Goal: Information Seeking & Learning: Find contact information

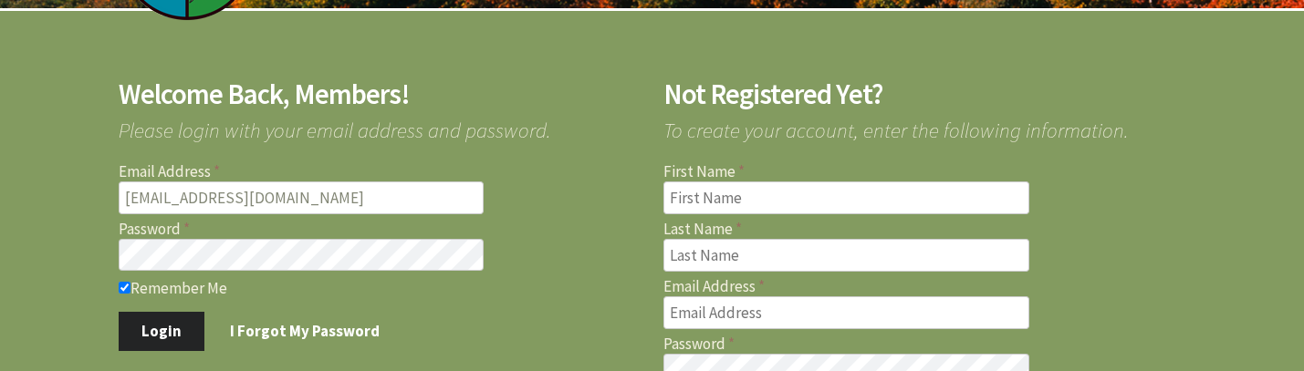
scroll to position [226, 0]
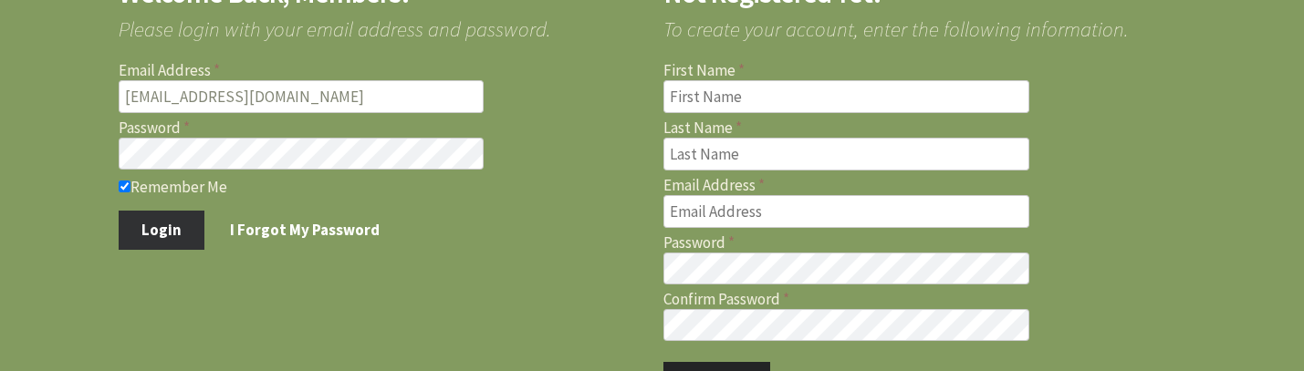
click at [169, 233] on button "Login" at bounding box center [162, 230] width 87 height 38
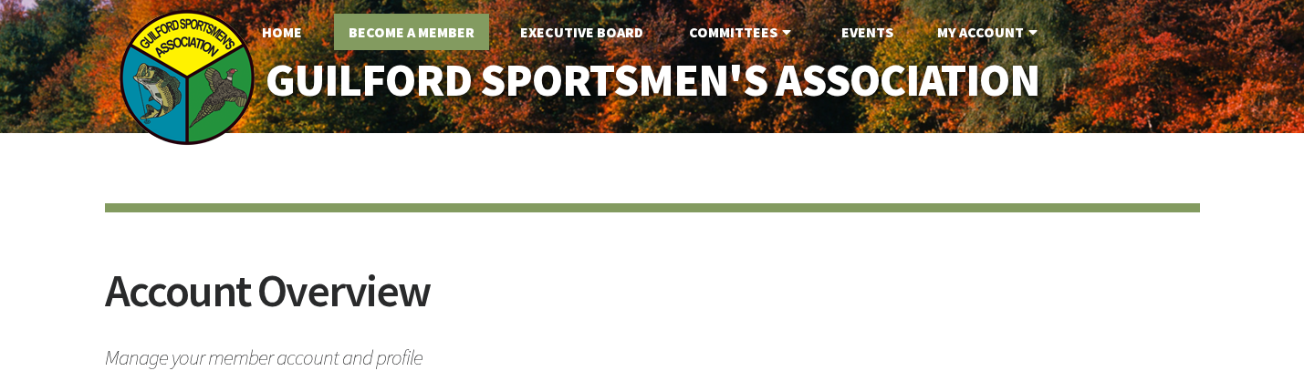
click at [456, 31] on link "Become A Member" at bounding box center [411, 32] width 155 height 36
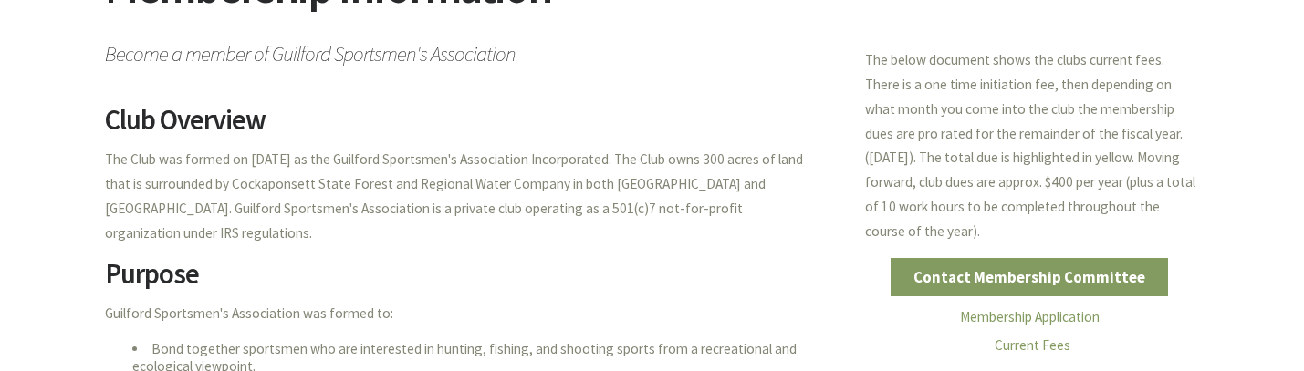
scroll to position [405, 0]
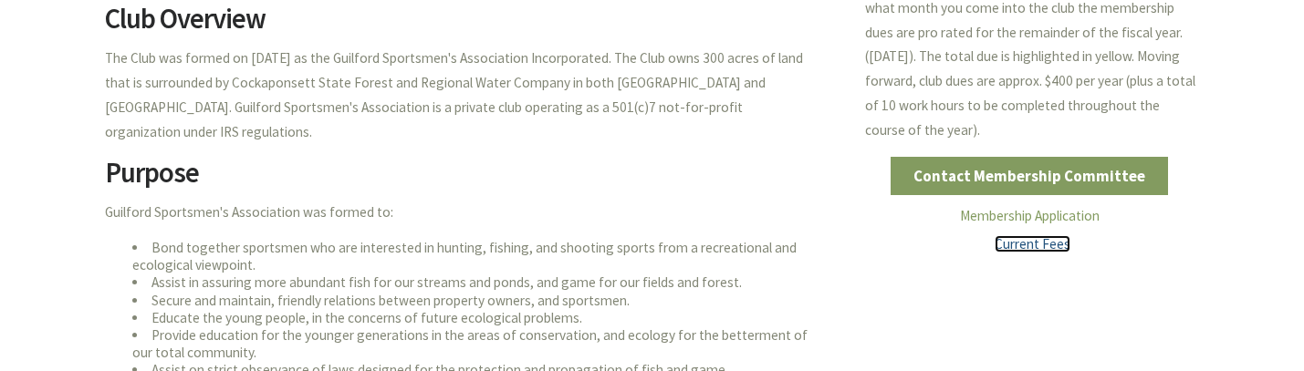
click at [1020, 245] on link "Current Fees" at bounding box center [1032, 243] width 76 height 17
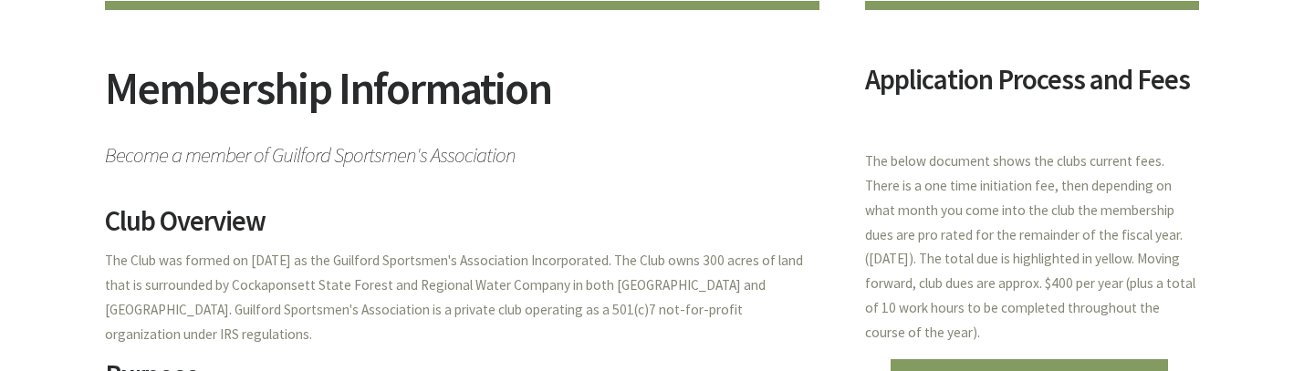
scroll to position [304, 0]
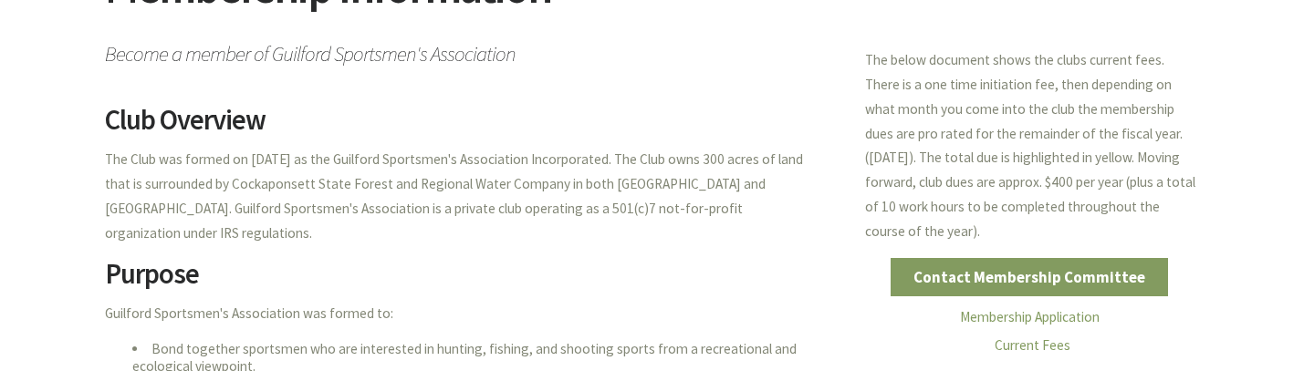
drag, startPoint x: 89, startPoint y: 161, endPoint x: 372, endPoint y: 221, distance: 289.0
click at [372, 221] on div "Membership Information Become a member of Guilford Sportsmen's Association Club…" at bounding box center [652, 306] width 1304 height 955
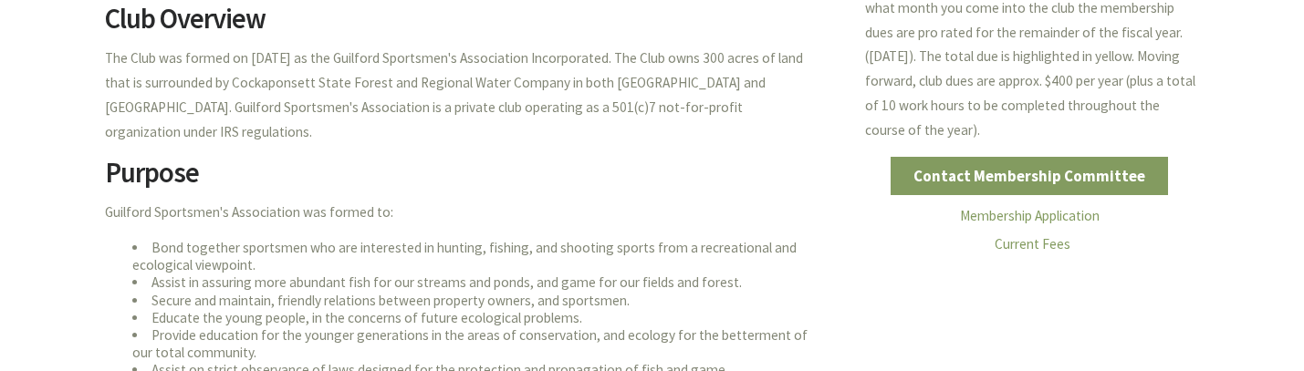
click at [466, 201] on p "Guilford Sportsmen's Association was formed to:" at bounding box center [462, 213] width 714 height 25
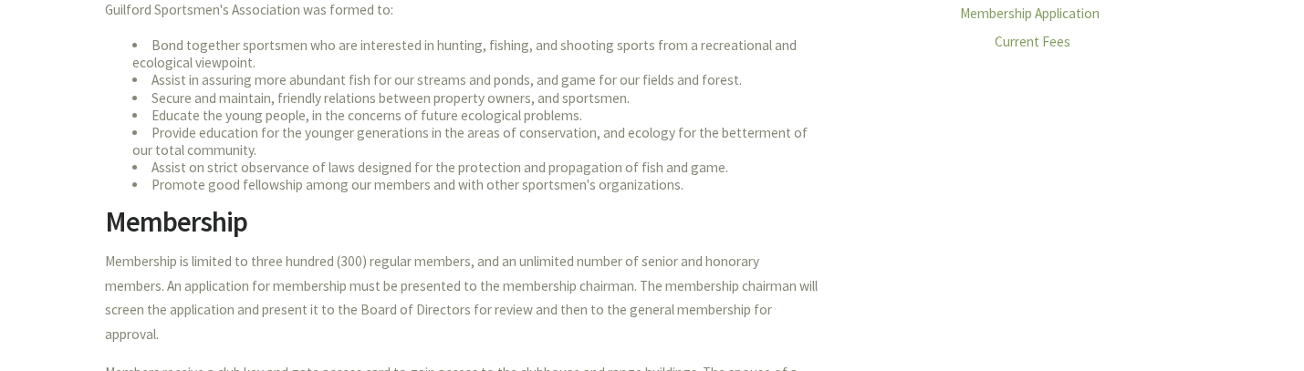
scroll to position [709, 0]
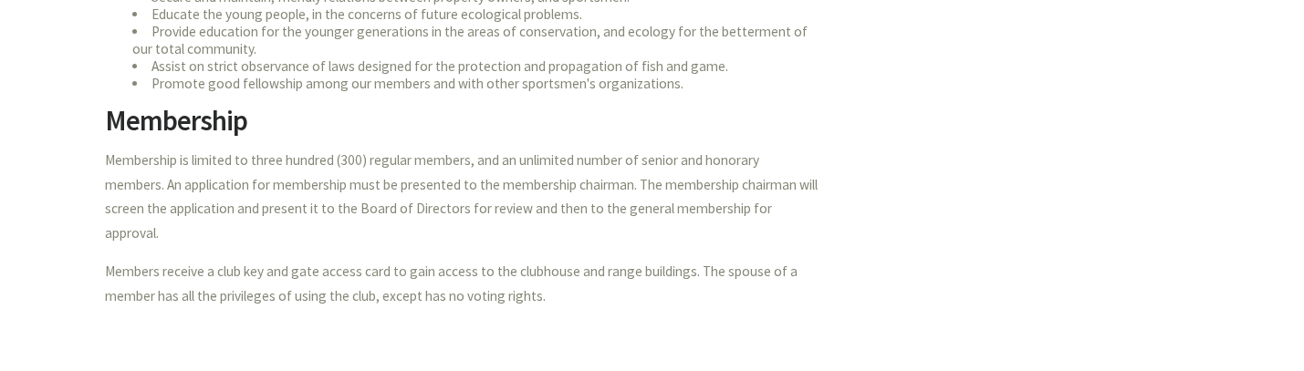
drag, startPoint x: 99, startPoint y: 127, endPoint x: 630, endPoint y: 244, distance: 544.7
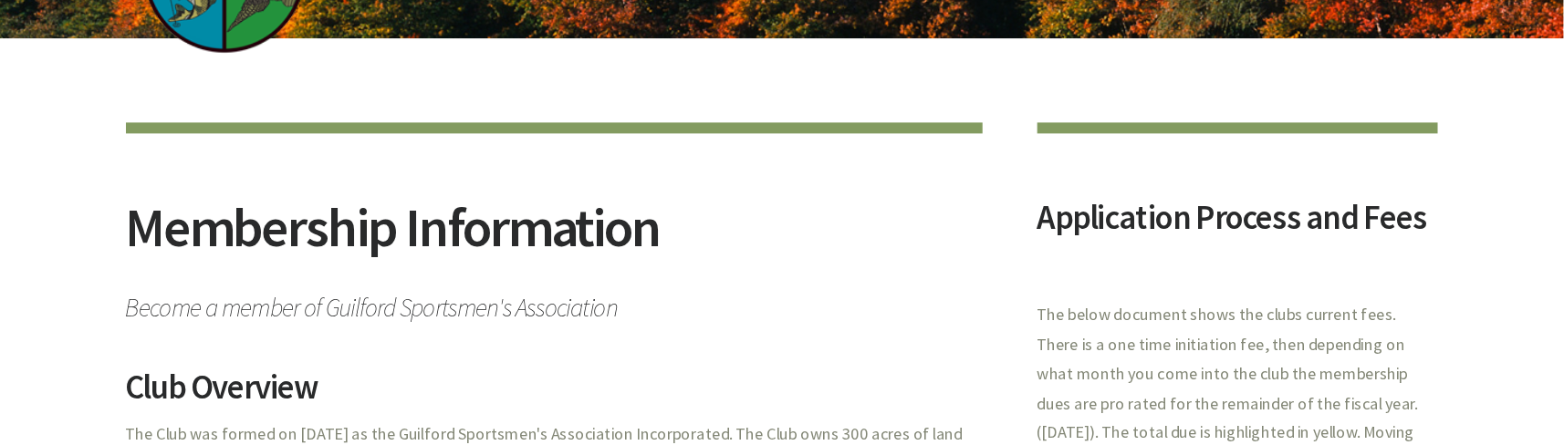
scroll to position [0, 0]
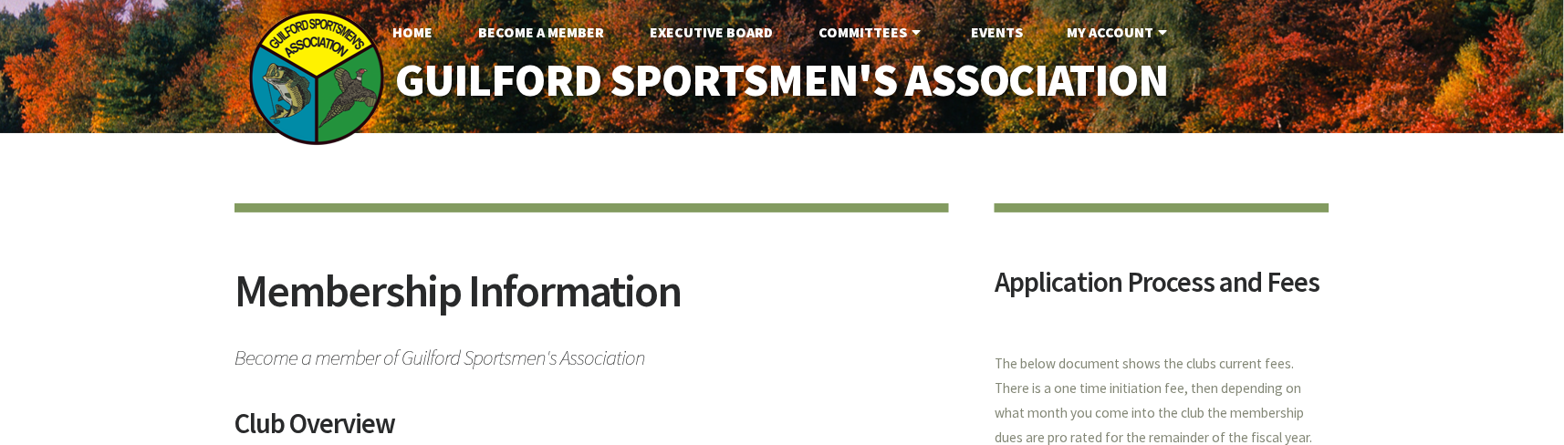
drag, startPoint x: 1235, startPoint y: 3, endPoint x: 1008, endPoint y: 205, distance: 304.3
click at [1008, 205] on section "Application Process and Fees The below document shows the clubs current fees. T…" at bounding box center [1161, 443] width 335 height 481
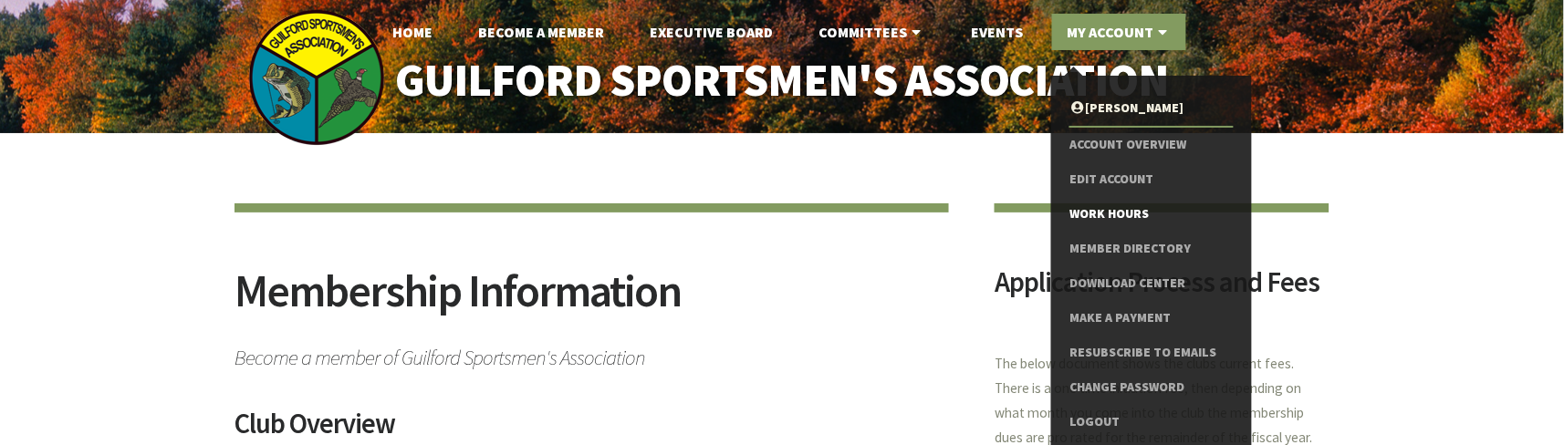
scroll to position [121, 0]
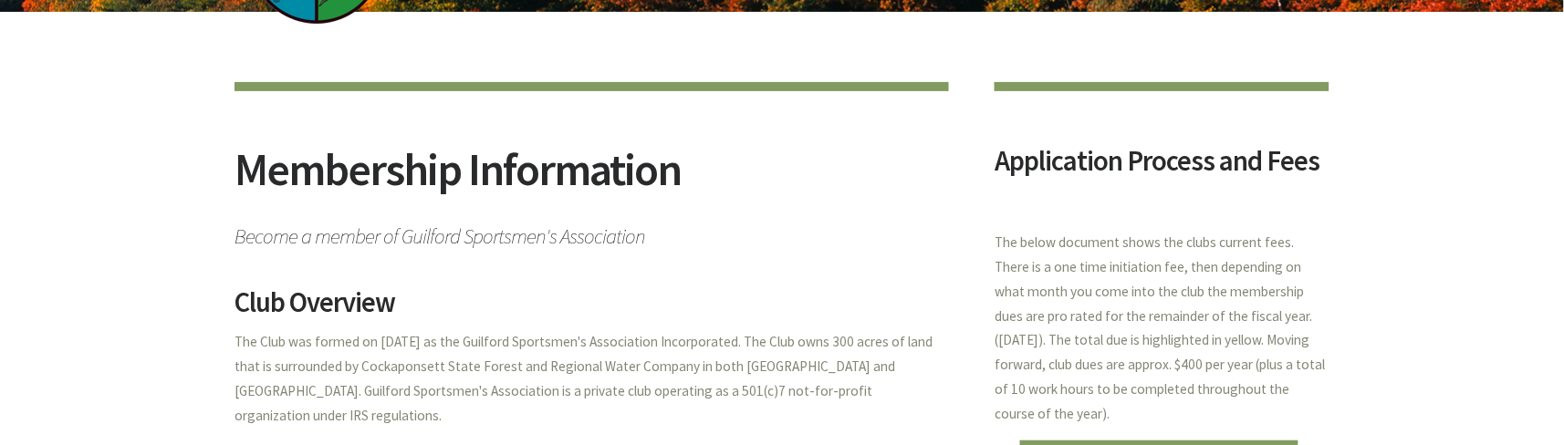
click at [1217, 234] on p "The below document shows the clubs current fees. There is a one time initiation…" at bounding box center [1161, 329] width 335 height 196
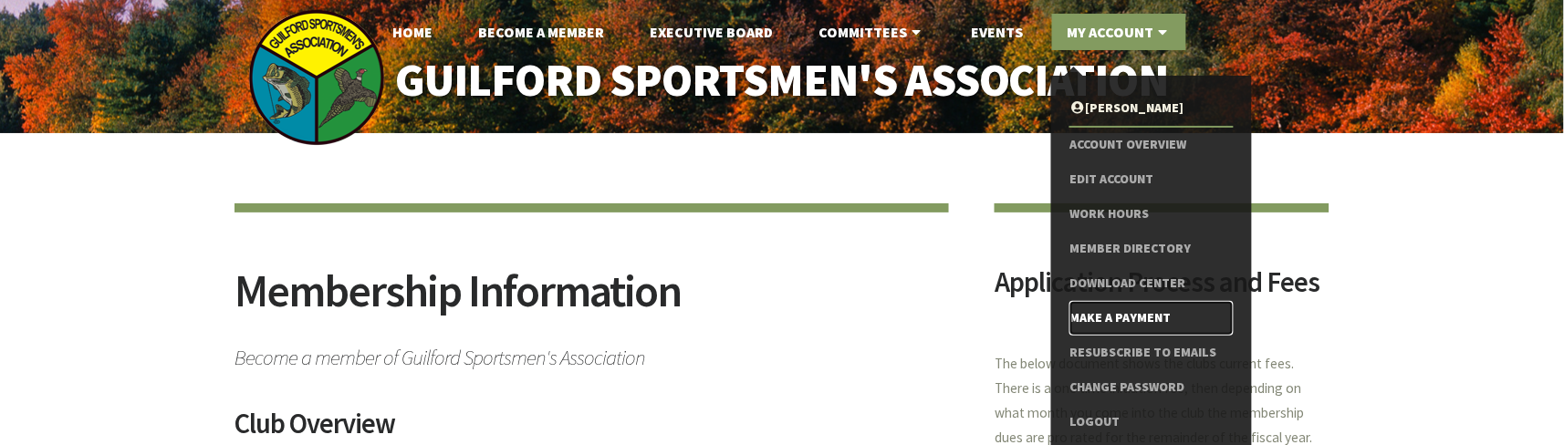
click at [1126, 310] on link "Make a Payment" at bounding box center [1150, 318] width 163 height 35
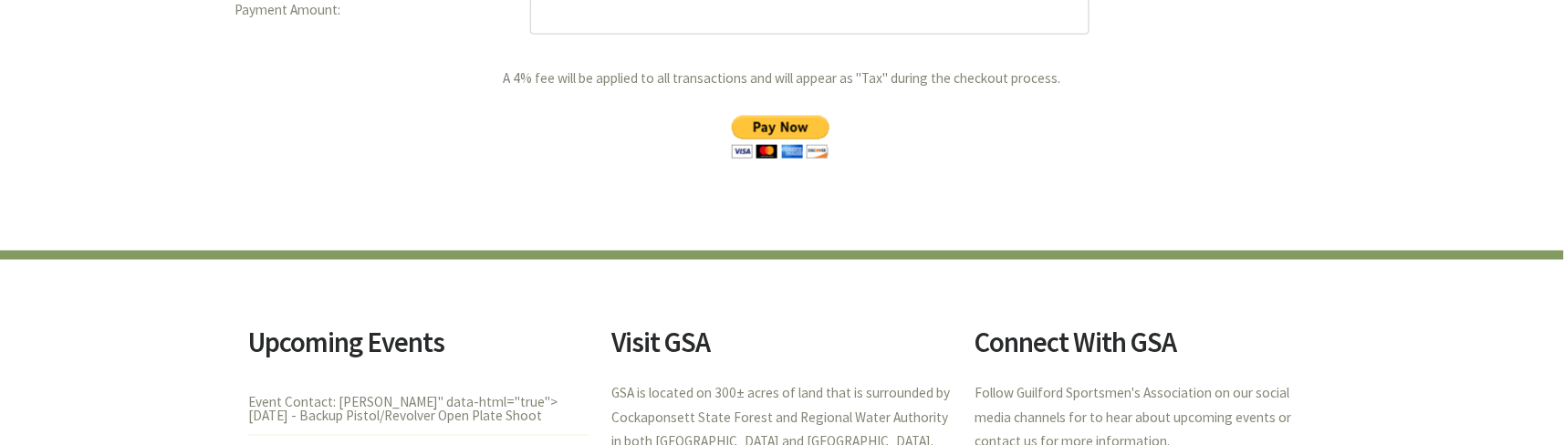
scroll to position [451, 0]
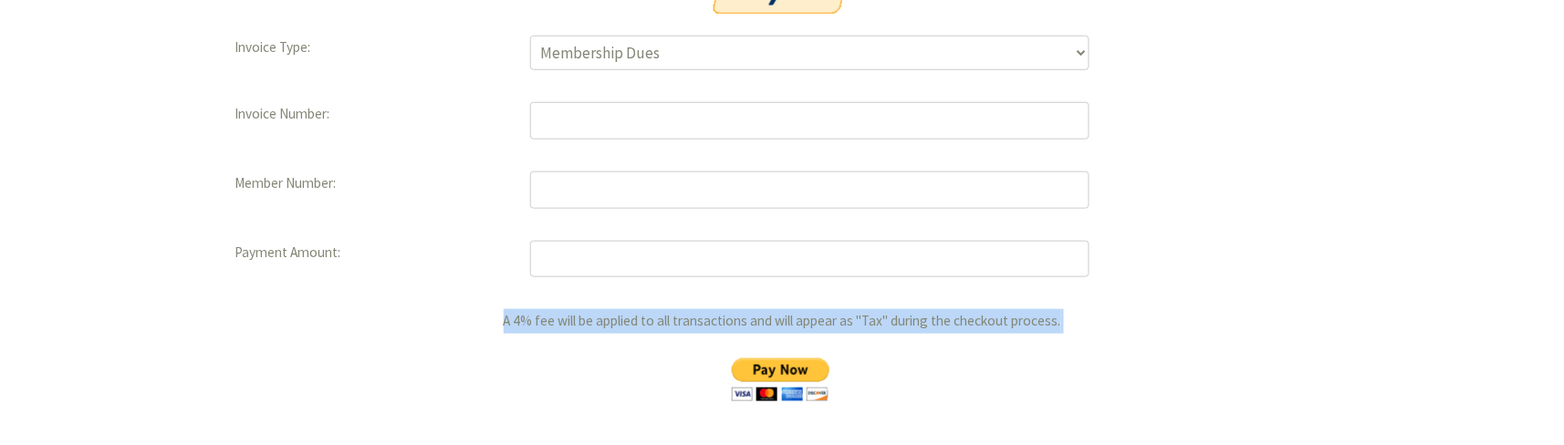
drag, startPoint x: 492, startPoint y: 317, endPoint x: 1020, endPoint y: 348, distance: 529.1
click at [1020, 348] on p "A 4% fee will be applied to all transactions and will appear as "Tax" during th…" at bounding box center [781, 358] width 1095 height 99
click at [1134, 322] on p "A 4% fee will be applied to all transactions and will appear as "Tax" during th…" at bounding box center [781, 358] width 1095 height 99
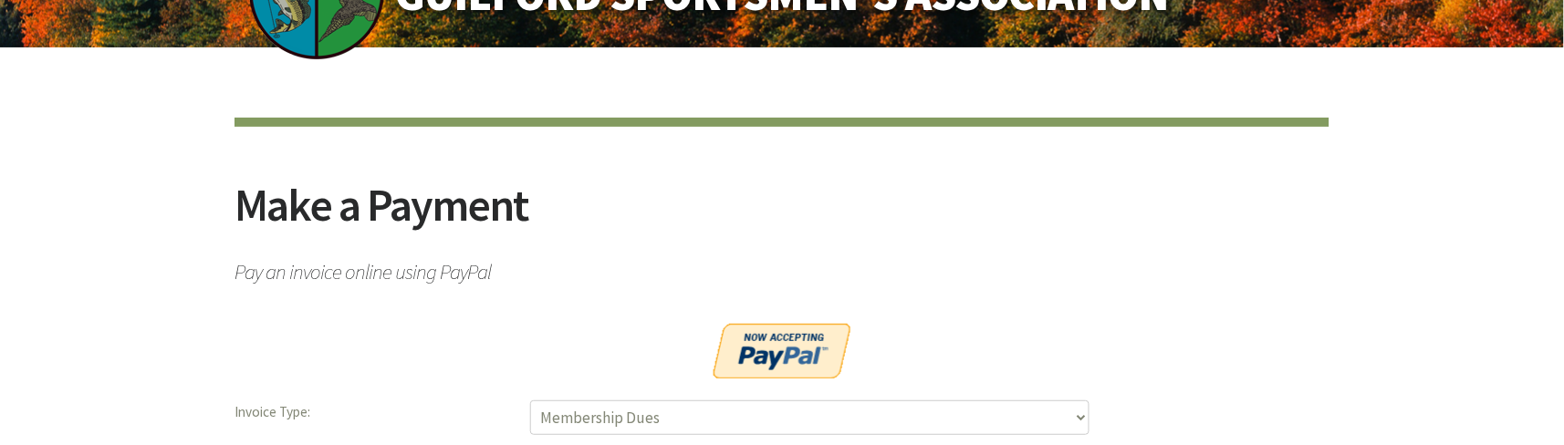
scroll to position [0, 0]
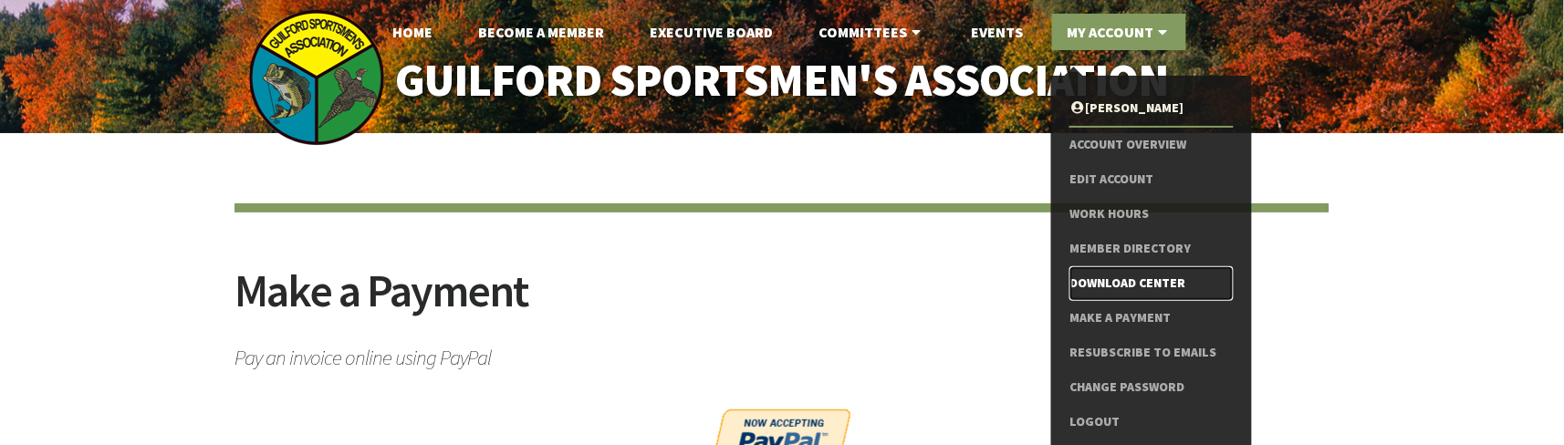
click at [1142, 279] on link "Download Center" at bounding box center [1150, 283] width 163 height 35
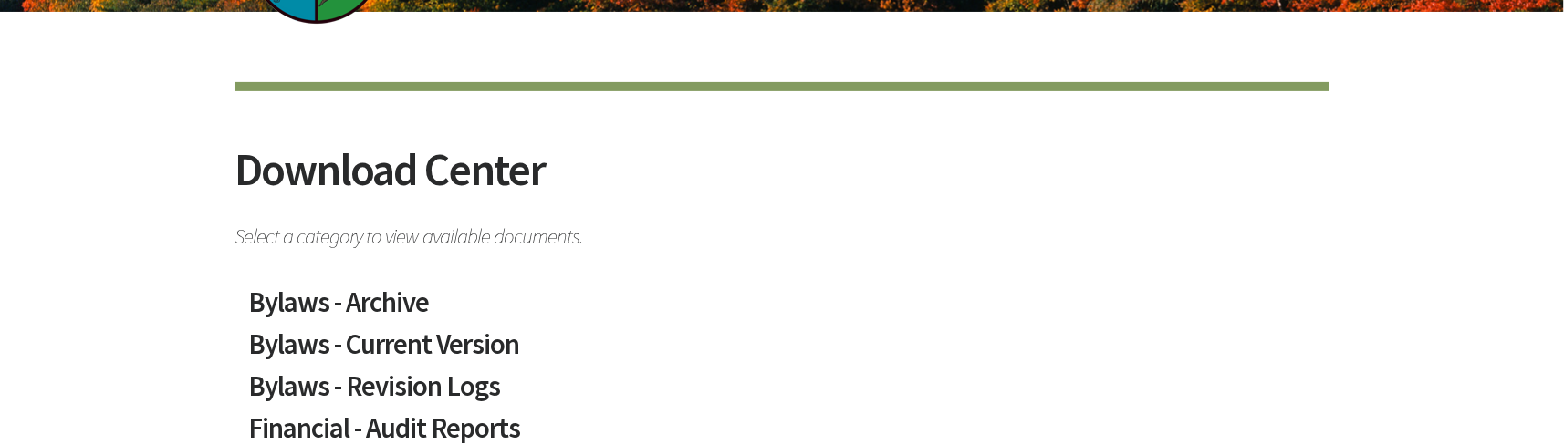
scroll to position [243, 0]
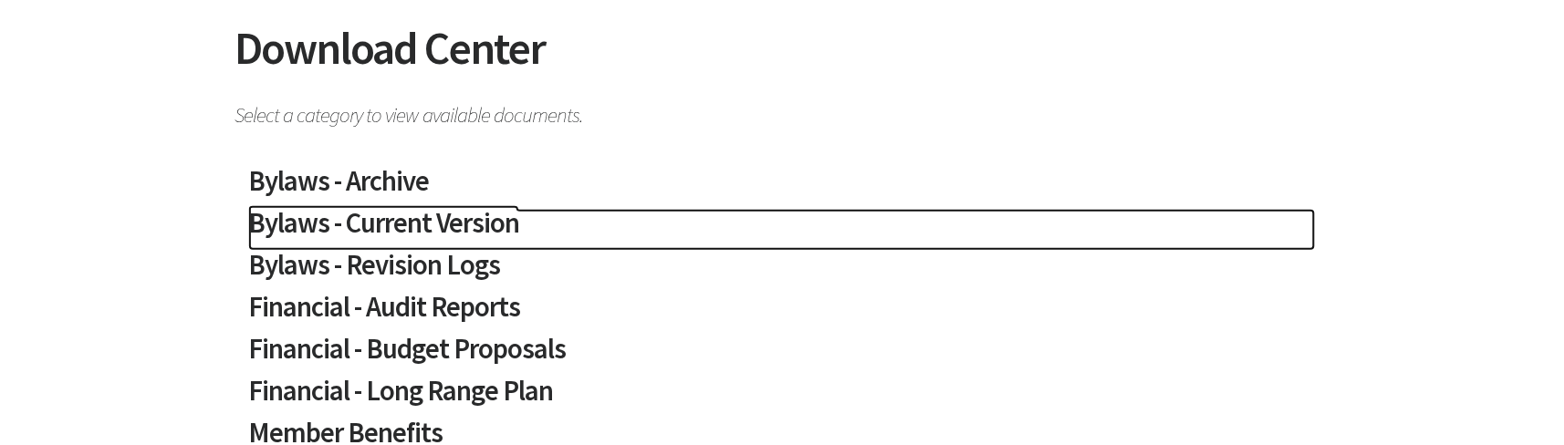
click at [501, 219] on h2 "Bylaws - Current Version" at bounding box center [781, 230] width 1067 height 42
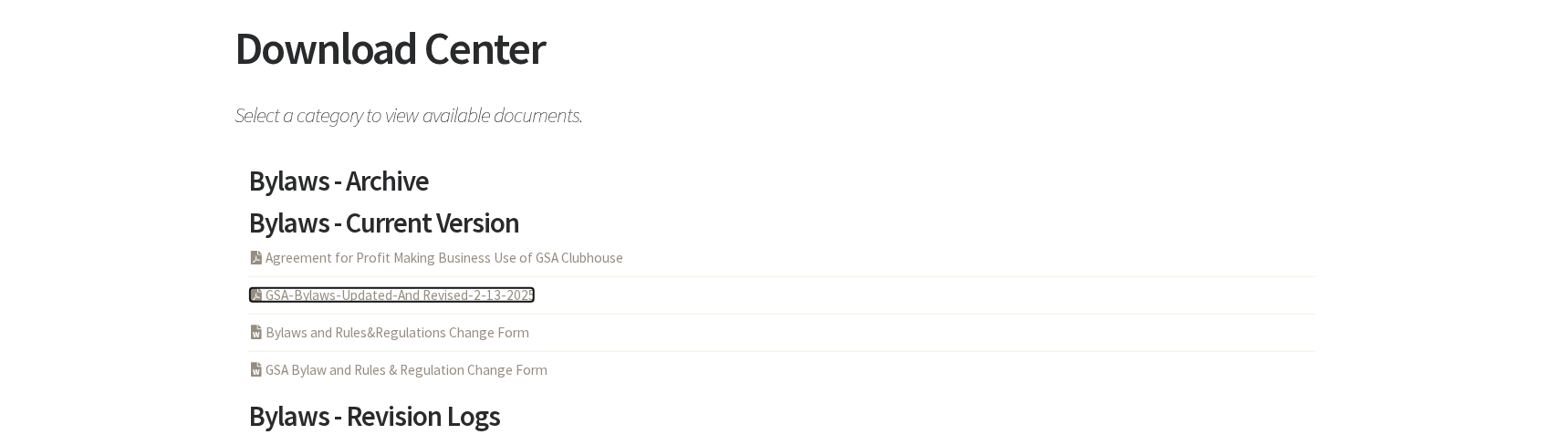
click at [485, 296] on link "PDF Acrobat Document GSA-Bylaws-Updated-And Revised-2-13-2025" at bounding box center [391, 294] width 287 height 17
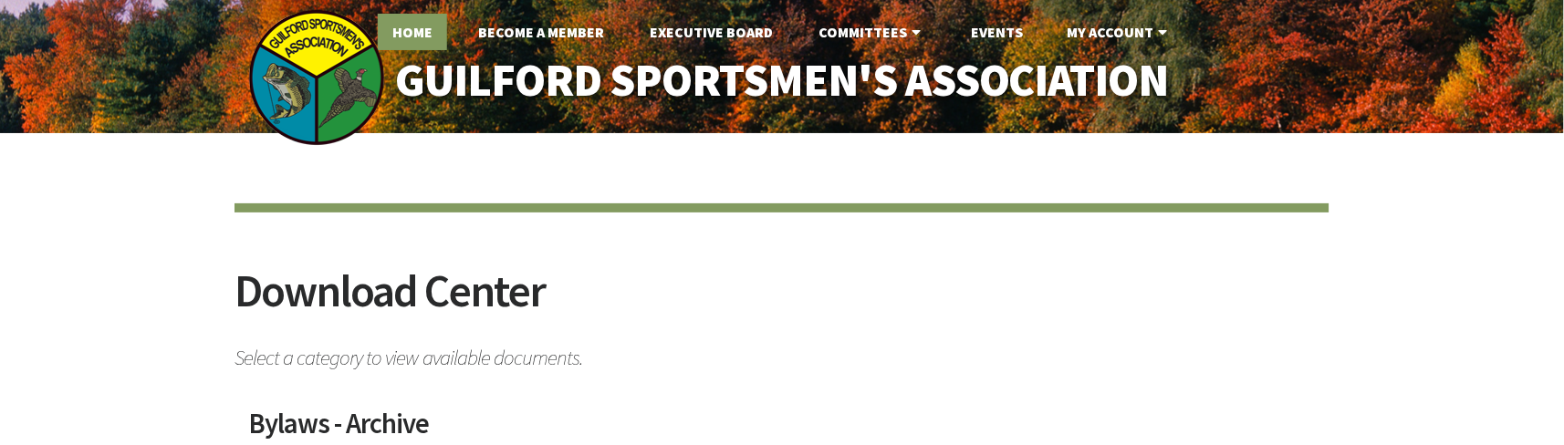
click at [409, 36] on link "Home" at bounding box center [412, 32] width 69 height 36
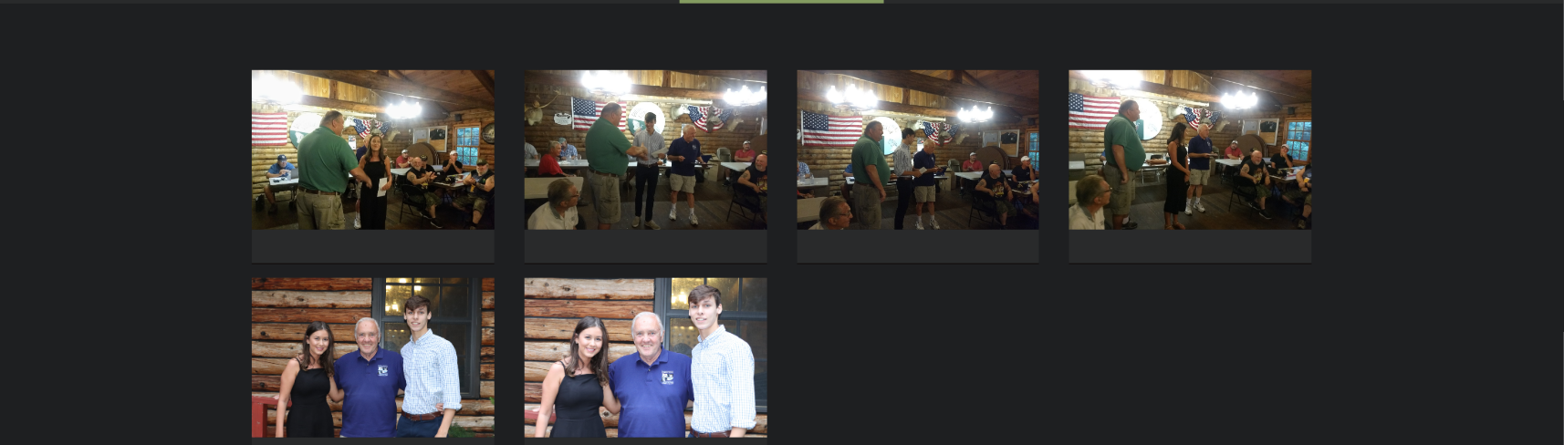
scroll to position [486, 0]
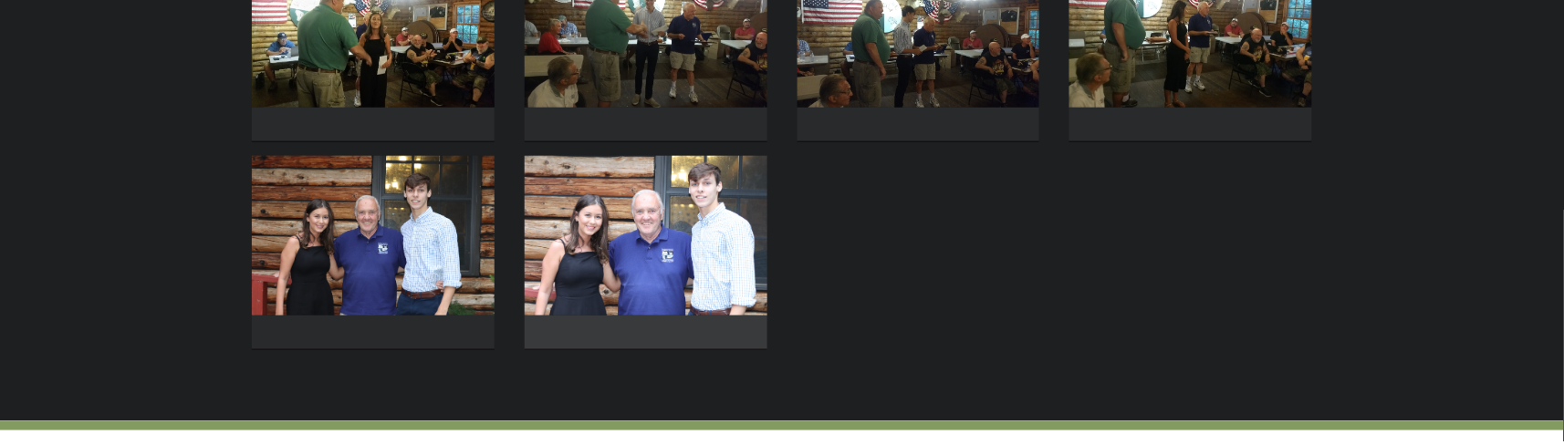
click at [567, 296] on img at bounding box center [646, 236] width 243 height 160
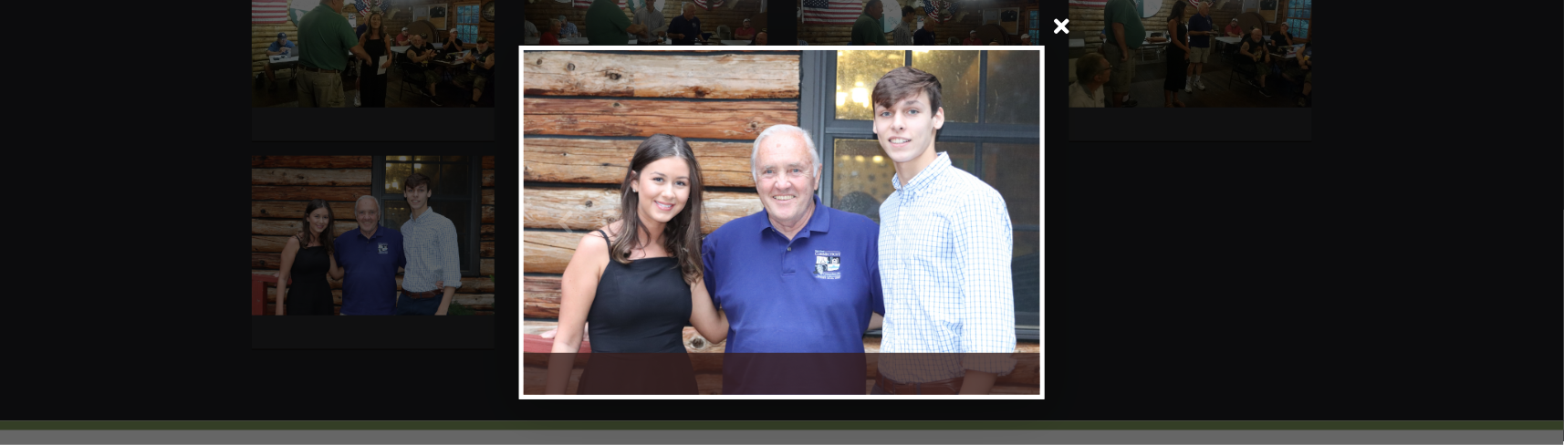
click at [650, 207] on div at bounding box center [653, 222] width 258 height 345
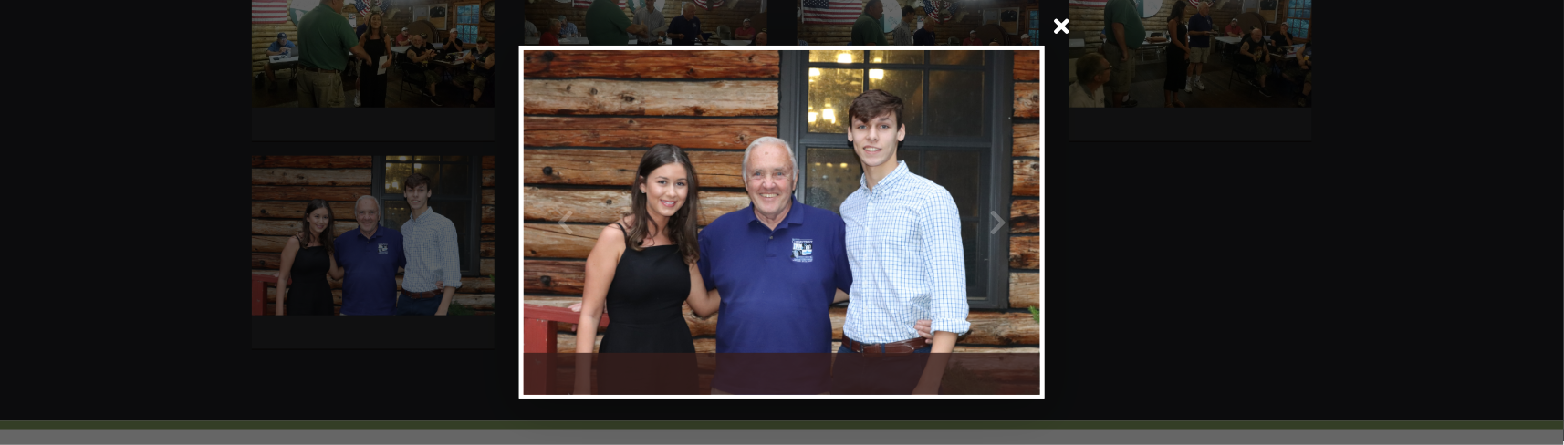
click at [644, 218] on div at bounding box center [653, 222] width 258 height 345
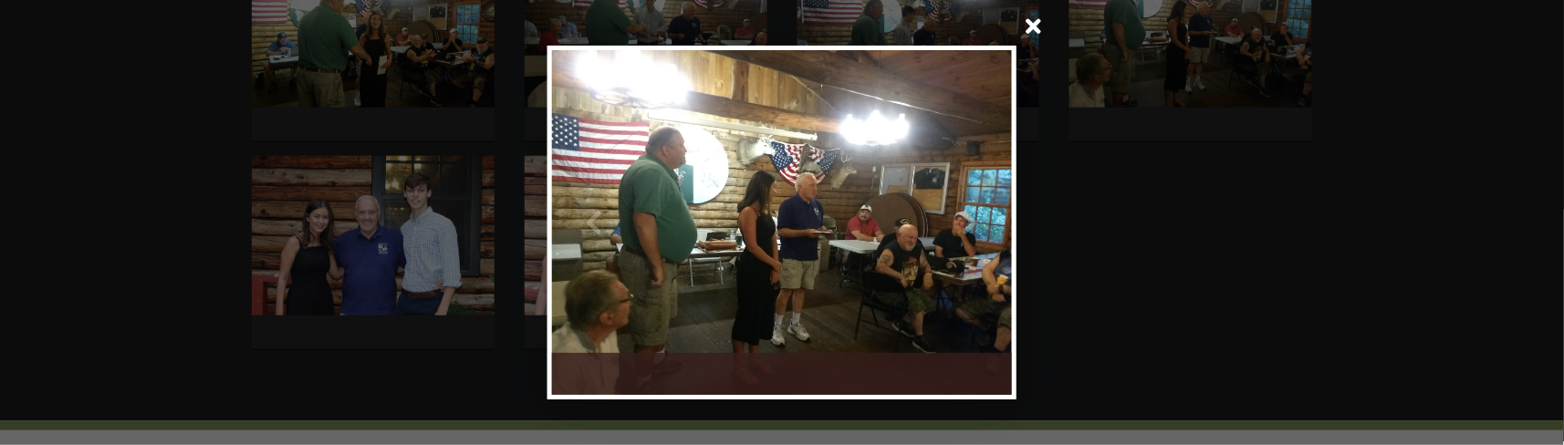
click at [644, 218] on div at bounding box center [667, 222] width 230 height 345
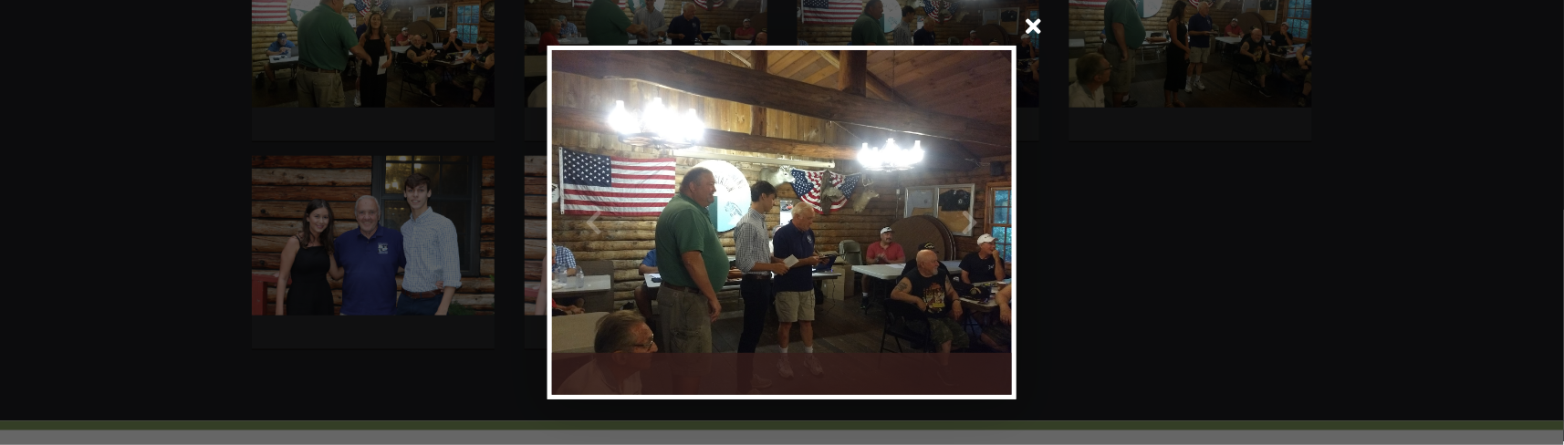
click at [644, 218] on div at bounding box center [667, 222] width 230 height 345
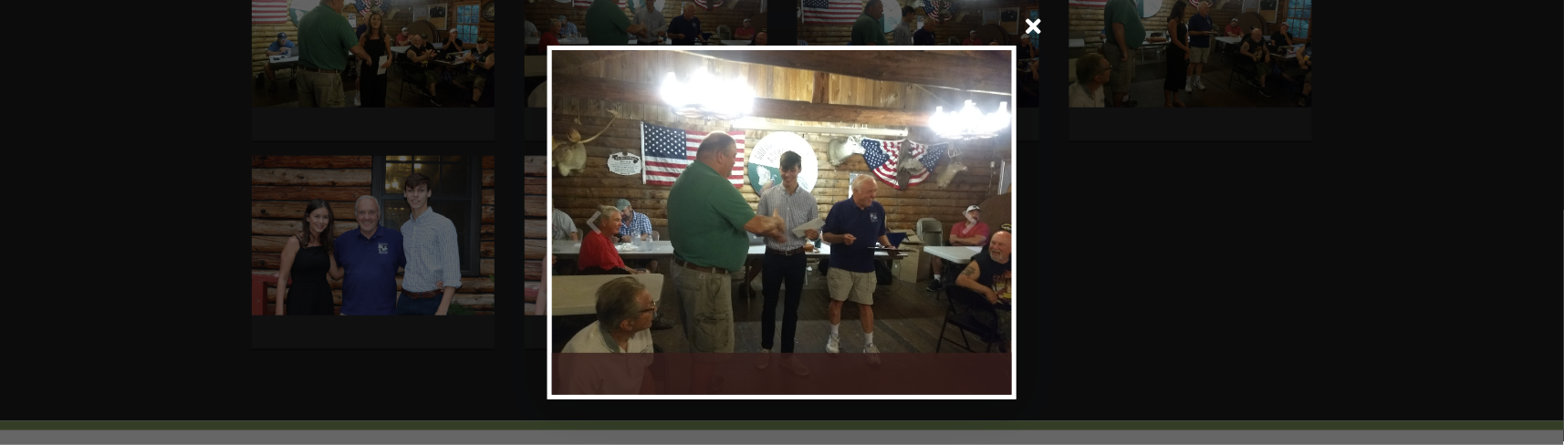
click at [644, 221] on div at bounding box center [667, 222] width 230 height 345
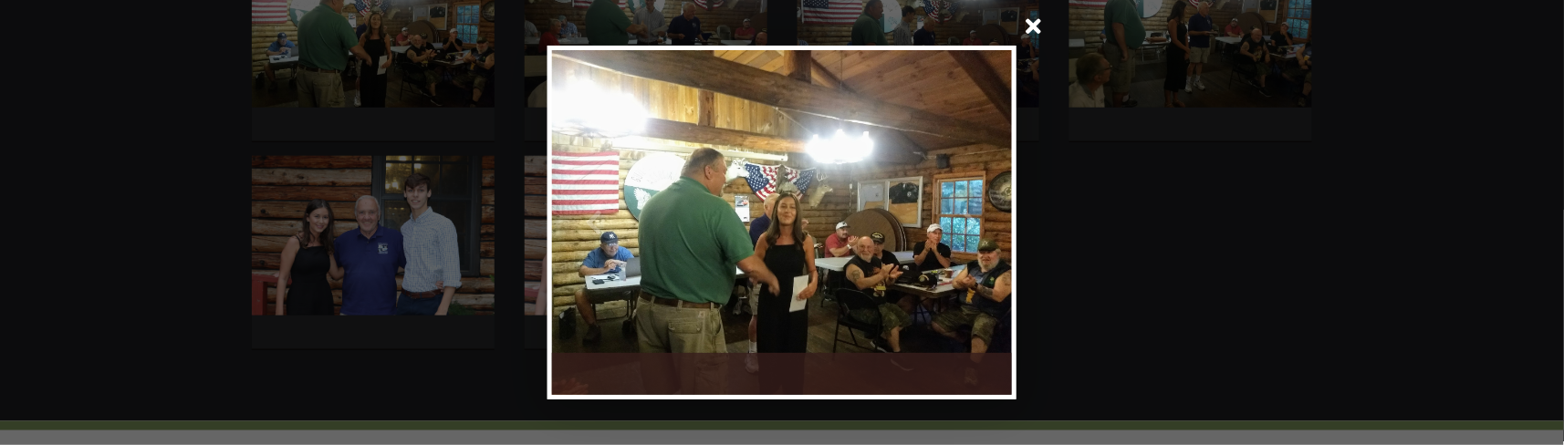
click at [1032, 28] on span at bounding box center [1034, 28] width 44 height 44
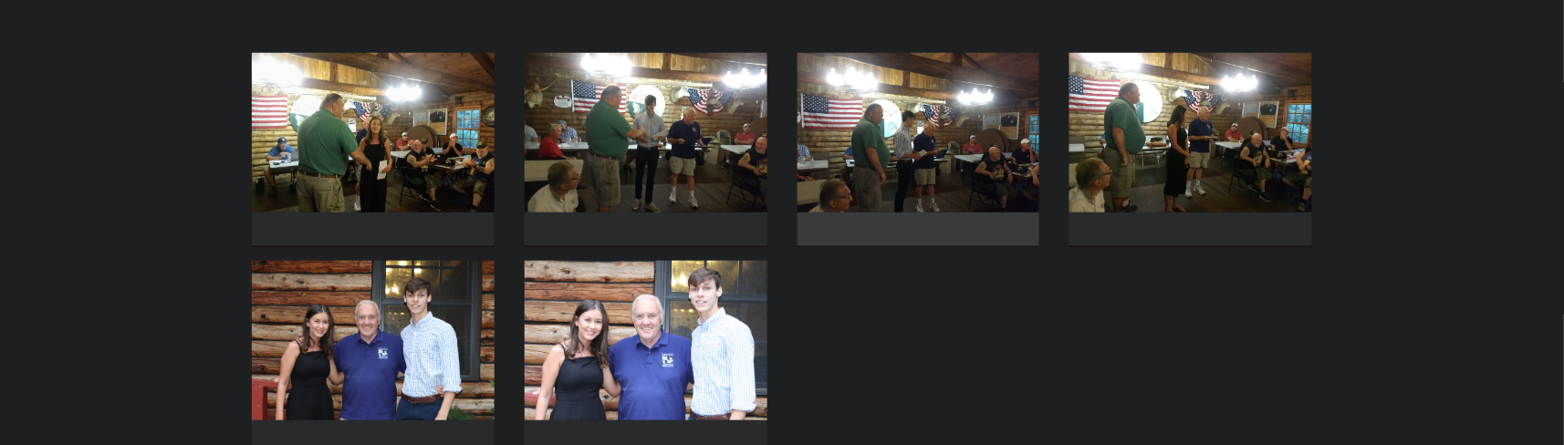
scroll to position [138, 0]
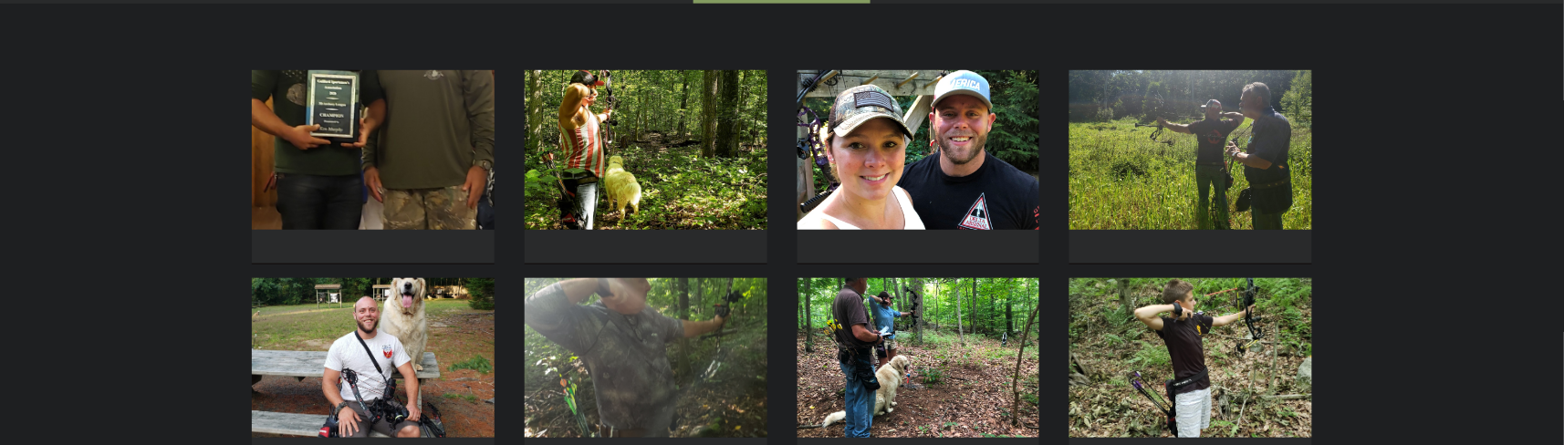
scroll to position [243, 0]
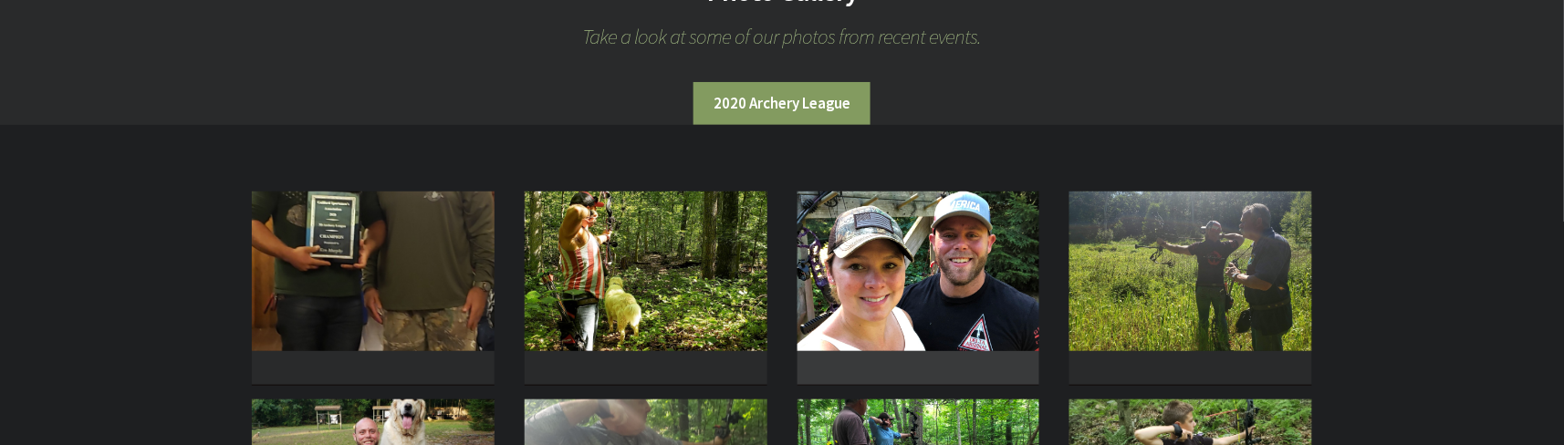
click at [824, 309] on img at bounding box center [918, 272] width 243 height 160
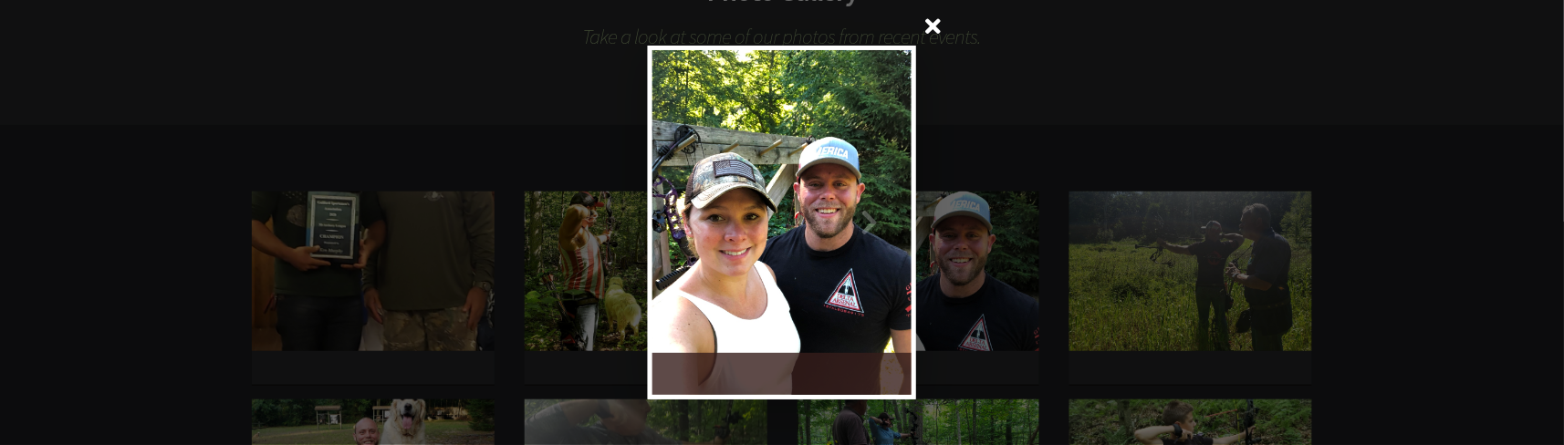
click at [938, 30] on span at bounding box center [933, 28] width 44 height 44
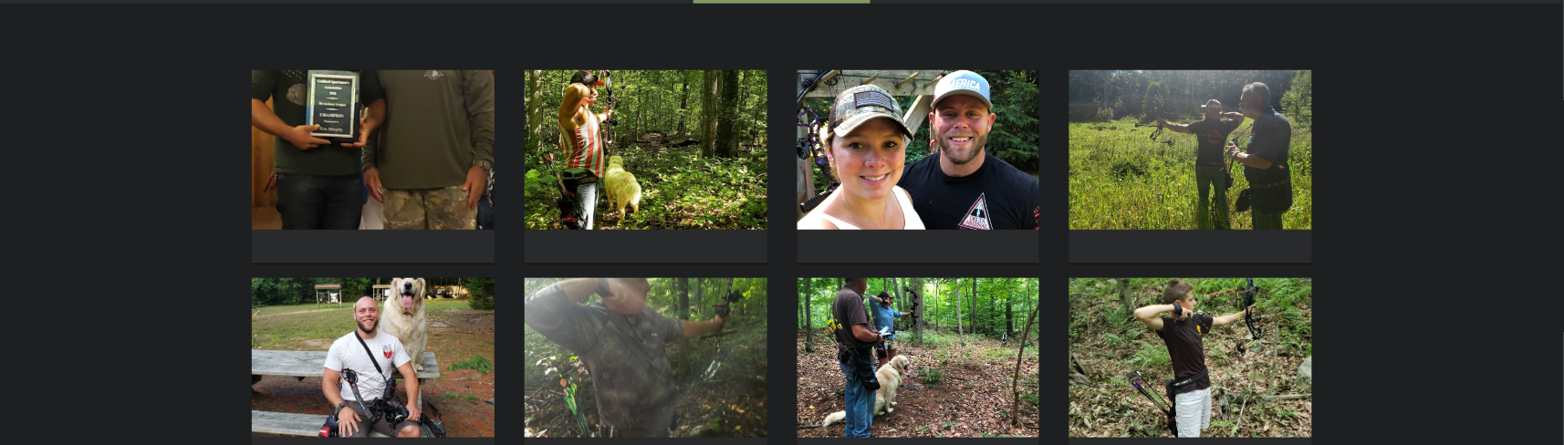
scroll to position [486, 0]
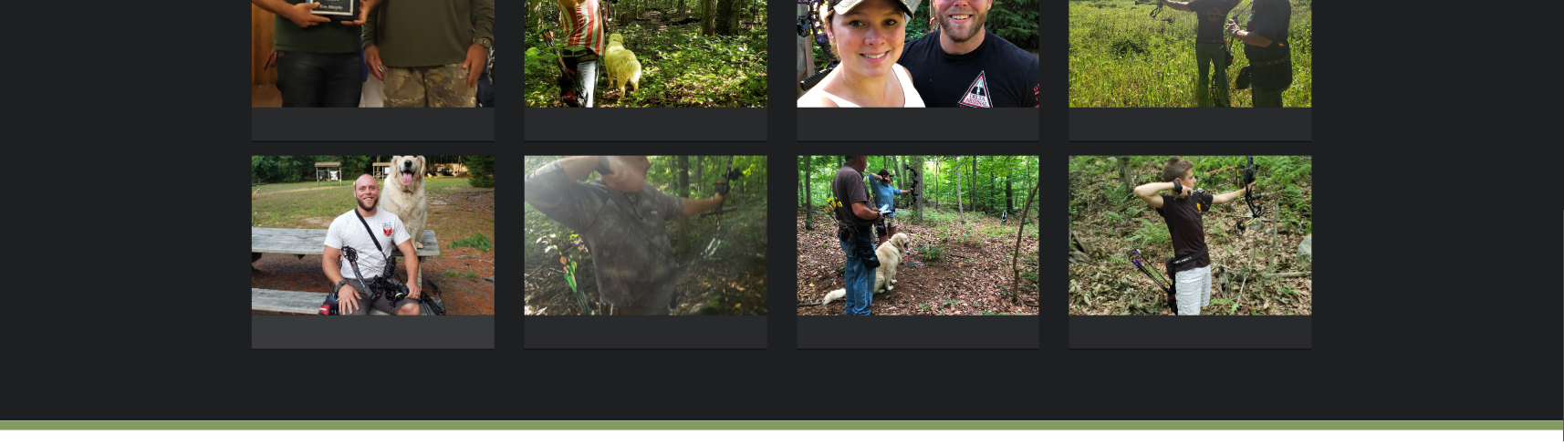
click at [384, 265] on img at bounding box center [373, 236] width 243 height 160
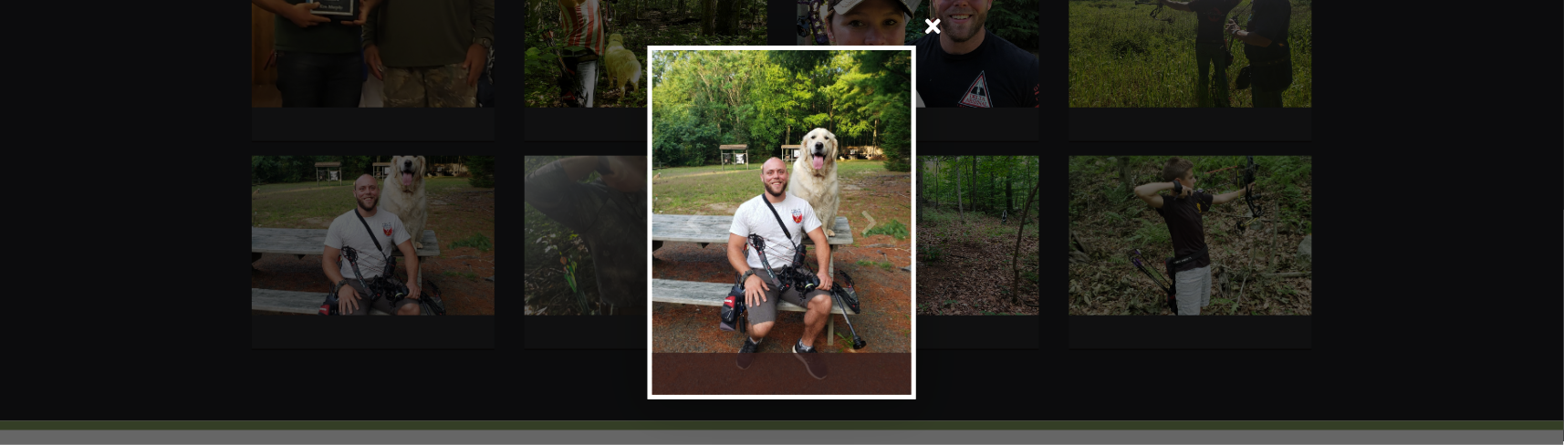
click at [931, 33] on span at bounding box center [933, 28] width 44 height 44
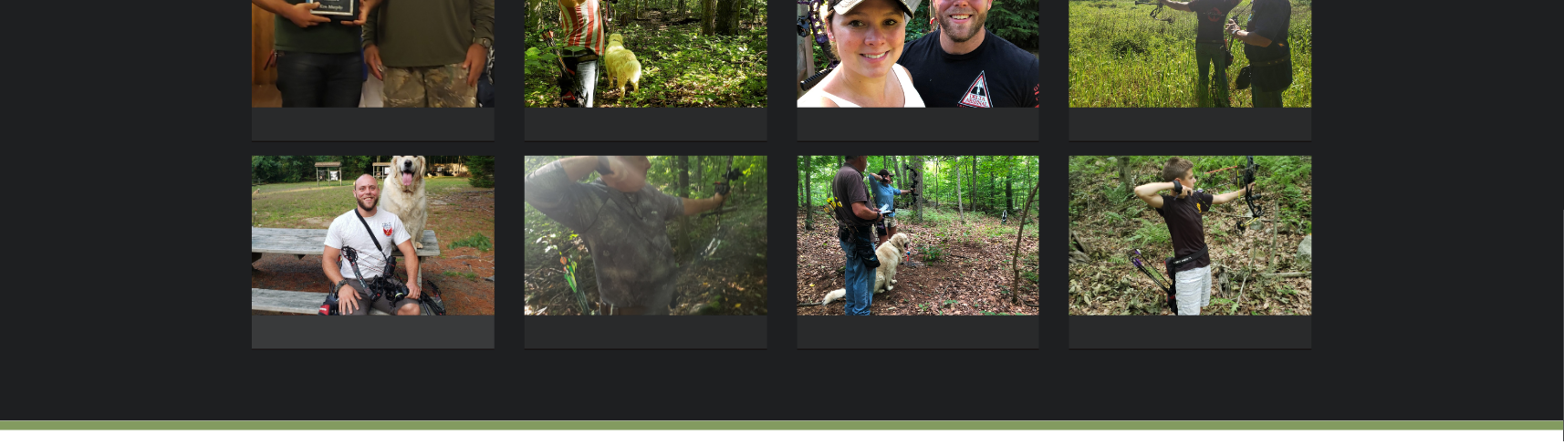
click at [406, 259] on img at bounding box center [373, 236] width 243 height 160
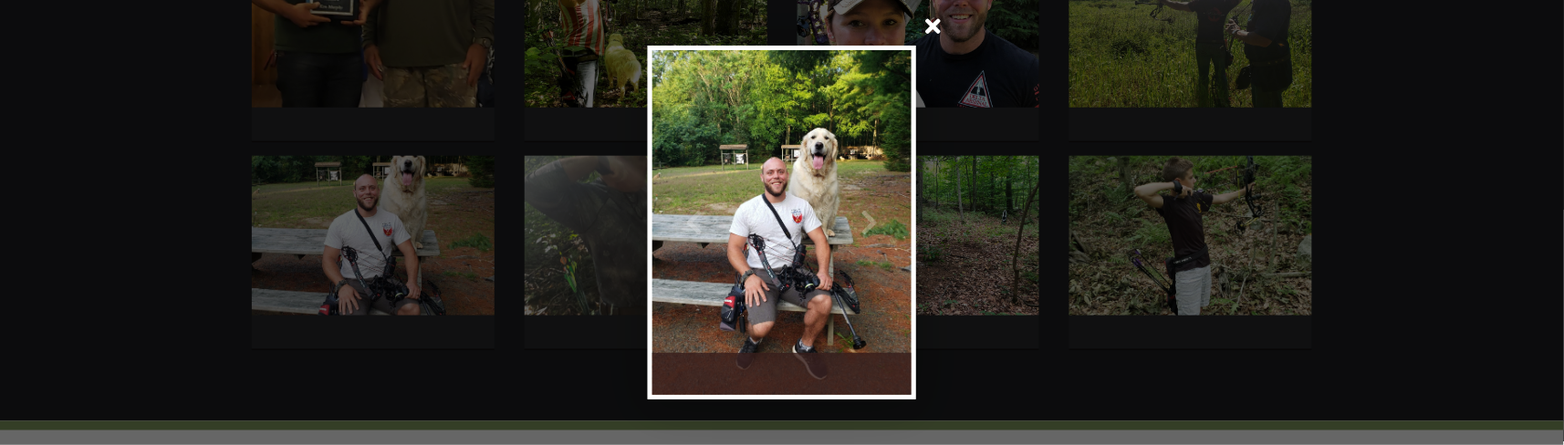
click at [929, 24] on span at bounding box center [933, 28] width 44 height 44
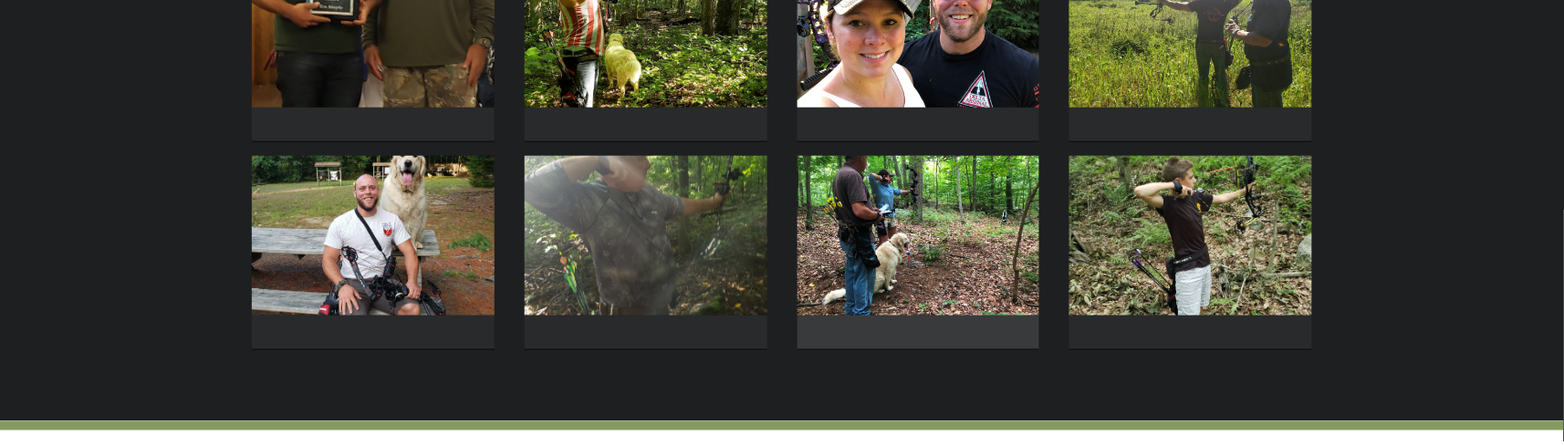
click at [970, 261] on img at bounding box center [918, 236] width 243 height 160
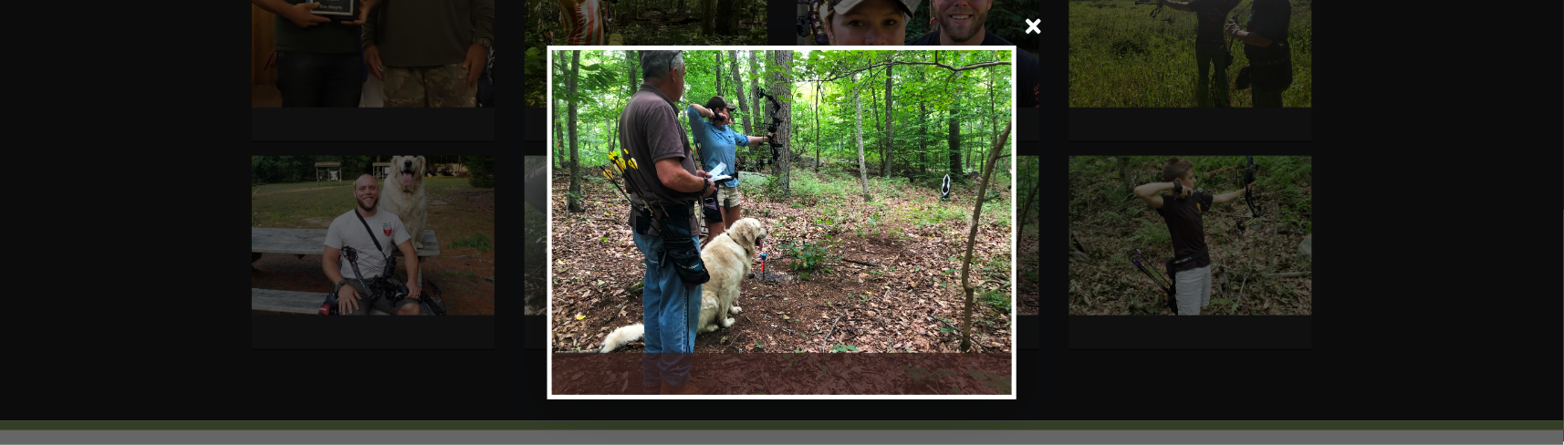
click at [1034, 22] on span at bounding box center [1034, 28] width 44 height 44
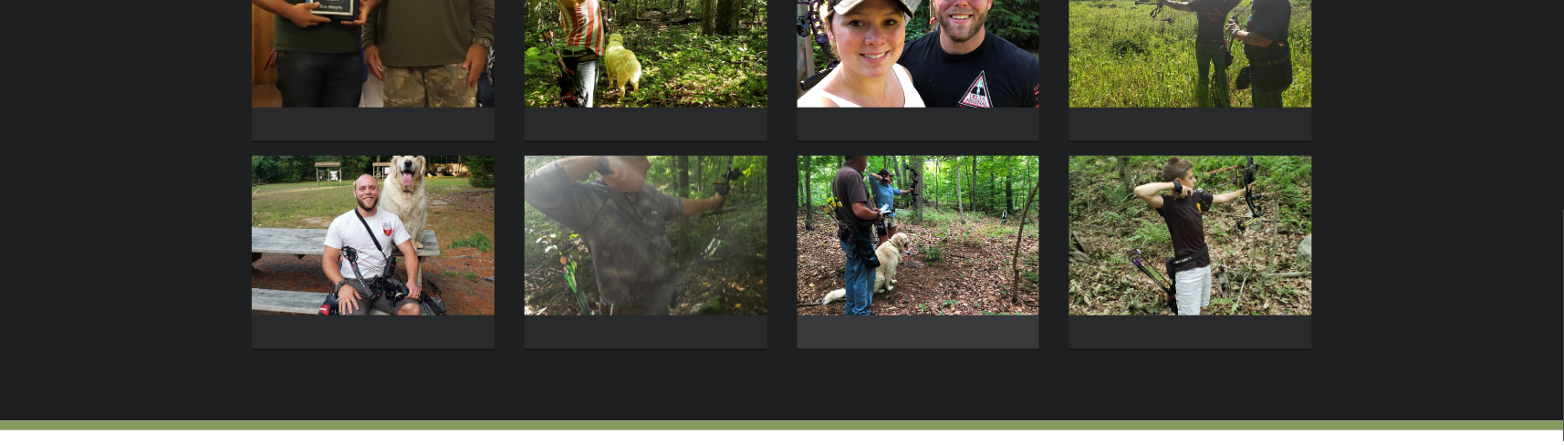
scroll to position [364, 0]
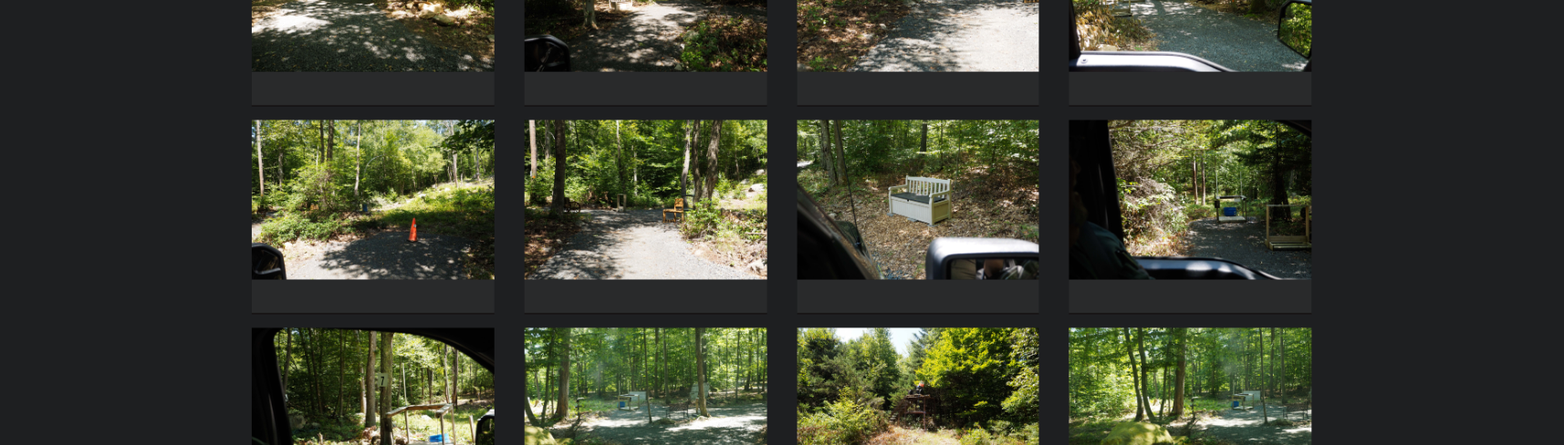
scroll to position [851, 0]
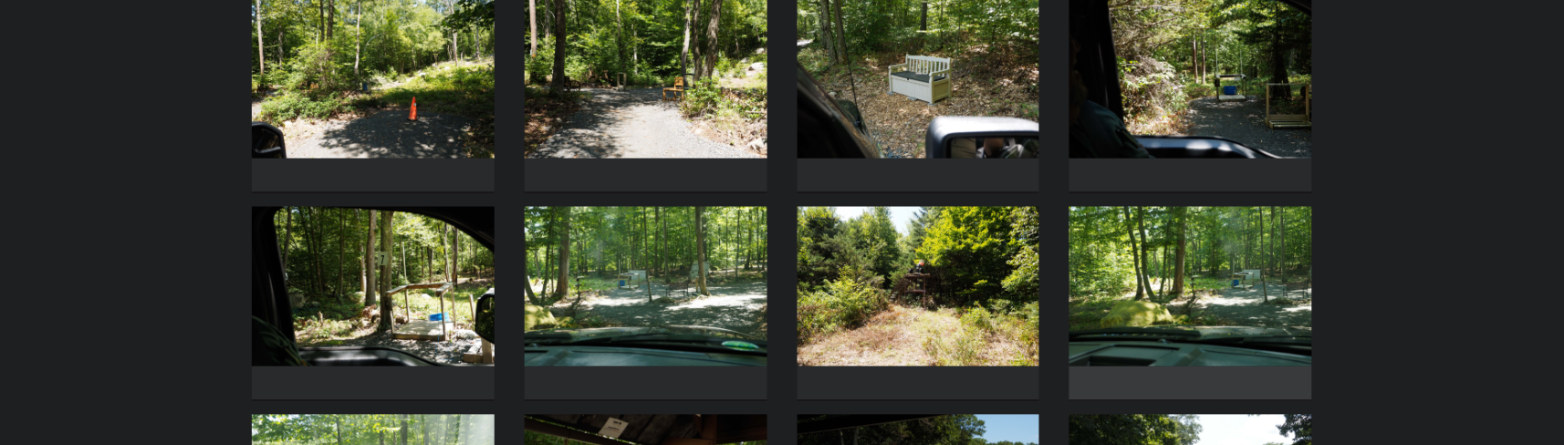
click at [1130, 297] on img at bounding box center [1190, 287] width 243 height 160
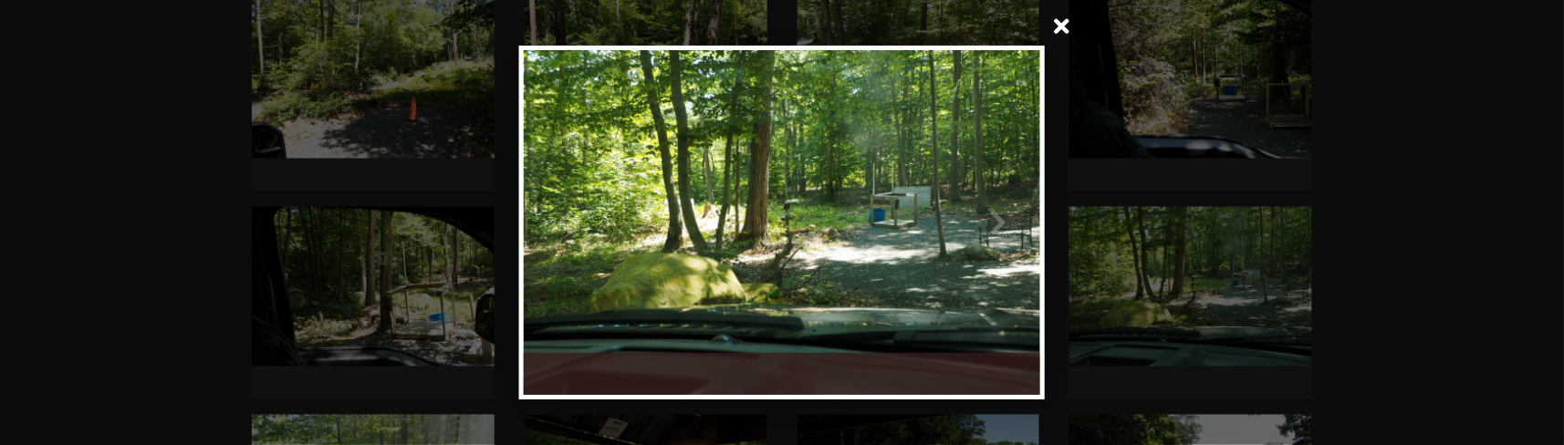
click at [1058, 32] on span at bounding box center [1062, 28] width 44 height 44
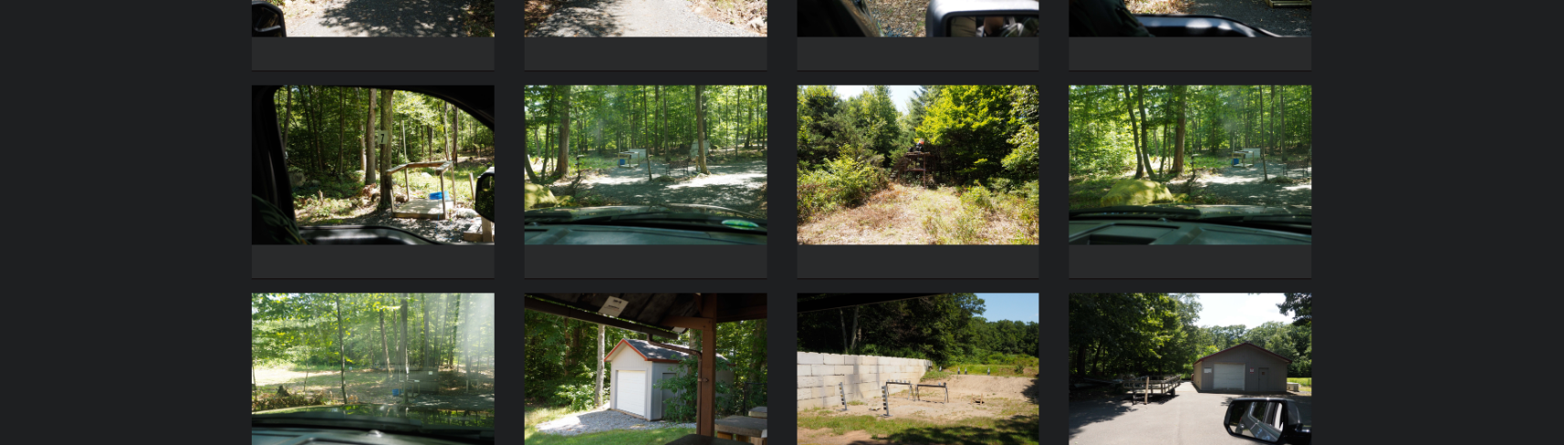
scroll to position [1095, 0]
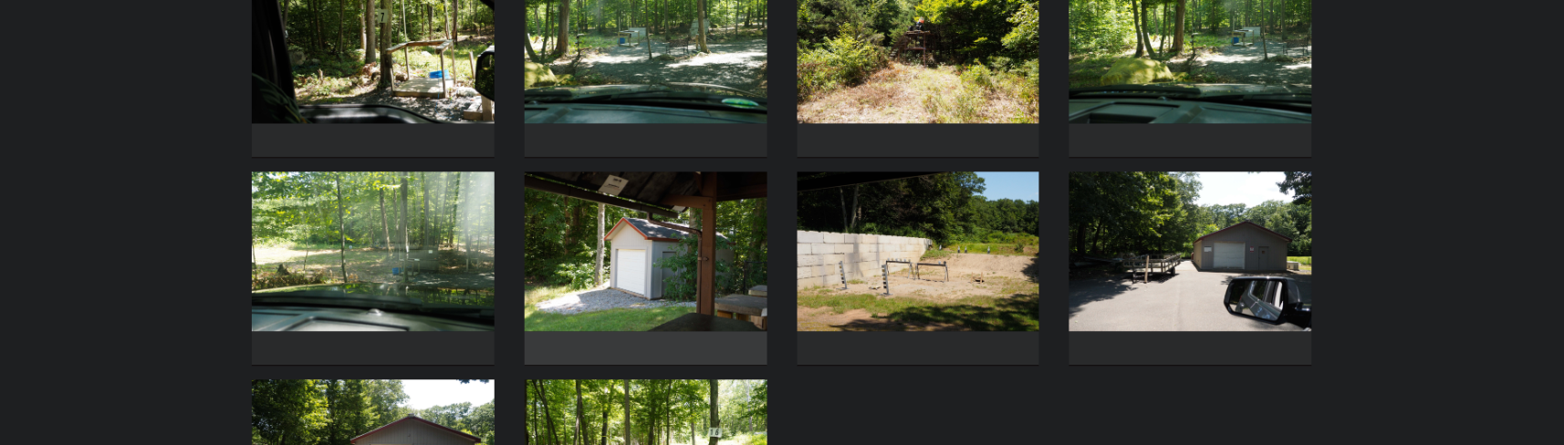
click at [702, 278] on img at bounding box center [646, 252] width 243 height 160
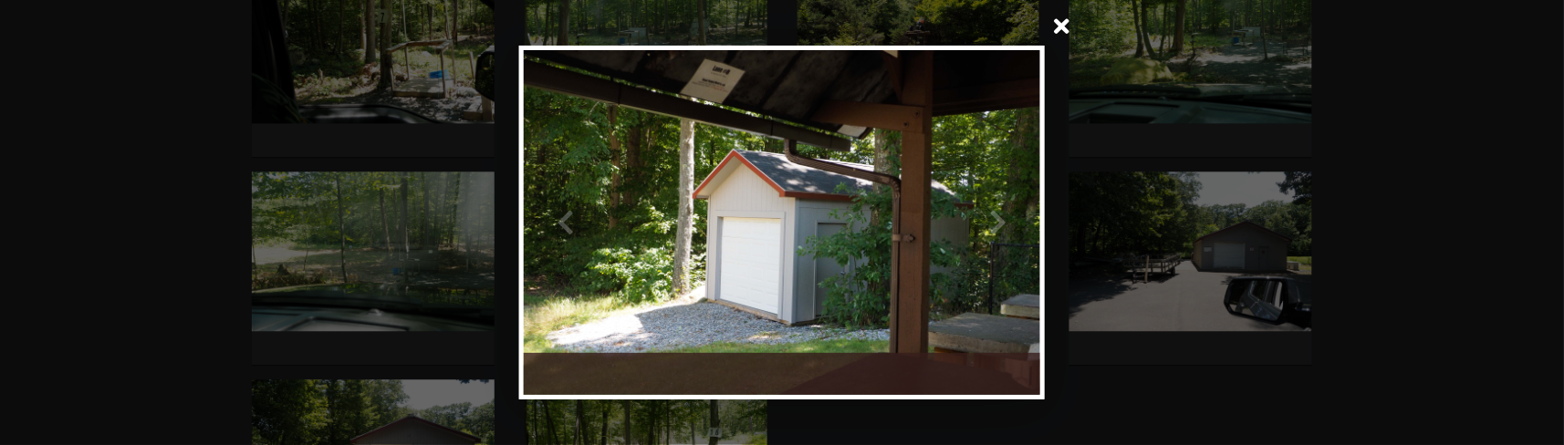
click at [1060, 36] on span at bounding box center [1062, 28] width 44 height 44
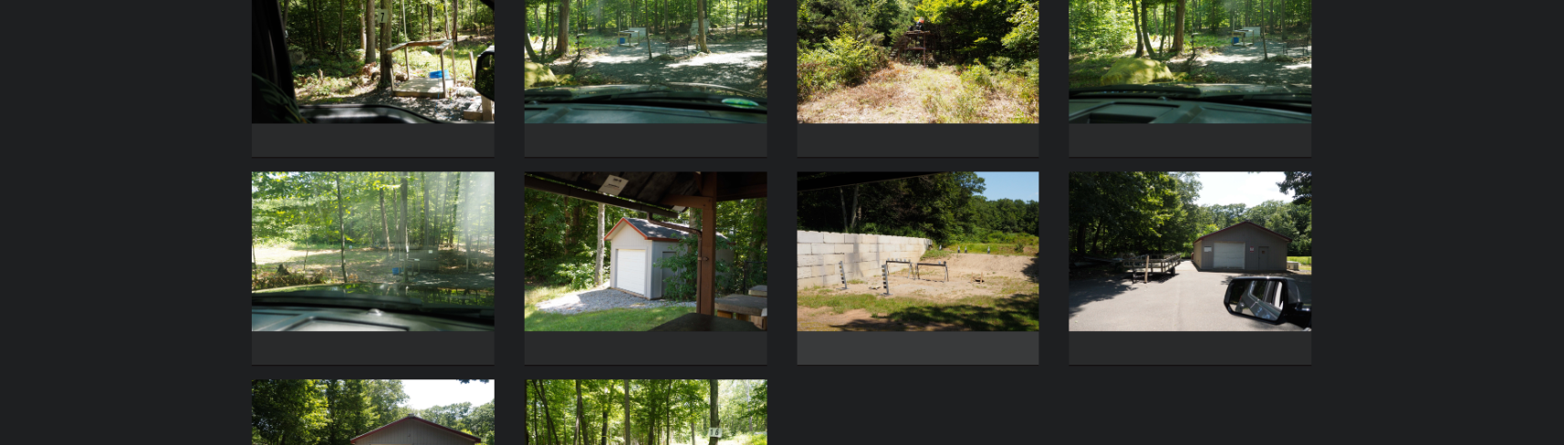
click at [878, 293] on img at bounding box center [918, 252] width 243 height 160
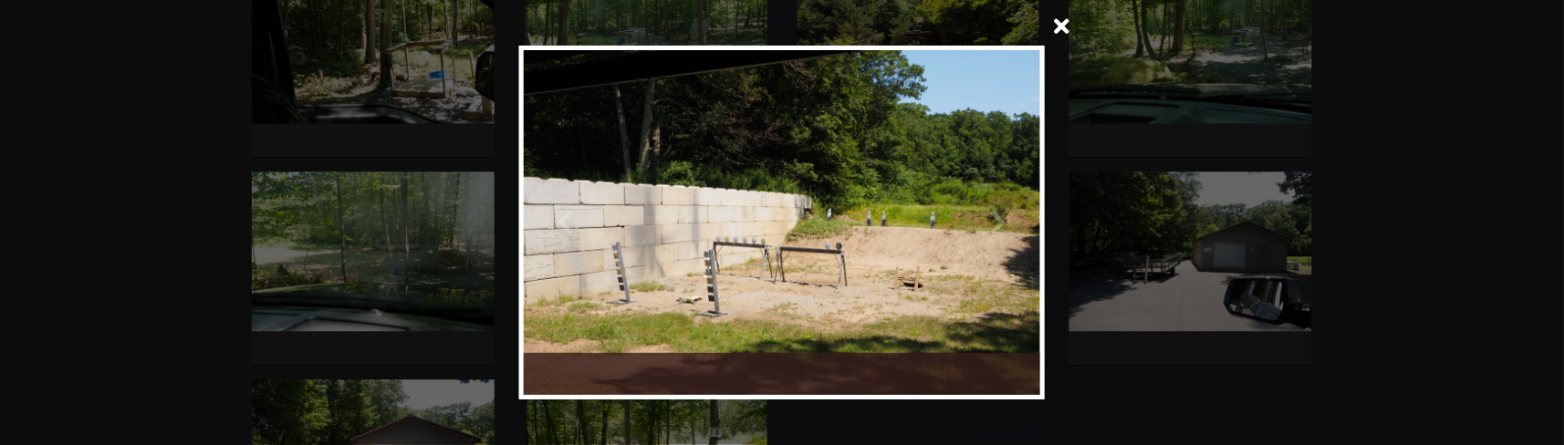
click at [1064, 31] on span at bounding box center [1062, 28] width 44 height 44
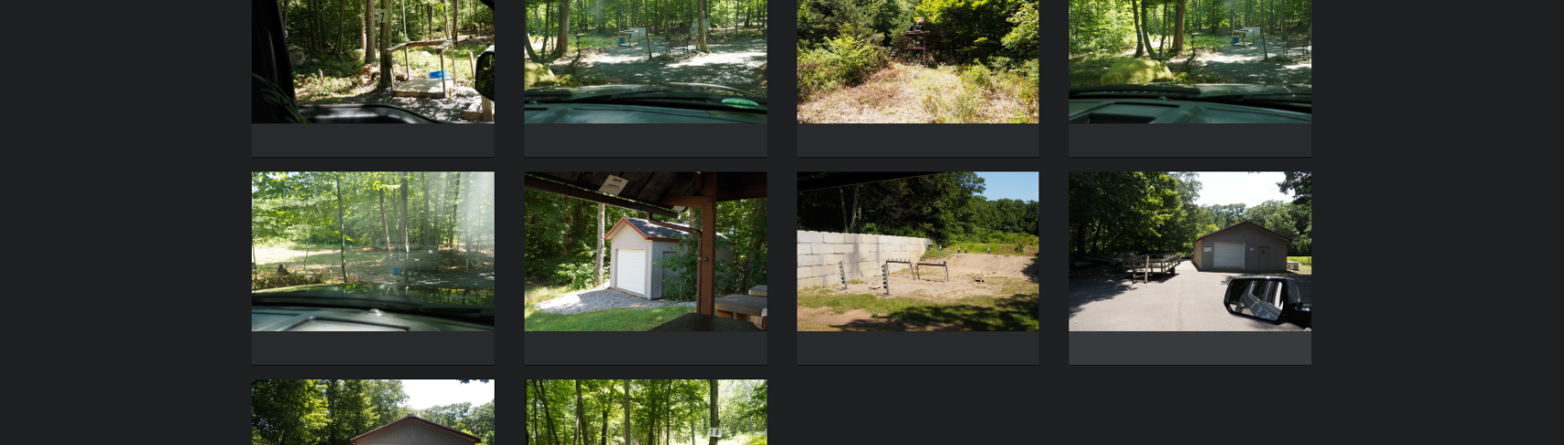
click at [1161, 224] on img at bounding box center [1190, 252] width 243 height 160
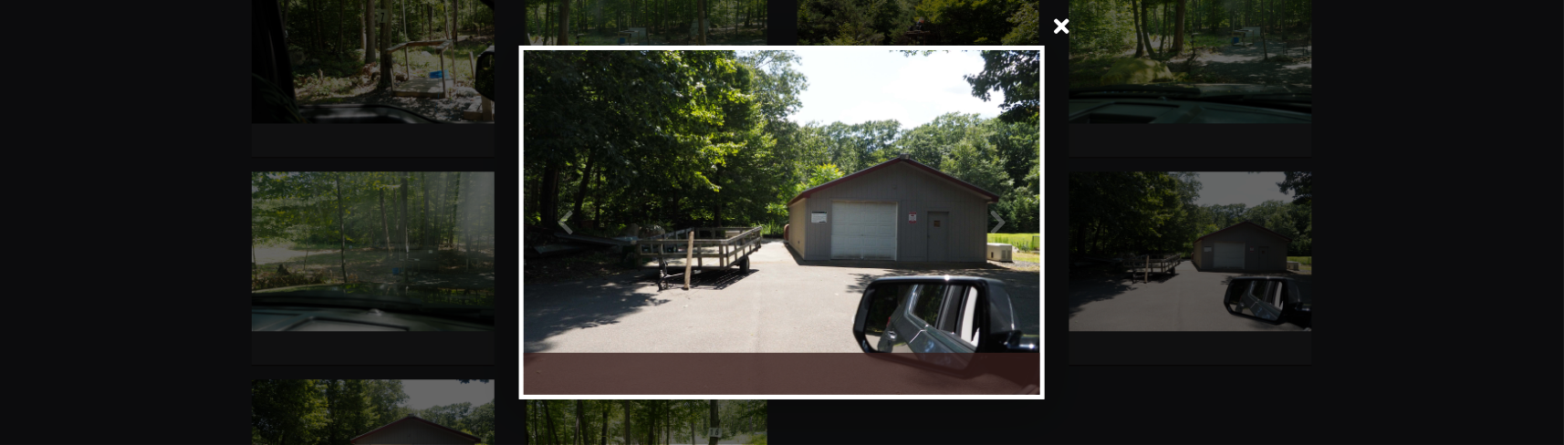
click at [1055, 29] on span at bounding box center [1062, 28] width 44 height 44
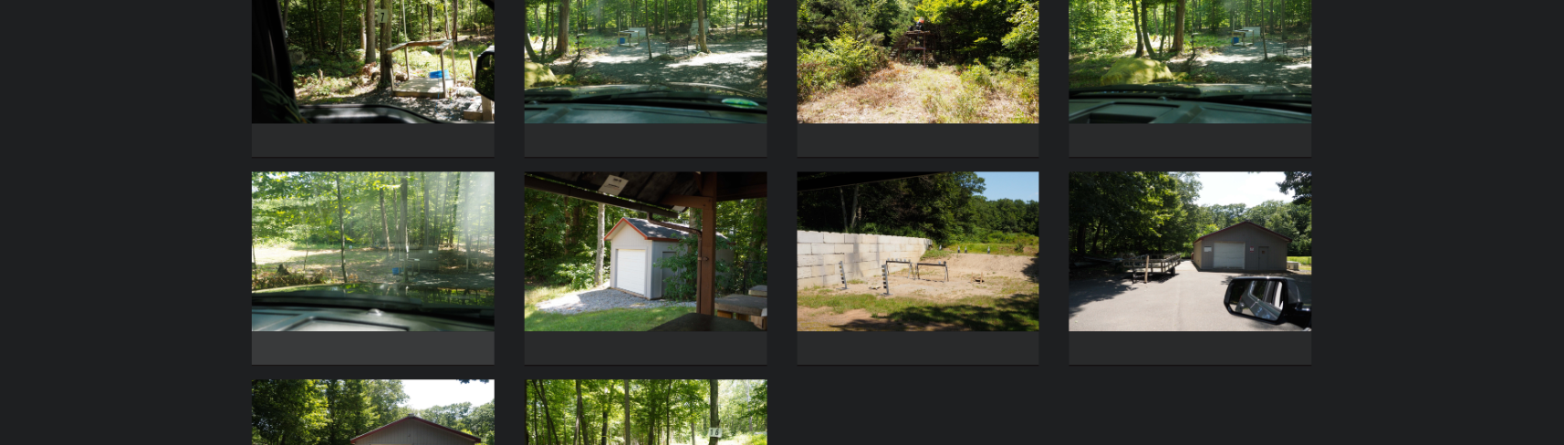
click at [426, 296] on img at bounding box center [373, 252] width 243 height 160
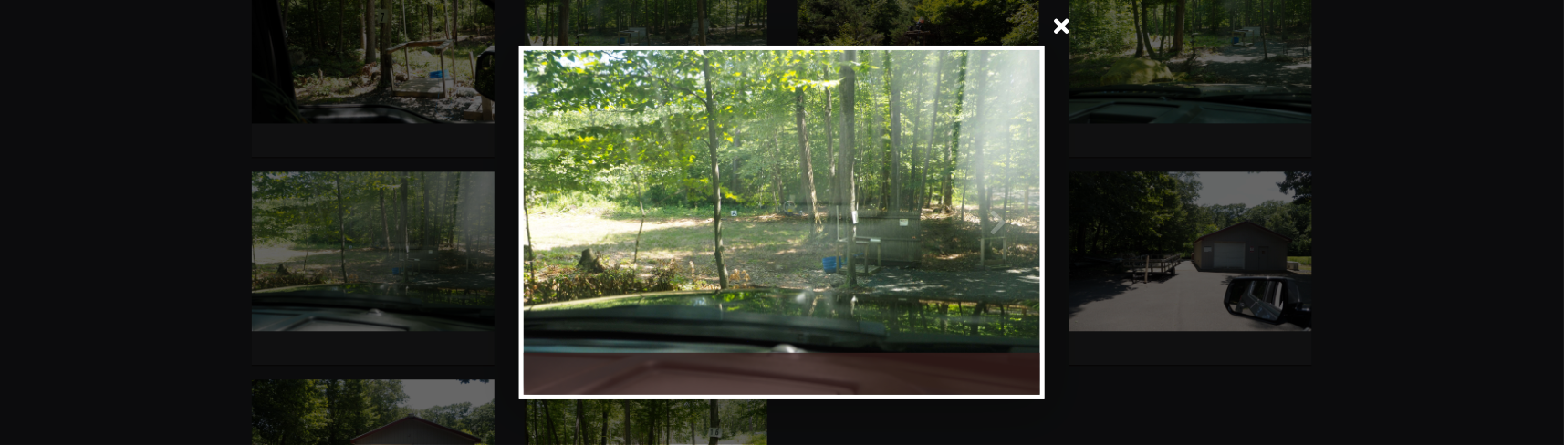
click at [1068, 18] on span at bounding box center [1062, 28] width 44 height 44
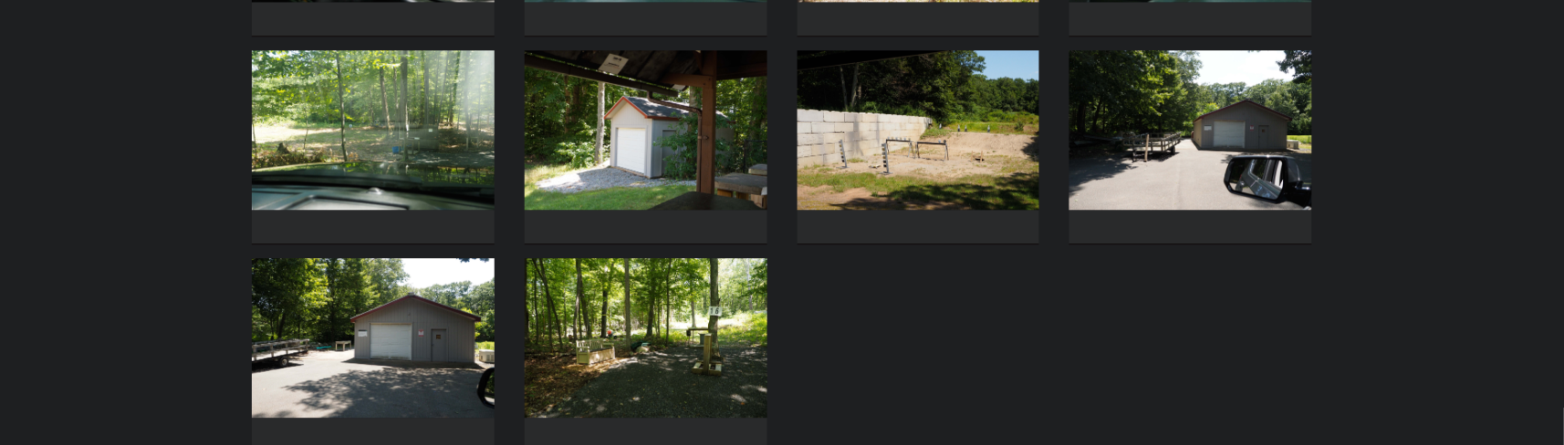
scroll to position [1337, 0]
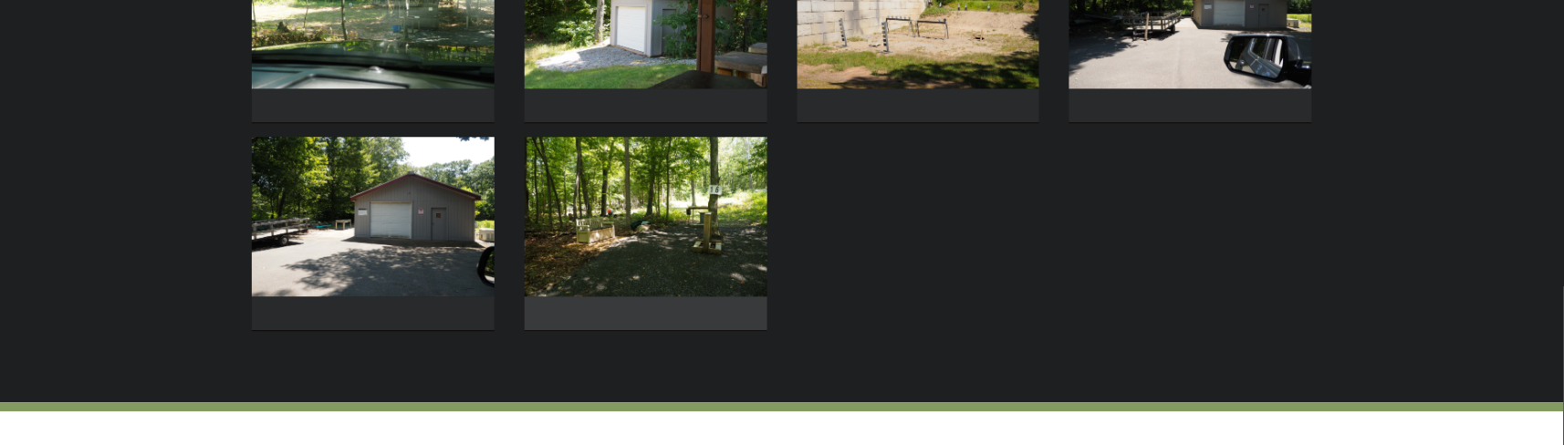
click at [693, 273] on img at bounding box center [646, 217] width 243 height 160
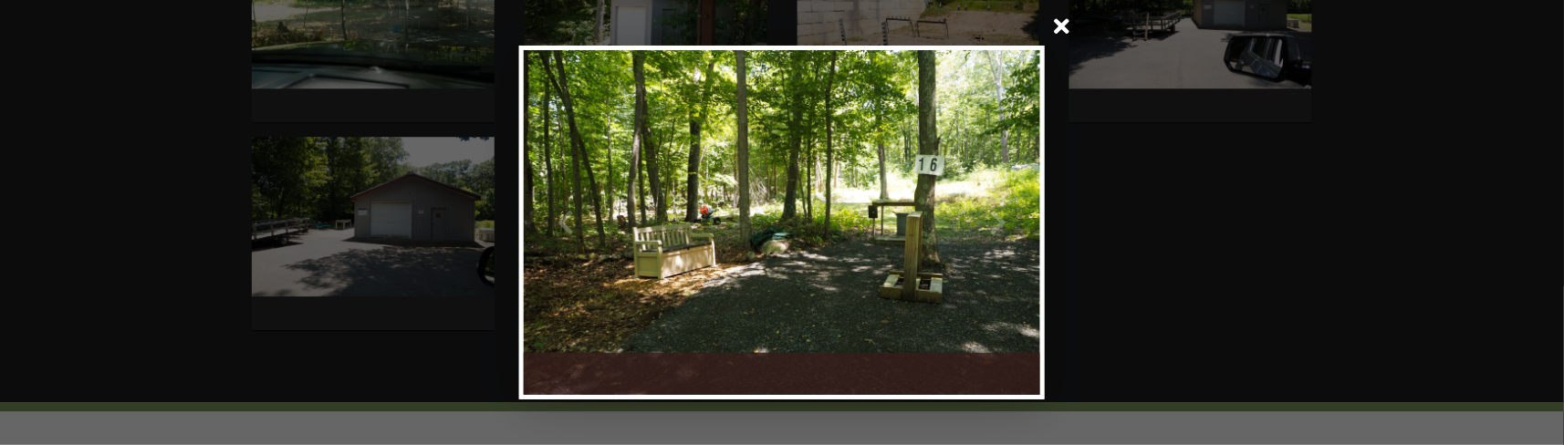
click at [1055, 31] on span at bounding box center [1062, 28] width 44 height 44
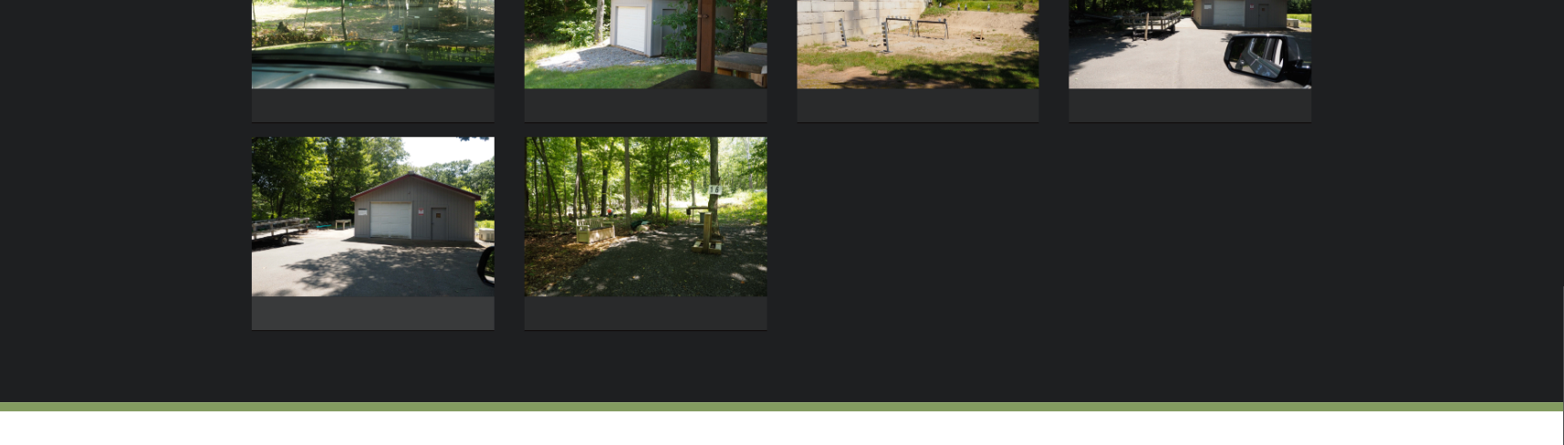
click at [425, 258] on img at bounding box center [373, 217] width 243 height 160
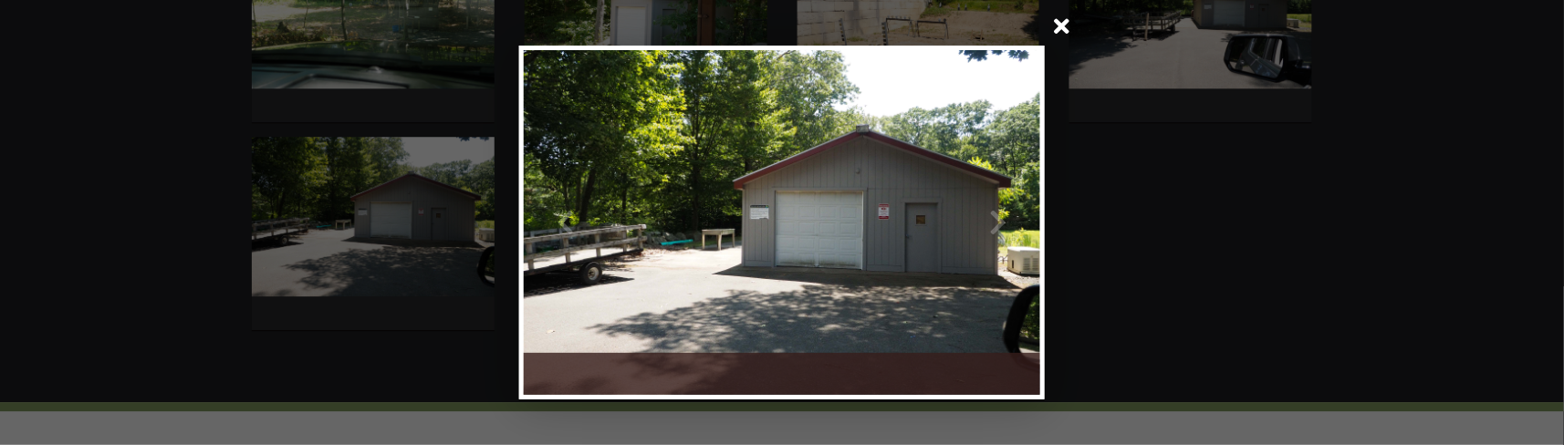
click at [1059, 25] on span at bounding box center [1062, 28] width 44 height 44
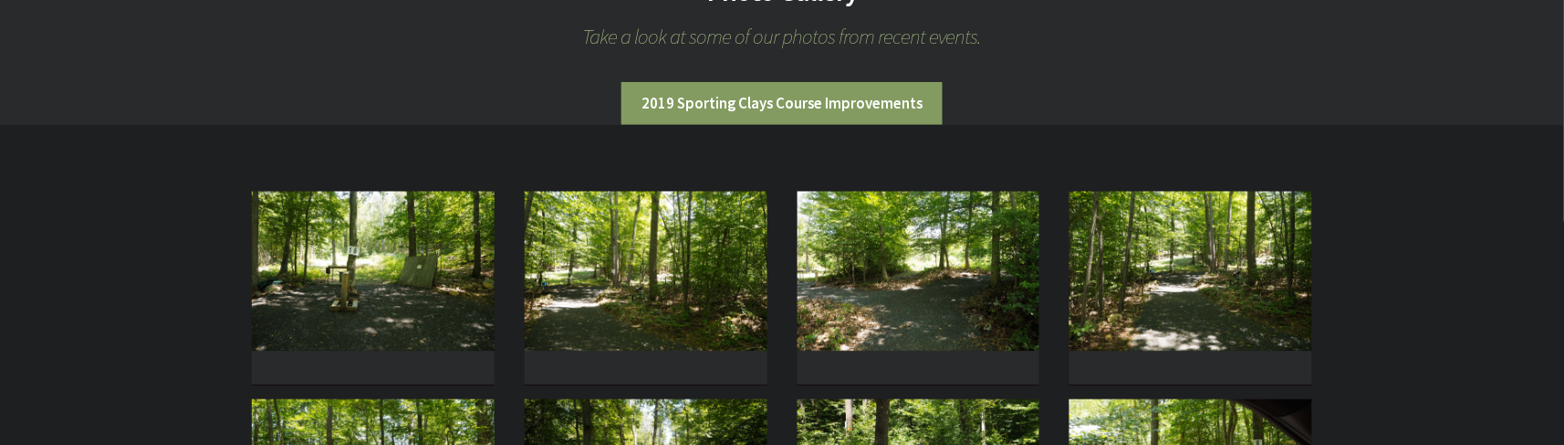
scroll to position [121, 0]
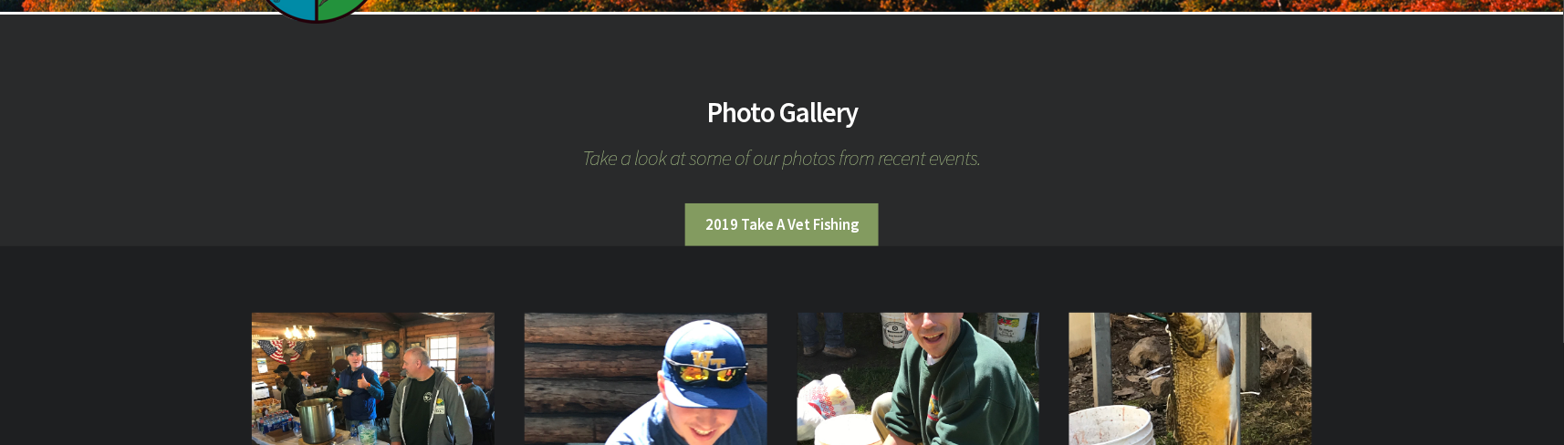
scroll to position [364, 0]
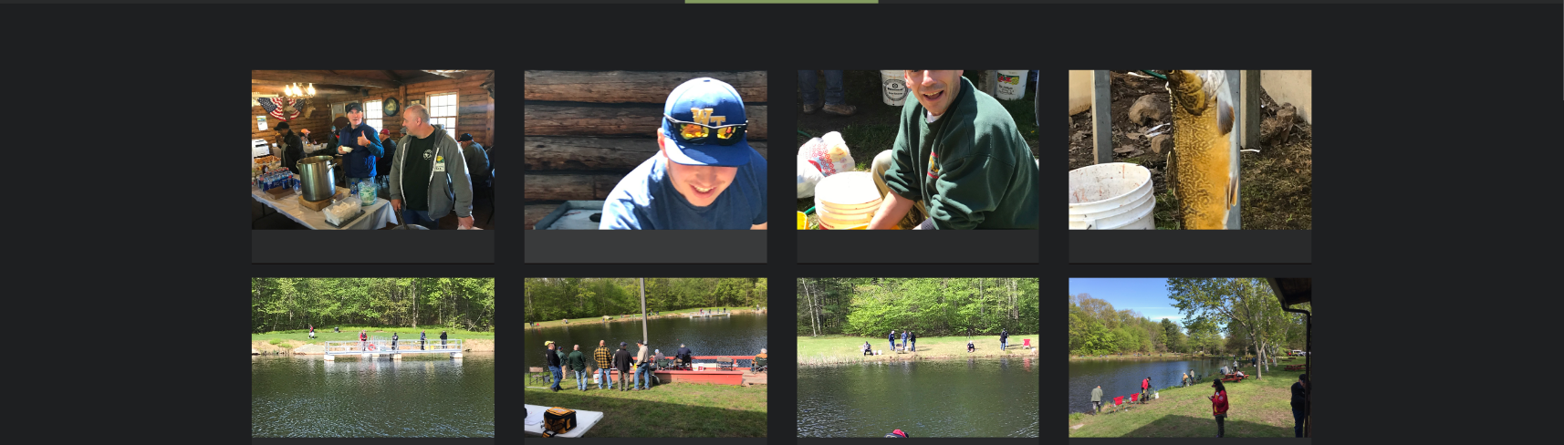
click at [636, 161] on img at bounding box center [646, 150] width 243 height 160
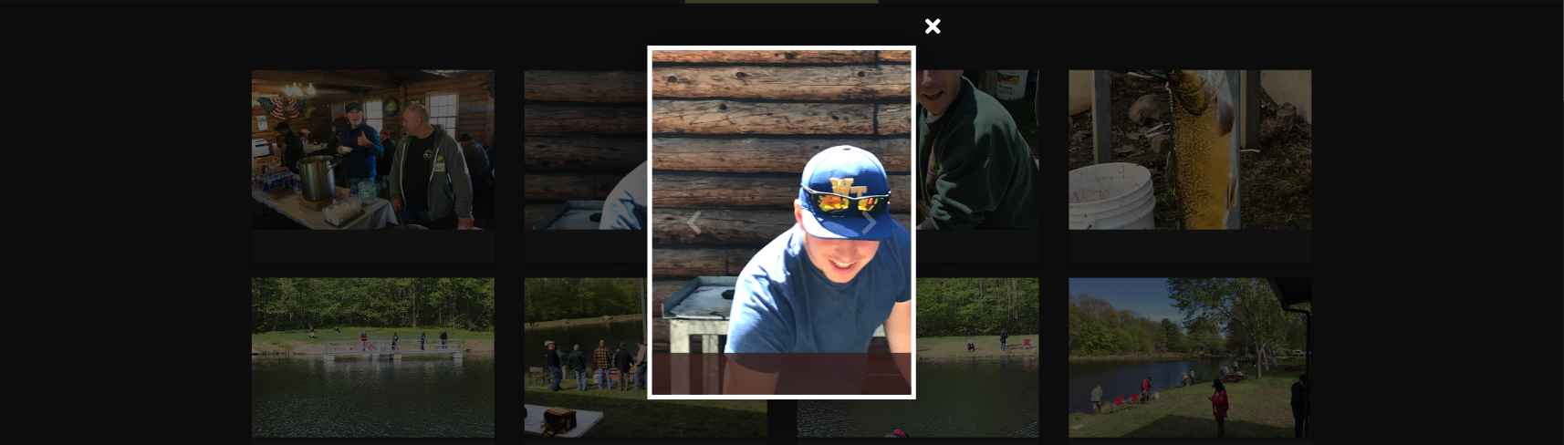
click at [941, 33] on span at bounding box center [933, 28] width 44 height 44
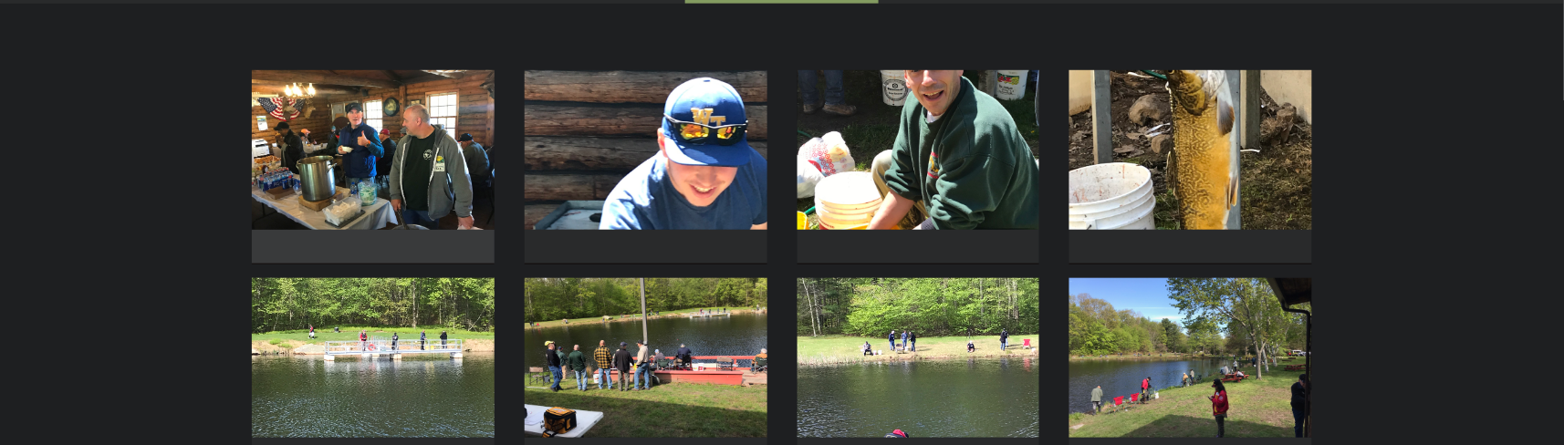
click at [390, 145] on img at bounding box center [373, 150] width 243 height 160
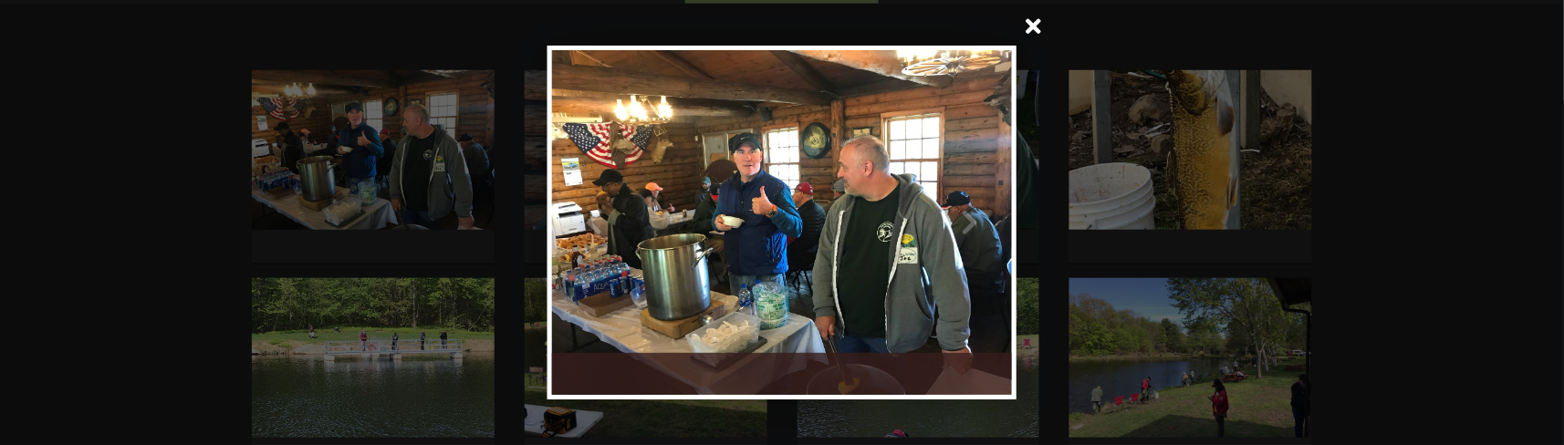
click at [1036, 32] on span at bounding box center [1034, 28] width 44 height 44
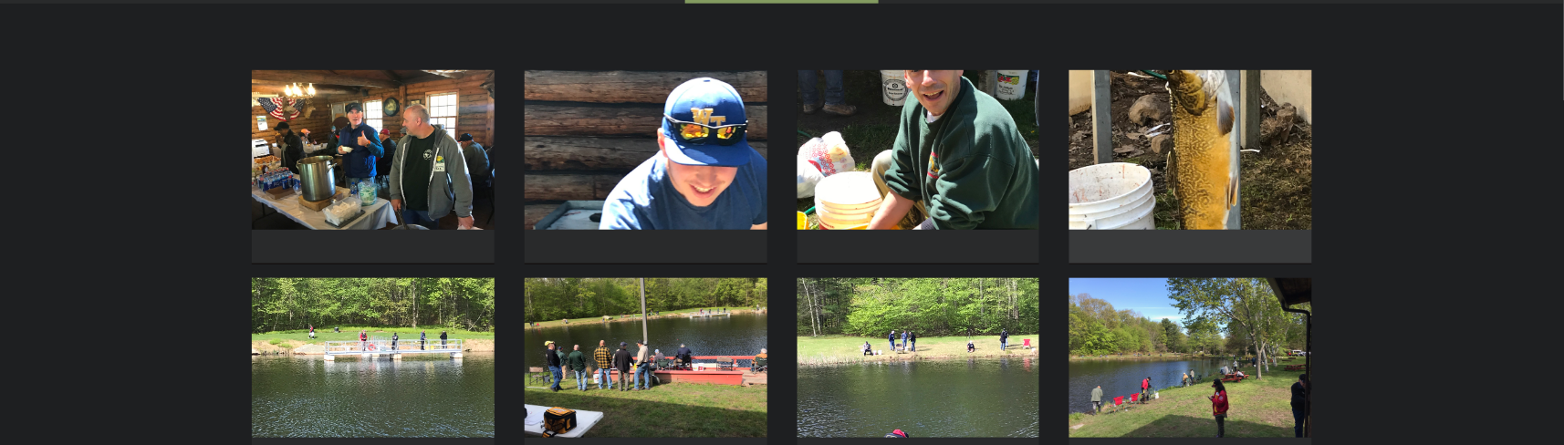
click at [1114, 137] on img at bounding box center [1190, 150] width 243 height 160
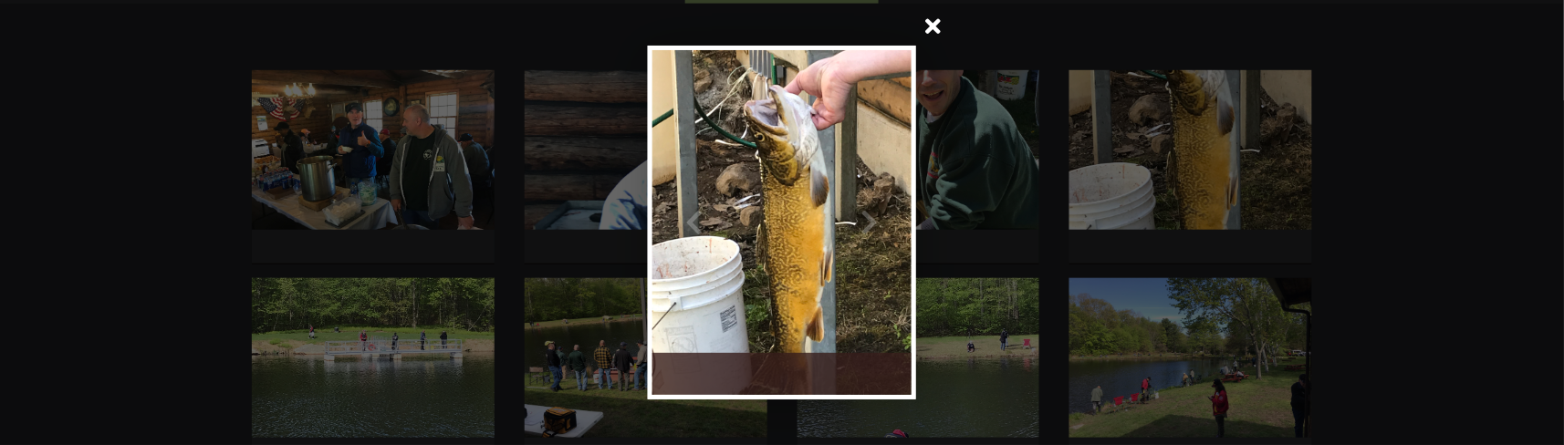
click at [934, 36] on span at bounding box center [933, 28] width 44 height 44
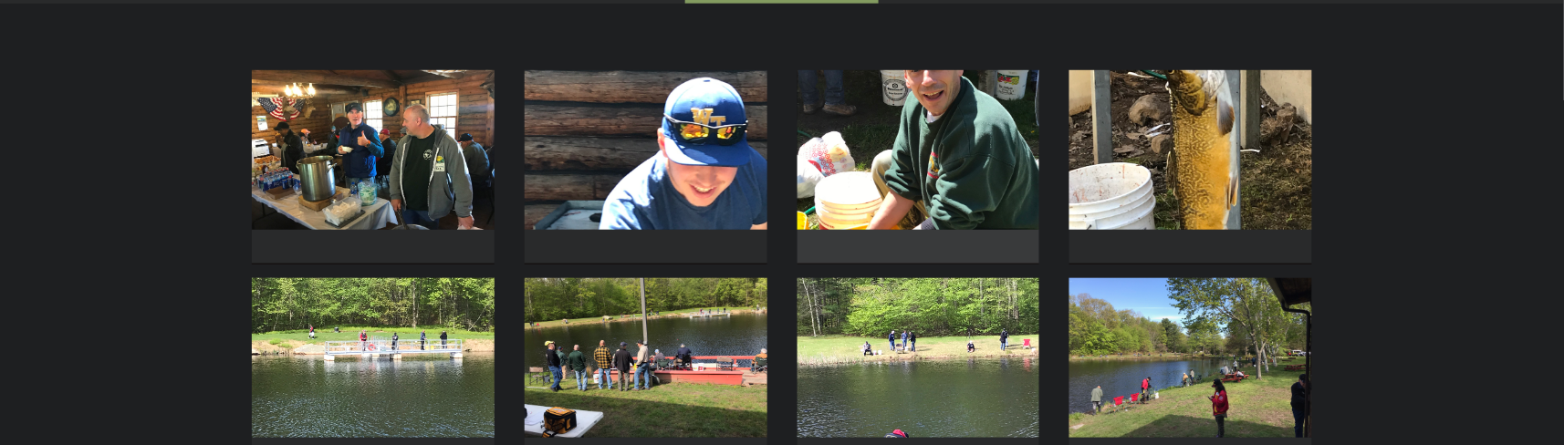
scroll to position [486, 0]
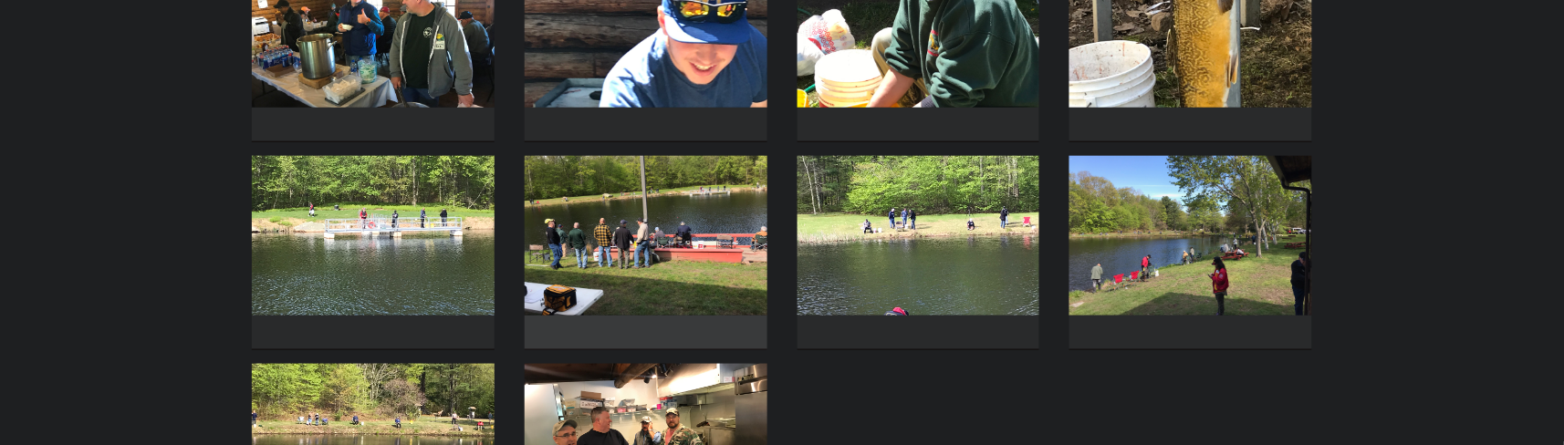
click at [677, 239] on img at bounding box center [646, 236] width 243 height 160
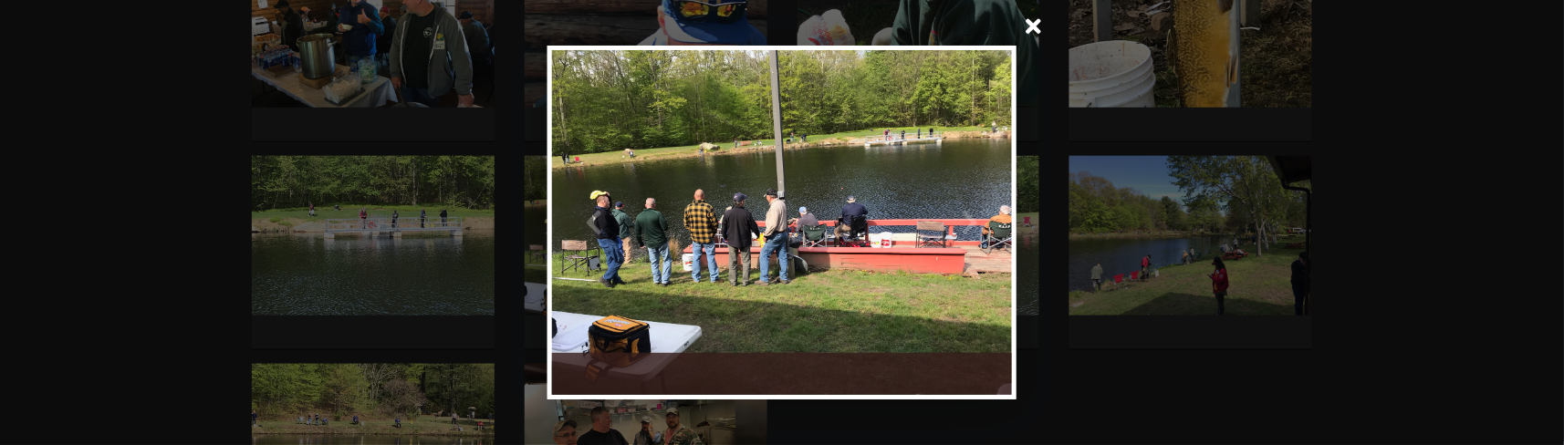
drag, startPoint x: 913, startPoint y: 166, endPoint x: 715, endPoint y: 238, distance: 210.7
click at [715, 238] on div "••••" at bounding box center [781, 223] width 469 height 354
click at [1041, 31] on span at bounding box center [1034, 28] width 44 height 44
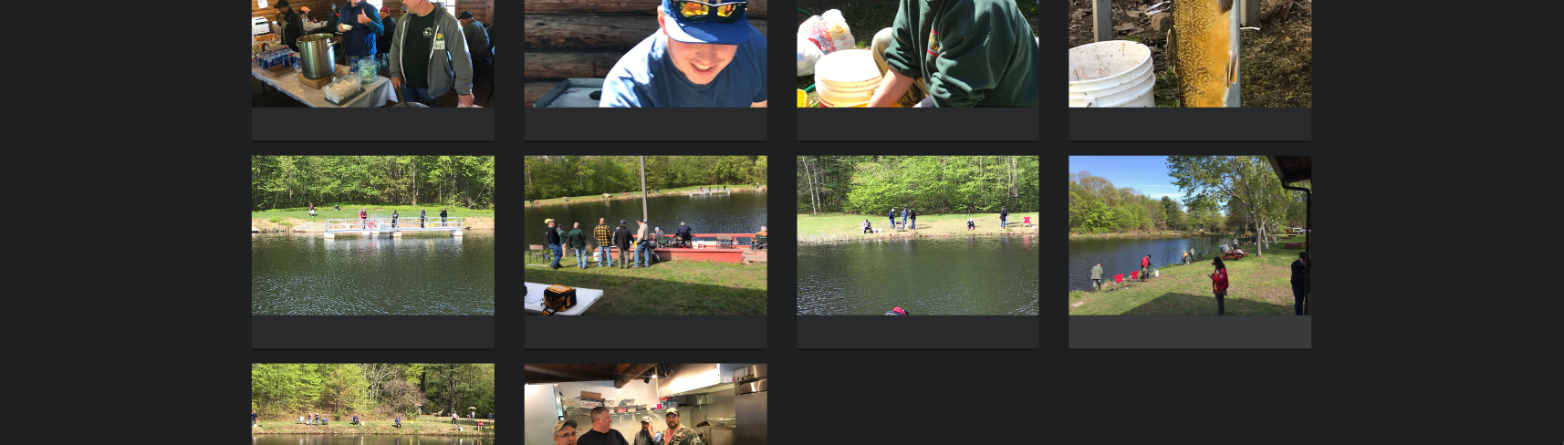
click at [1167, 239] on img at bounding box center [1190, 236] width 243 height 160
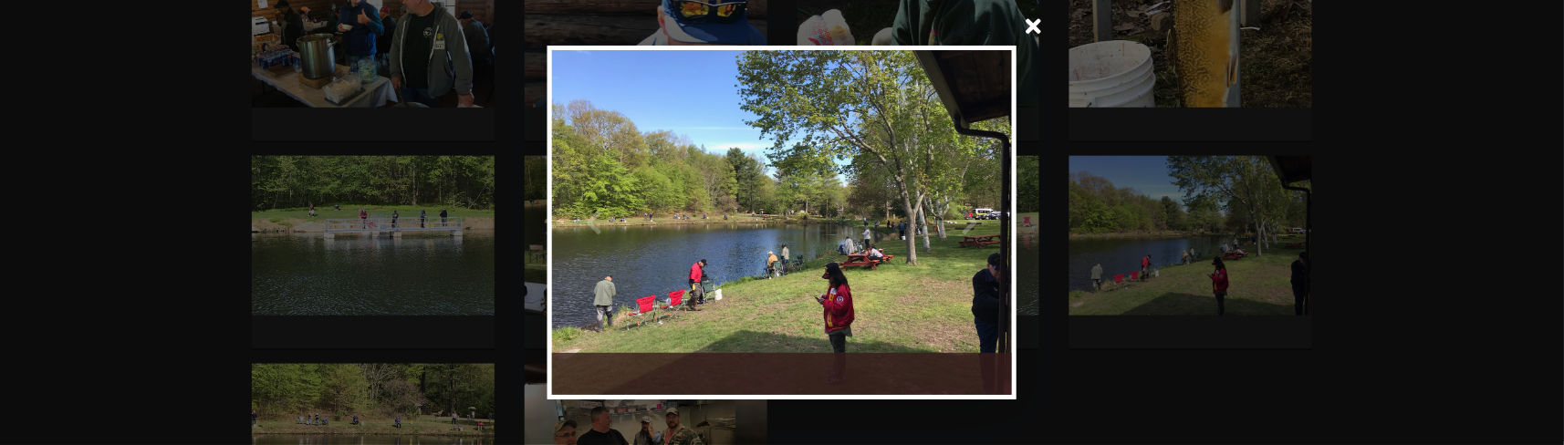
click at [1038, 29] on span at bounding box center [1034, 28] width 44 height 44
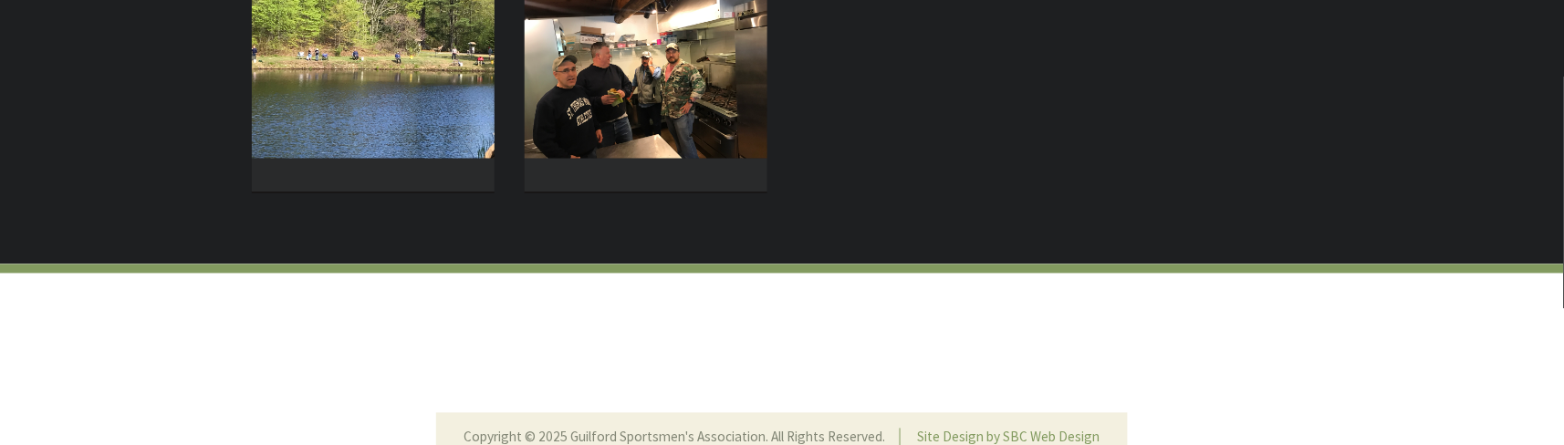
scroll to position [730, 0]
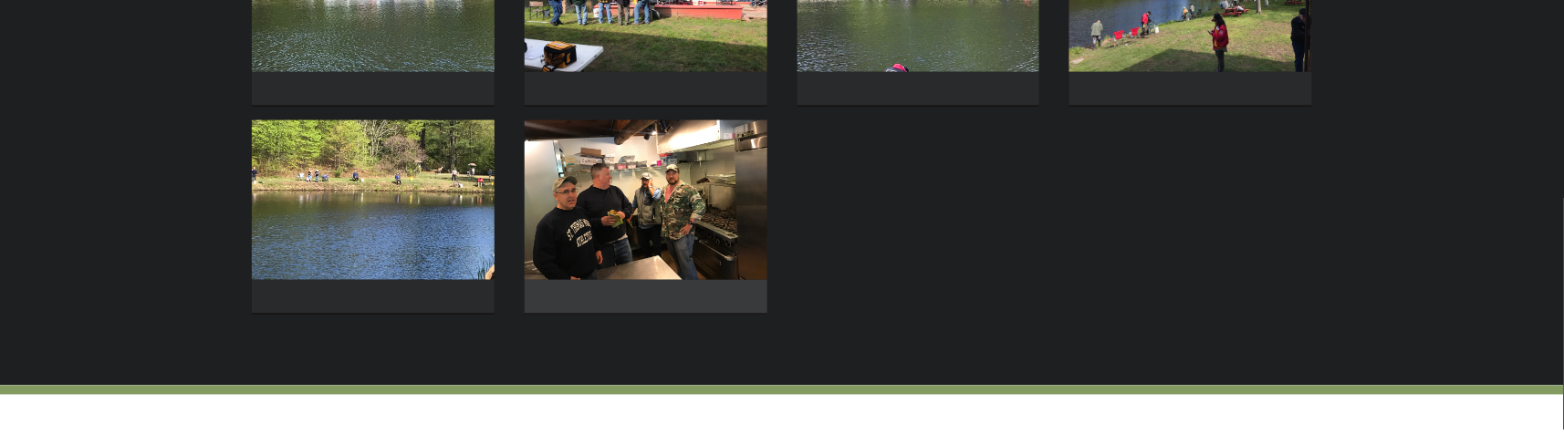
click at [641, 223] on img at bounding box center [646, 200] width 243 height 160
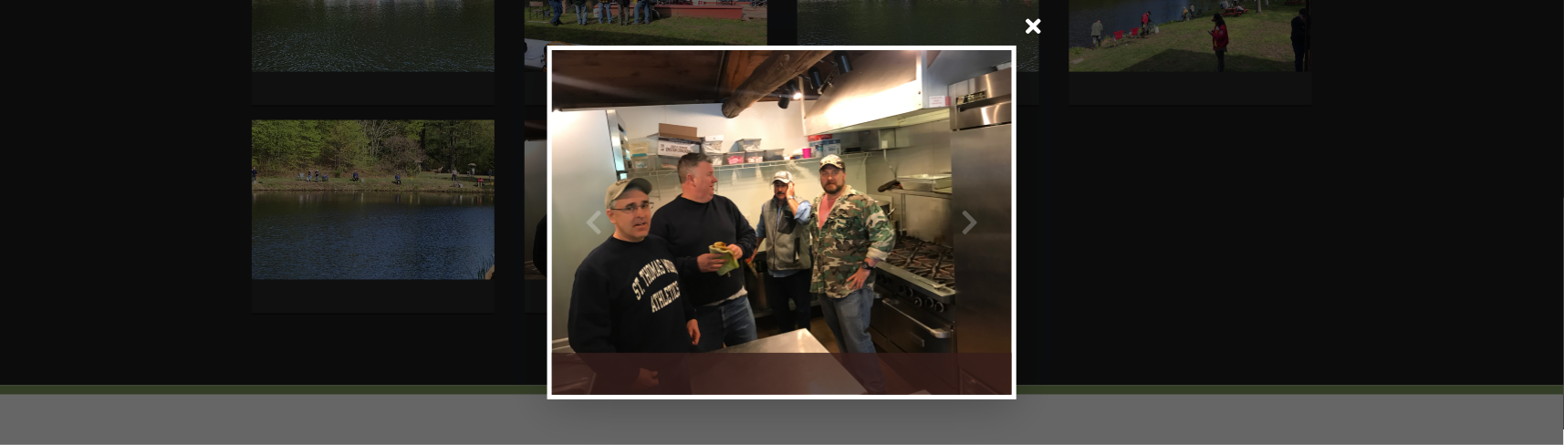
click at [1035, 29] on span at bounding box center [1034, 28] width 44 height 44
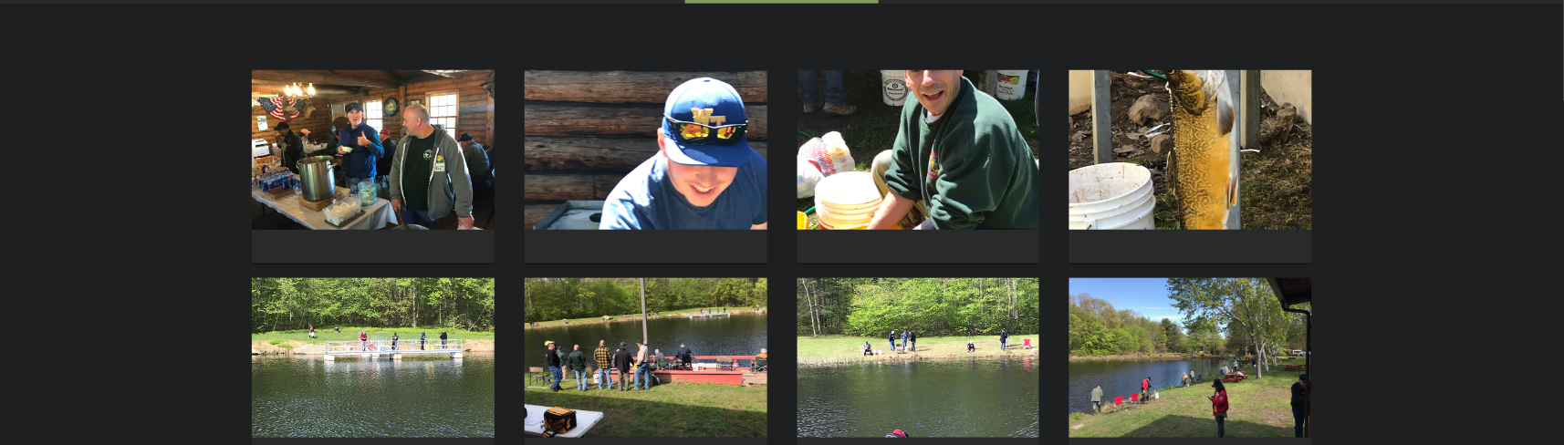
scroll to position [243, 0]
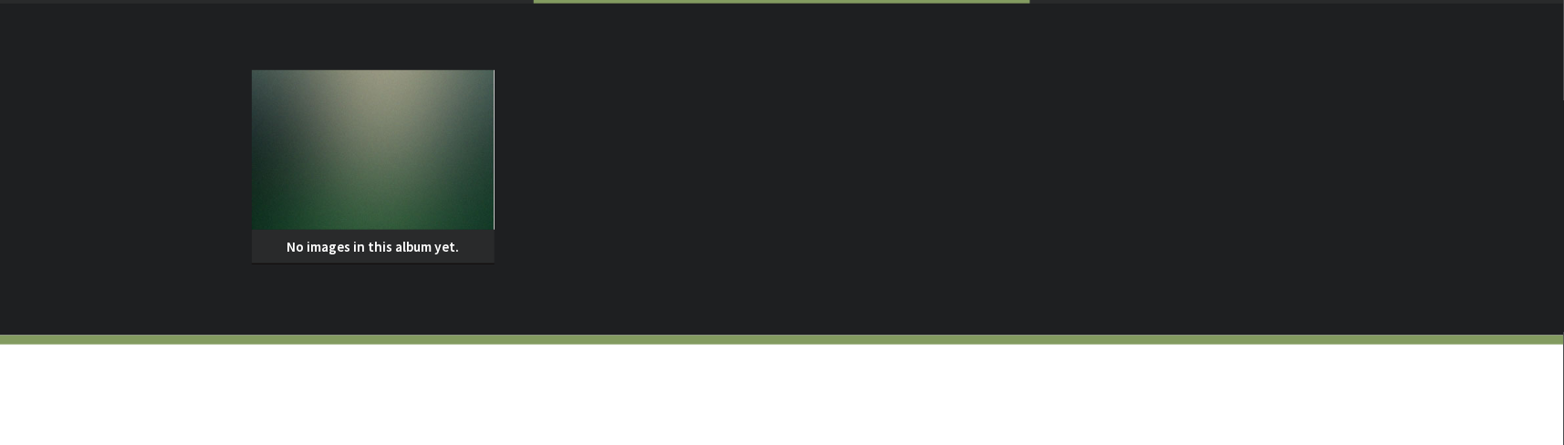
scroll to position [121, 0]
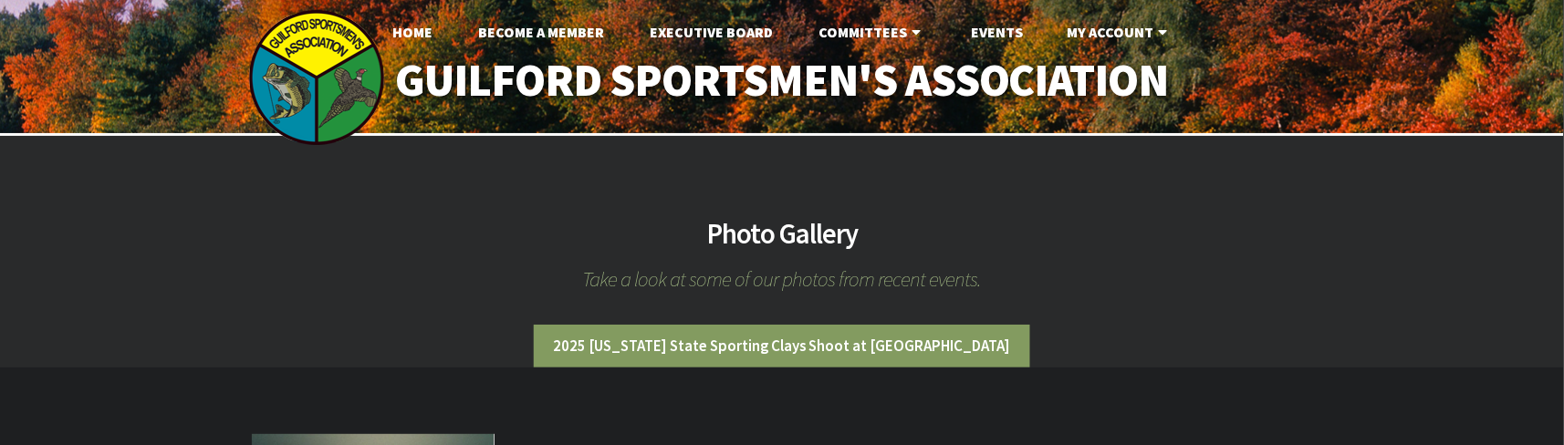
click at [767, 347] on li "2025 [US_STATE] State Sporting Clays Shoot at [GEOGRAPHIC_DATA]" at bounding box center [782, 346] width 497 height 43
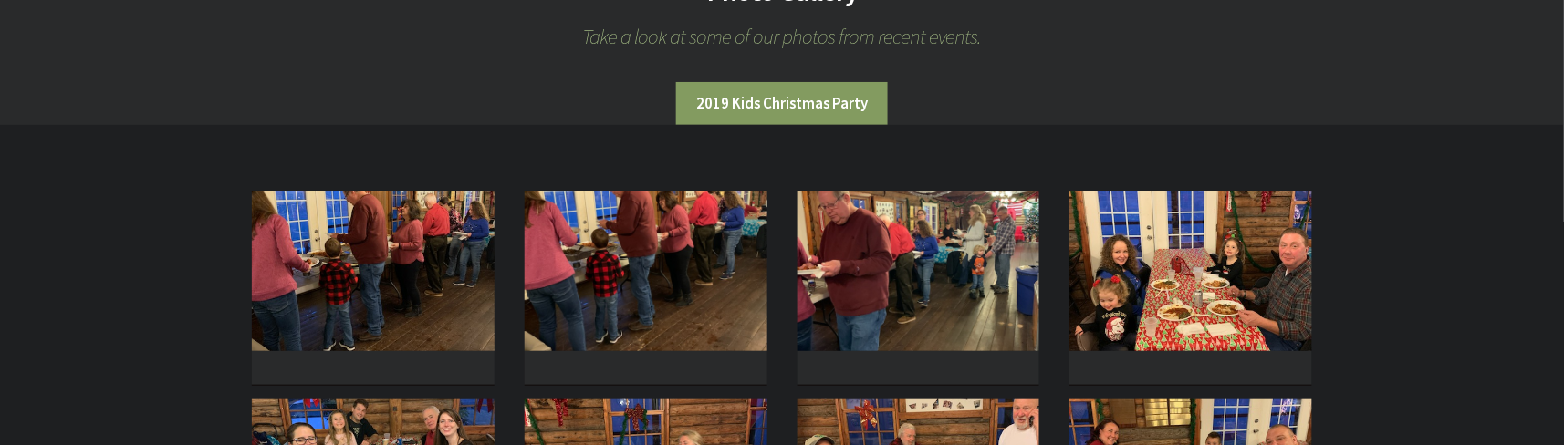
scroll to position [364, 0]
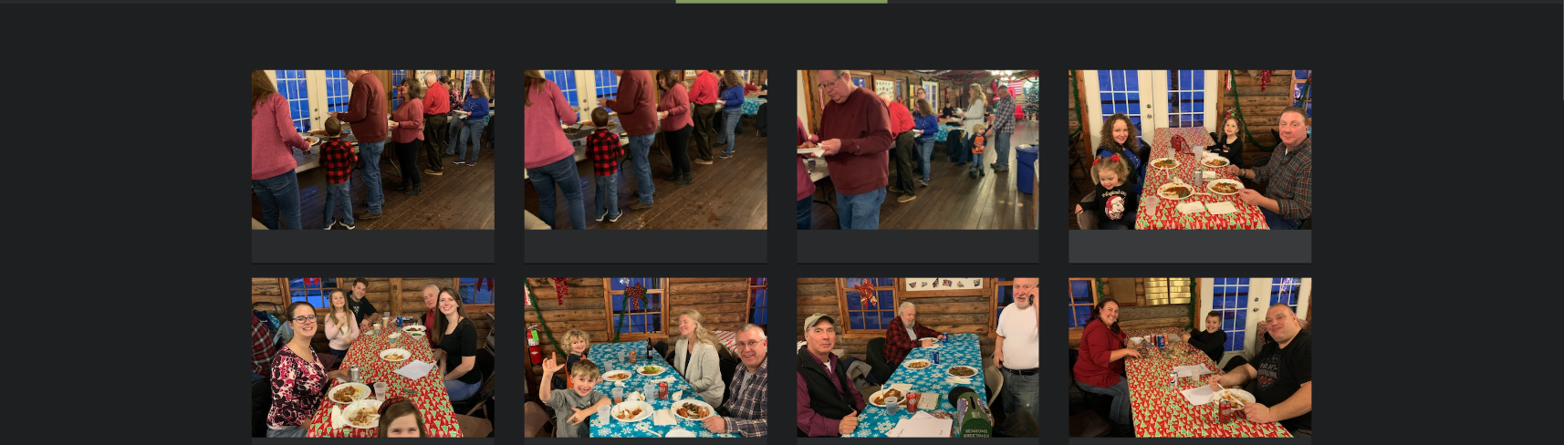
click at [1207, 182] on img at bounding box center [1190, 150] width 243 height 160
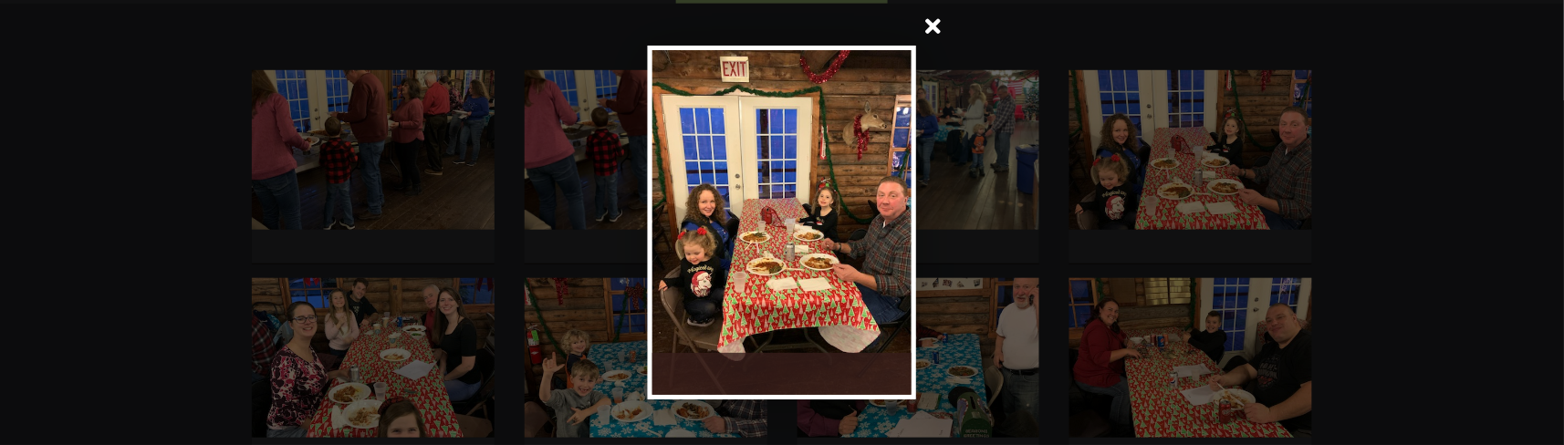
click at [932, 23] on span at bounding box center [933, 28] width 44 height 44
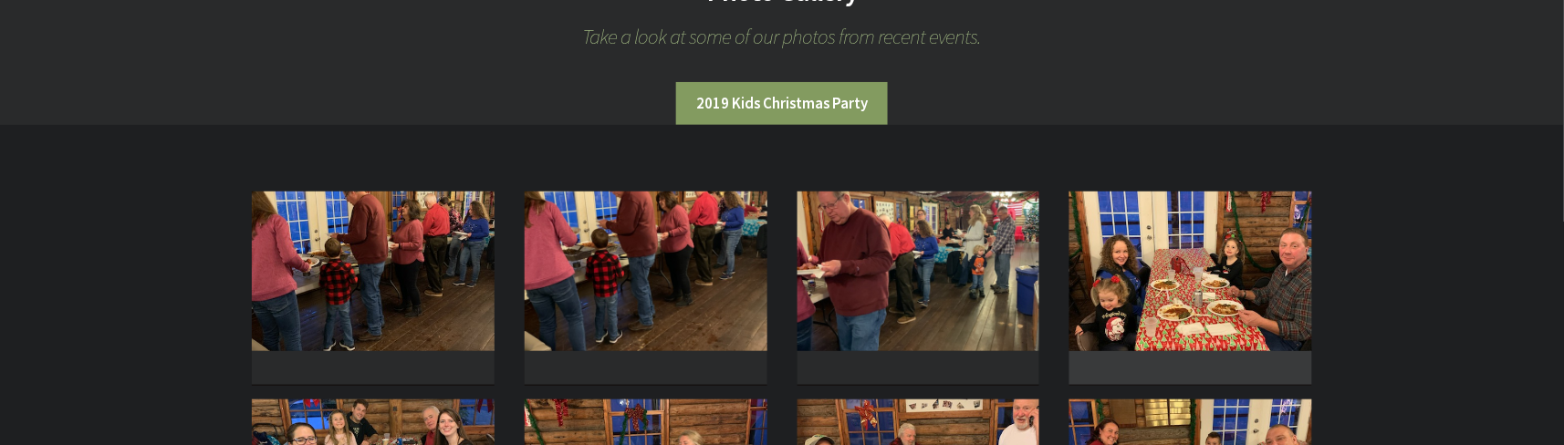
scroll to position [0, 0]
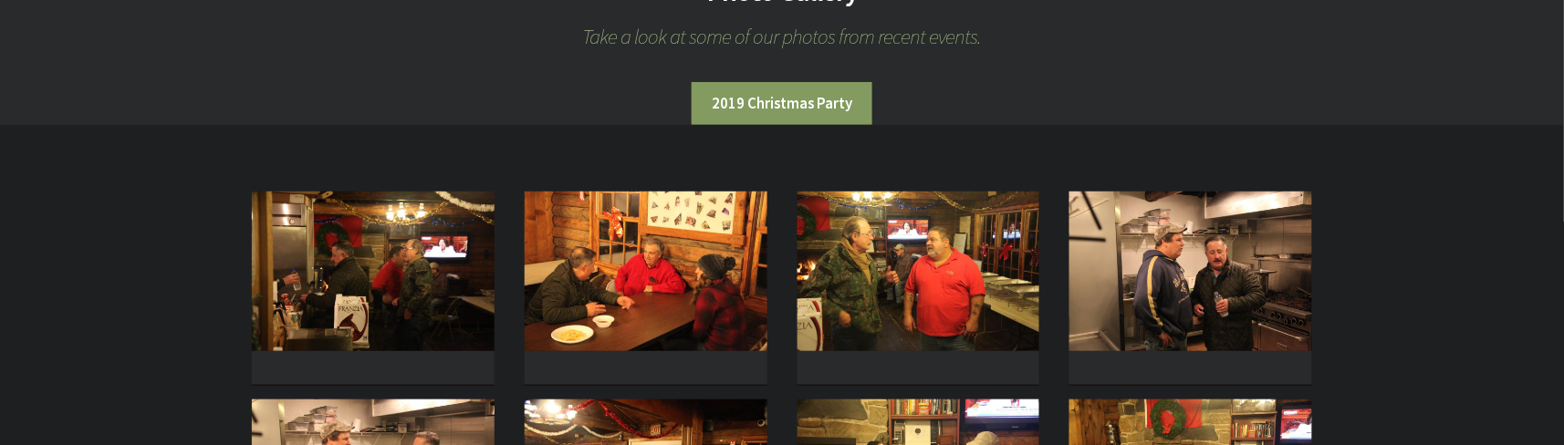
scroll to position [364, 0]
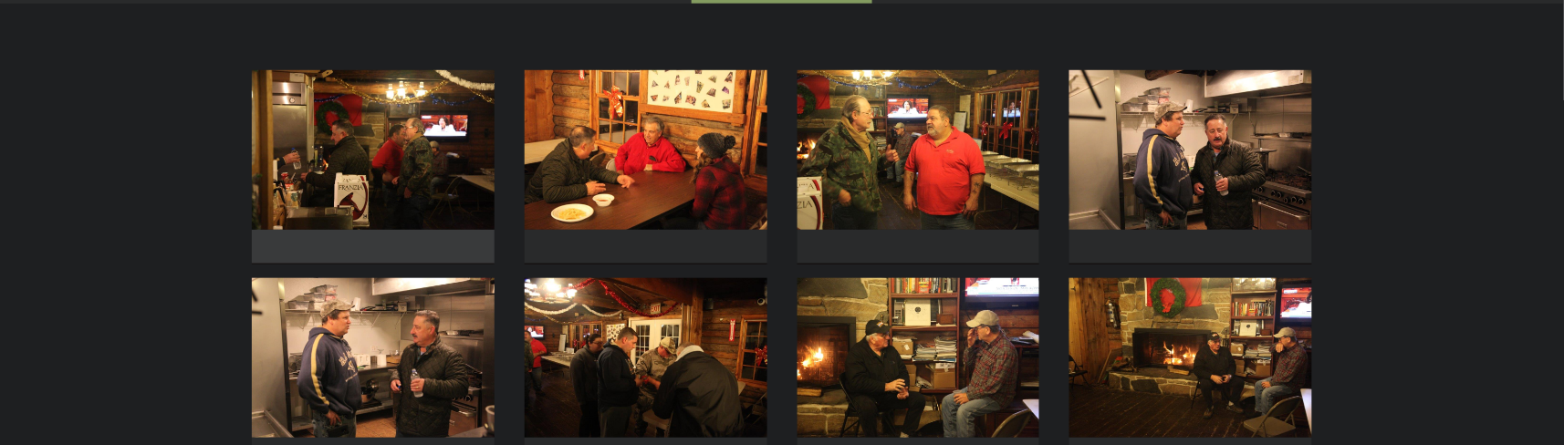
click at [345, 171] on img at bounding box center [373, 150] width 243 height 160
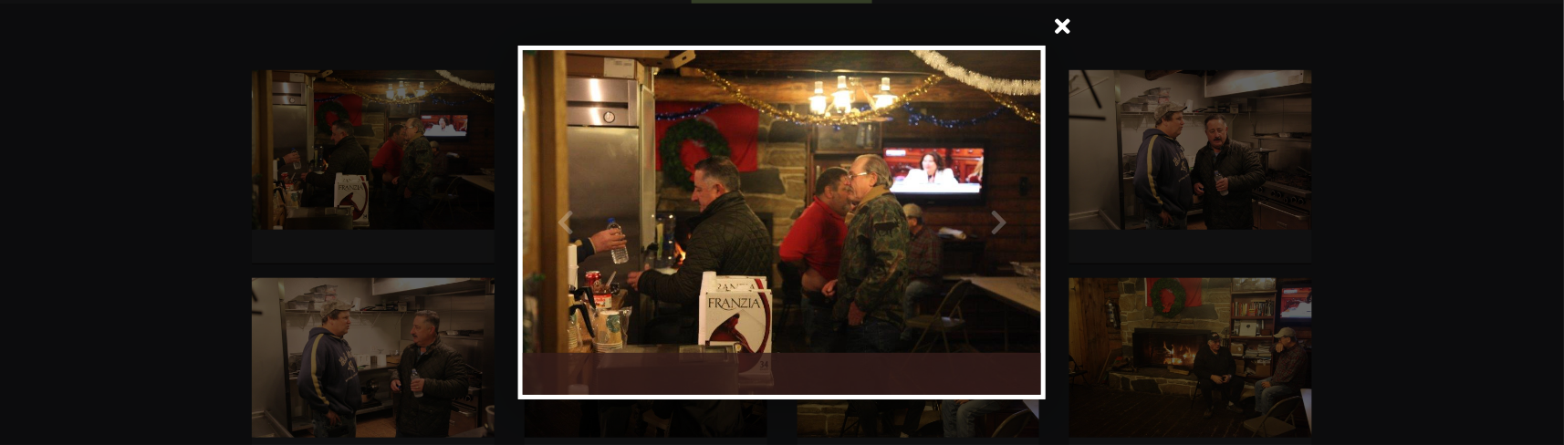
click at [1063, 32] on span at bounding box center [1063, 28] width 44 height 44
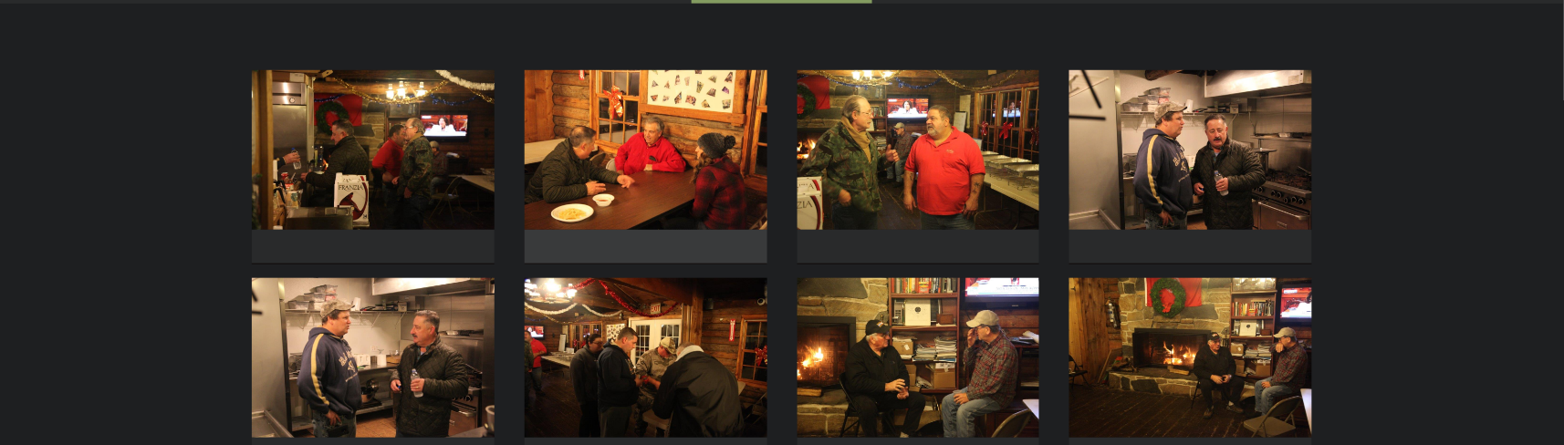
click at [623, 200] on img at bounding box center [646, 150] width 243 height 160
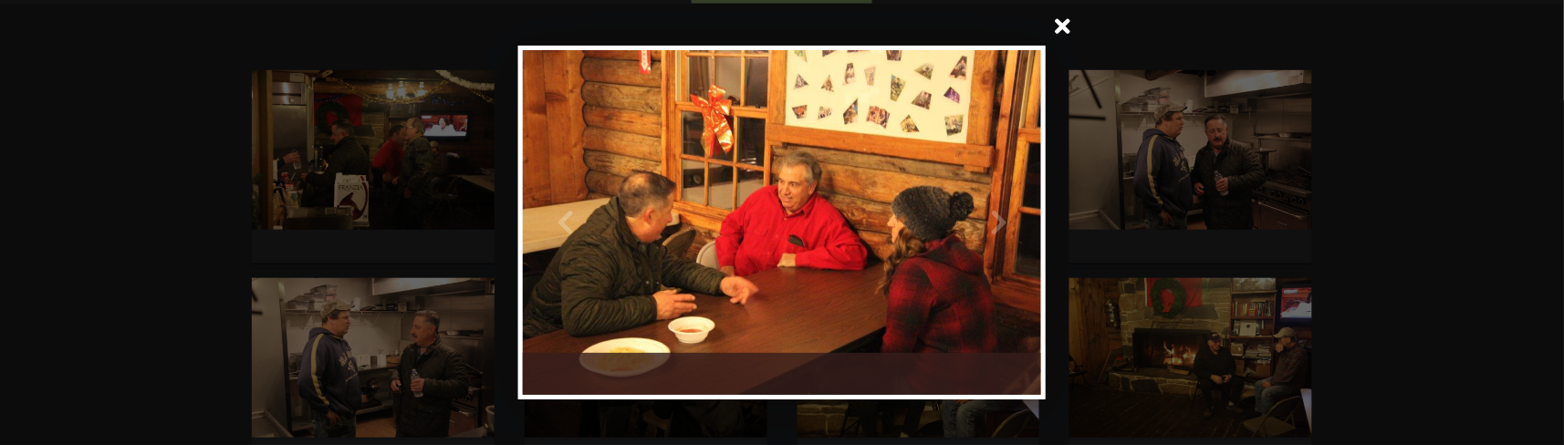
click at [1059, 28] on span at bounding box center [1063, 28] width 44 height 44
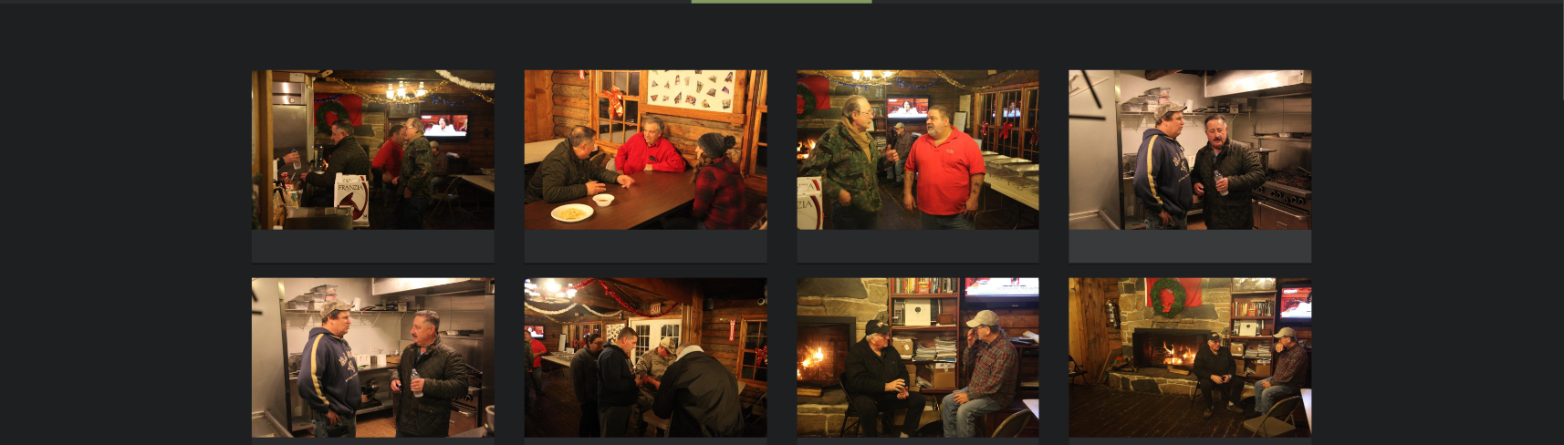
click at [1183, 180] on img at bounding box center [1190, 150] width 243 height 160
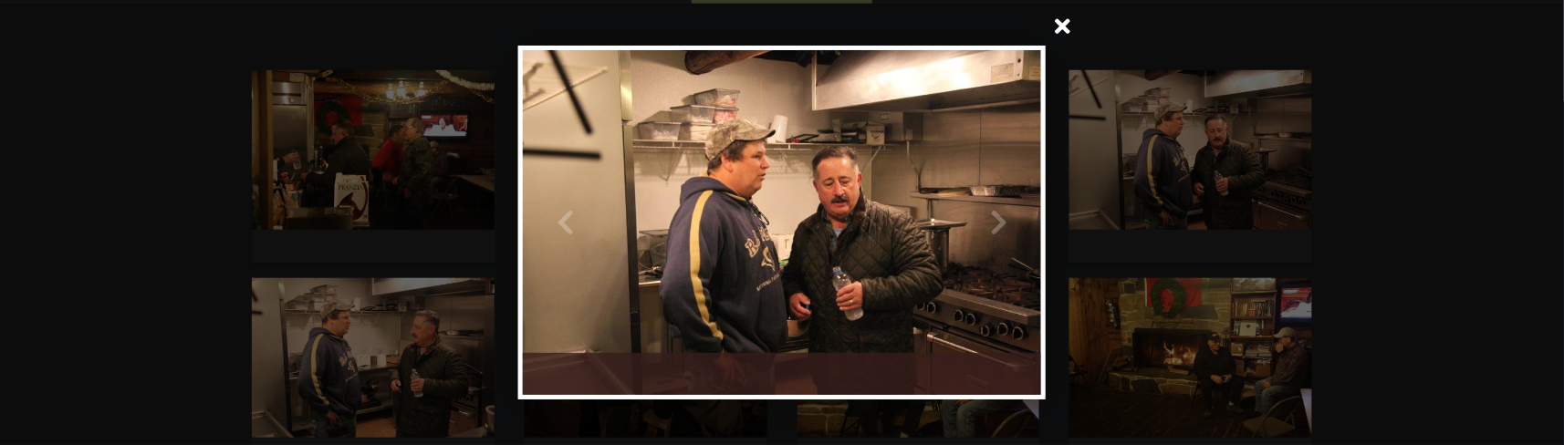
click at [1066, 32] on span at bounding box center [1063, 28] width 44 height 44
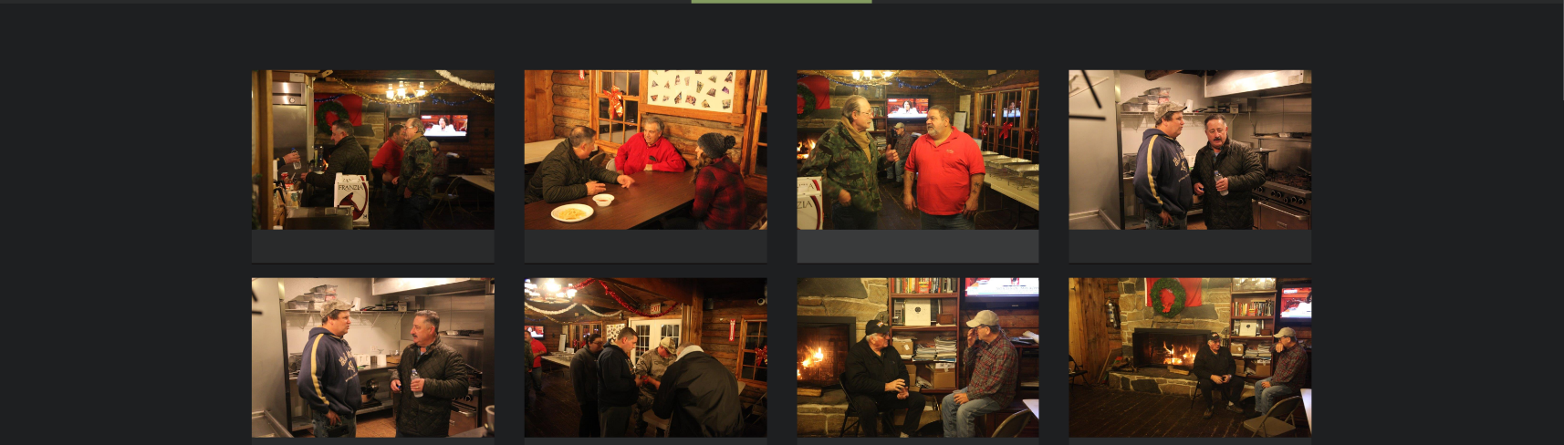
scroll to position [486, 0]
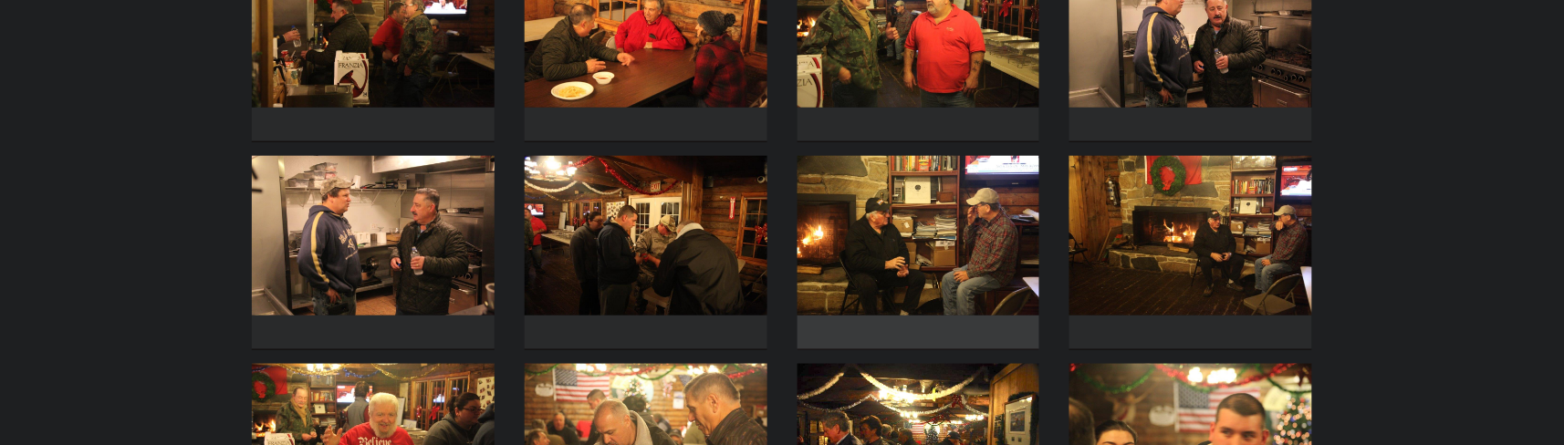
click at [917, 243] on img at bounding box center [918, 236] width 243 height 160
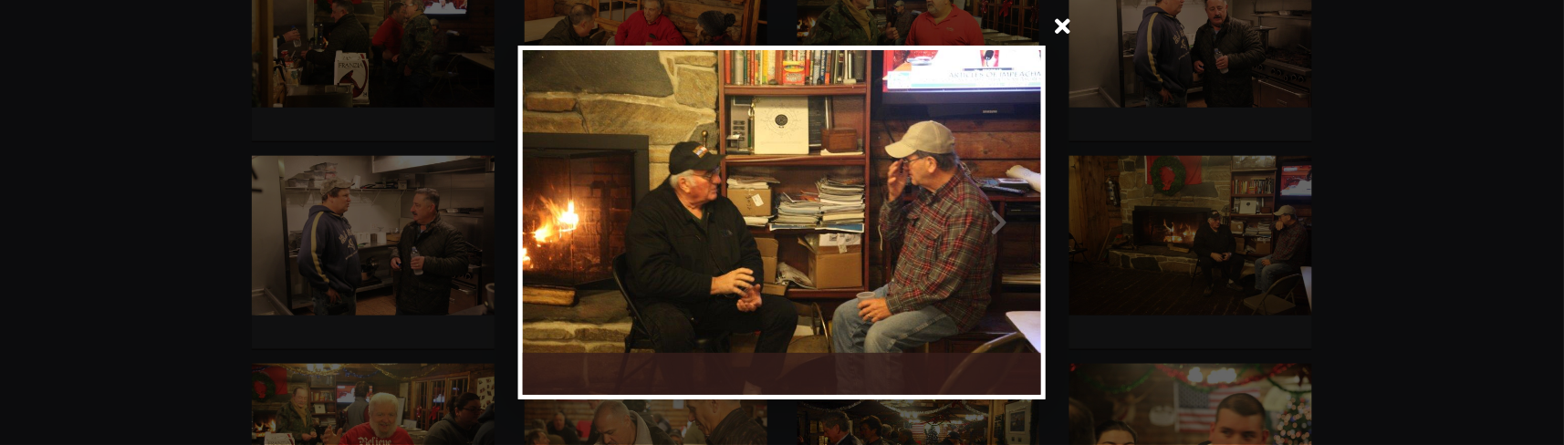
click at [1061, 35] on span at bounding box center [1063, 28] width 44 height 44
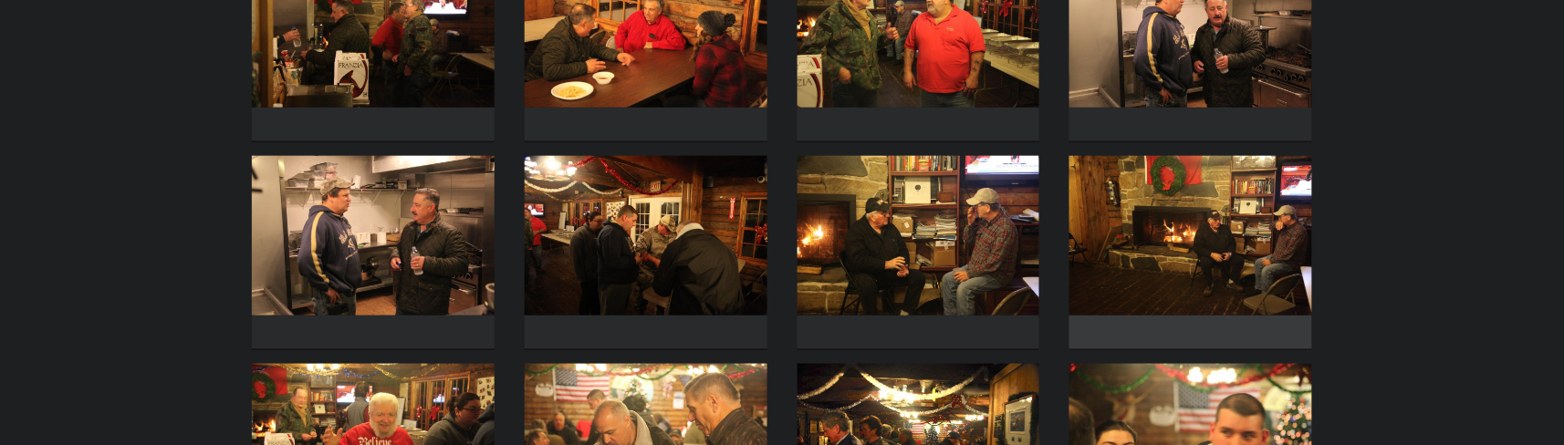
click at [1121, 259] on img at bounding box center [1190, 236] width 243 height 160
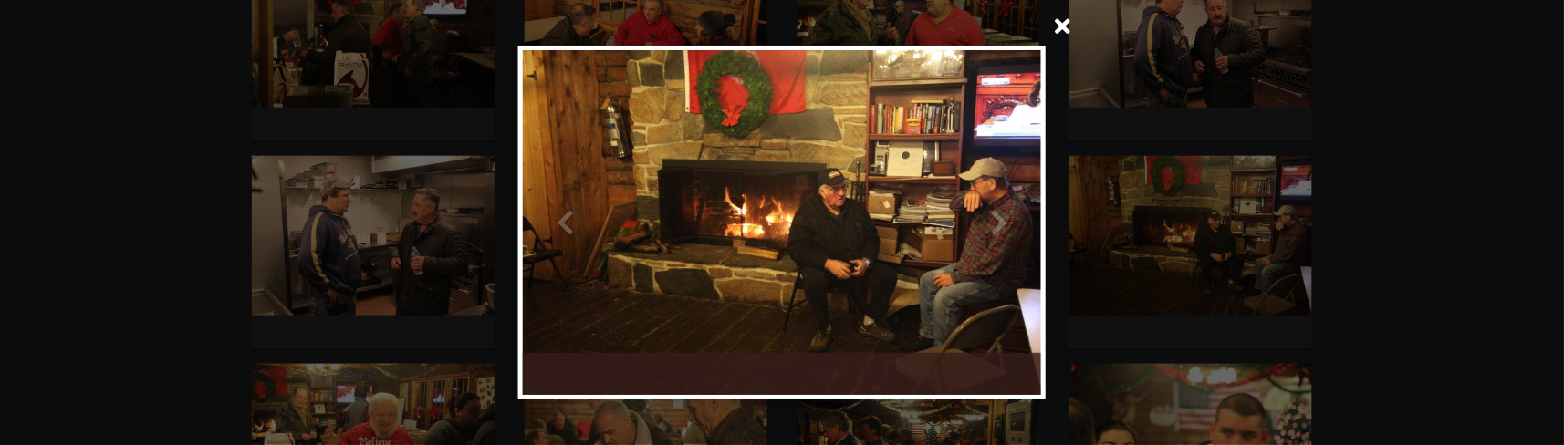
click at [1067, 32] on span at bounding box center [1063, 28] width 44 height 44
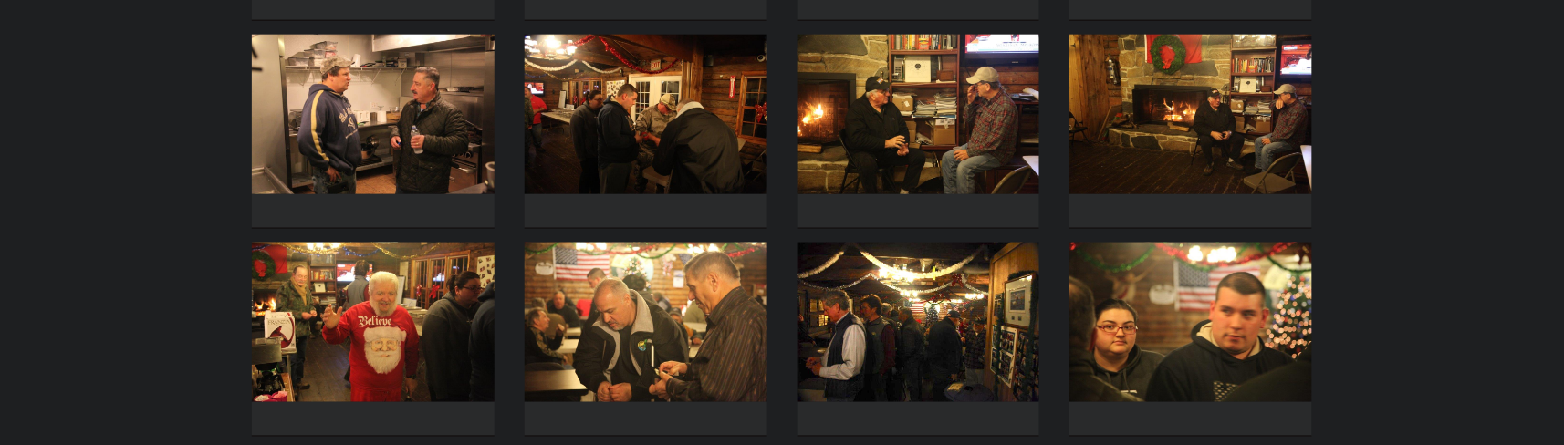
scroll to position [730, 0]
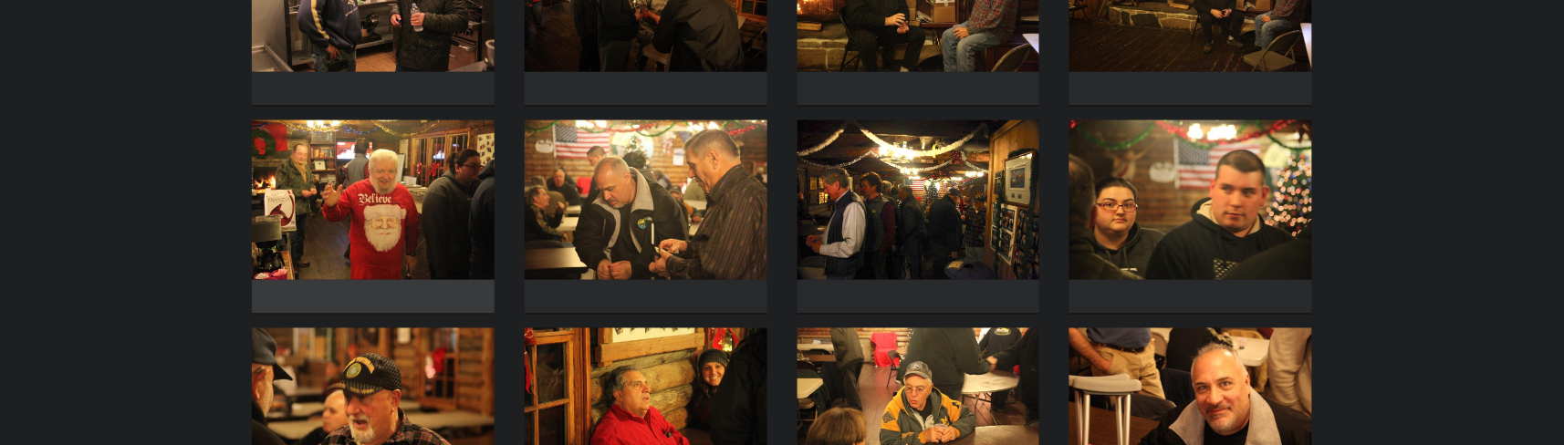
click at [387, 265] on img at bounding box center [373, 200] width 243 height 160
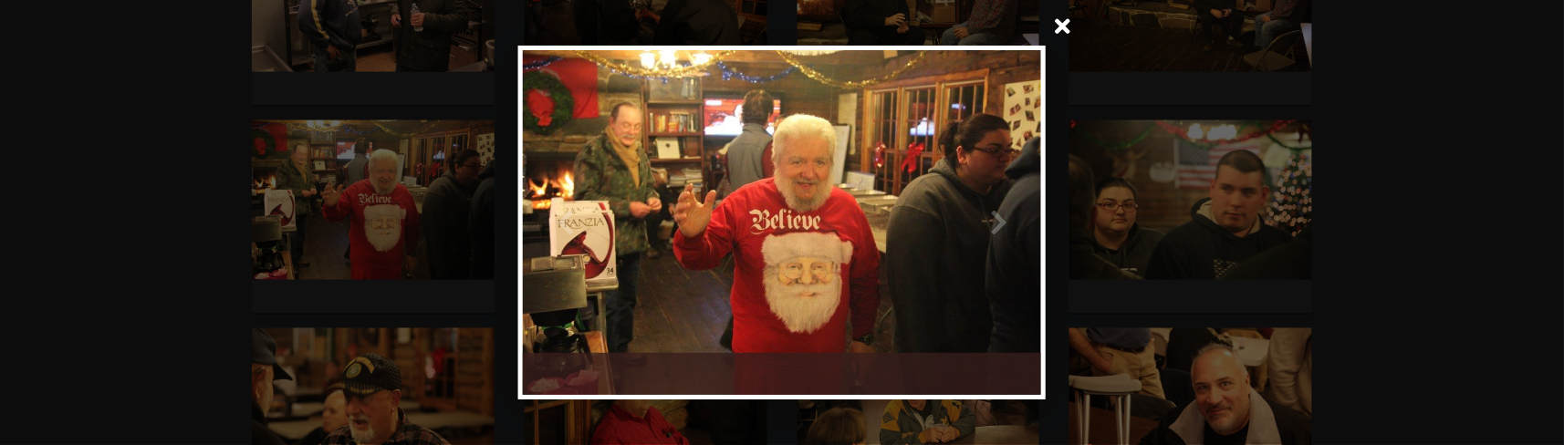
click at [1061, 26] on span at bounding box center [1063, 28] width 44 height 44
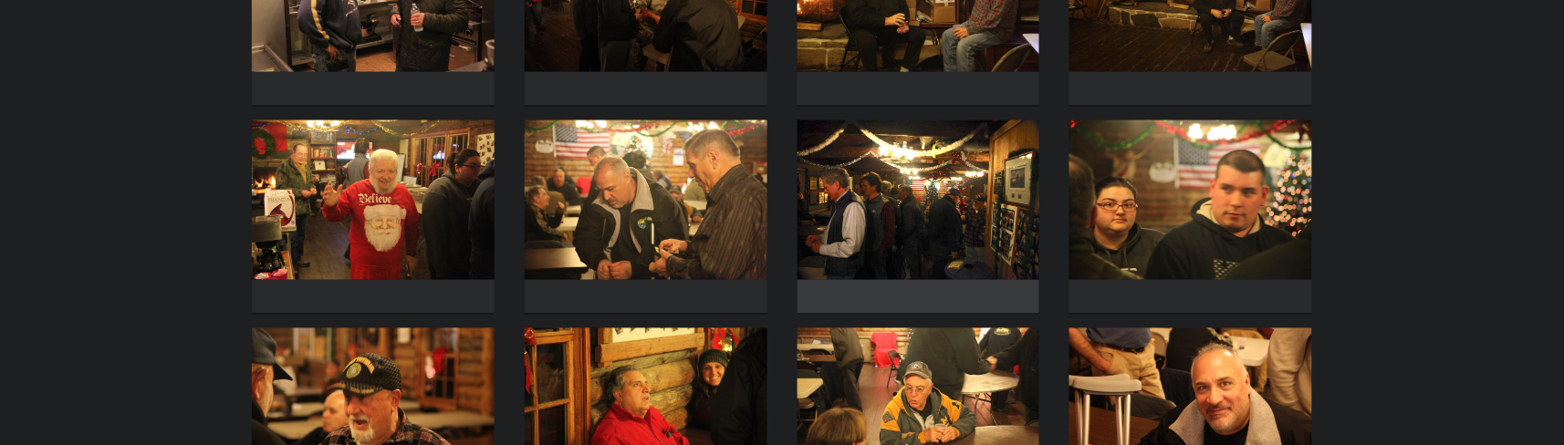
scroll to position [851, 0]
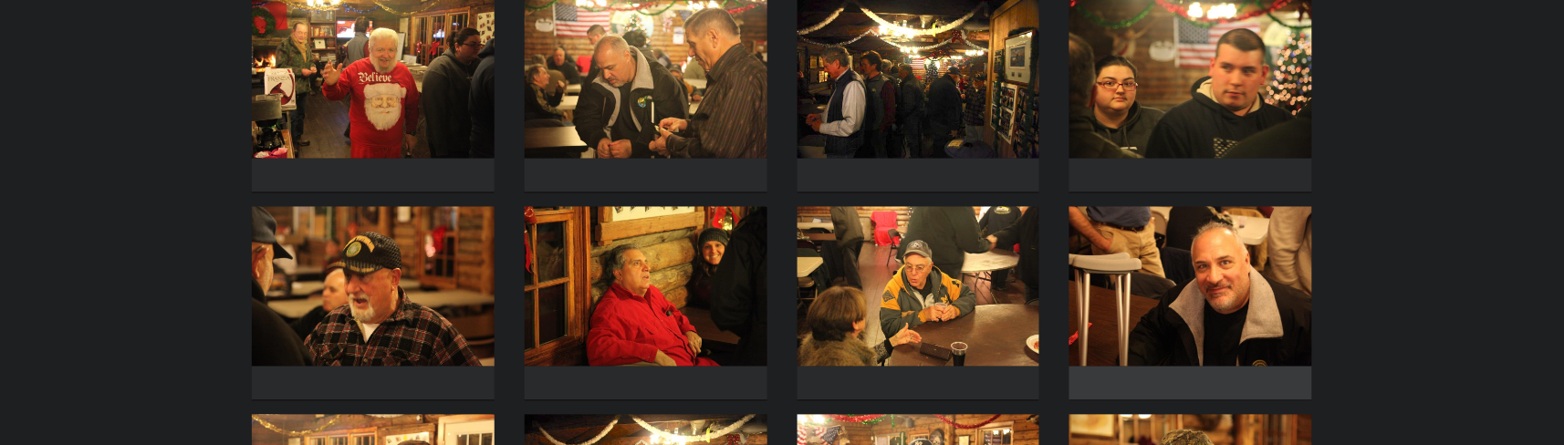
click at [1170, 312] on img at bounding box center [1190, 287] width 243 height 160
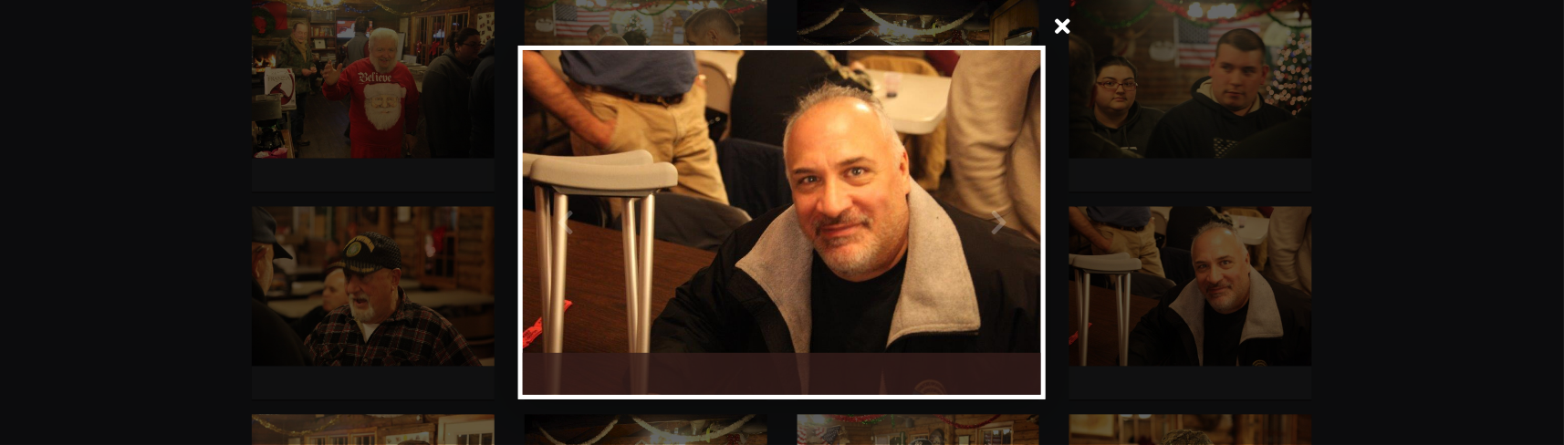
click at [1058, 31] on span at bounding box center [1063, 28] width 44 height 44
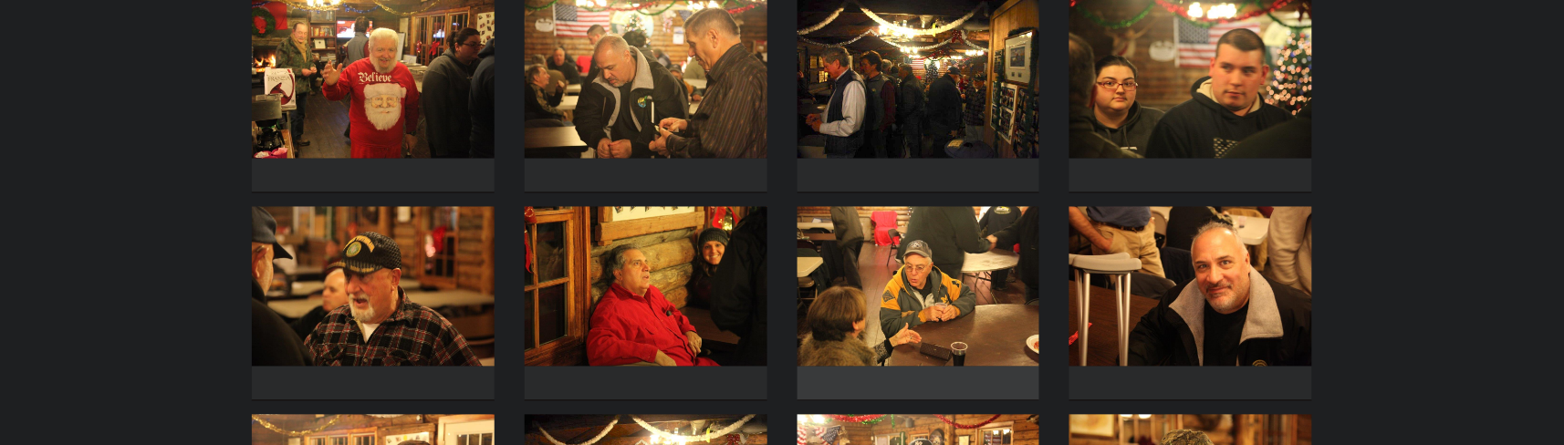
click at [934, 310] on img at bounding box center [918, 287] width 243 height 160
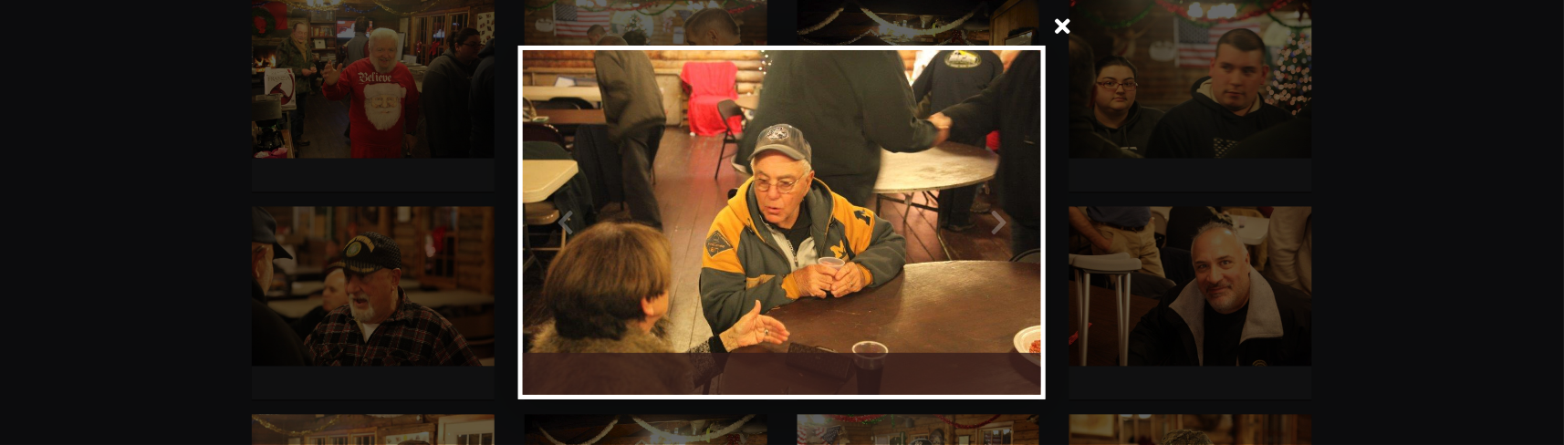
click at [1064, 36] on span at bounding box center [1063, 28] width 44 height 44
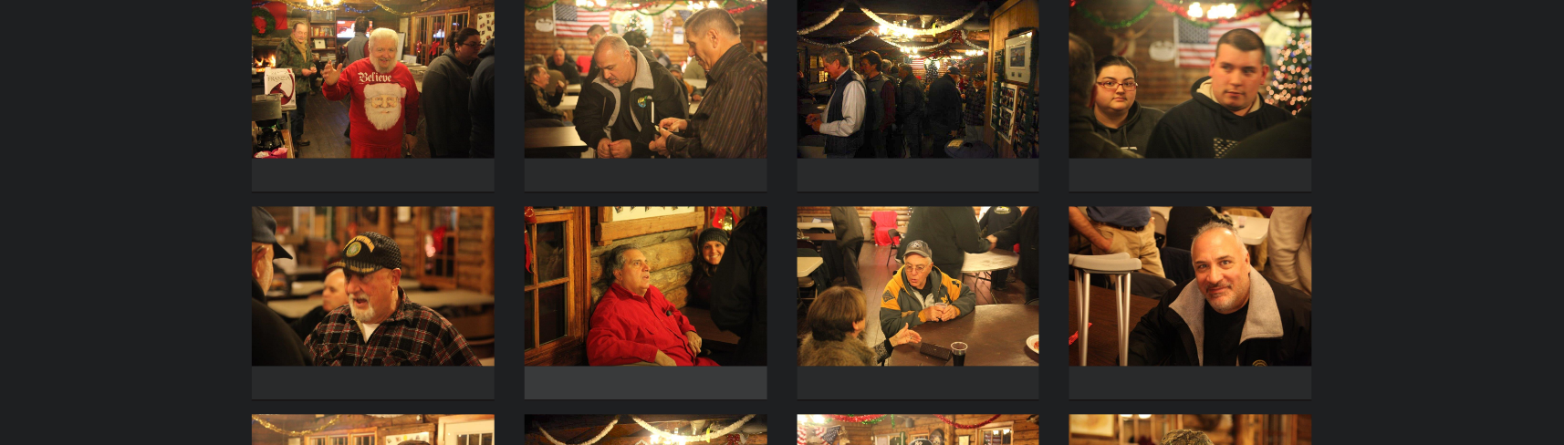
click at [656, 288] on img at bounding box center [646, 287] width 243 height 160
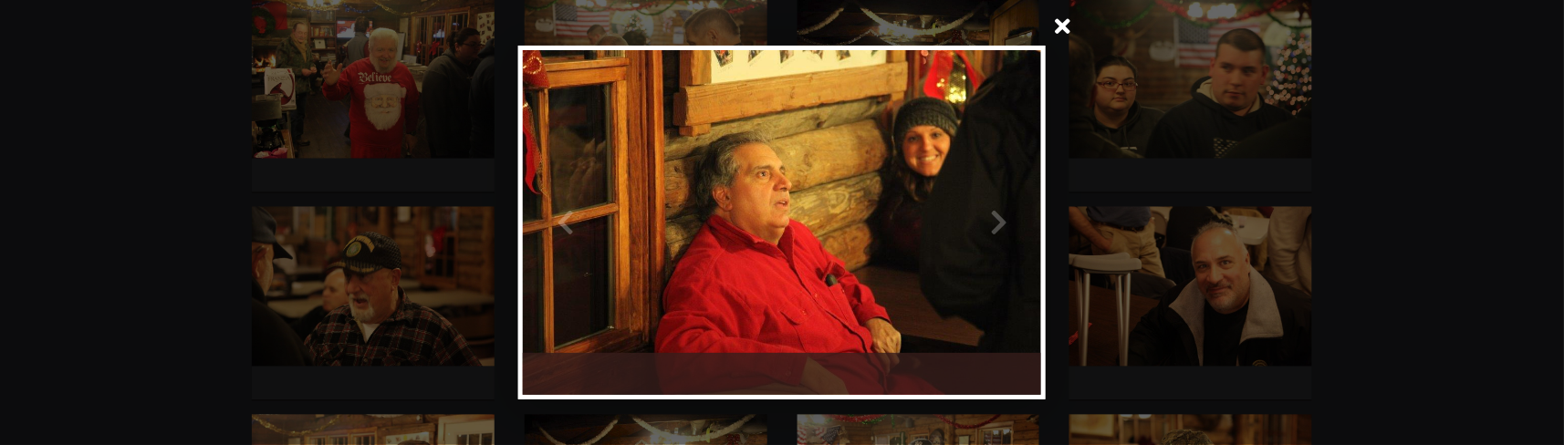
click at [1066, 35] on span at bounding box center [1063, 28] width 44 height 44
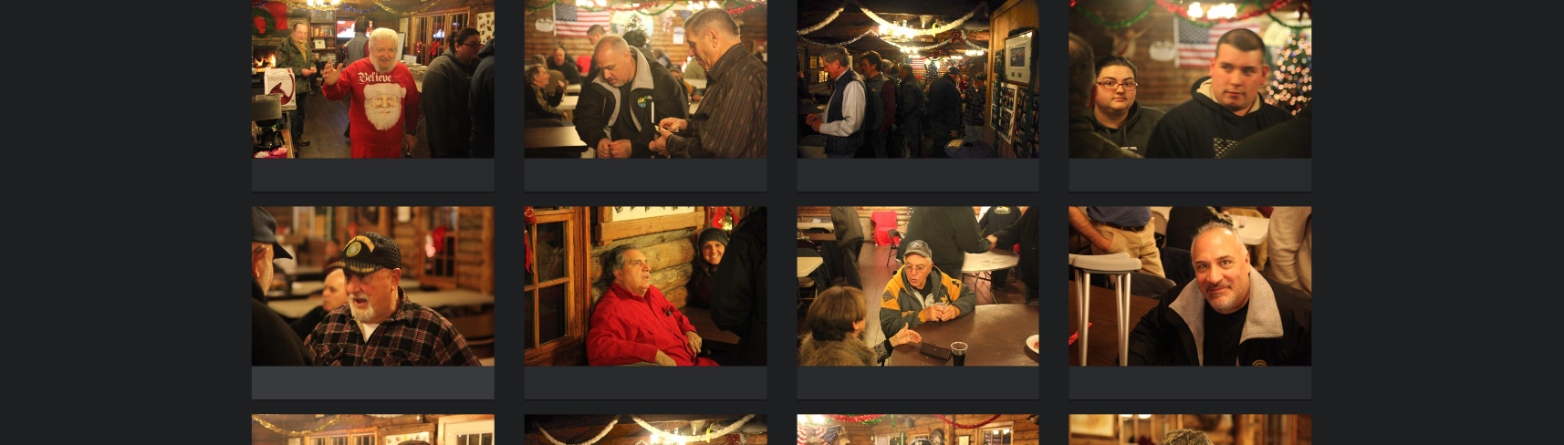
click at [450, 349] on img at bounding box center [373, 287] width 243 height 160
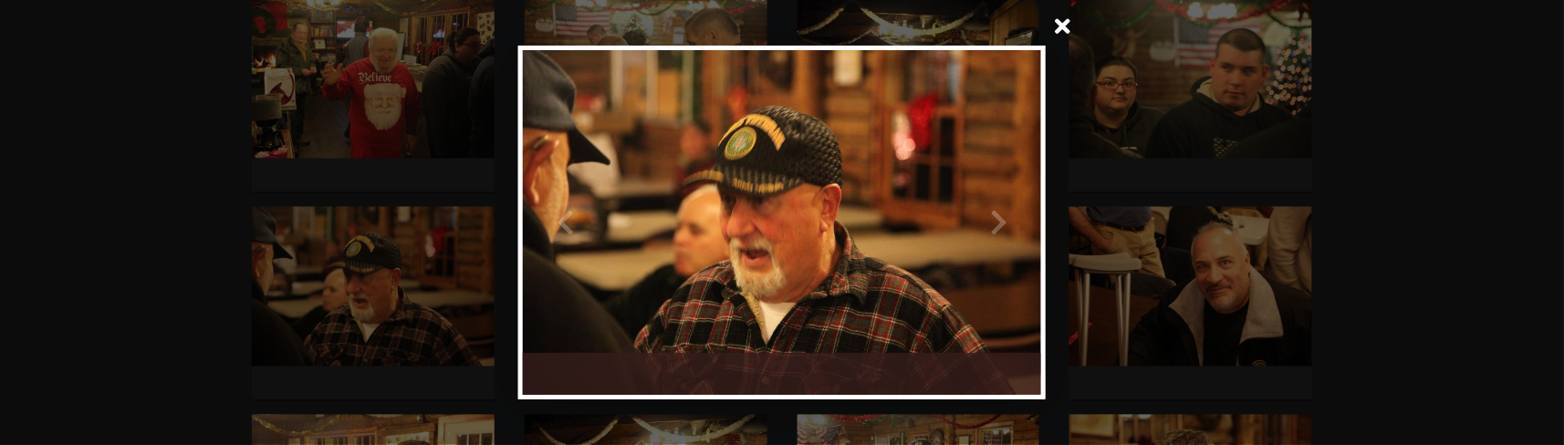
click at [1066, 34] on span at bounding box center [1063, 28] width 44 height 44
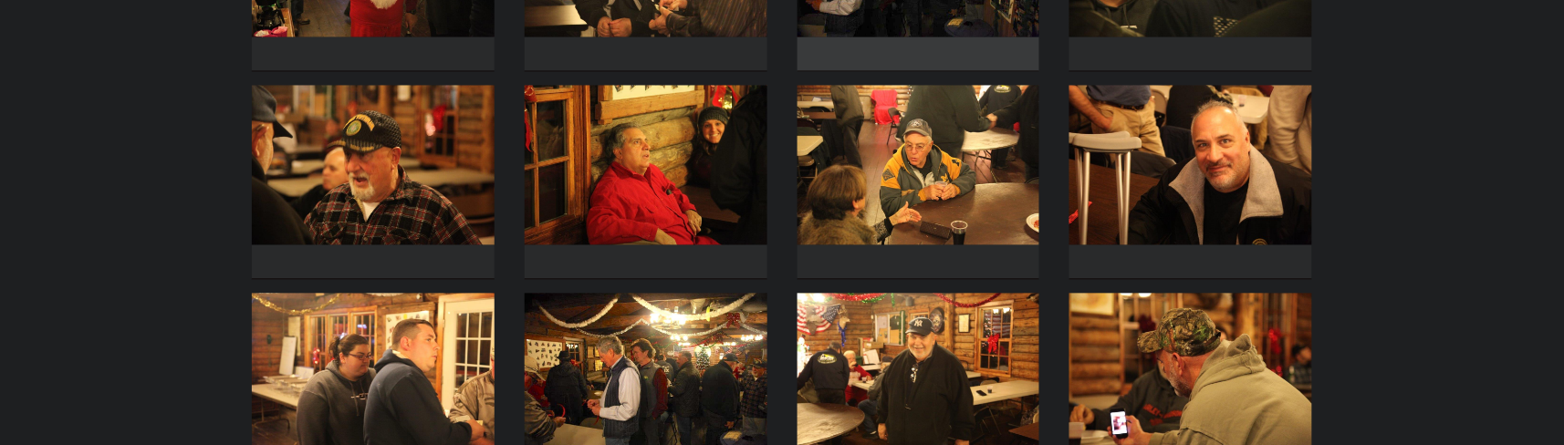
scroll to position [1095, 0]
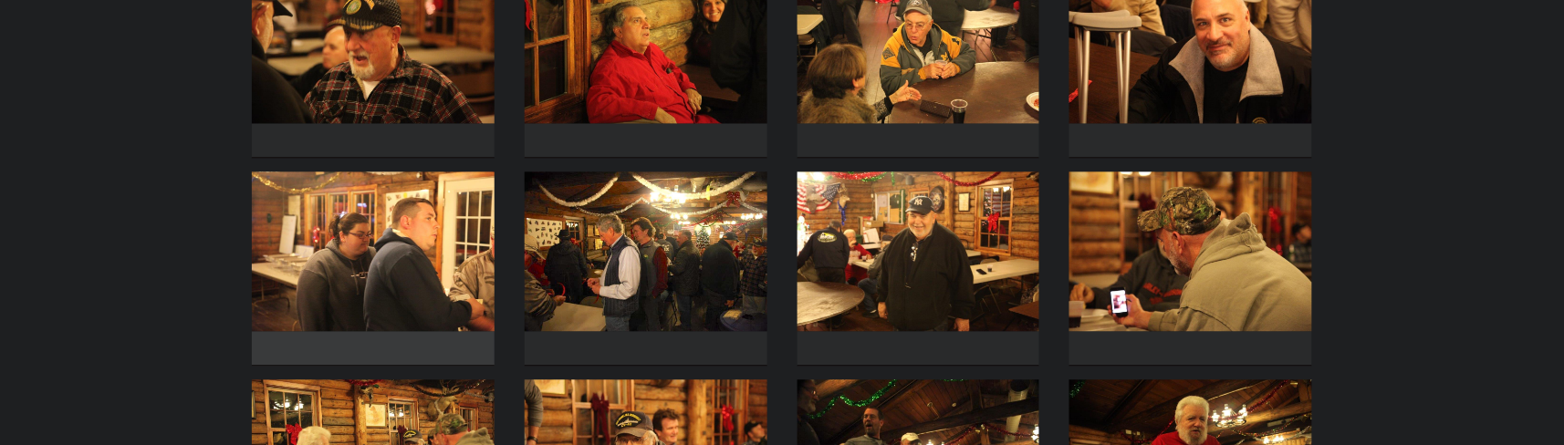
click at [400, 294] on img at bounding box center [373, 252] width 243 height 160
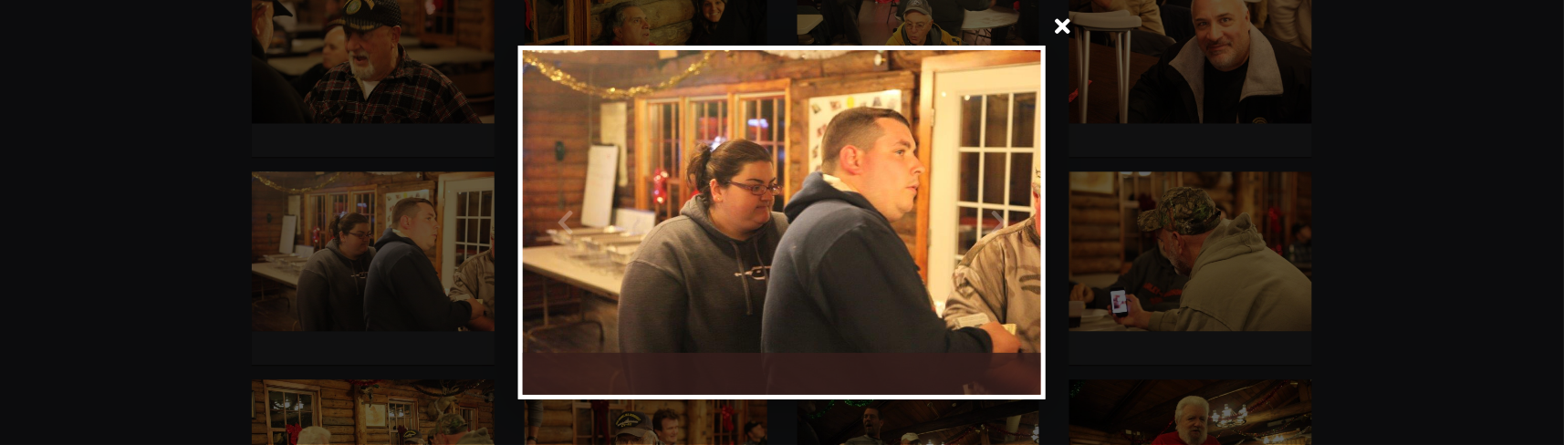
click at [1054, 28] on span at bounding box center [1063, 28] width 44 height 44
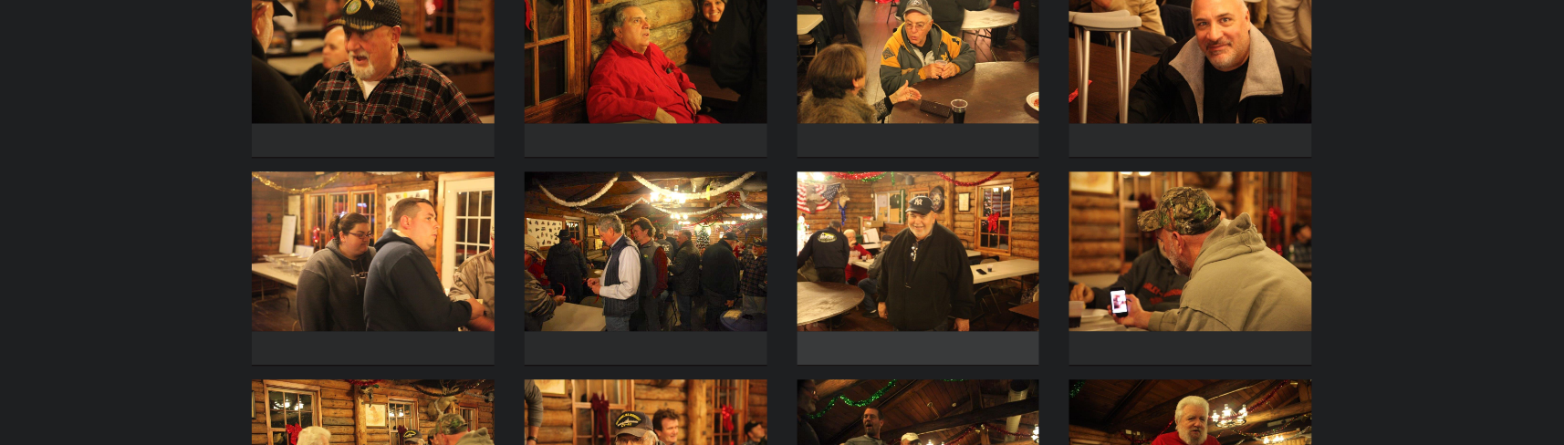
click at [957, 264] on img at bounding box center [918, 252] width 243 height 160
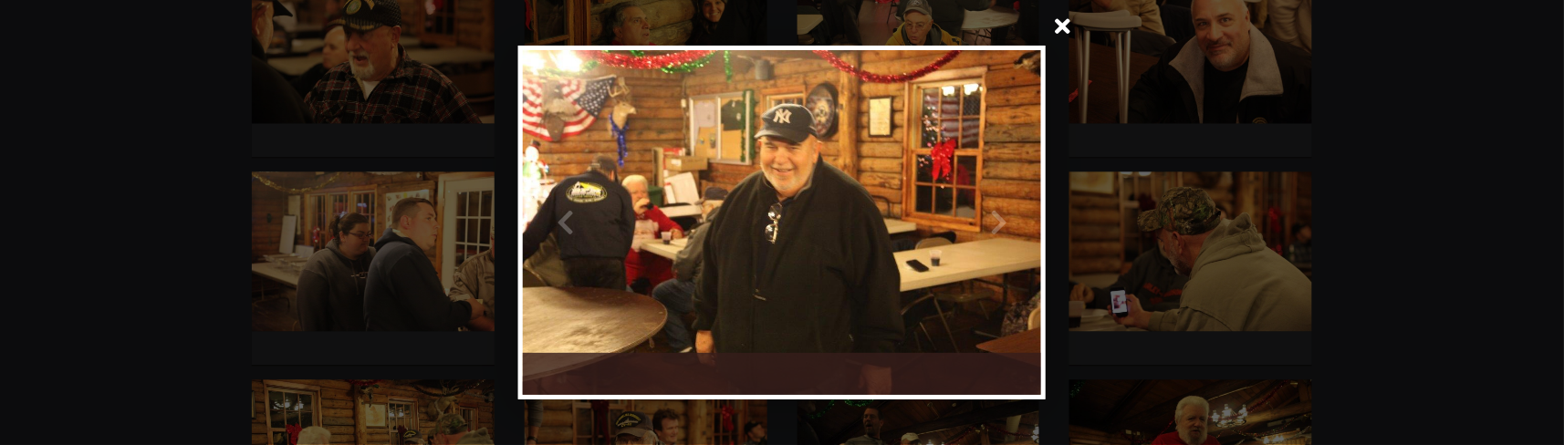
click at [1065, 26] on span at bounding box center [1063, 28] width 44 height 44
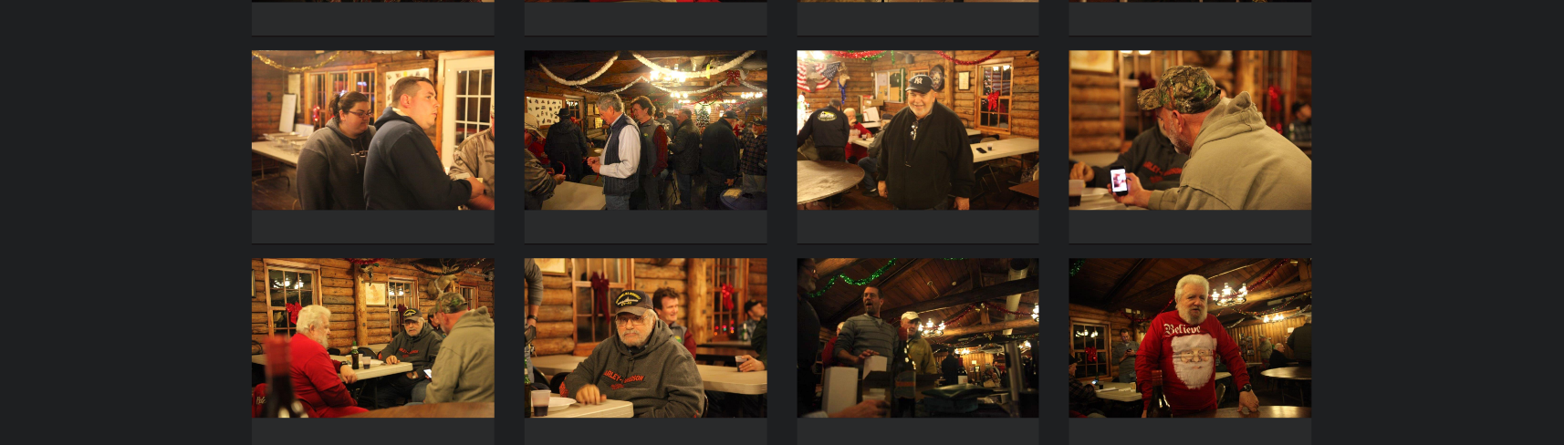
scroll to position [1337, 0]
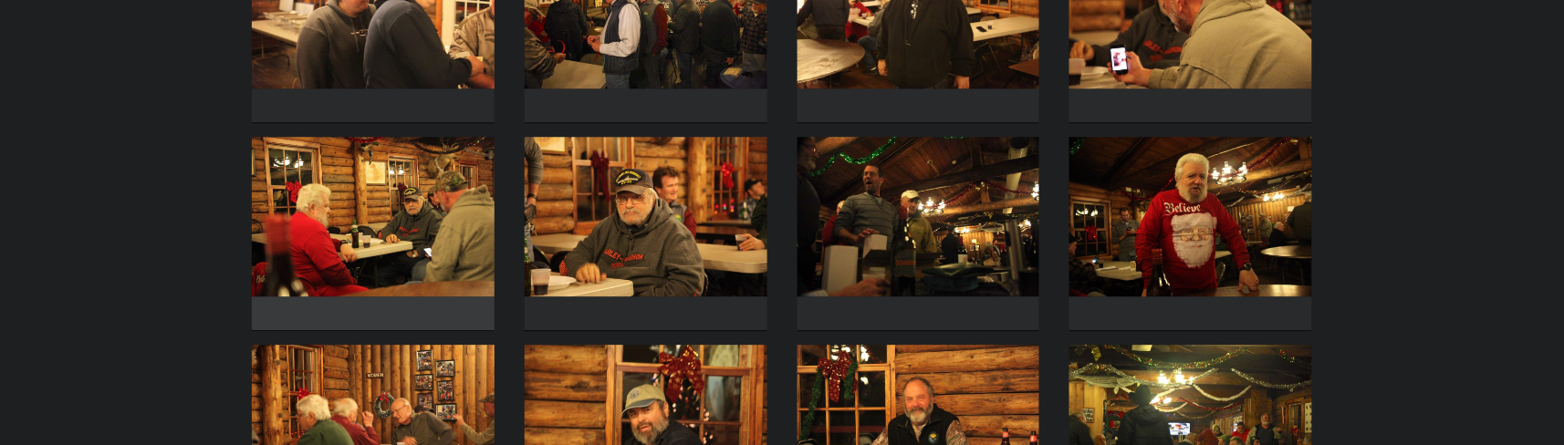
click at [401, 255] on img at bounding box center [373, 217] width 243 height 160
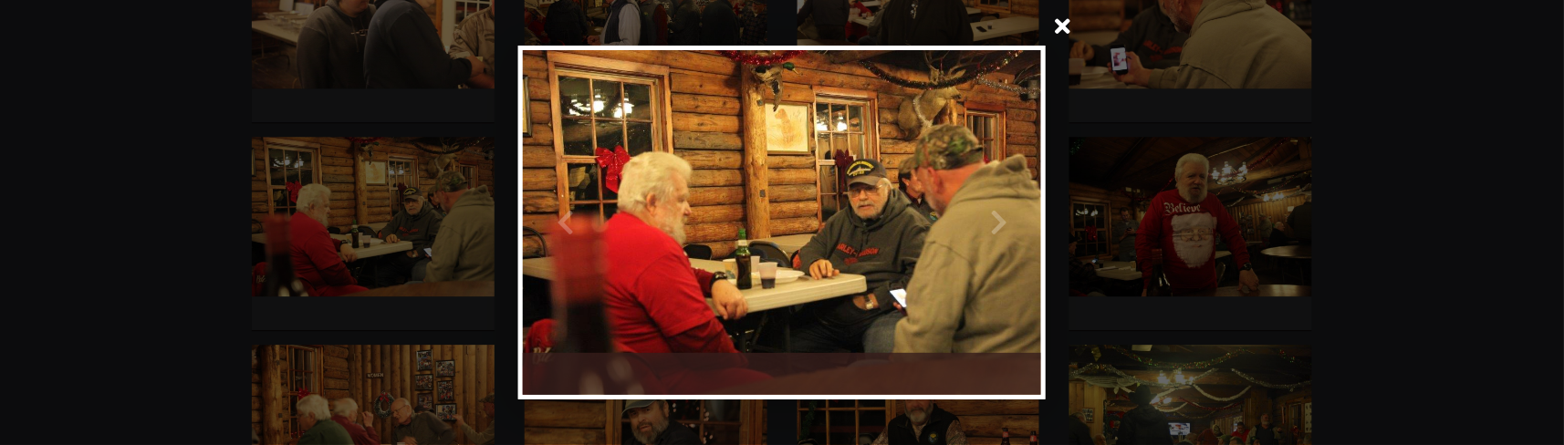
click at [1067, 18] on span at bounding box center [1063, 28] width 44 height 44
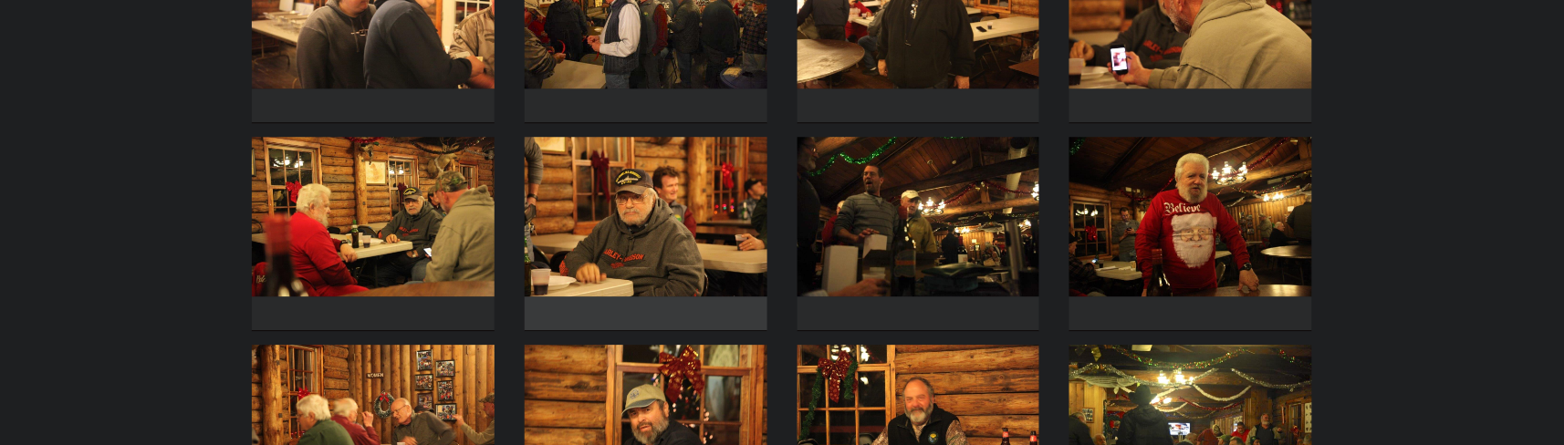
click at [689, 194] on img at bounding box center [646, 217] width 243 height 160
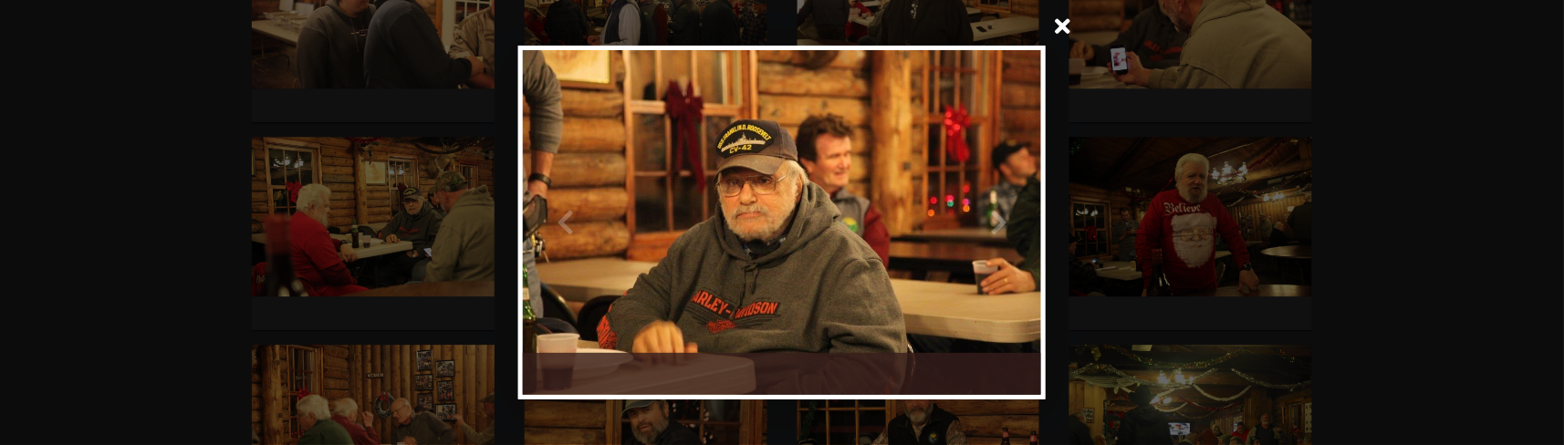
click at [1057, 32] on span at bounding box center [1063, 28] width 44 height 44
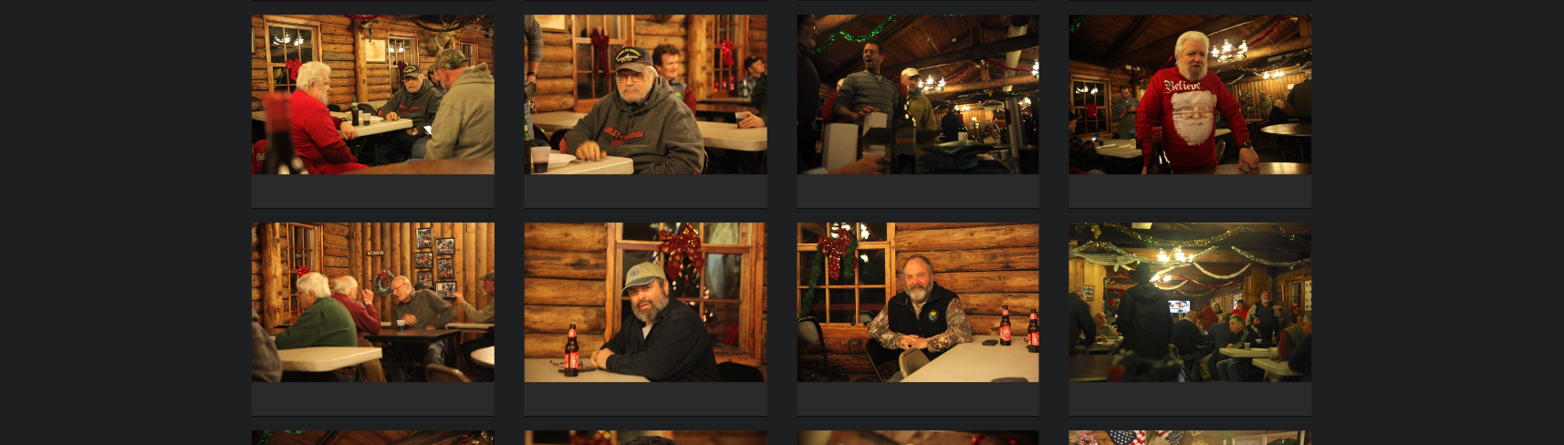
scroll to position [1581, 0]
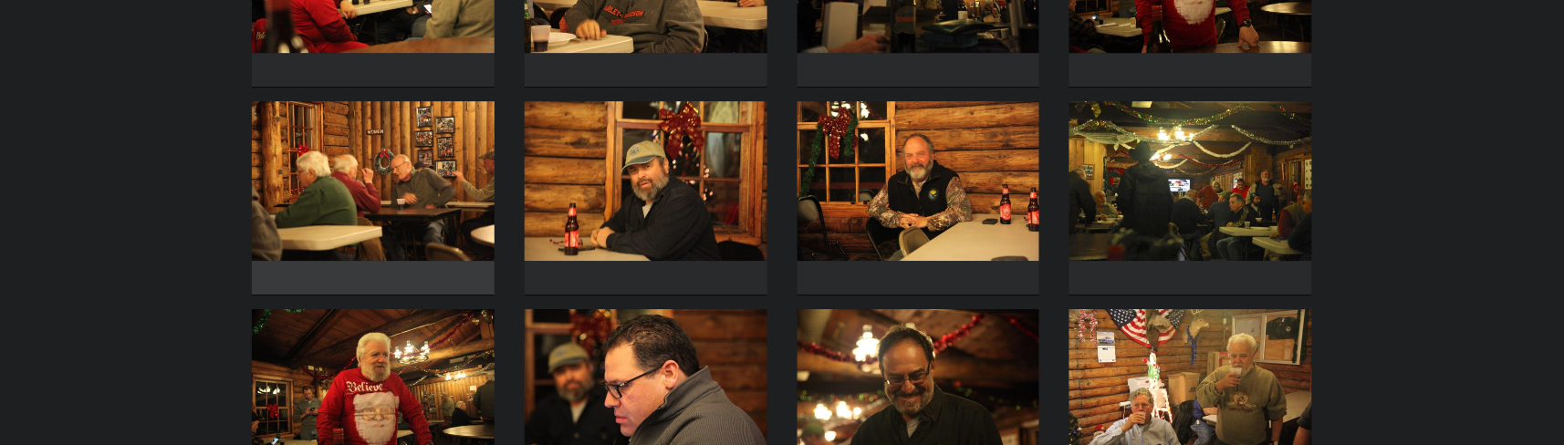
click at [386, 236] on img at bounding box center [373, 181] width 243 height 160
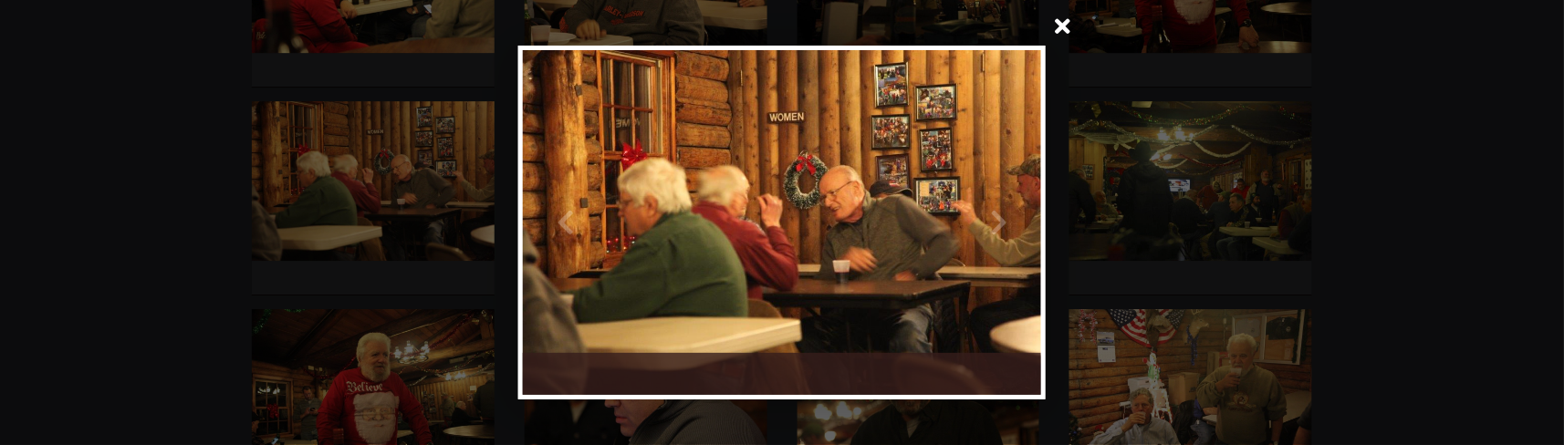
click at [1059, 35] on span at bounding box center [1063, 28] width 44 height 44
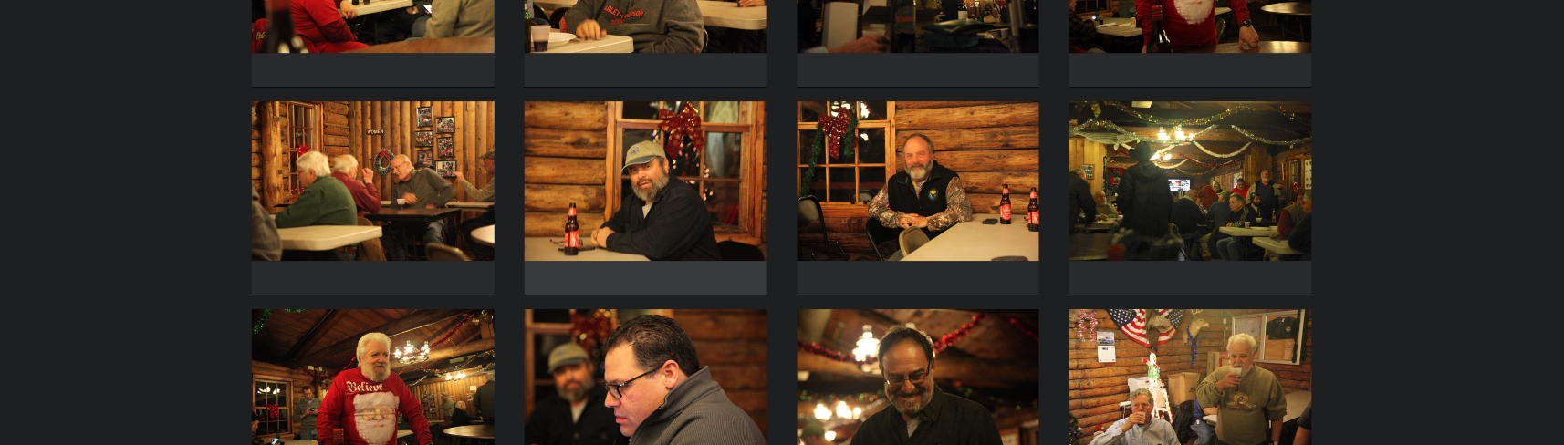
click at [697, 225] on img at bounding box center [646, 181] width 243 height 160
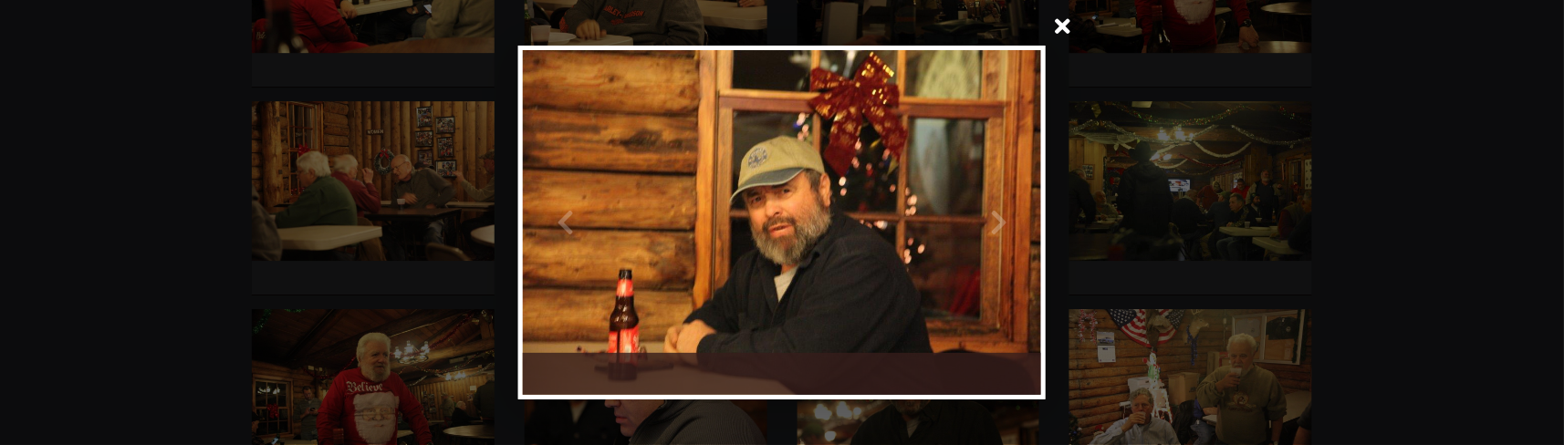
click at [1053, 31] on span at bounding box center [1063, 28] width 44 height 44
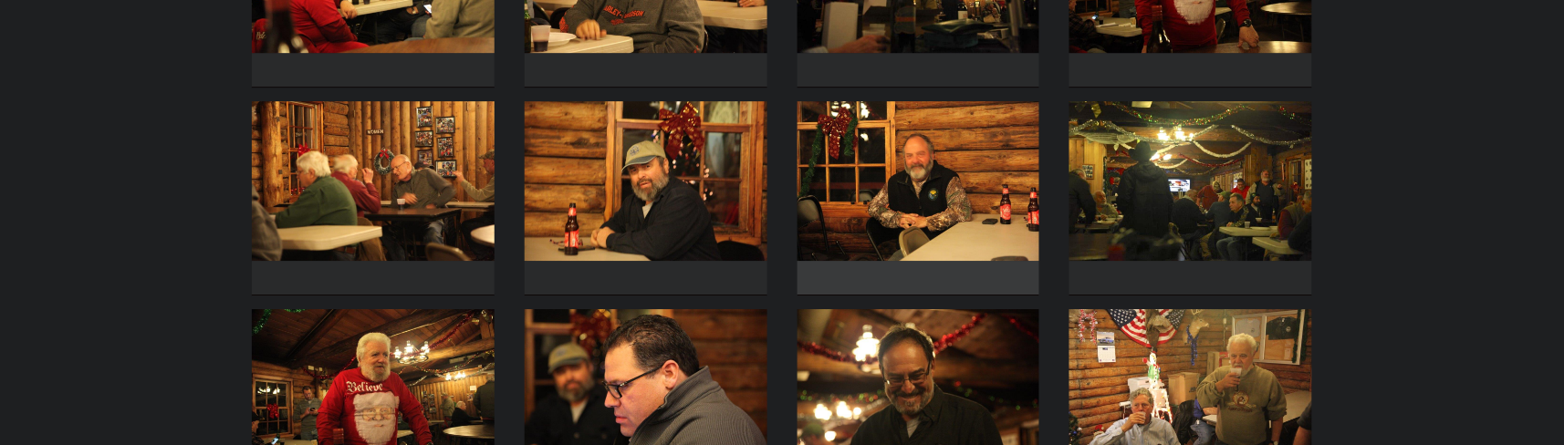
click at [961, 183] on img at bounding box center [918, 181] width 243 height 160
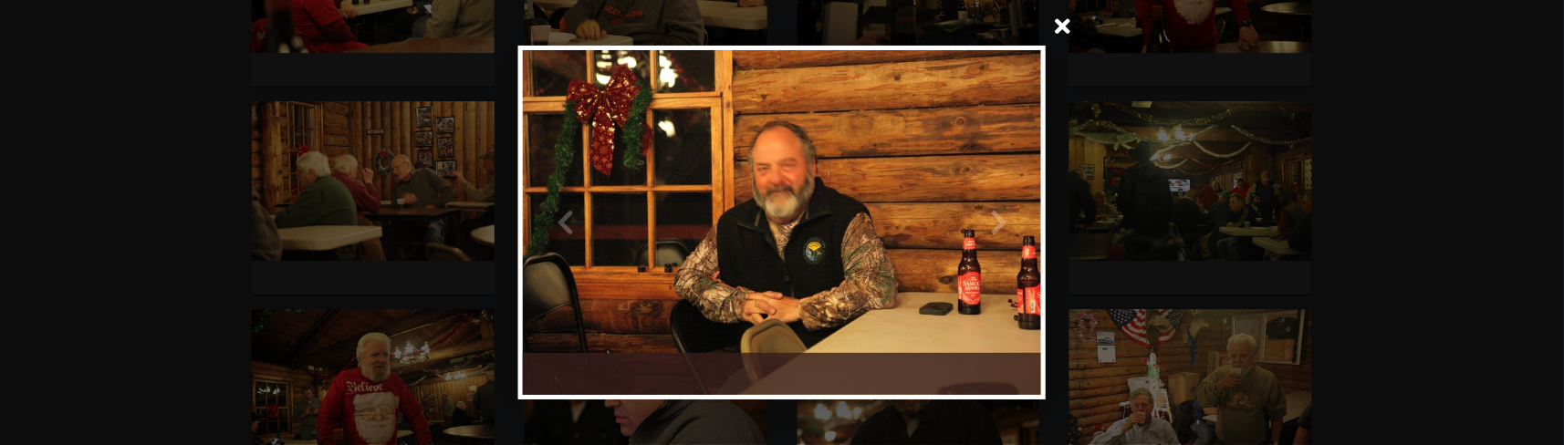
click at [1061, 26] on span at bounding box center [1063, 28] width 44 height 44
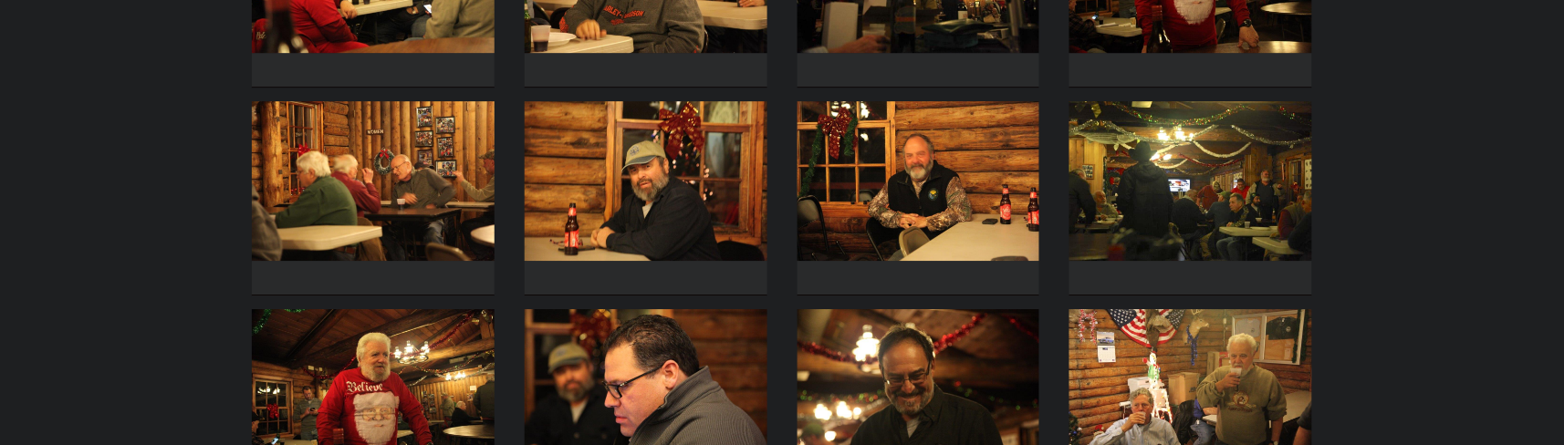
scroll to position [1702, 0]
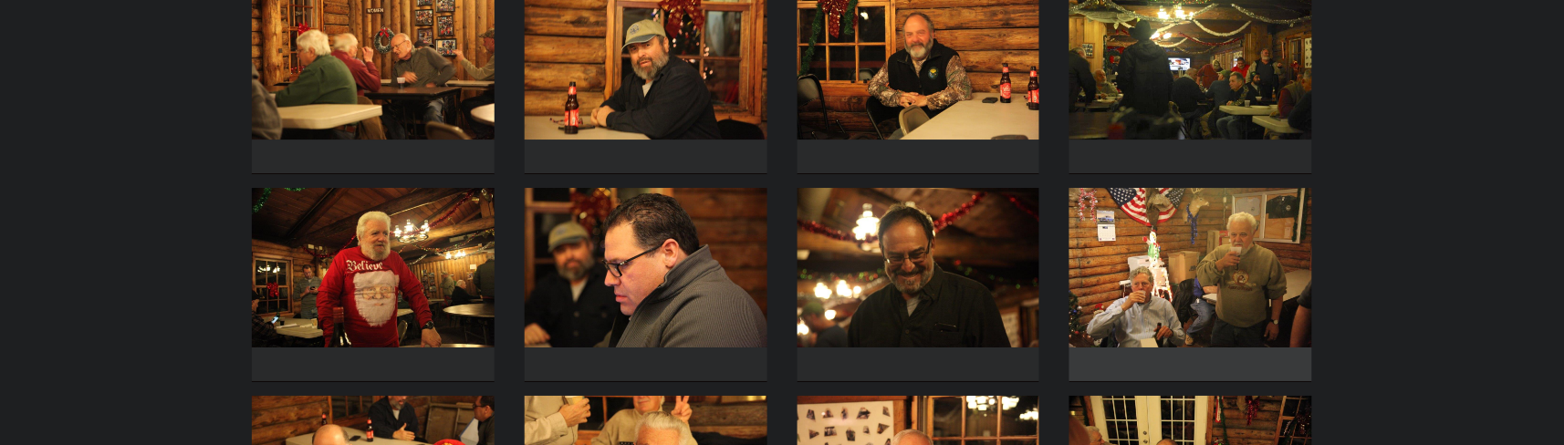
click at [1116, 279] on img at bounding box center [1190, 268] width 243 height 160
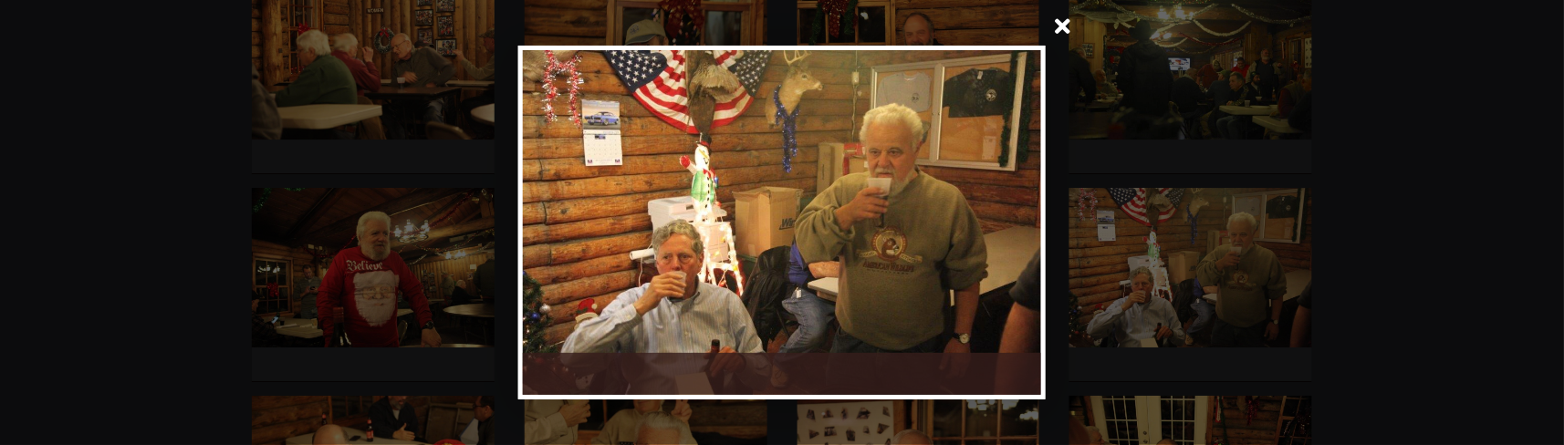
click at [1063, 32] on span at bounding box center [1063, 28] width 44 height 44
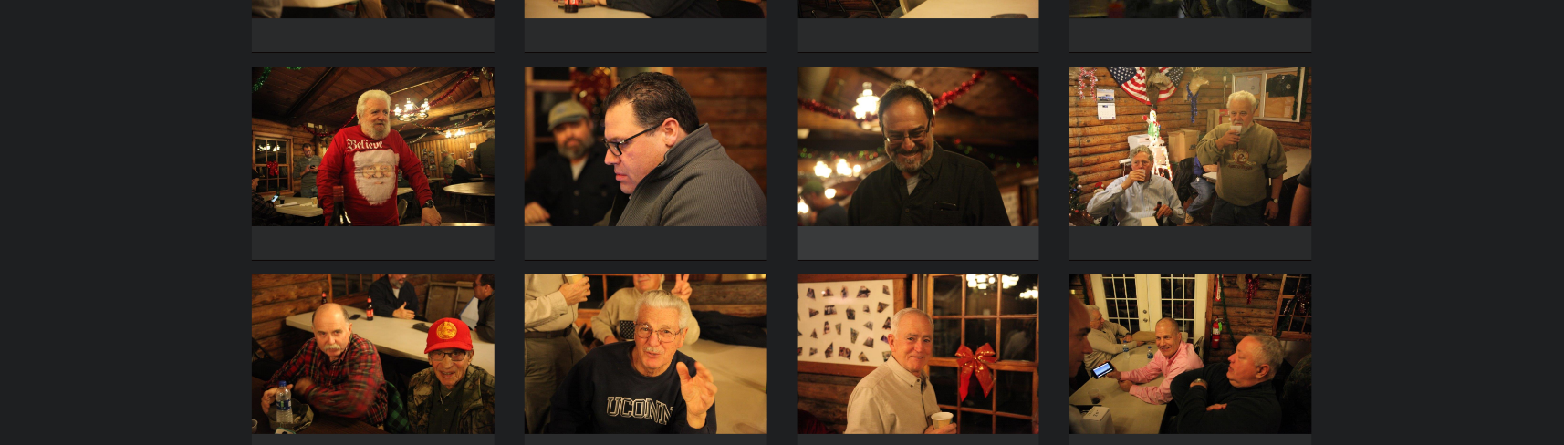
scroll to position [1946, 0]
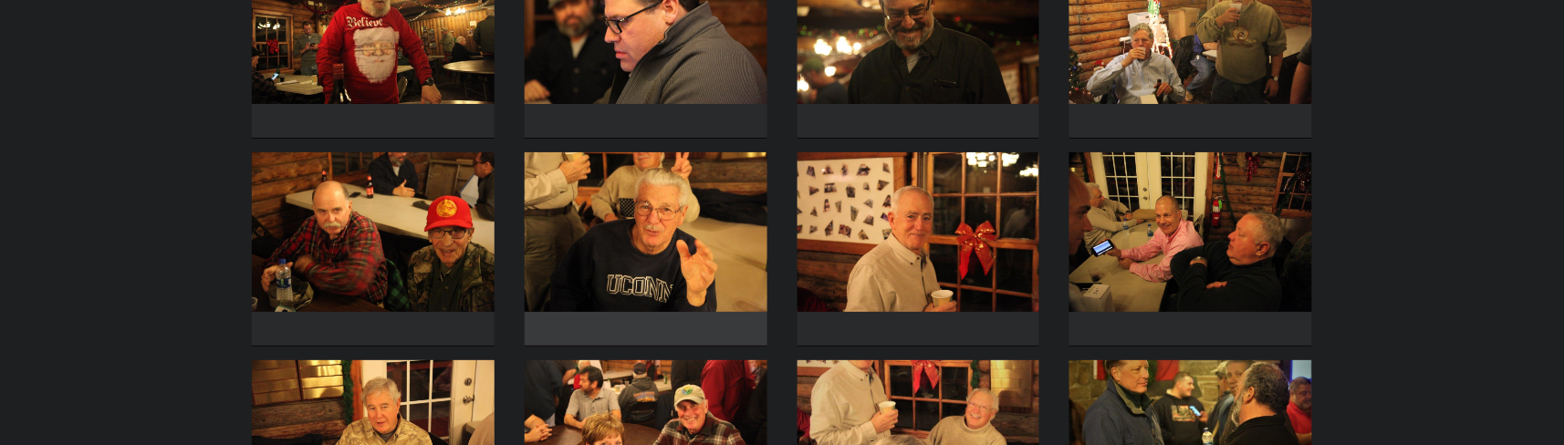
click at [683, 259] on img at bounding box center [646, 232] width 243 height 160
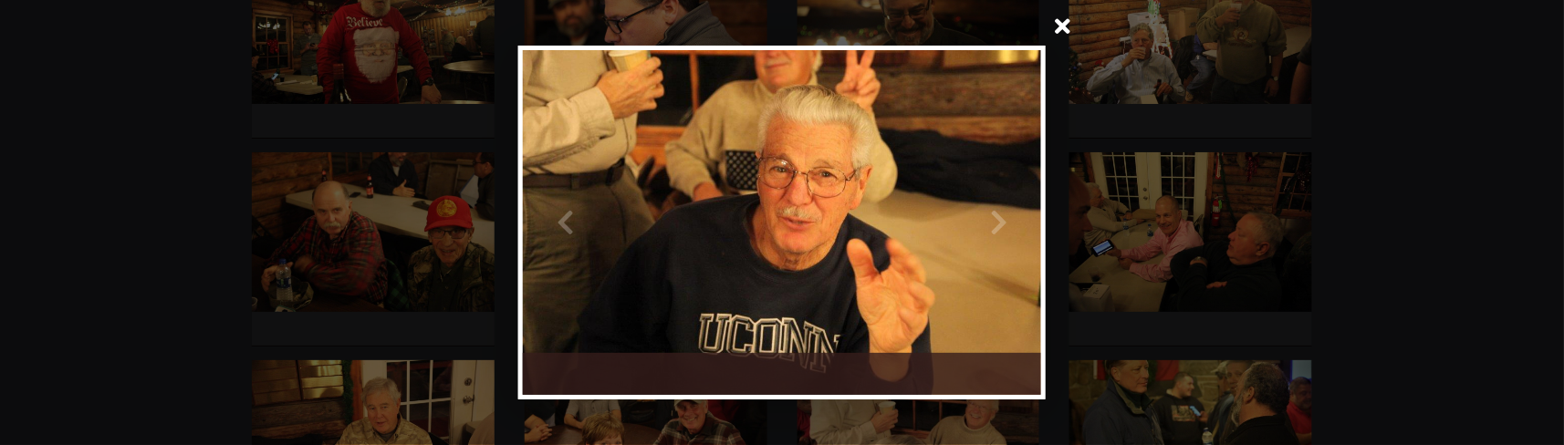
click at [1069, 35] on span at bounding box center [1063, 28] width 44 height 44
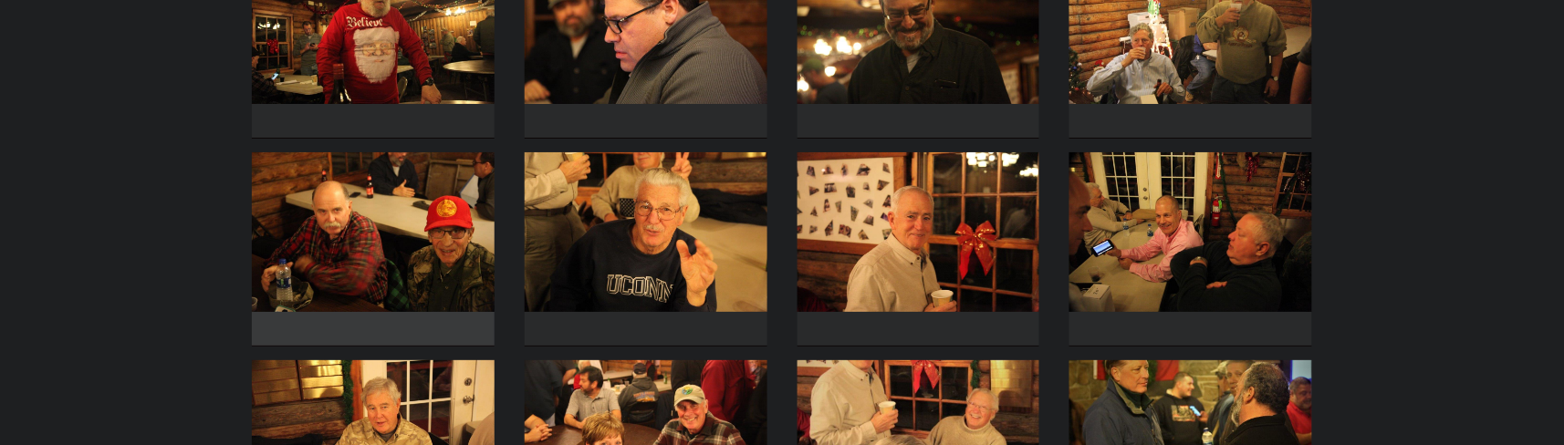
click at [408, 225] on img at bounding box center [373, 232] width 243 height 160
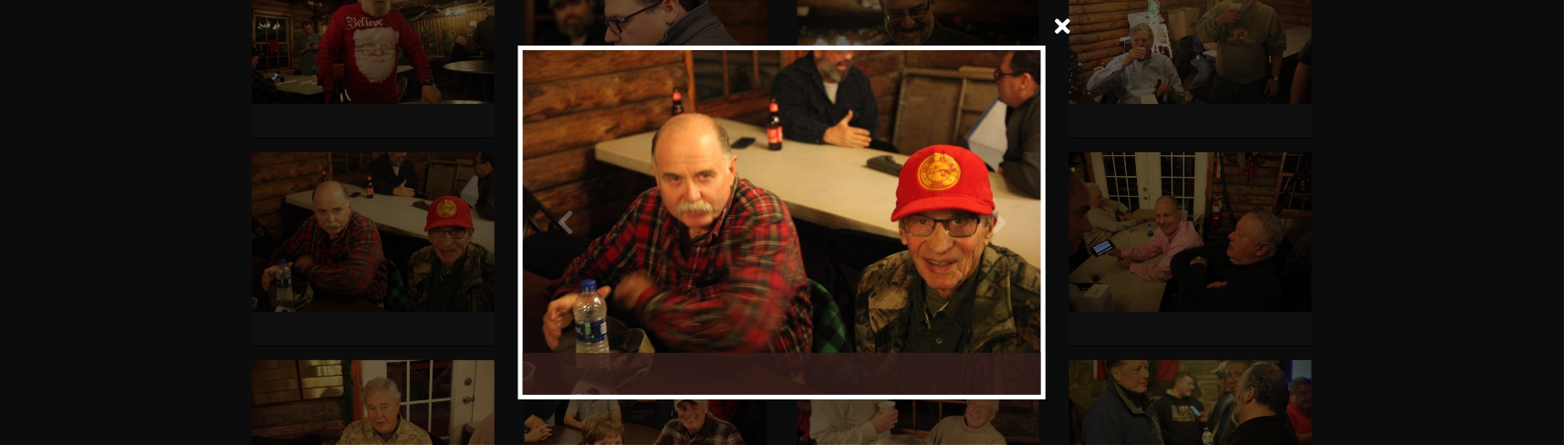
click at [1059, 26] on span at bounding box center [1063, 28] width 44 height 44
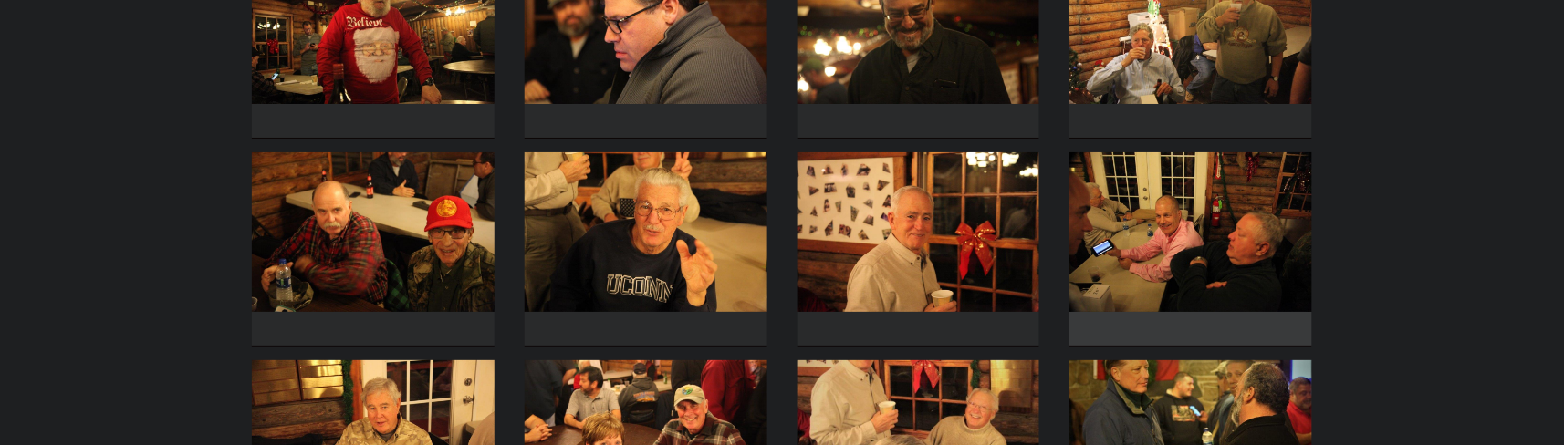
click at [1137, 268] on img at bounding box center [1190, 232] width 243 height 160
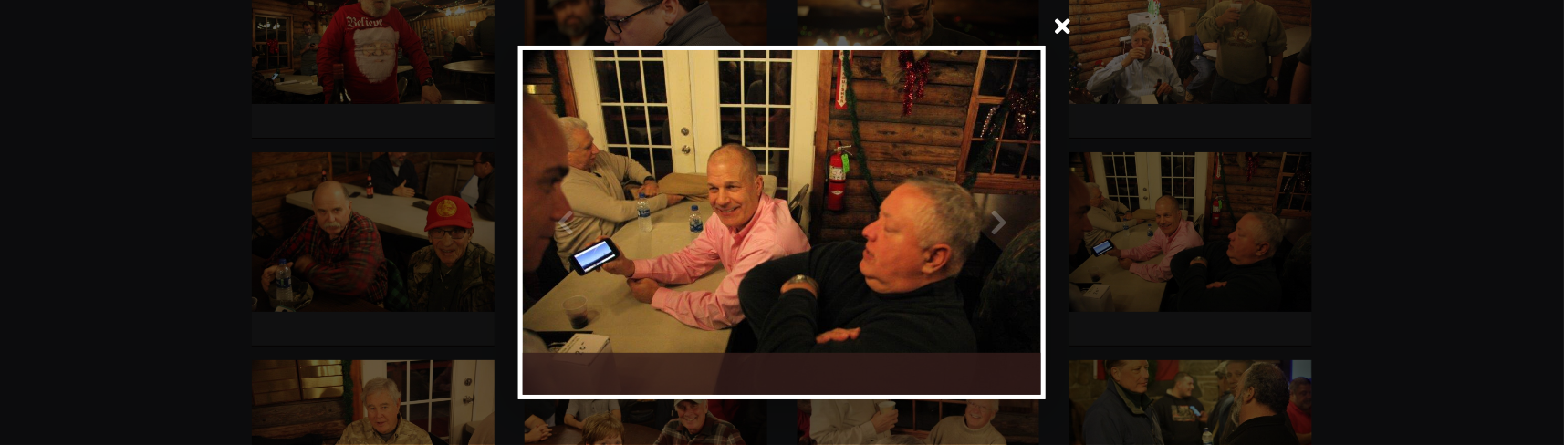
click at [1066, 34] on span at bounding box center [1063, 28] width 44 height 44
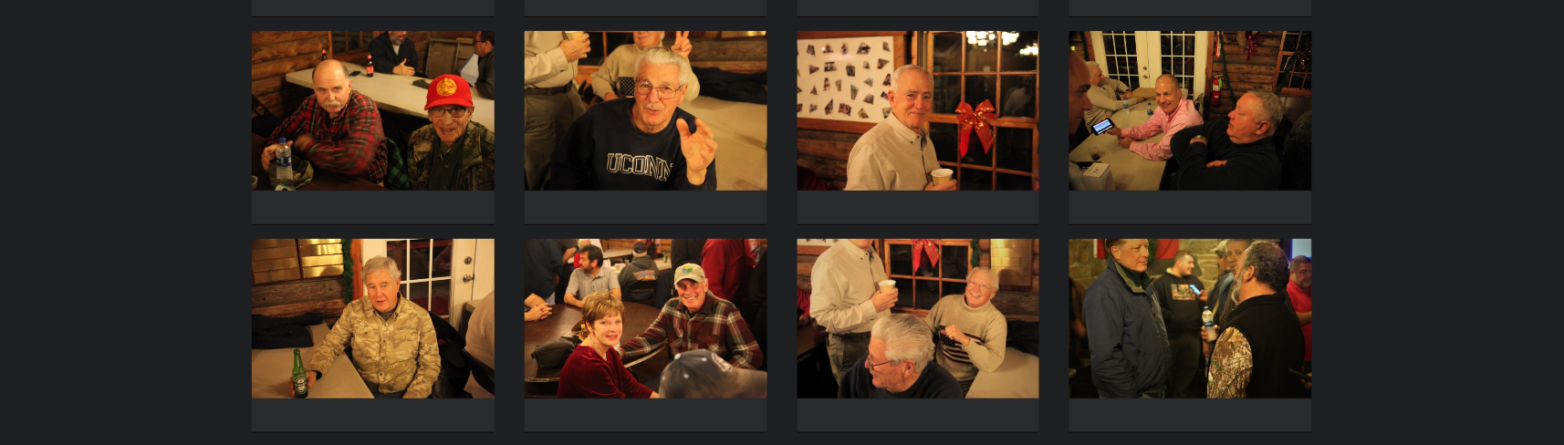
scroll to position [2189, 0]
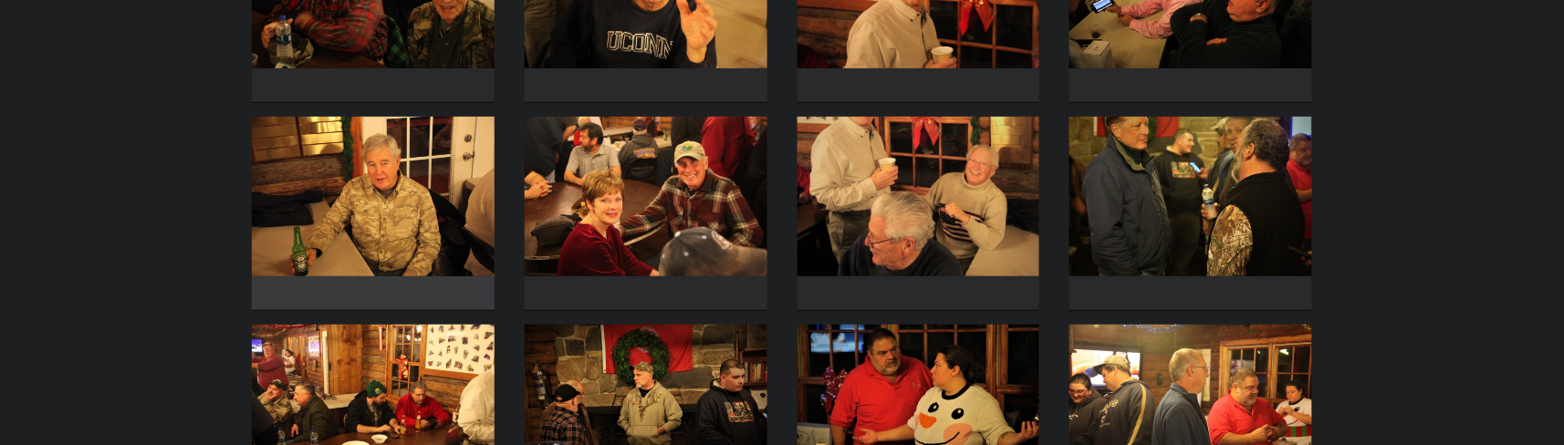
click at [381, 219] on img at bounding box center [373, 197] width 243 height 160
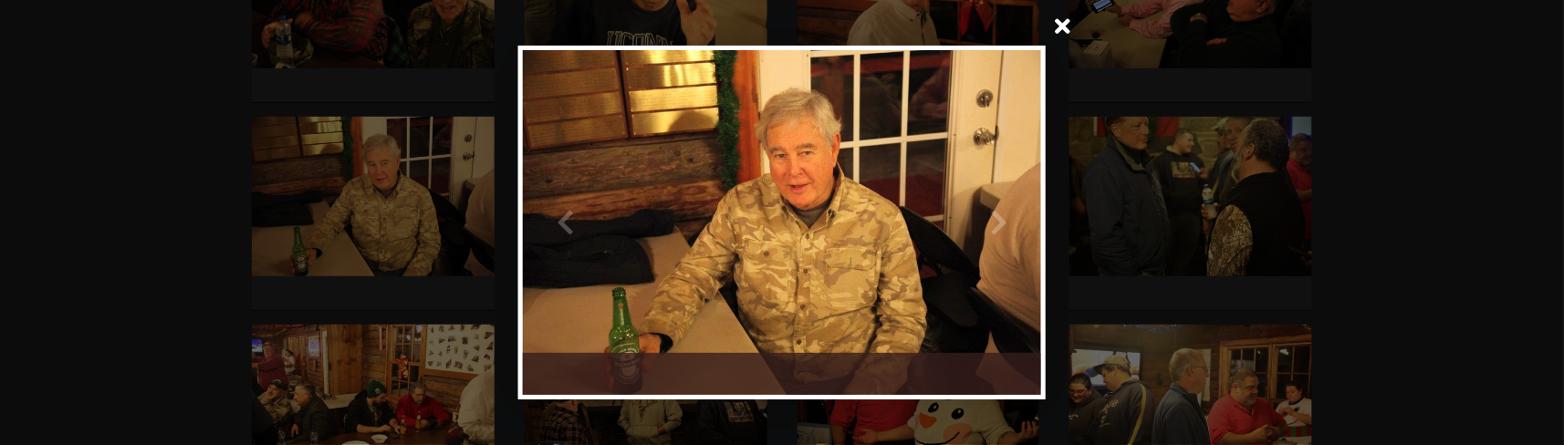
click at [1068, 28] on span at bounding box center [1063, 28] width 44 height 44
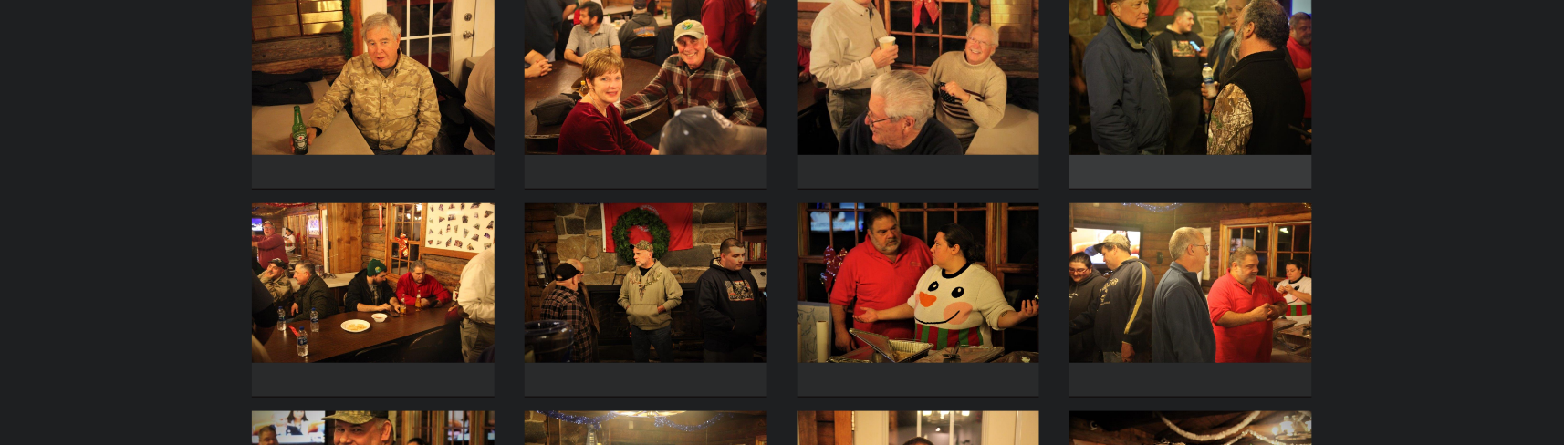
scroll to position [2432, 0]
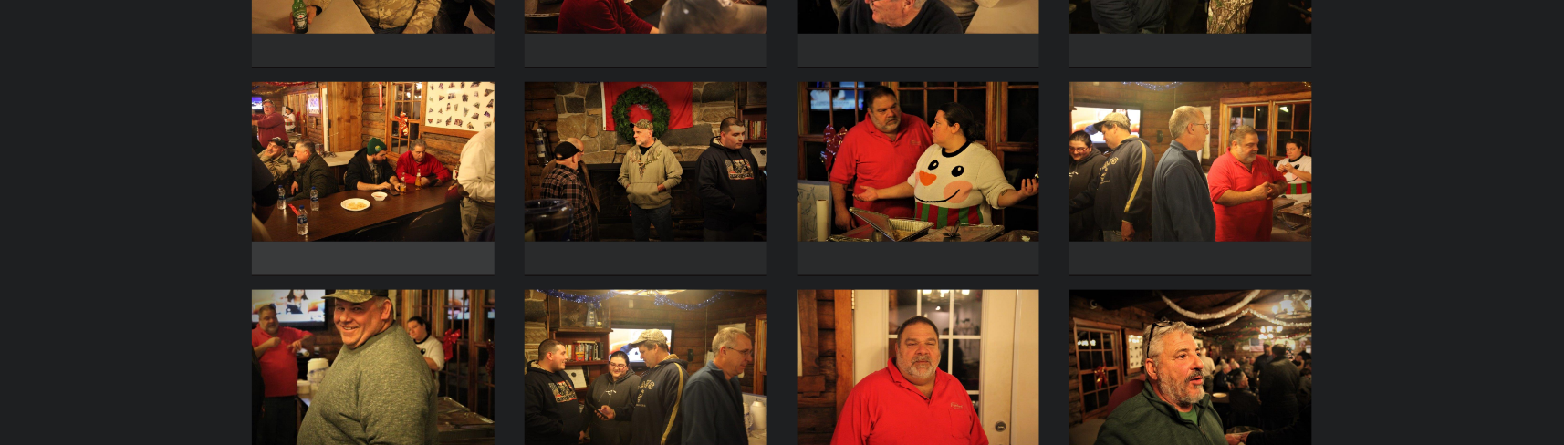
click at [400, 207] on img at bounding box center [373, 162] width 243 height 160
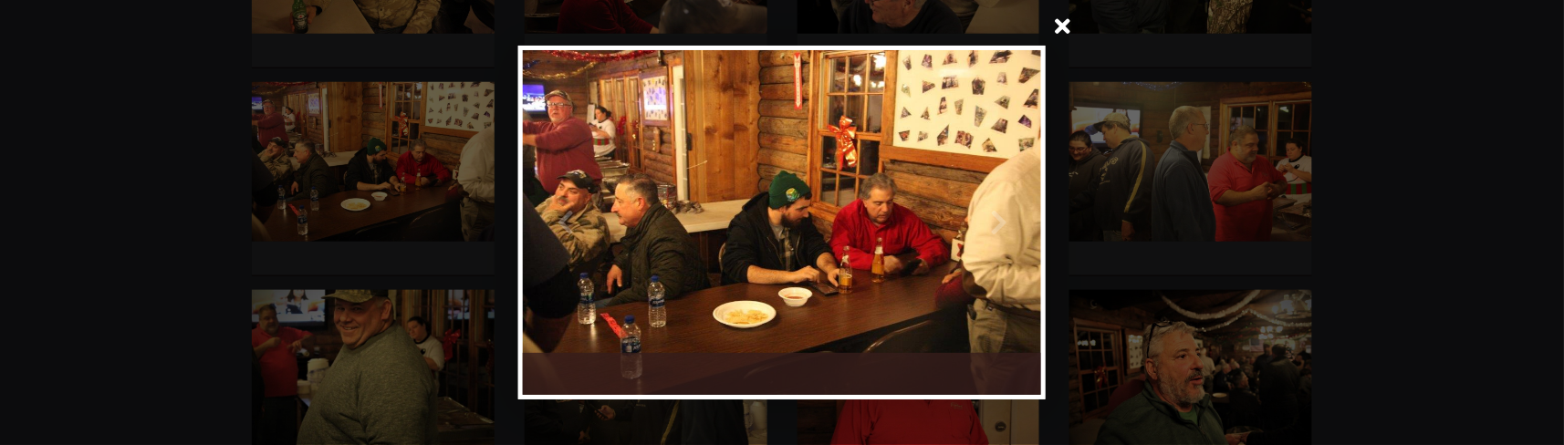
click at [1064, 23] on span at bounding box center [1063, 28] width 44 height 44
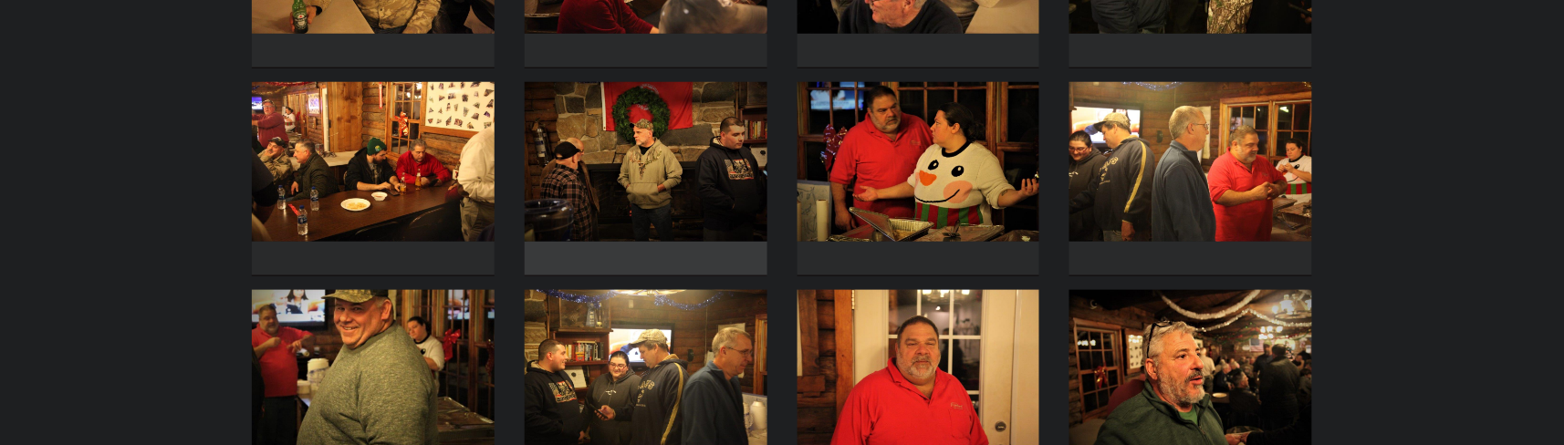
click at [730, 211] on img at bounding box center [646, 162] width 243 height 160
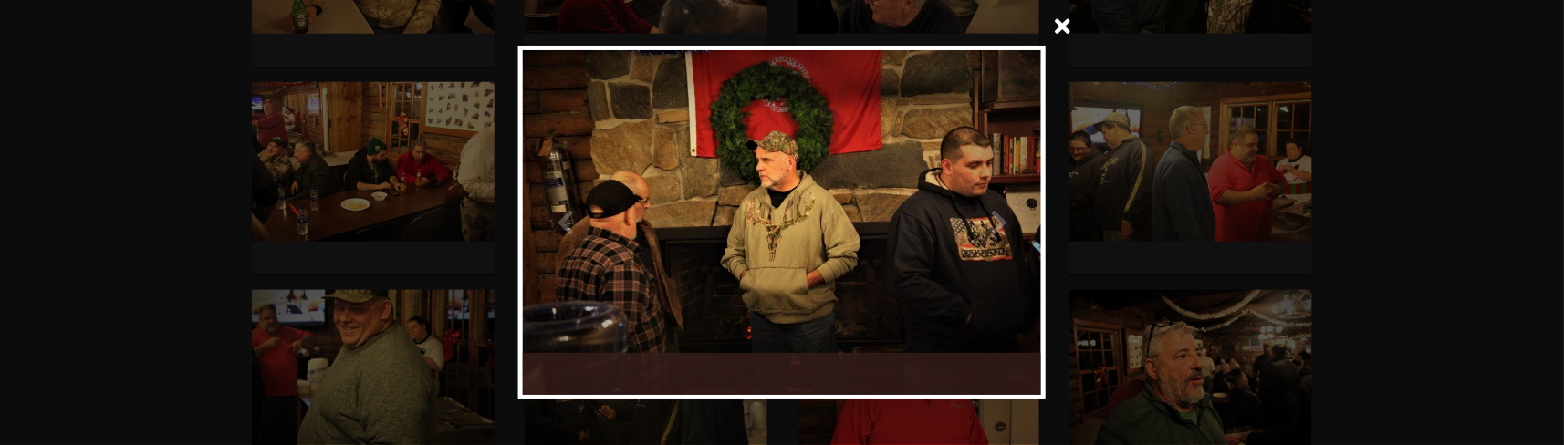
click at [1066, 26] on span at bounding box center [1063, 28] width 44 height 44
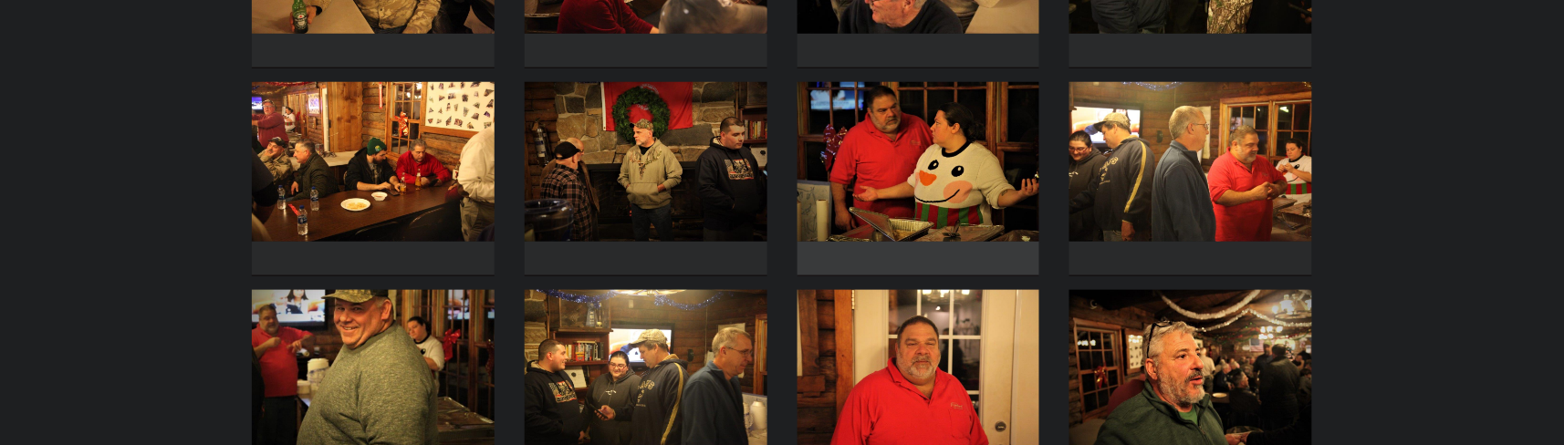
click at [997, 146] on img at bounding box center [918, 162] width 243 height 160
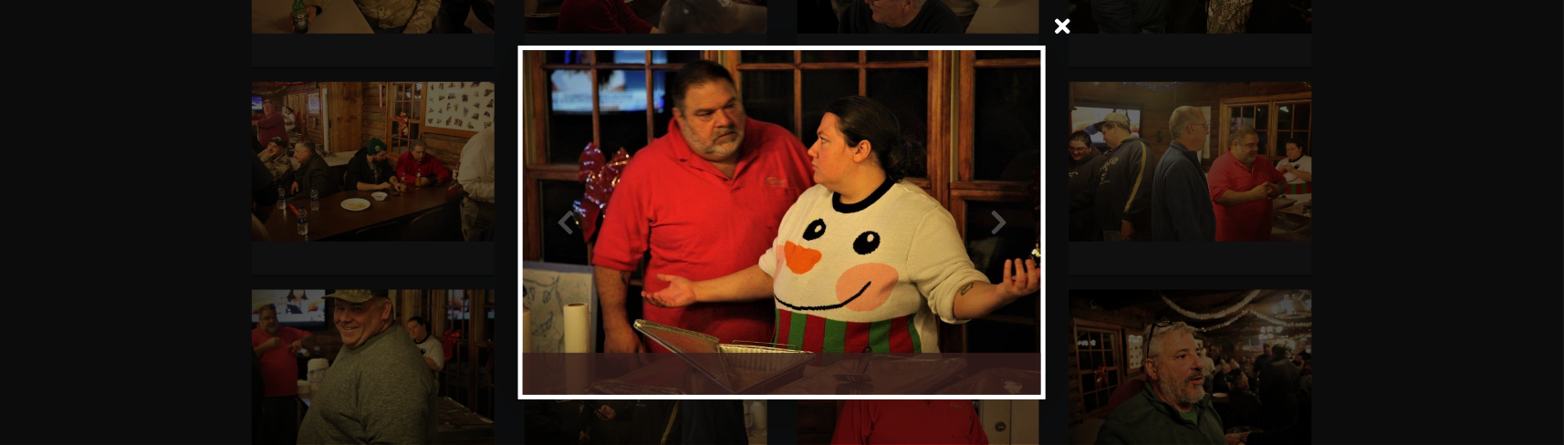
click at [1067, 27] on span at bounding box center [1063, 28] width 44 height 44
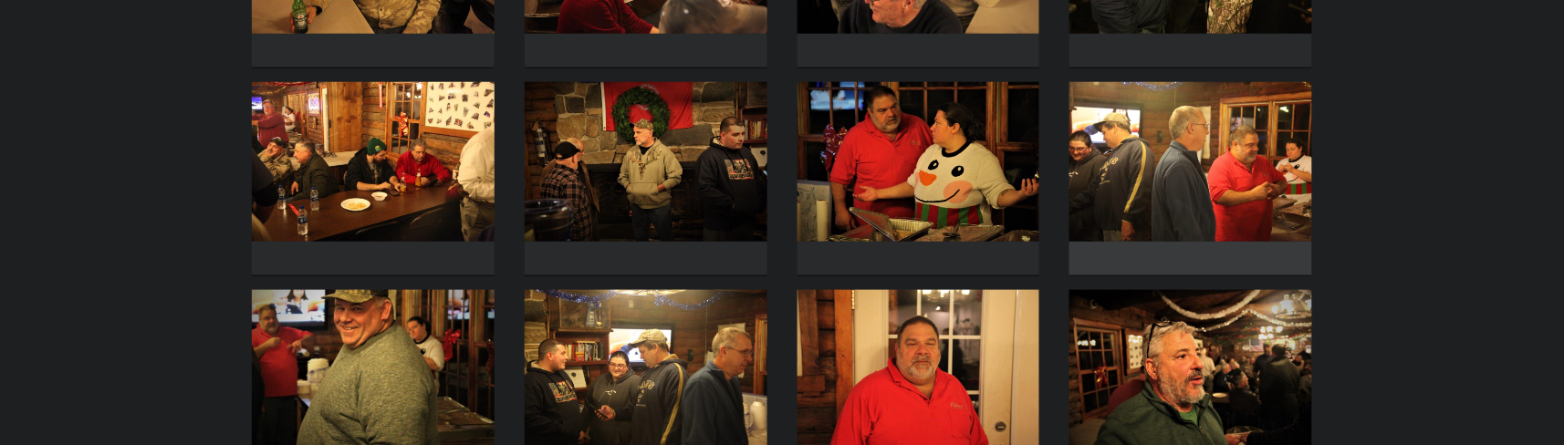
scroll to position [2554, 0]
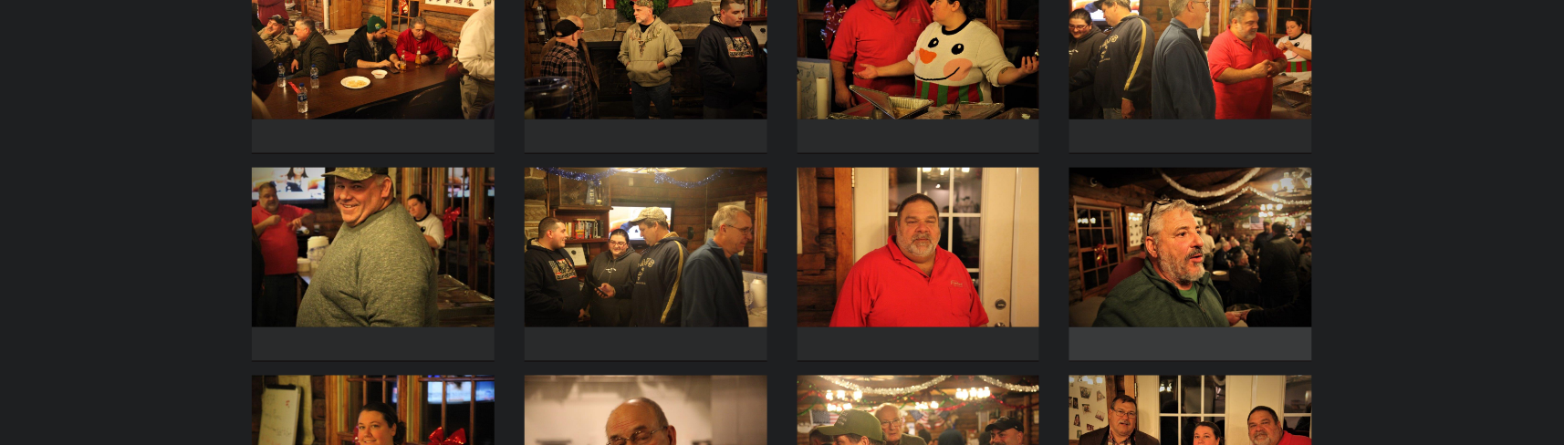
click at [1118, 244] on img at bounding box center [1190, 248] width 243 height 160
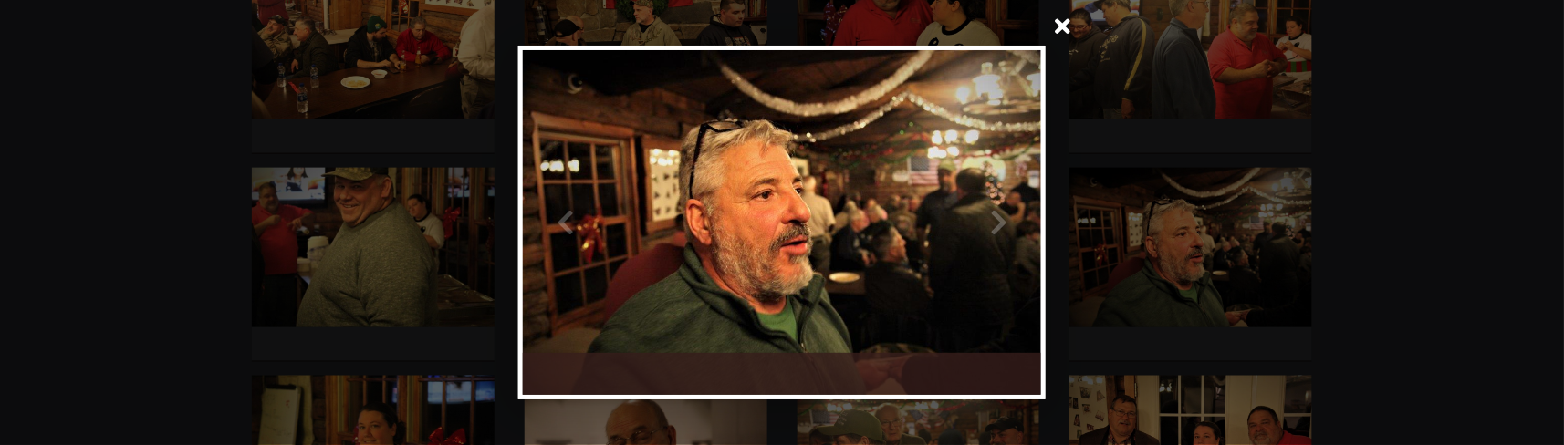
click at [1058, 28] on span at bounding box center [1063, 28] width 44 height 44
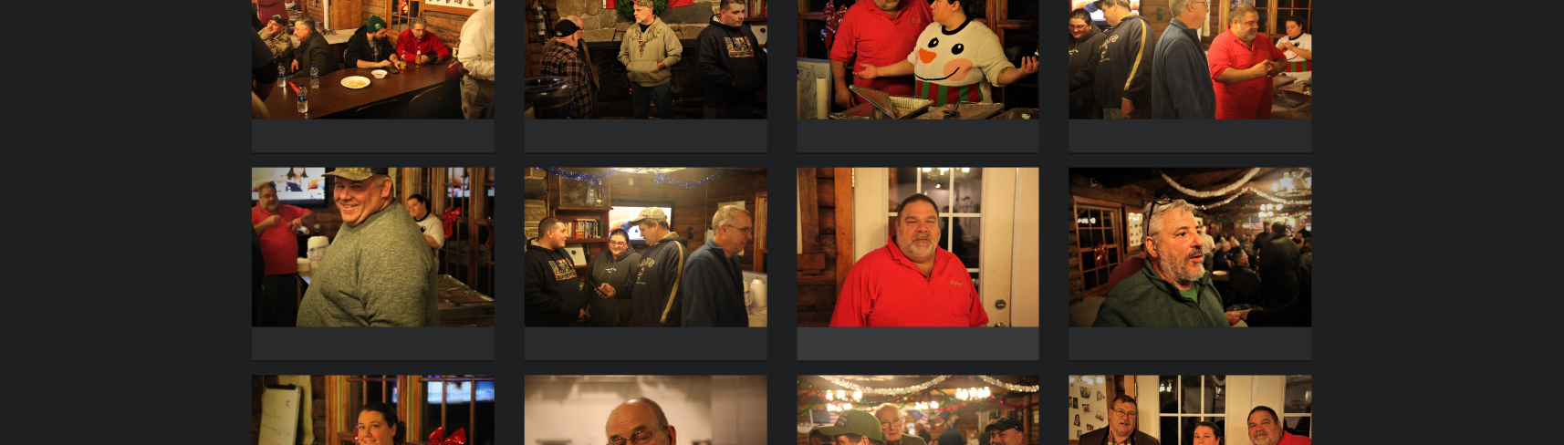
click at [977, 207] on img at bounding box center [918, 248] width 243 height 160
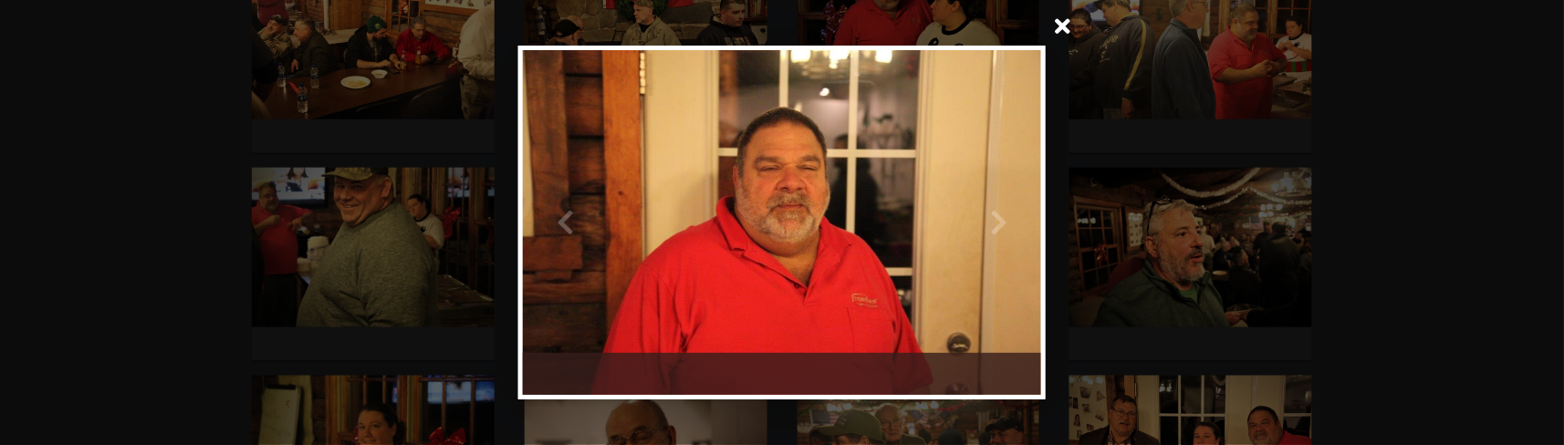
click at [1054, 30] on span at bounding box center [1063, 28] width 44 height 44
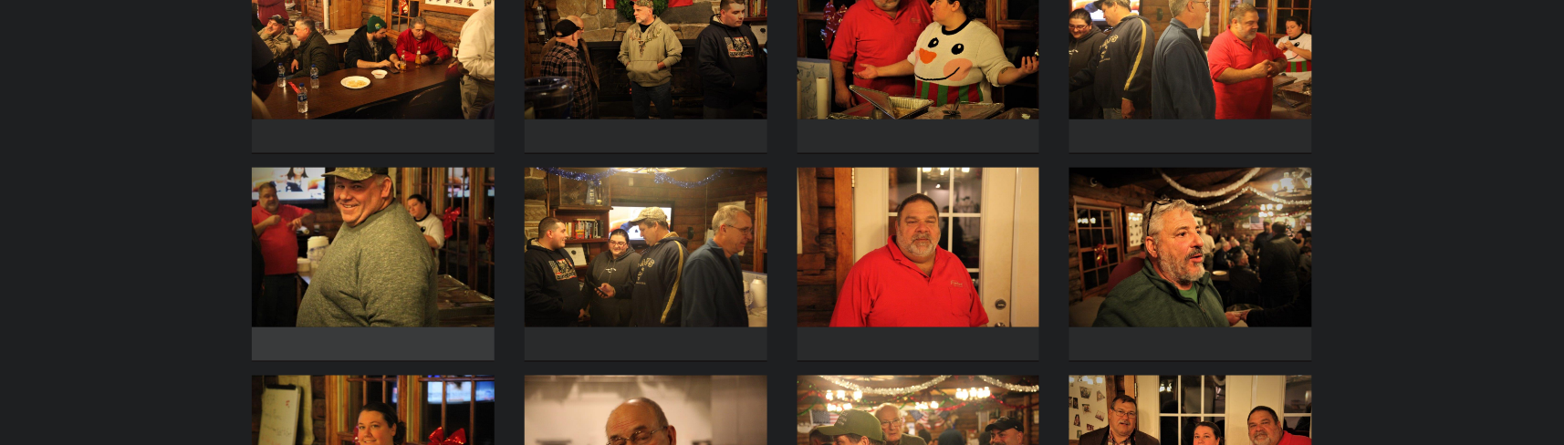
click at [387, 282] on img at bounding box center [373, 248] width 243 height 160
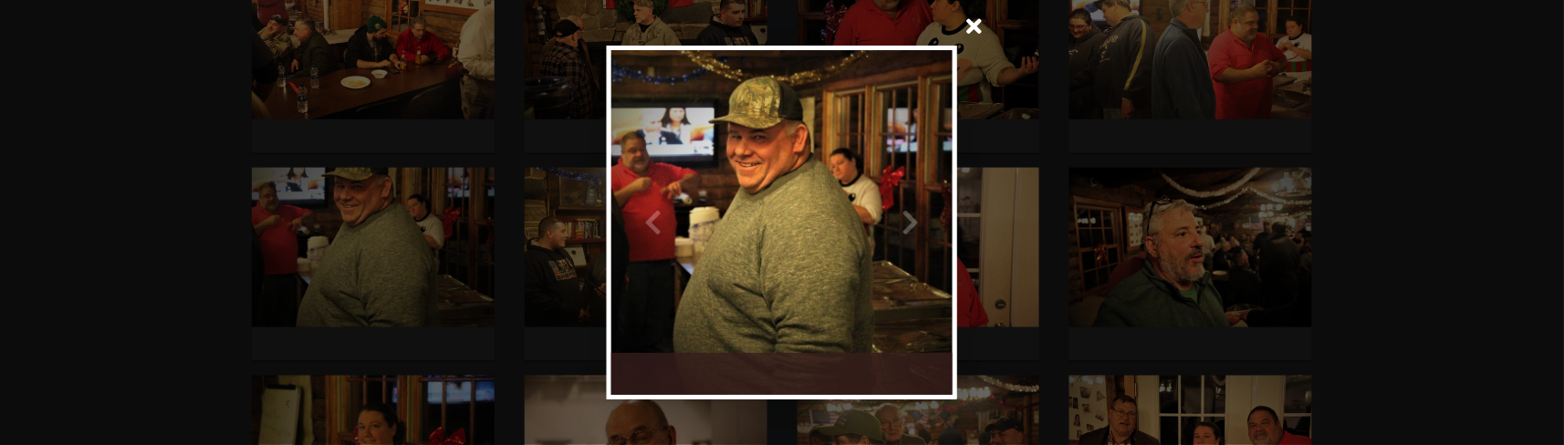
click at [970, 30] on span at bounding box center [974, 28] width 44 height 44
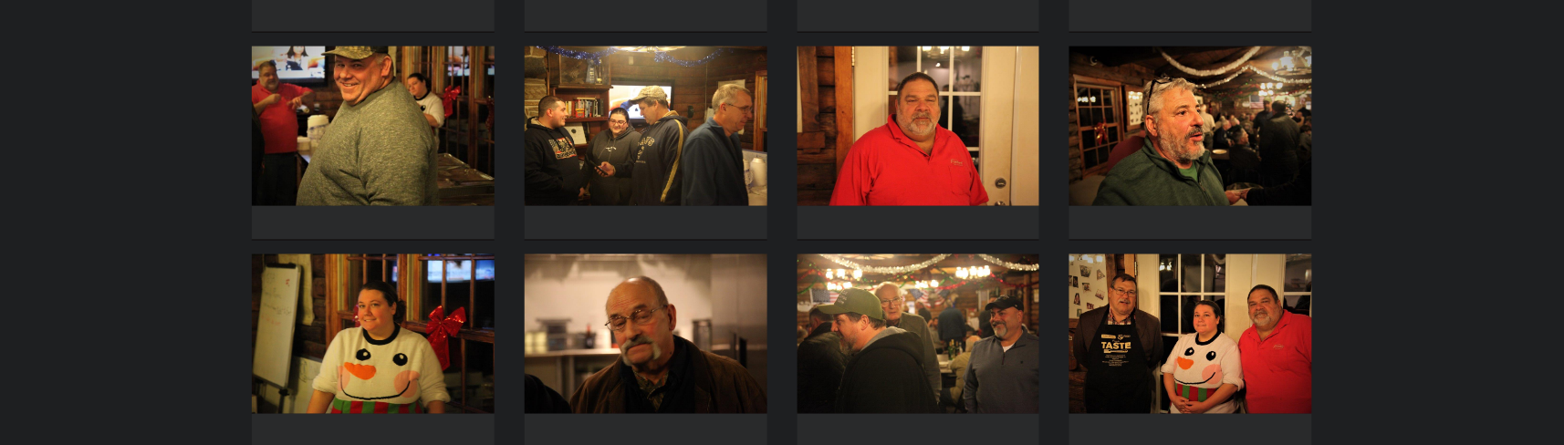
scroll to position [2797, 0]
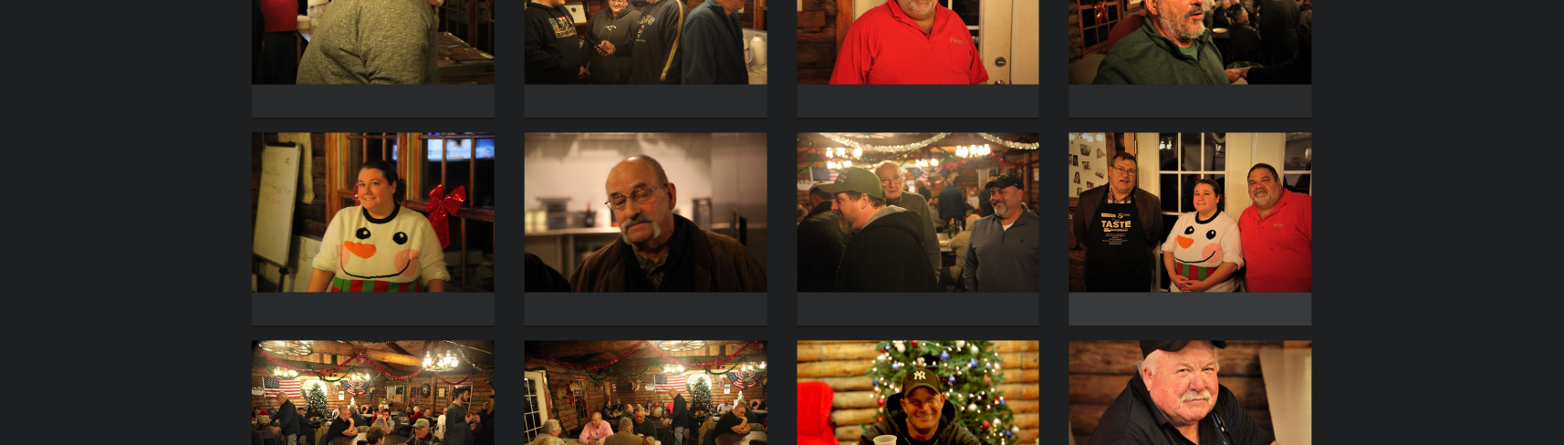
click at [1257, 214] on img at bounding box center [1190, 213] width 243 height 160
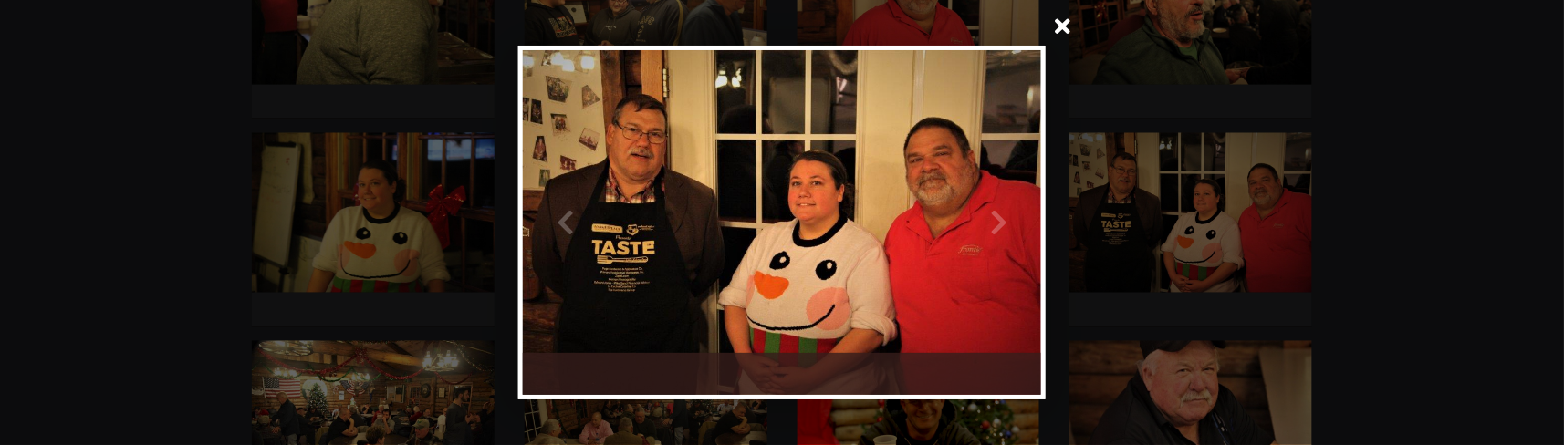
click at [1057, 34] on span at bounding box center [1063, 28] width 44 height 44
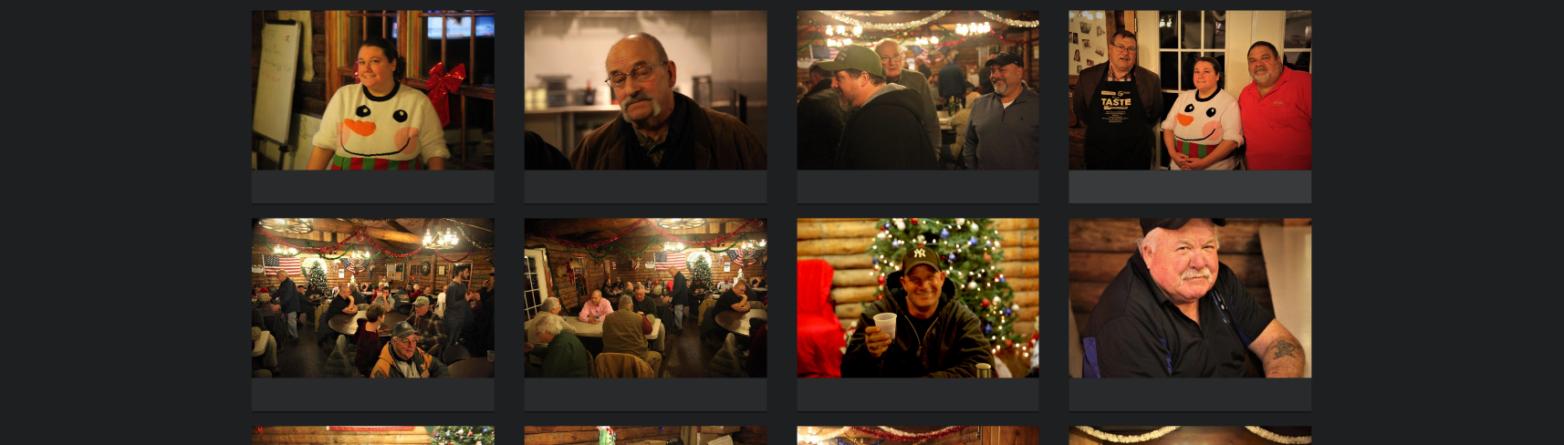
scroll to position [3041, 0]
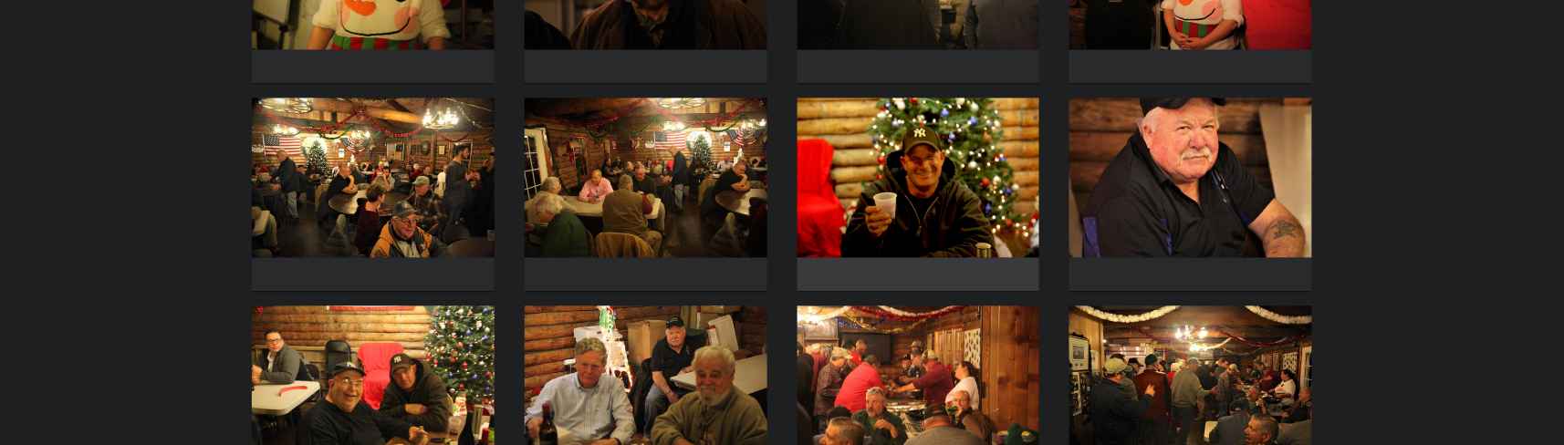
click at [951, 195] on img at bounding box center [918, 178] width 243 height 160
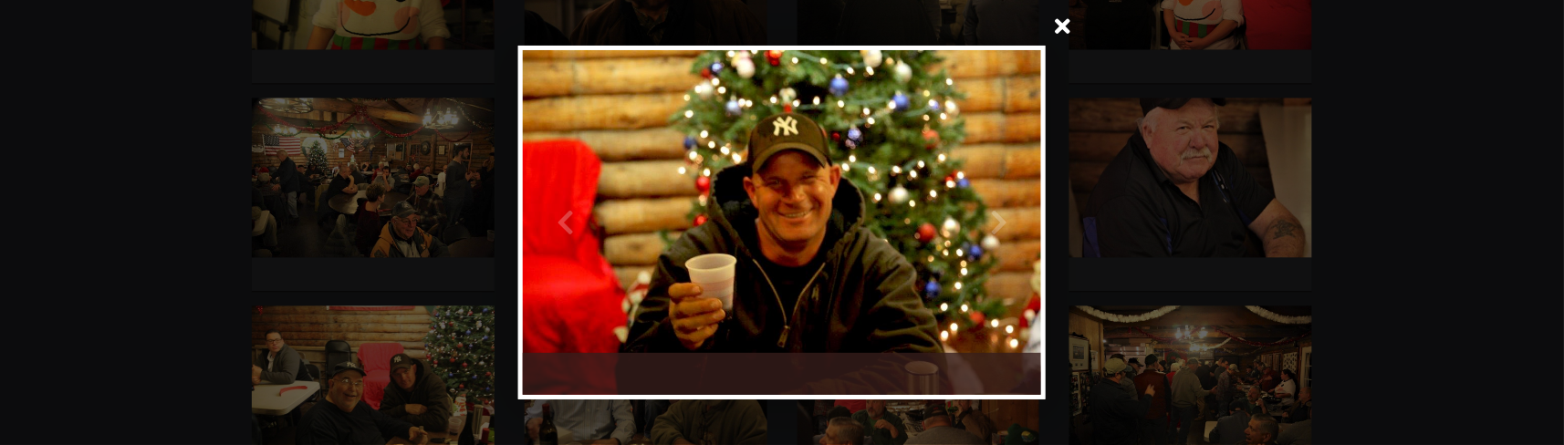
click at [1065, 25] on span at bounding box center [1063, 28] width 44 height 44
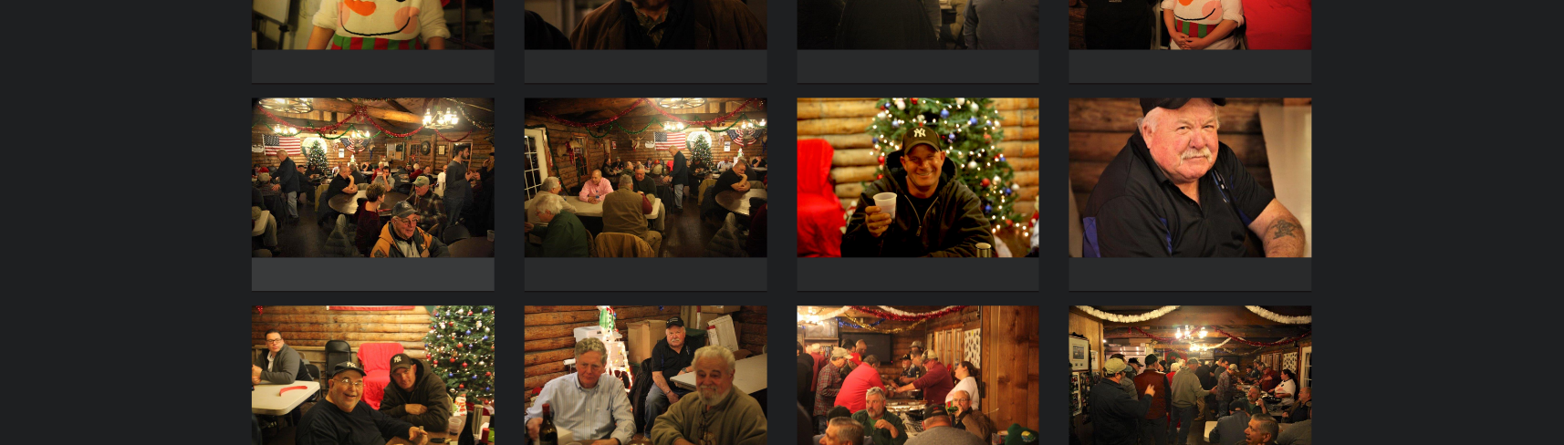
click at [390, 231] on img at bounding box center [373, 178] width 243 height 160
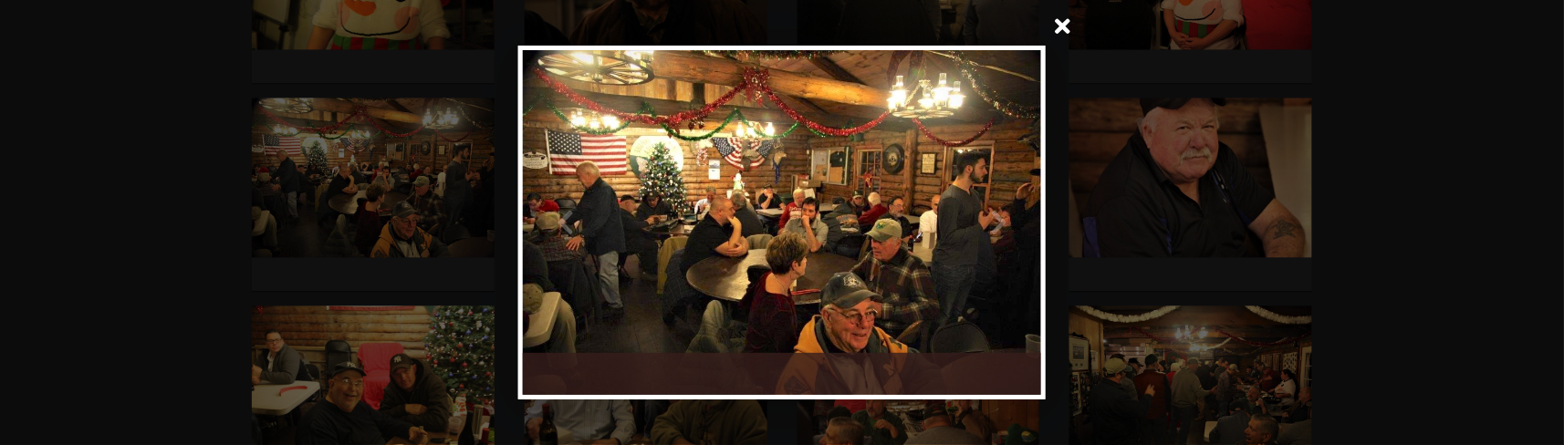
click at [1074, 27] on span at bounding box center [1063, 28] width 44 height 44
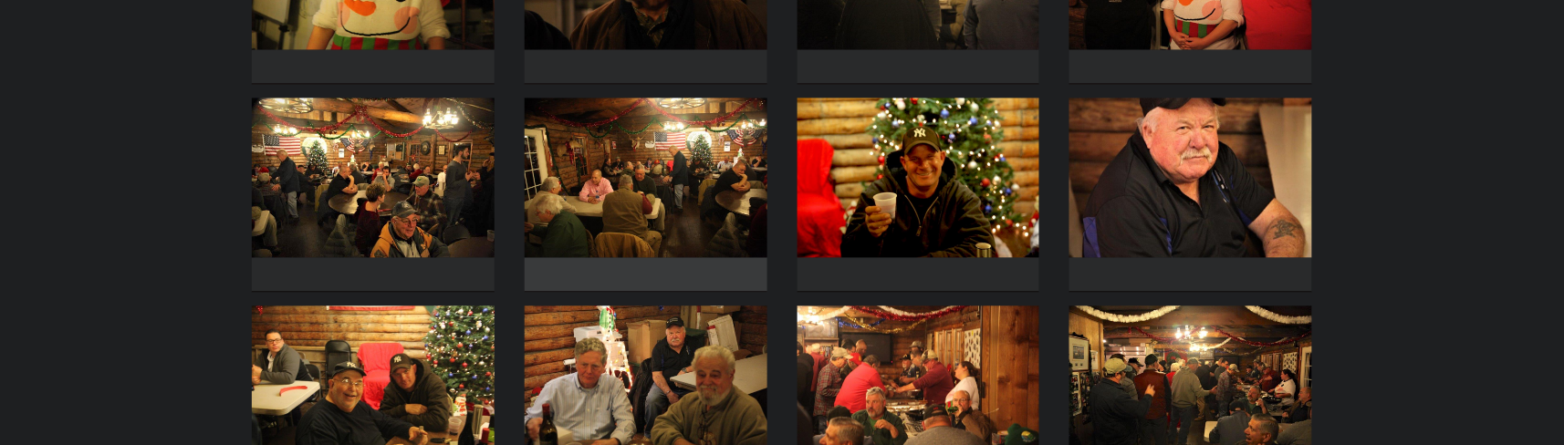
scroll to position [3162, 0]
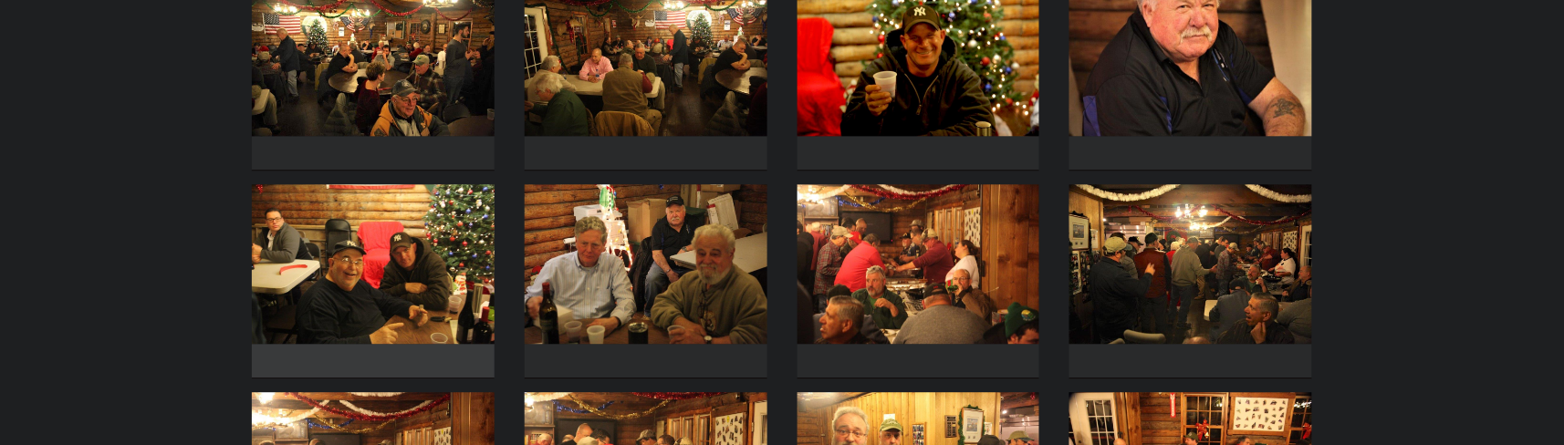
click at [382, 275] on img at bounding box center [373, 264] width 243 height 160
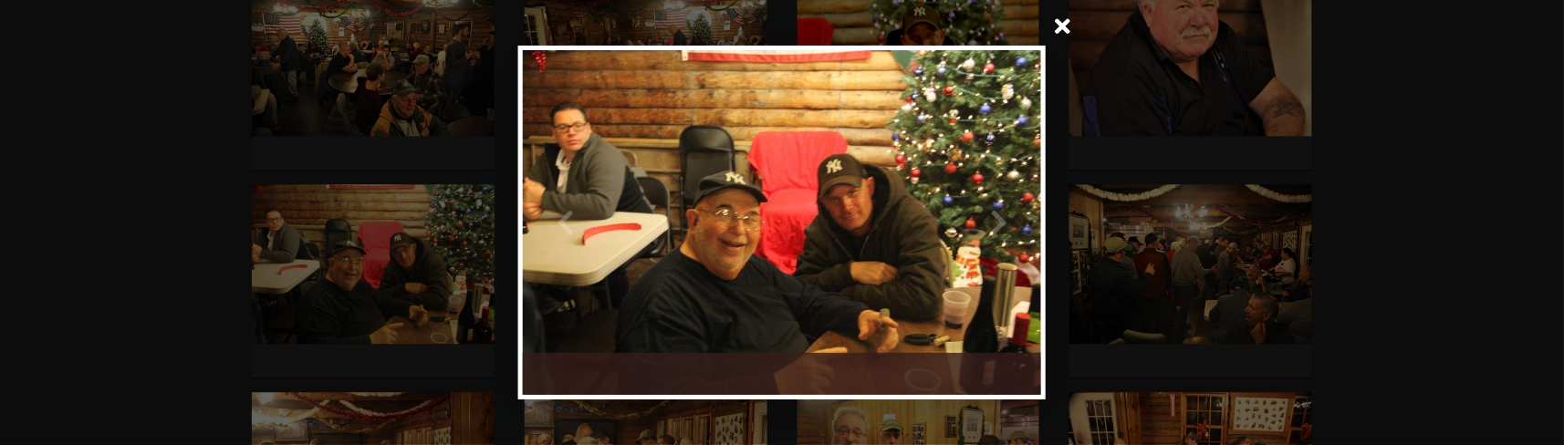
click at [1066, 30] on span at bounding box center [1063, 28] width 44 height 44
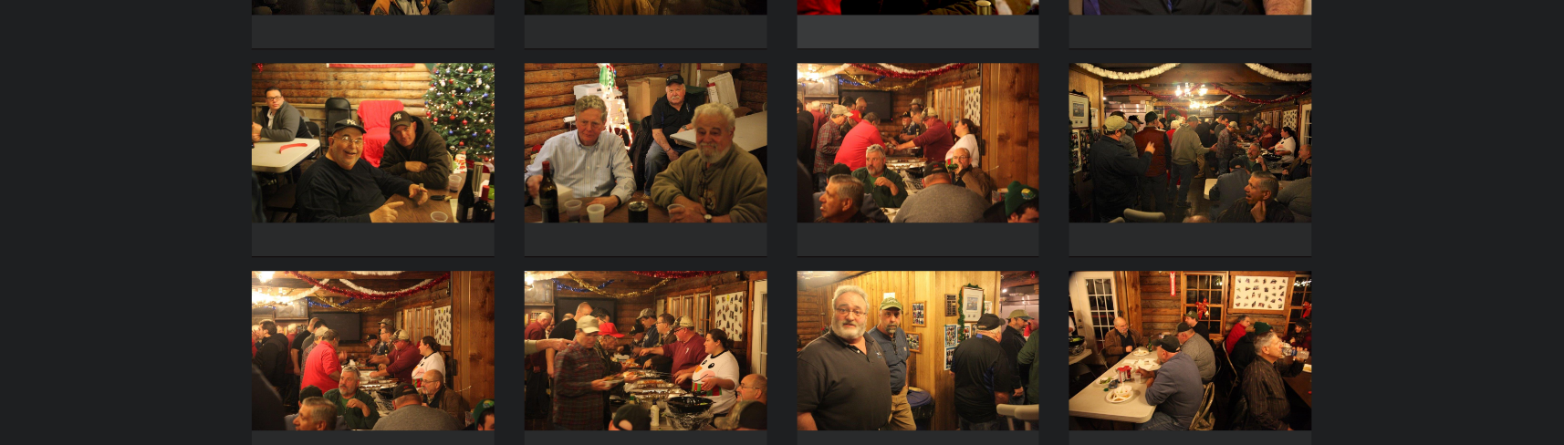
scroll to position [3405, 0]
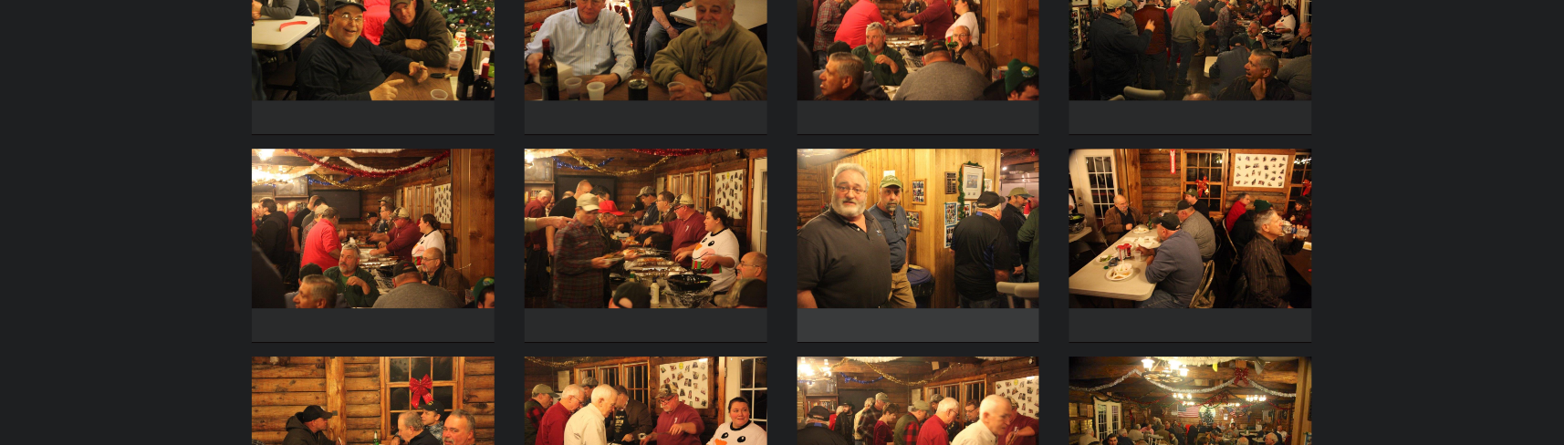
click at [890, 213] on img at bounding box center [918, 229] width 243 height 160
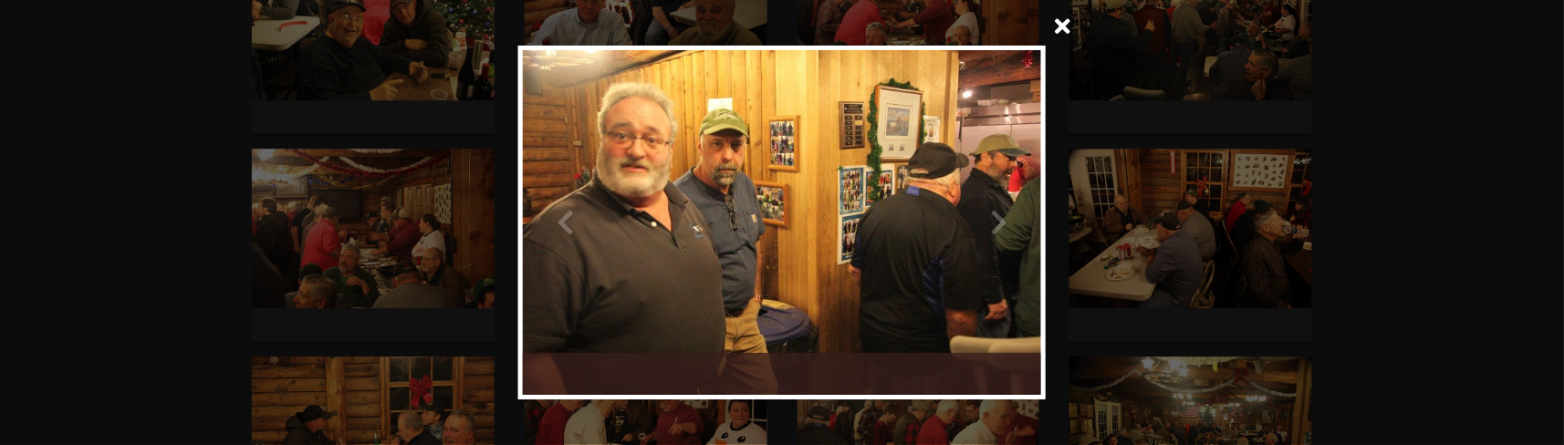
click at [1072, 36] on span at bounding box center [1063, 28] width 44 height 44
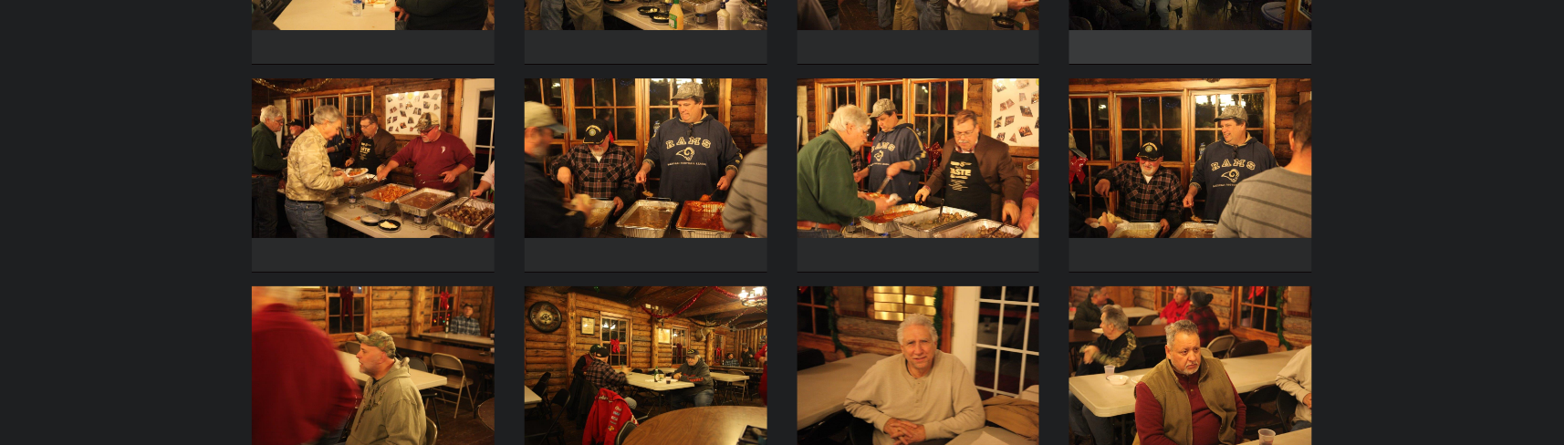
scroll to position [4014, 0]
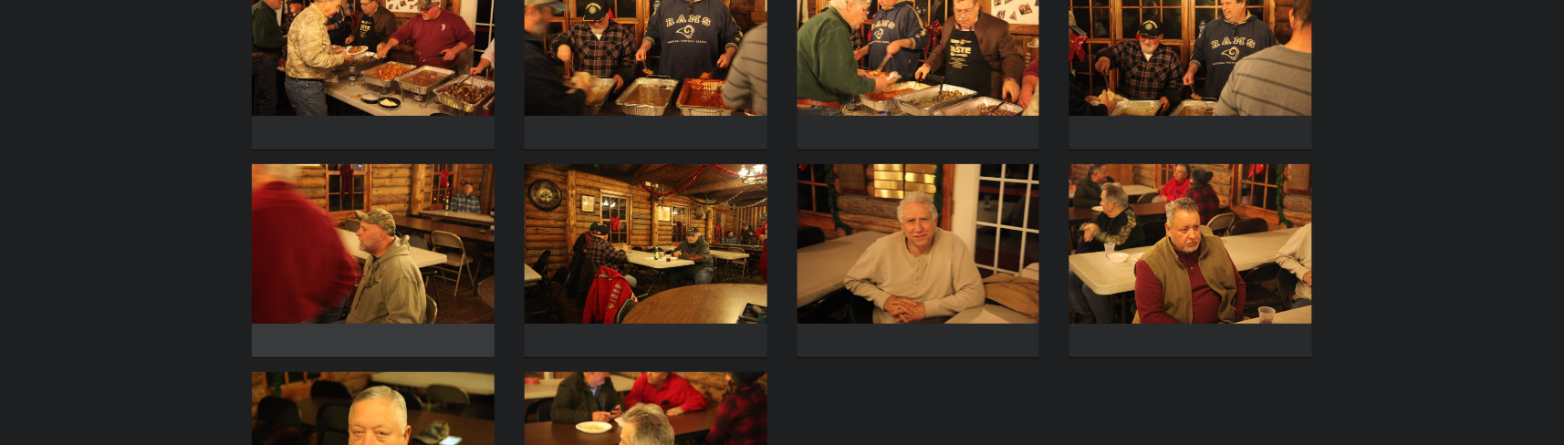
click at [372, 268] on img at bounding box center [373, 244] width 243 height 160
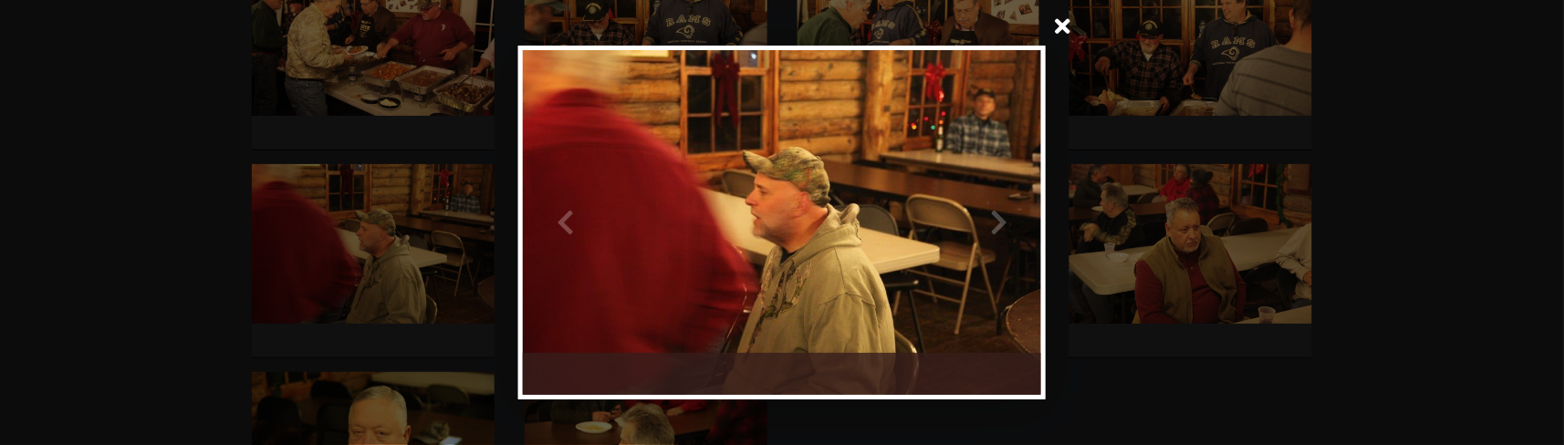
click at [1072, 22] on span at bounding box center [1063, 28] width 44 height 44
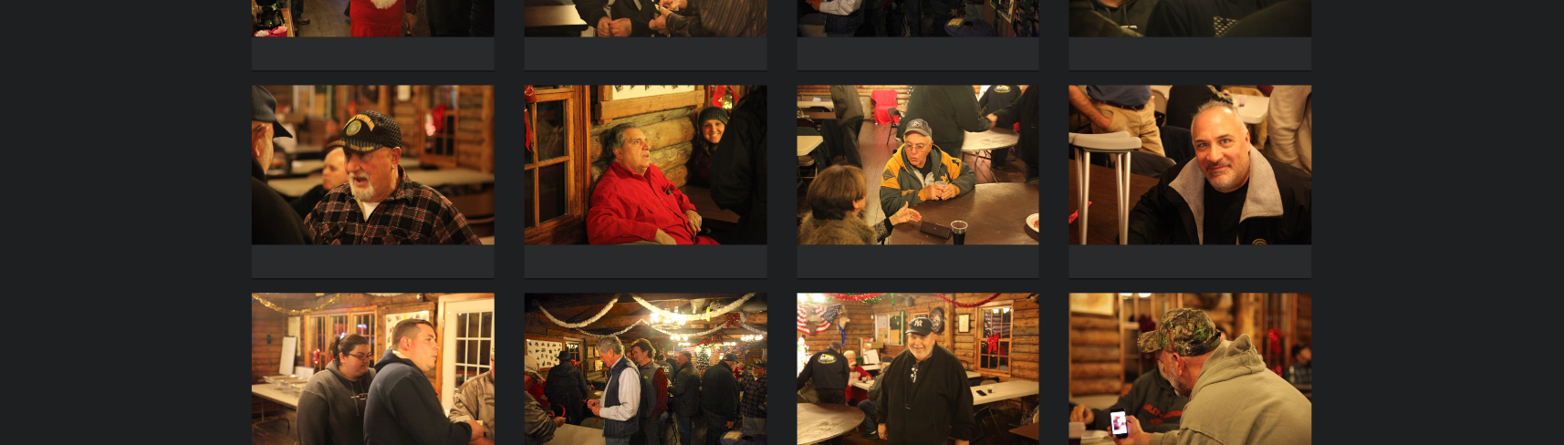
scroll to position [730, 0]
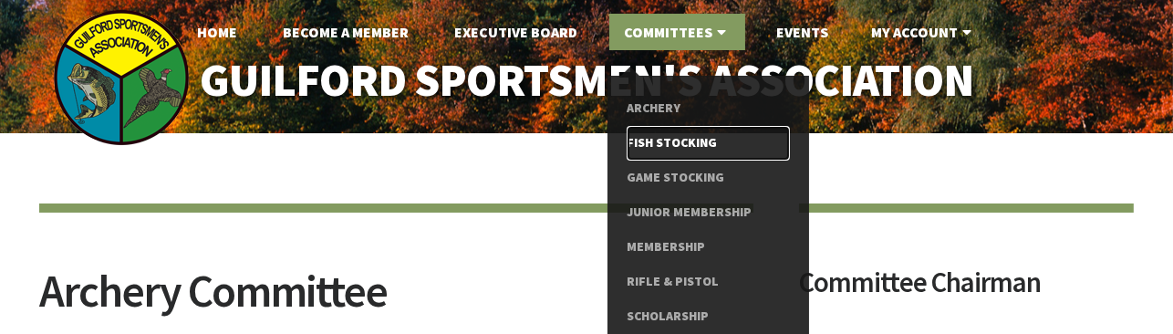
click at [681, 149] on link "Fish Stocking" at bounding box center [708, 143] width 163 height 35
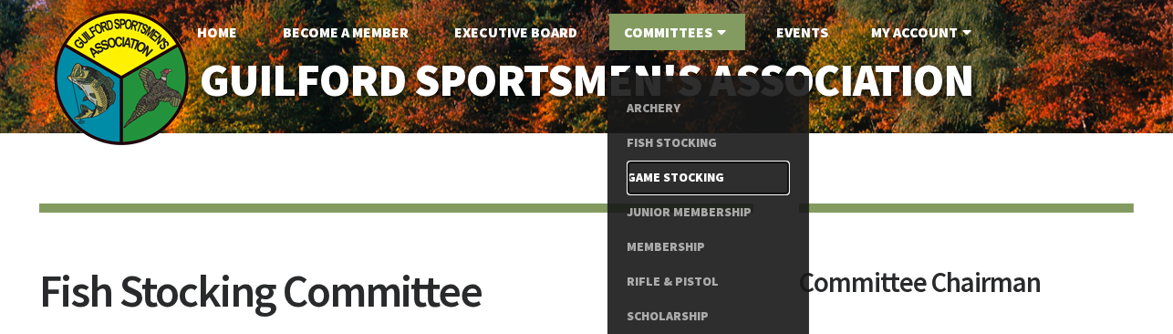
click at [694, 176] on link "Game Stocking" at bounding box center [708, 178] width 163 height 35
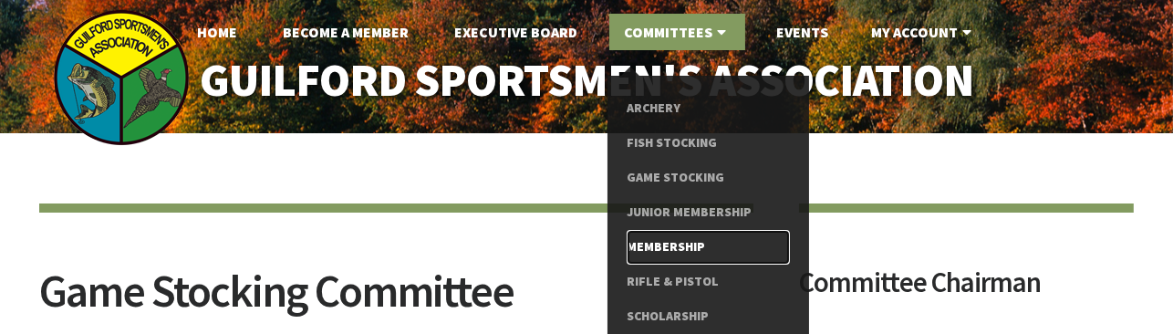
click at [677, 245] on link "Membership" at bounding box center [708, 247] width 163 height 35
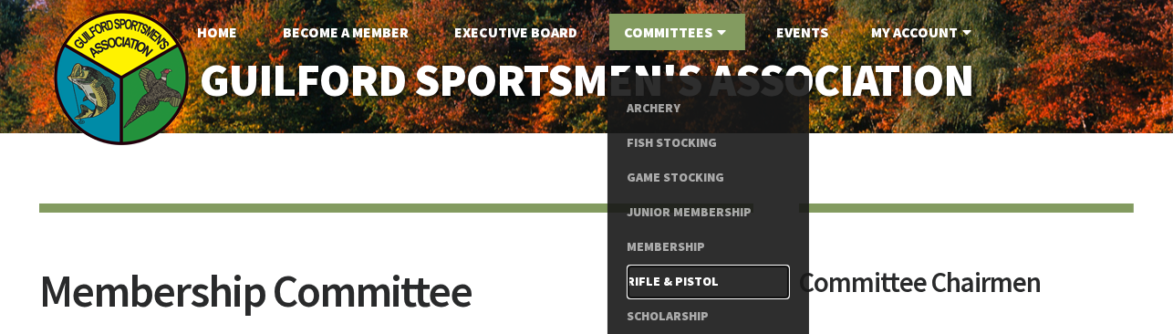
click at [702, 284] on link "Rifle & Pistol" at bounding box center [708, 282] width 163 height 35
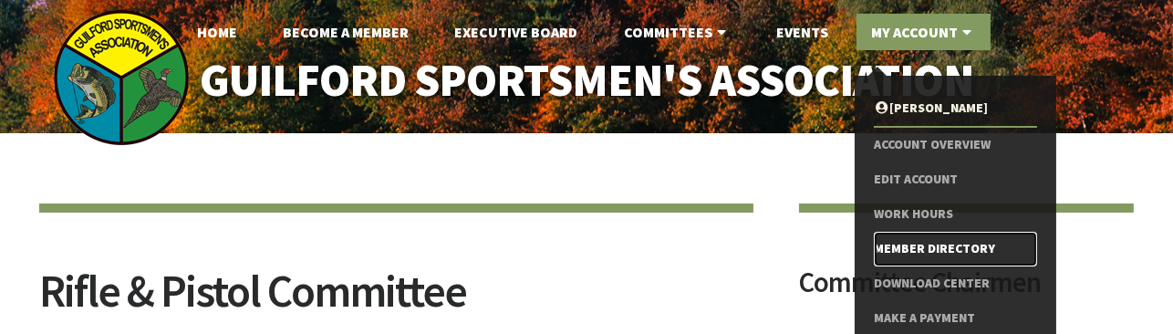
click at [955, 245] on link "Member Directory" at bounding box center [955, 249] width 163 height 35
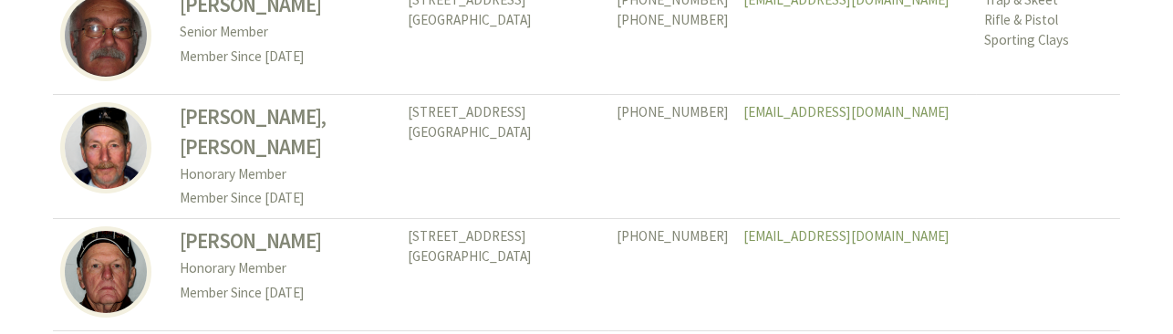
scroll to position [638, 0]
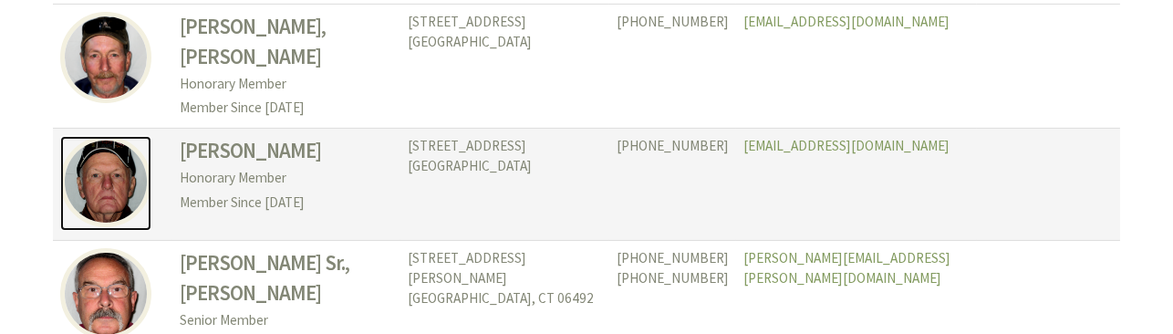
click at [99, 166] on img at bounding box center [105, 181] width 91 height 91
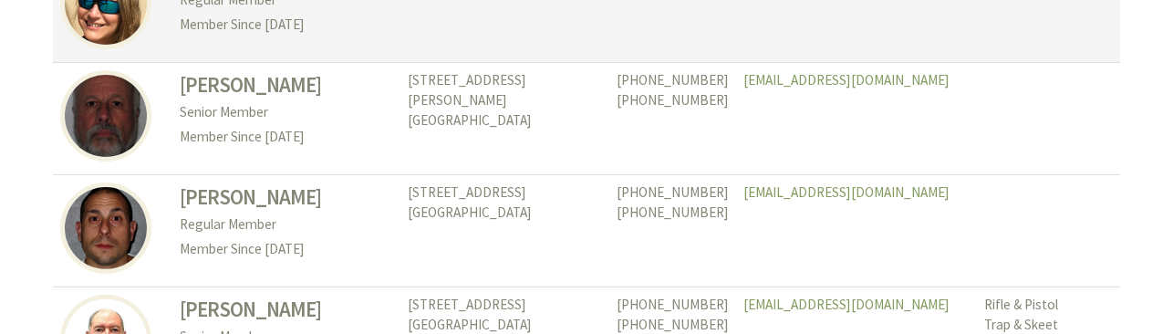
scroll to position [1186, 0]
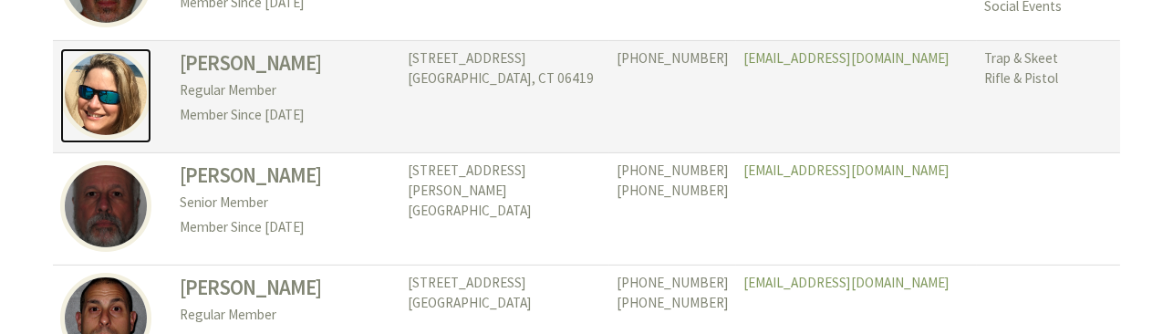
click at [118, 78] on img at bounding box center [105, 93] width 91 height 91
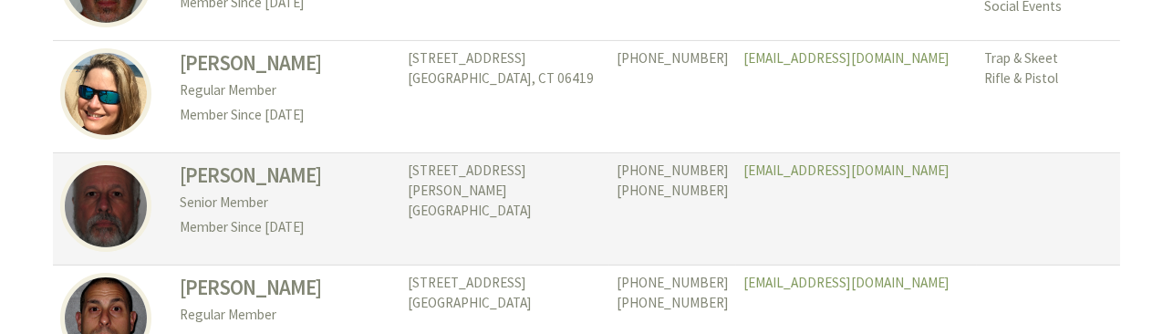
scroll to position [1095, 0]
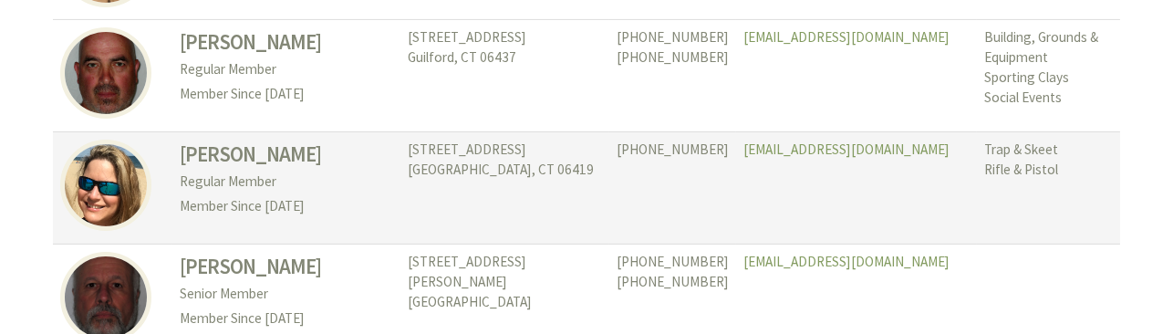
click at [277, 140] on h3 "[PERSON_NAME]" at bounding box center [286, 155] width 213 height 30
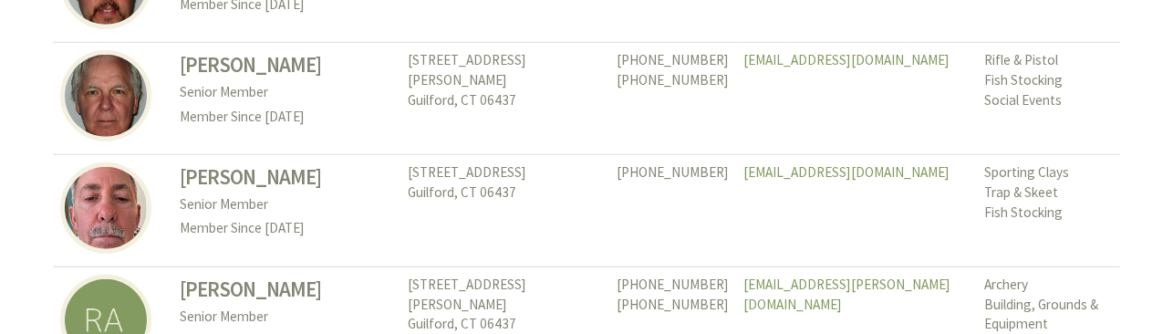
scroll to position [2646, 0]
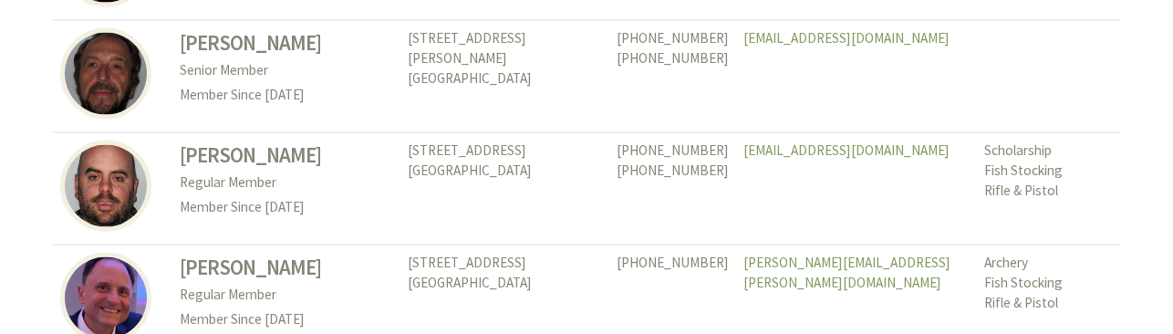
scroll to position [5382, 0]
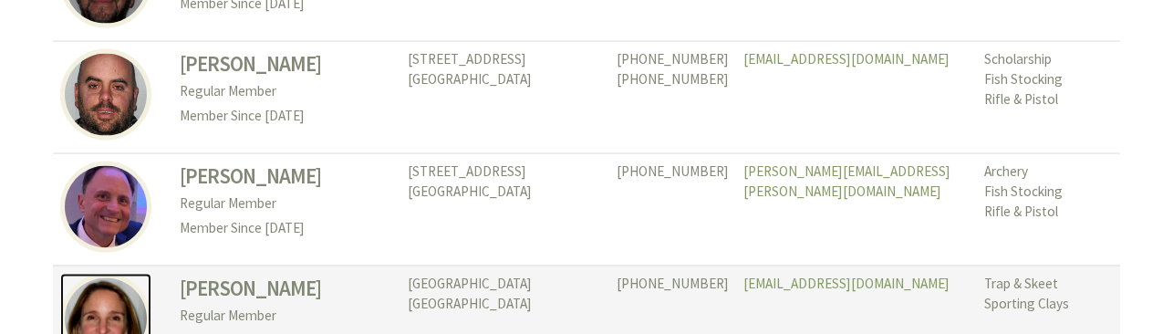
click at [125, 274] on img at bounding box center [105, 319] width 91 height 91
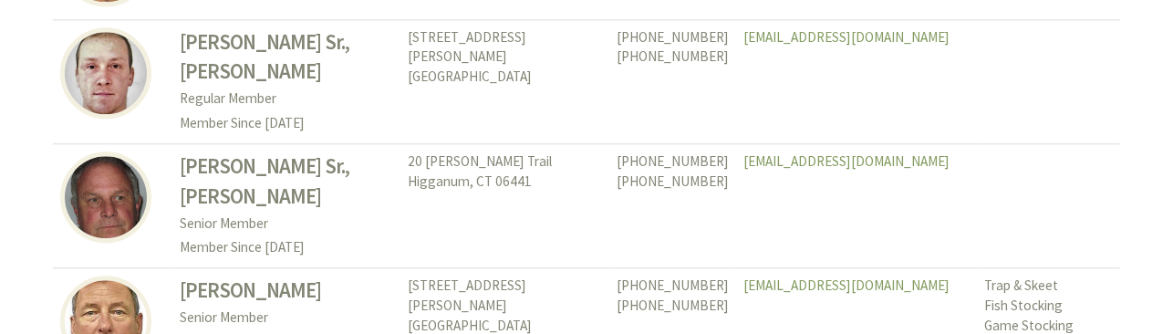
scroll to position [8575, 0]
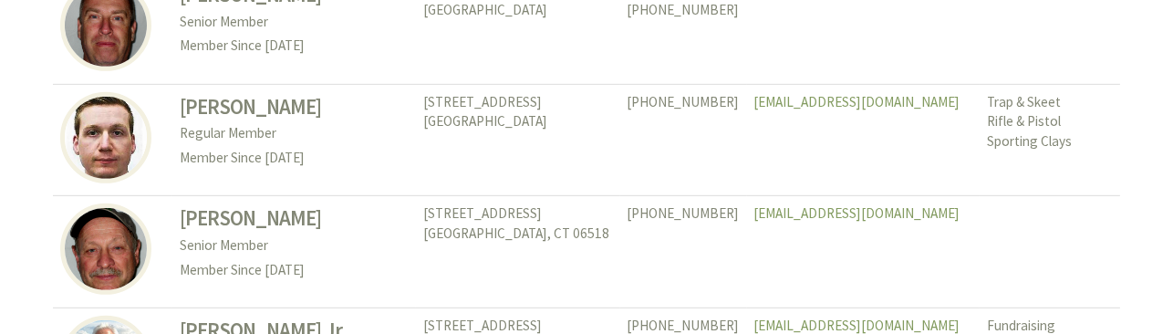
scroll to position [1916, 0]
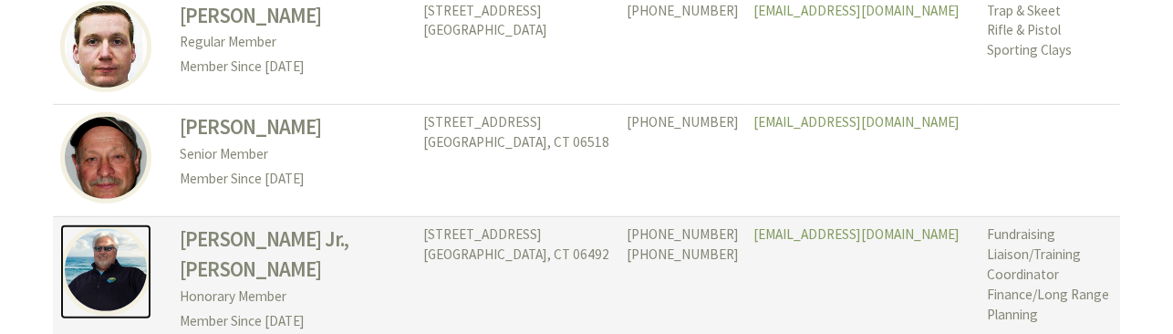
click at [100, 259] on img at bounding box center [105, 269] width 91 height 91
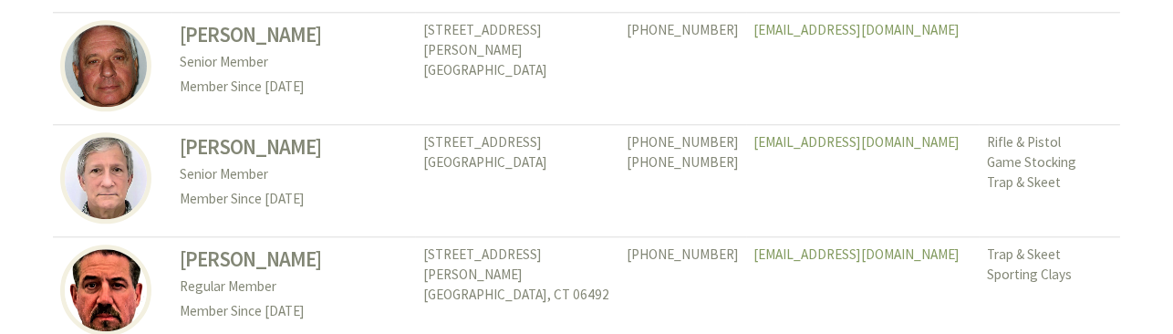
scroll to position [8575, 0]
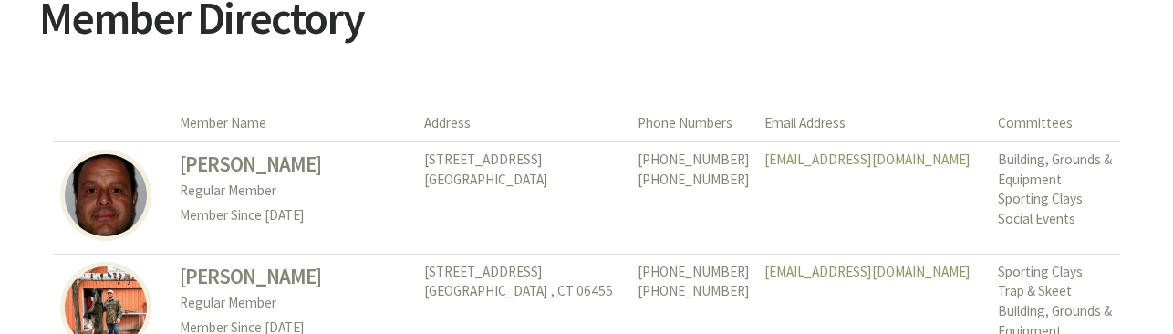
scroll to position [365, 0]
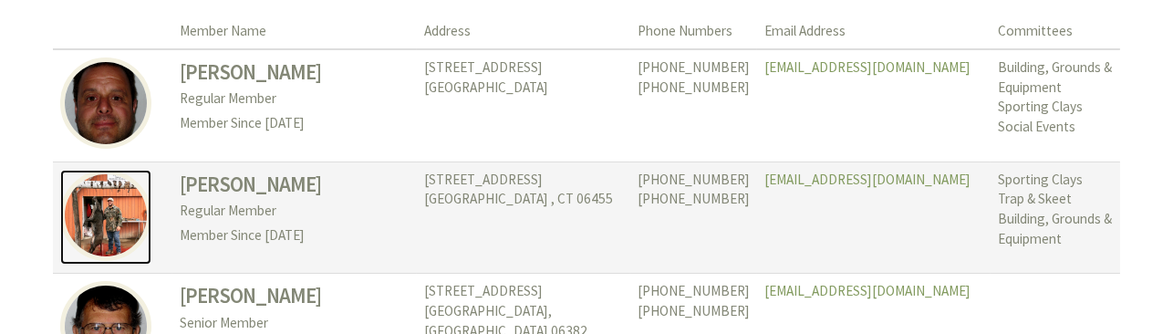
click at [100, 225] on img at bounding box center [105, 215] width 91 height 91
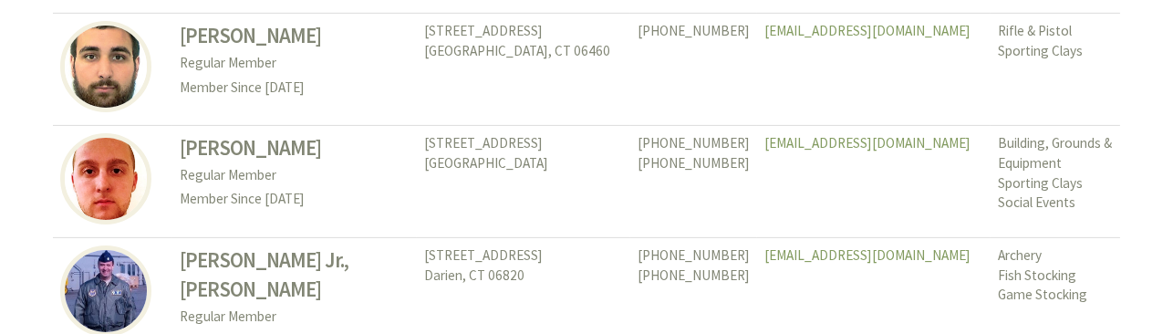
scroll to position [1277, 0]
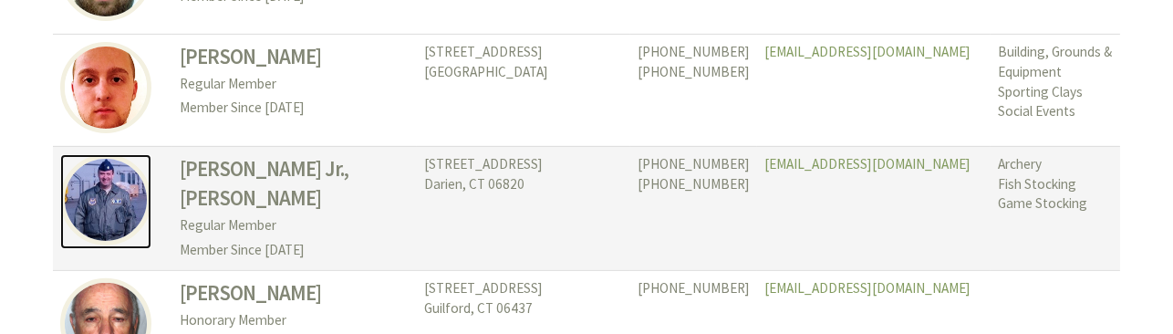
click at [134, 213] on img at bounding box center [105, 199] width 91 height 91
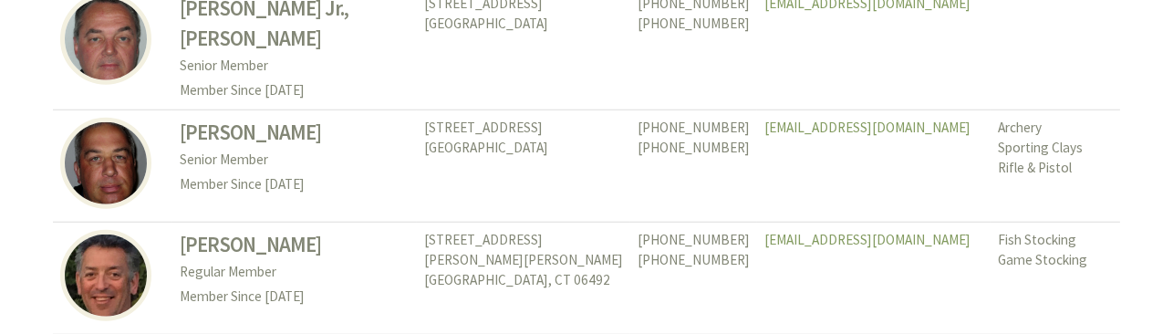
scroll to position [3010, 0]
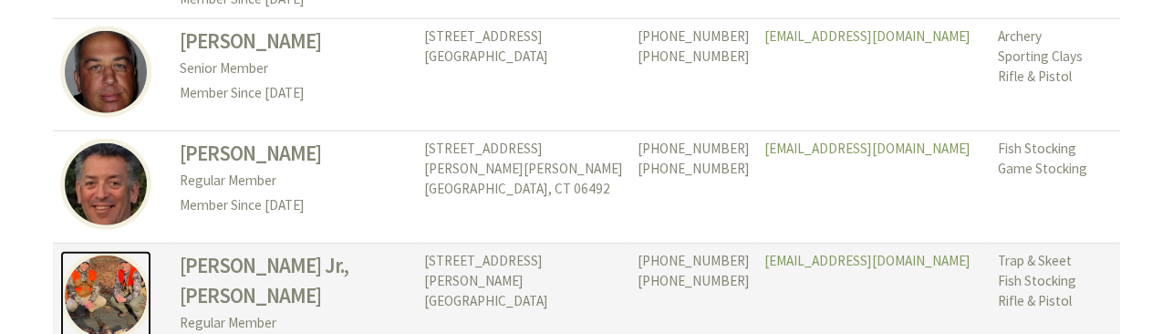
click at [134, 255] on img at bounding box center [105, 296] width 91 height 91
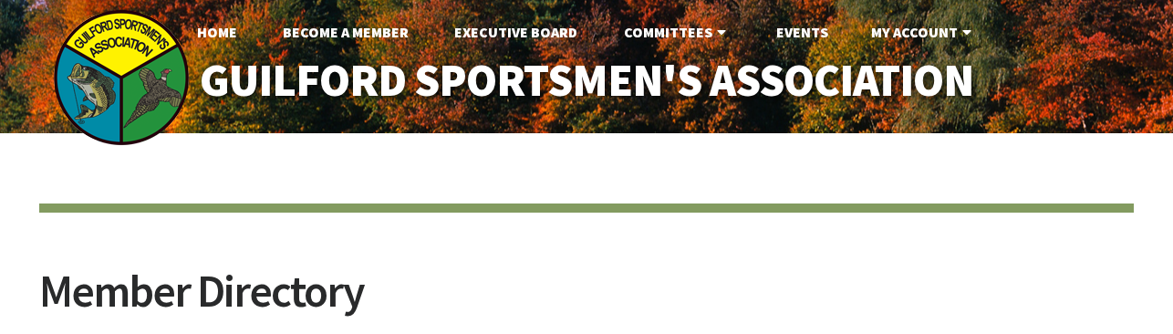
scroll to position [8575, 0]
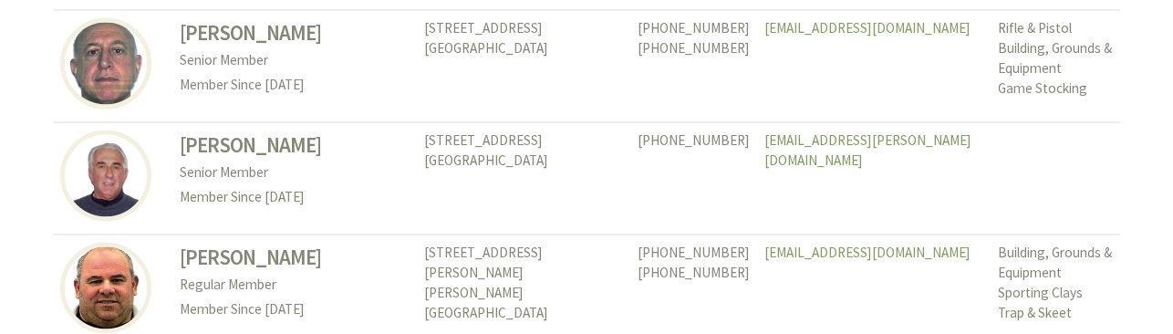
scroll to position [5930, 0]
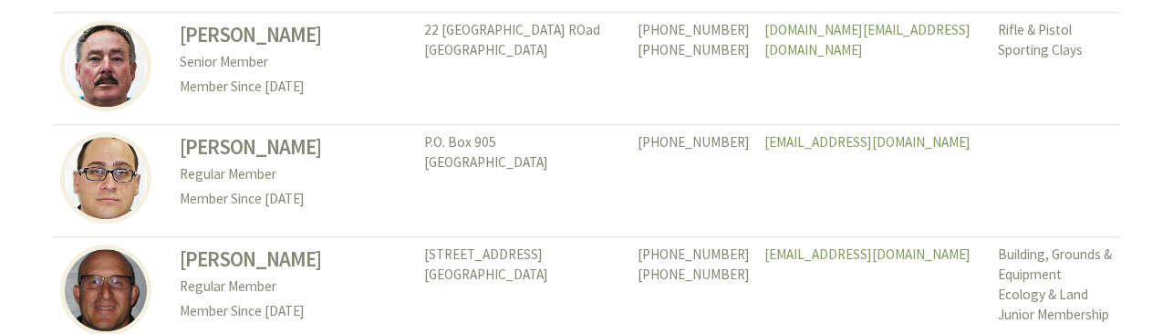
scroll to position [8575, 0]
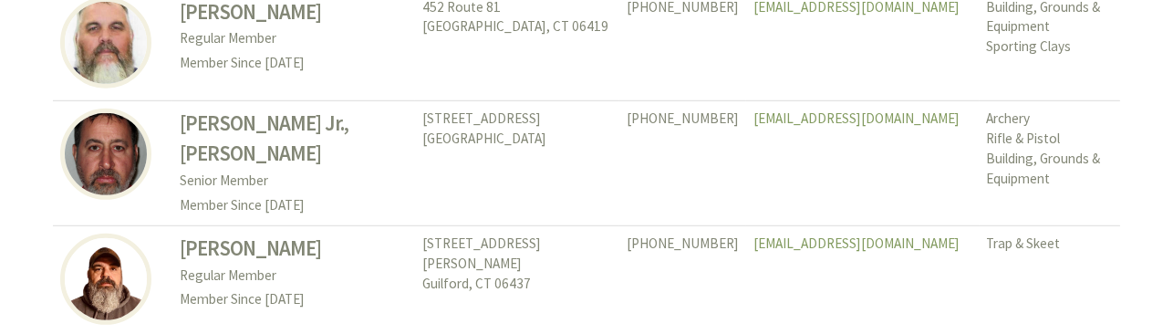
scroll to position [2097, 0]
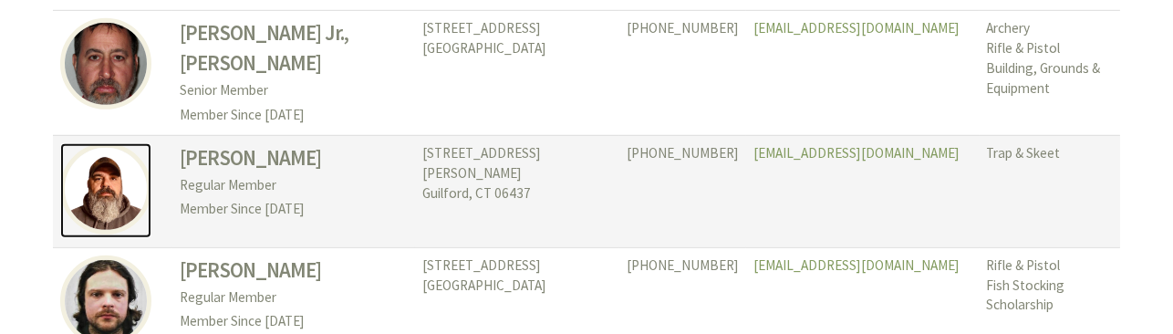
click at [124, 234] on img at bounding box center [105, 188] width 91 height 91
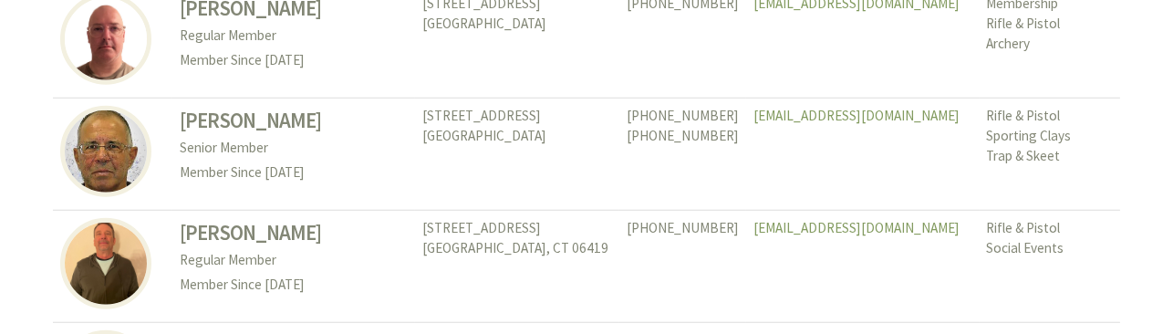
scroll to position [3010, 0]
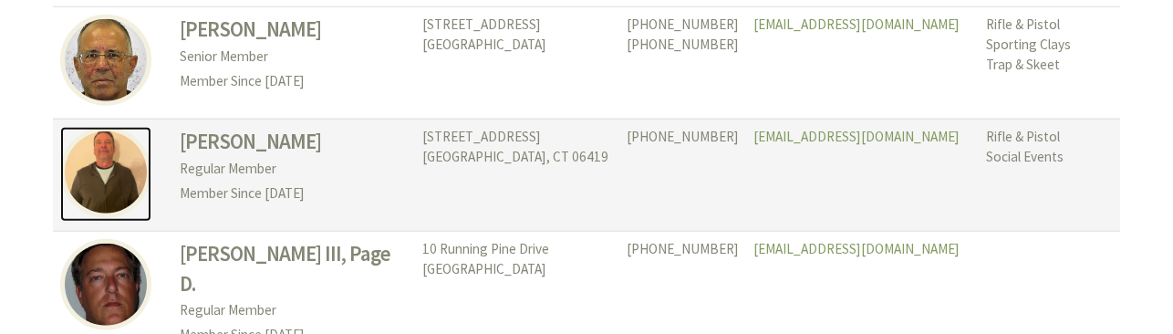
click at [128, 218] on img at bounding box center [105, 172] width 91 height 91
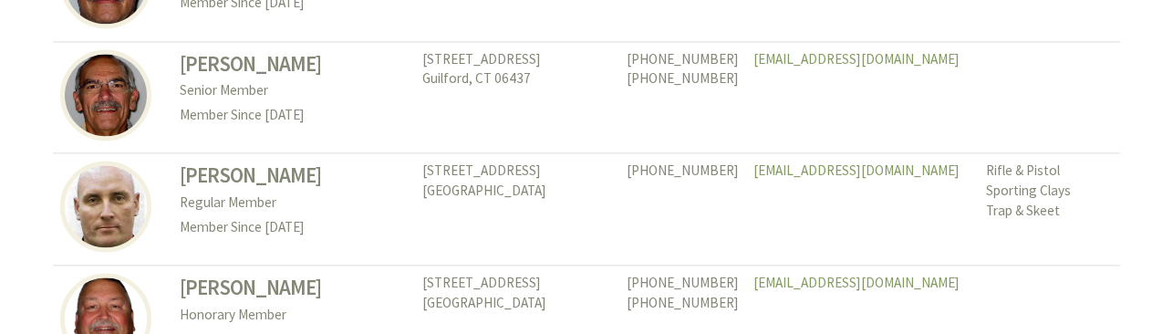
scroll to position [7116, 0]
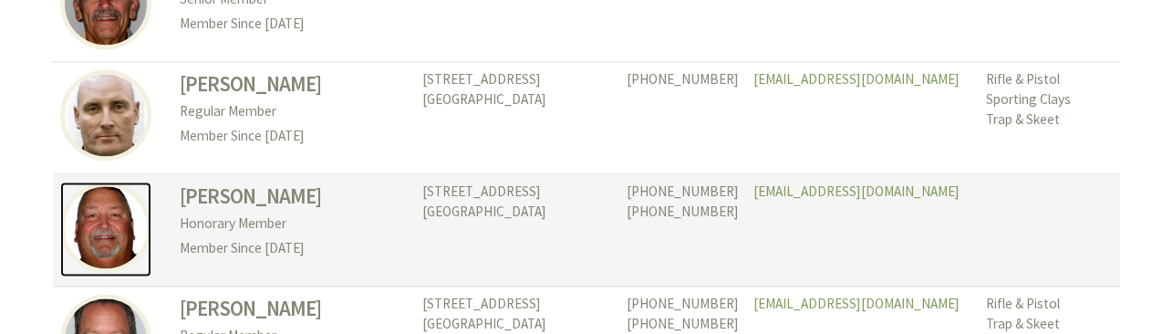
click at [118, 265] on img at bounding box center [105, 227] width 91 height 91
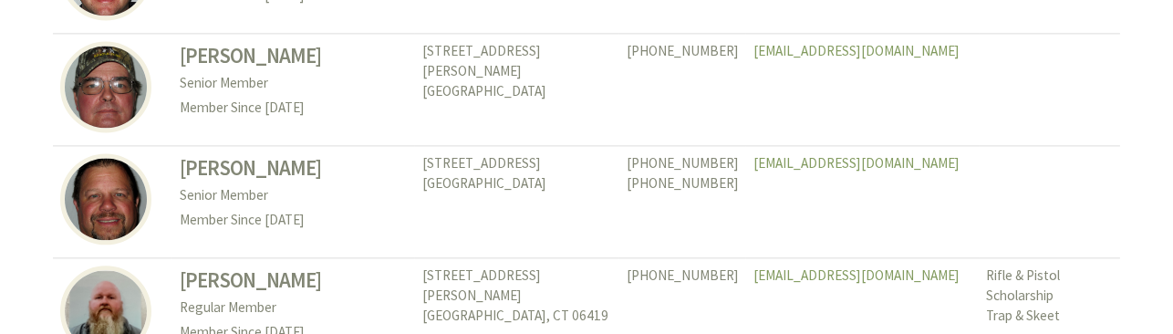
scroll to position [7572, 0]
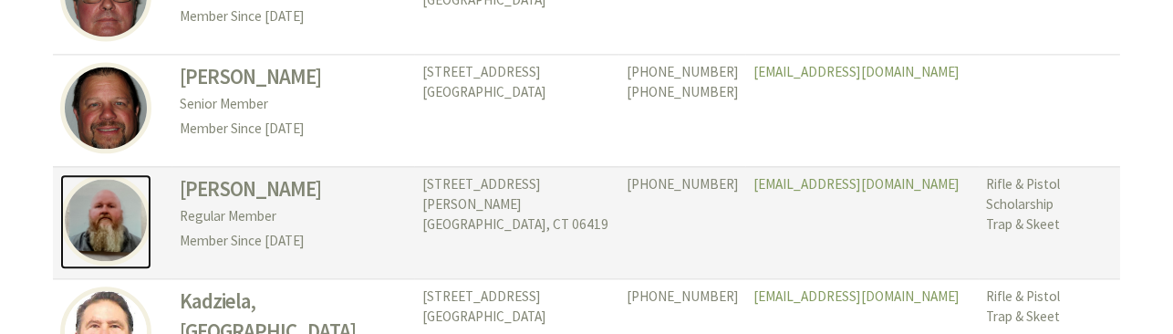
click at [128, 237] on img at bounding box center [105, 219] width 91 height 91
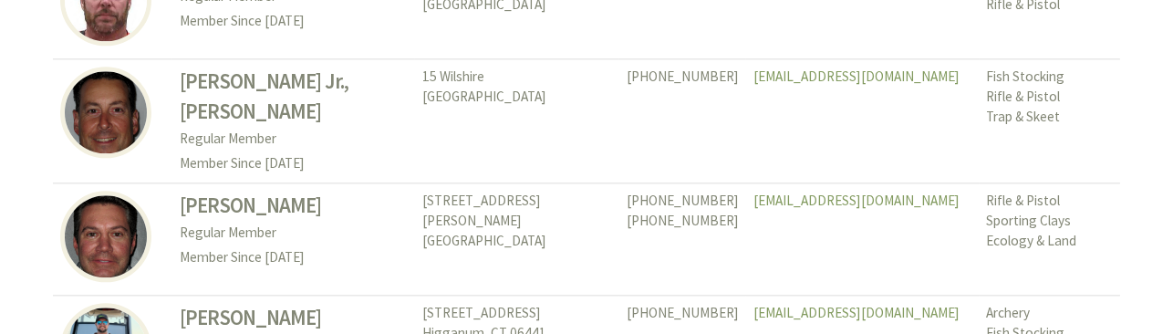
scroll to position [8119, 0]
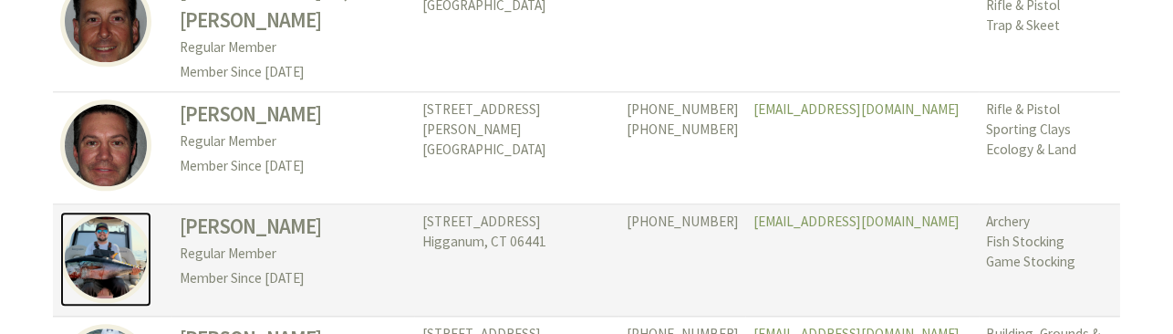
click at [111, 244] on img at bounding box center [105, 257] width 91 height 91
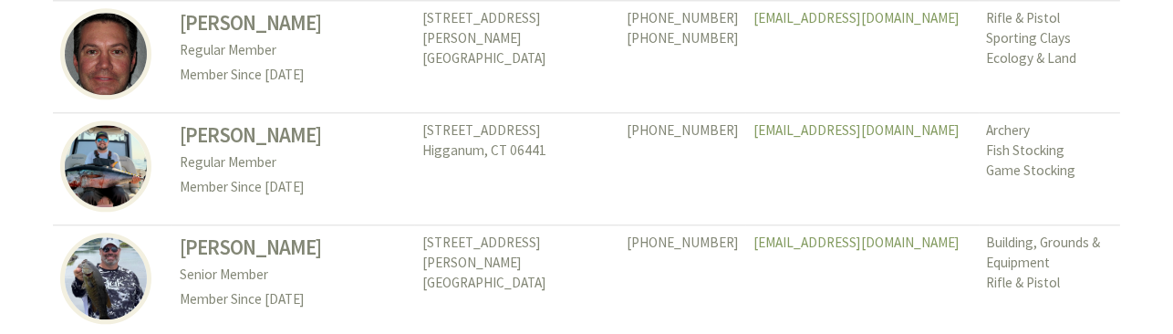
scroll to position [8302, 0]
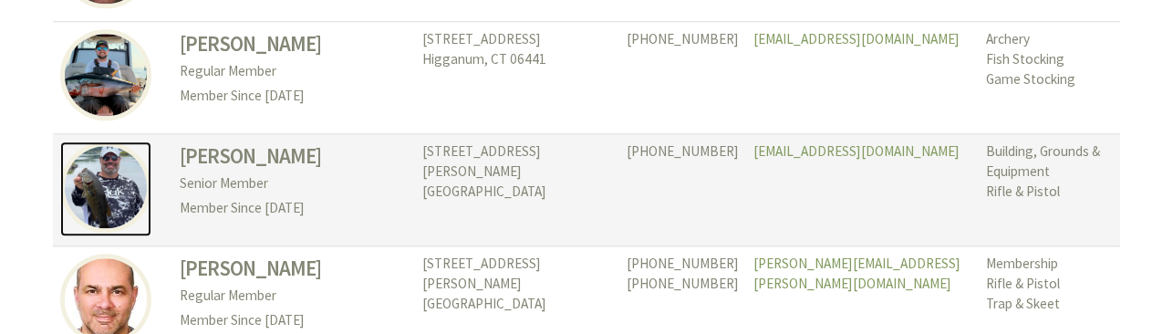
click at [133, 192] on img at bounding box center [105, 186] width 91 height 91
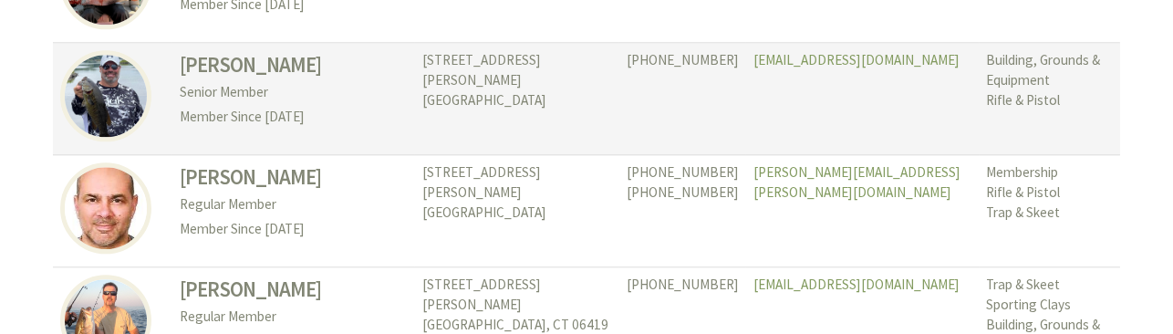
scroll to position [8484, 0]
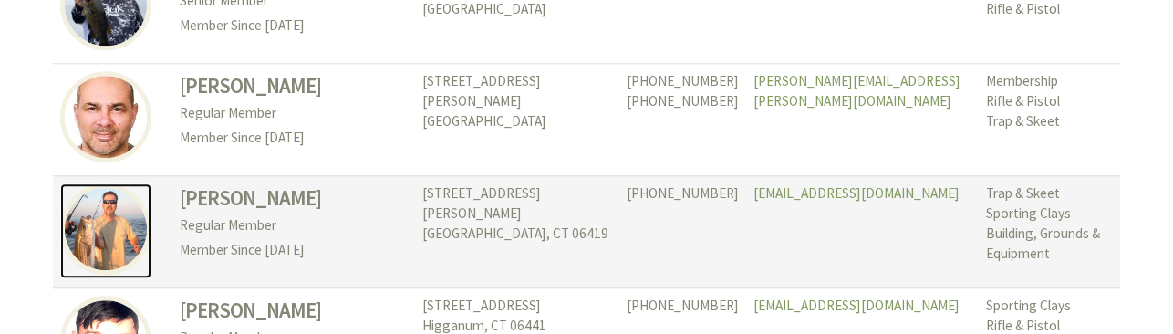
click at [107, 223] on img at bounding box center [105, 228] width 91 height 91
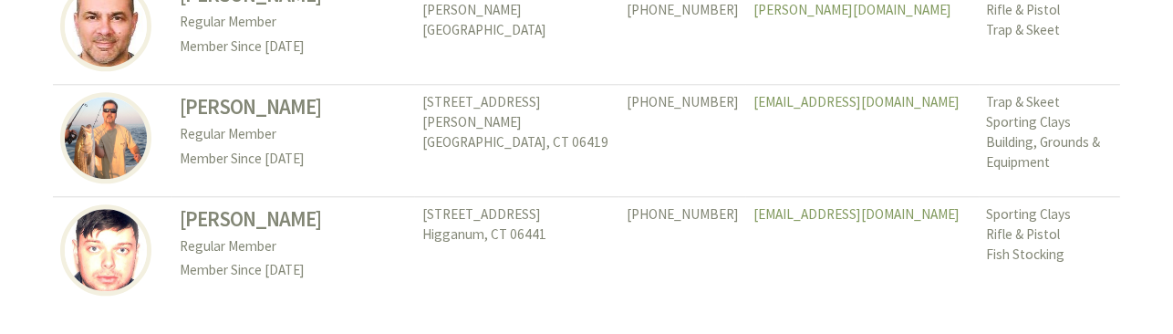
scroll to position [8667, 0]
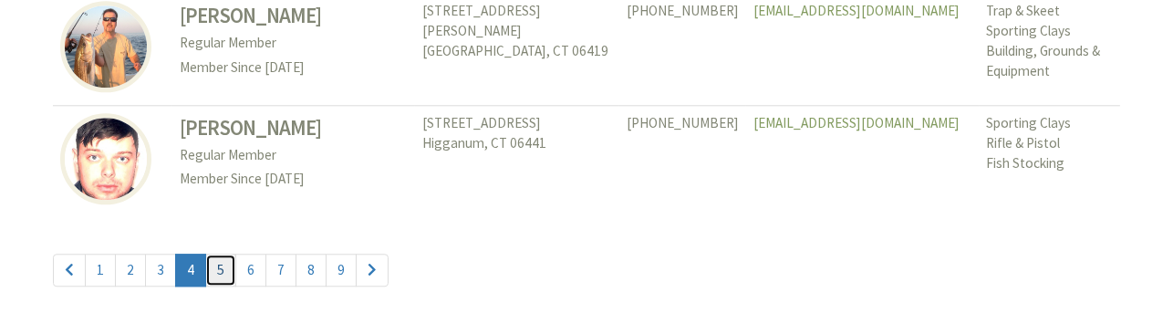
click at [217, 254] on link "5" at bounding box center [220, 270] width 31 height 33
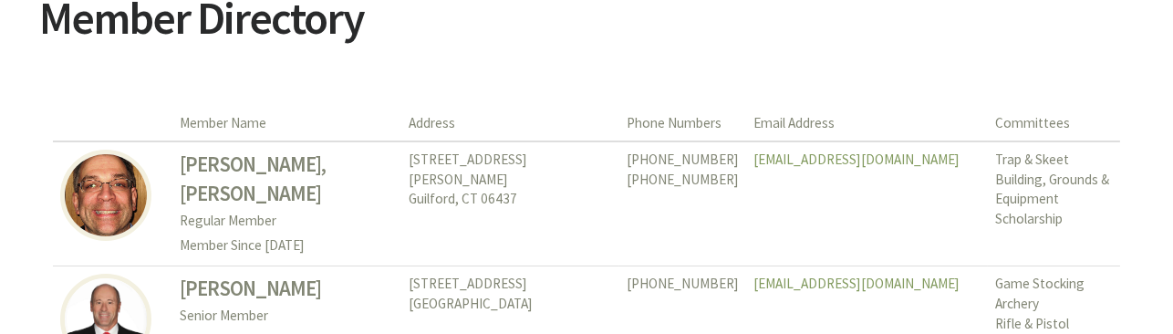
scroll to position [182, 0]
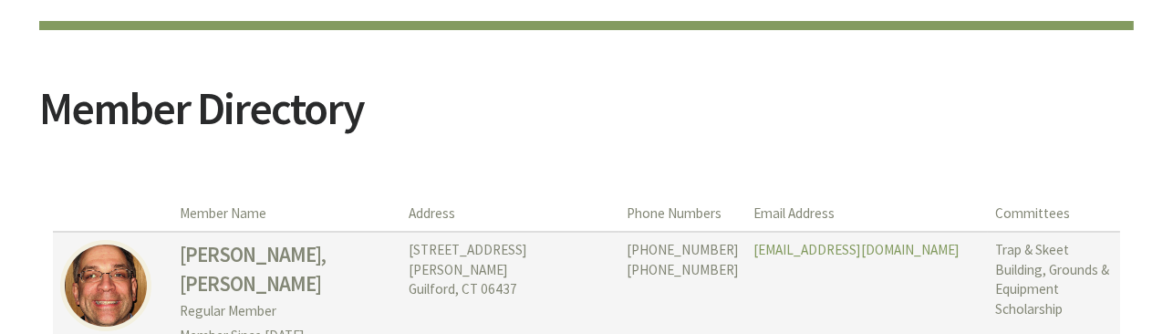
drag, startPoint x: 0, startPoint y: 0, endPoint x: 217, endPoint y: 244, distance: 327.0
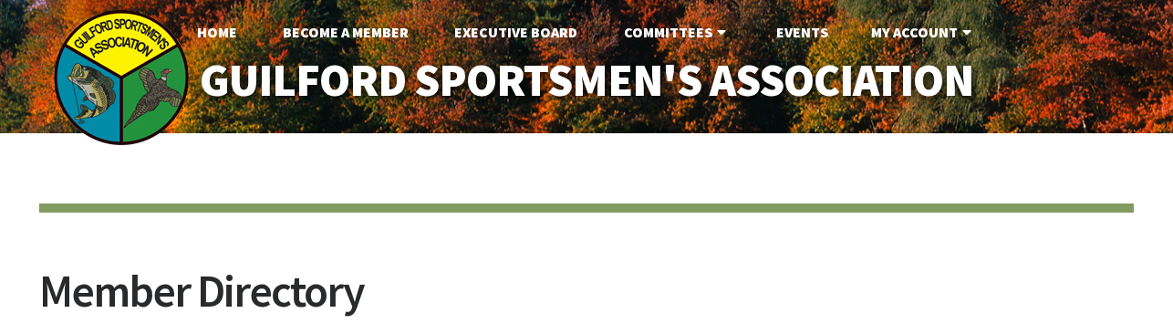
scroll to position [8667, 0]
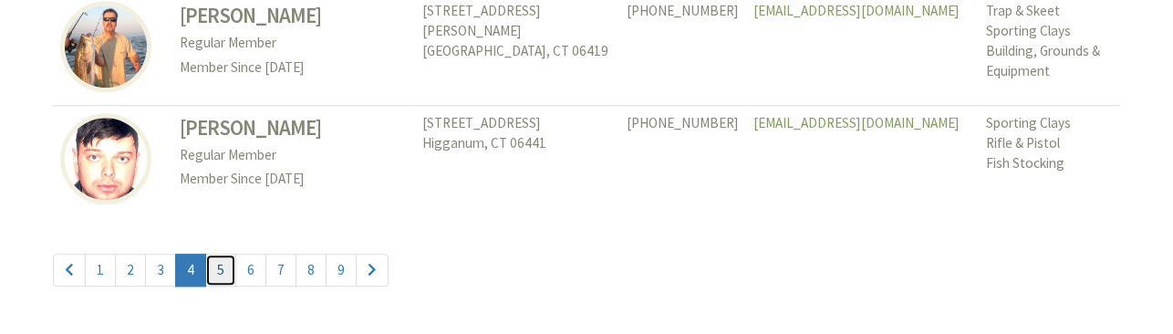
click at [217, 254] on link "5" at bounding box center [220, 270] width 31 height 33
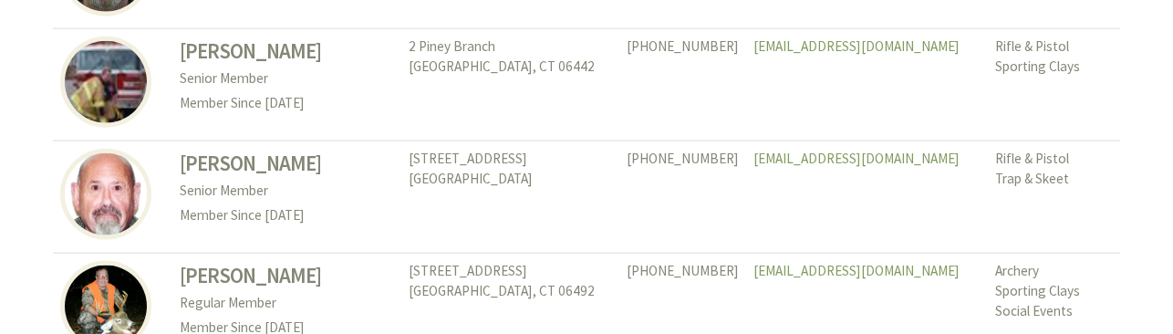
scroll to position [4561, 0]
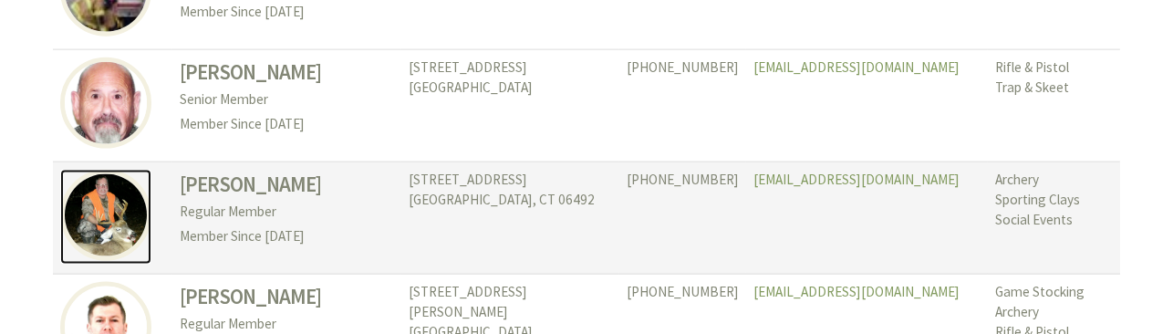
click at [105, 170] on img at bounding box center [105, 215] width 91 height 91
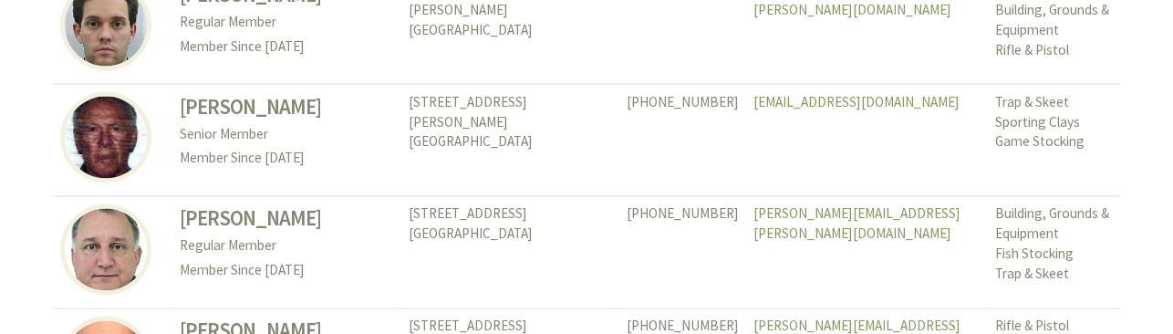
scroll to position [6112, 0]
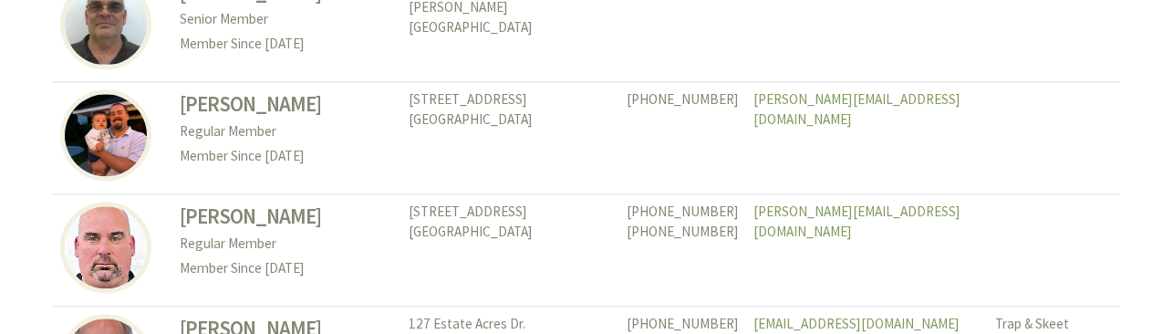
scroll to position [7846, 0]
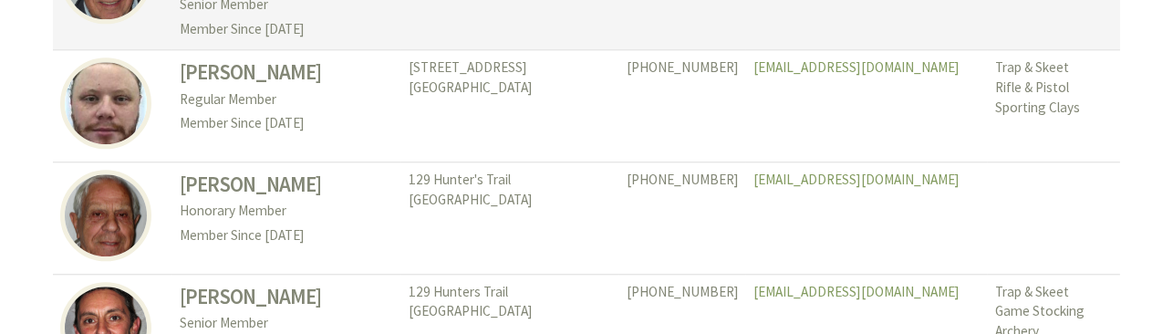
scroll to position [8575, 0]
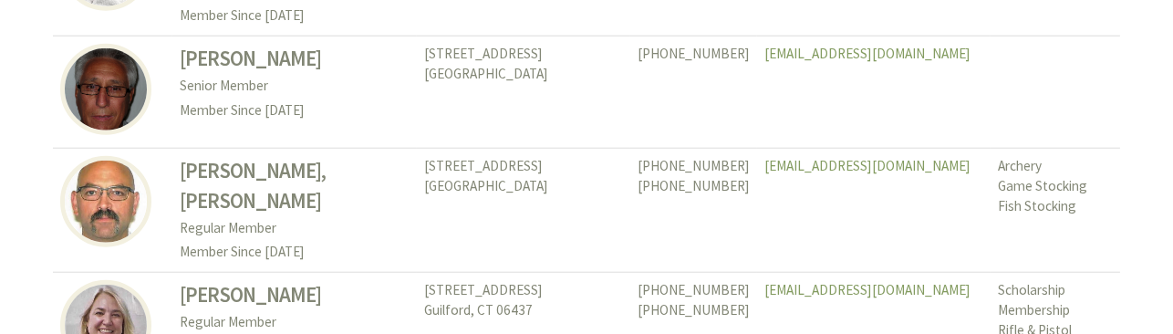
scroll to position [3557, 0]
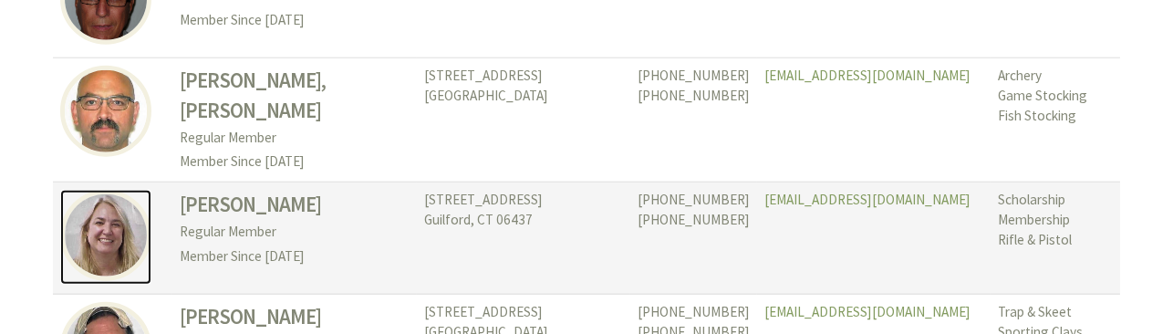
click at [77, 190] on img at bounding box center [105, 235] width 91 height 91
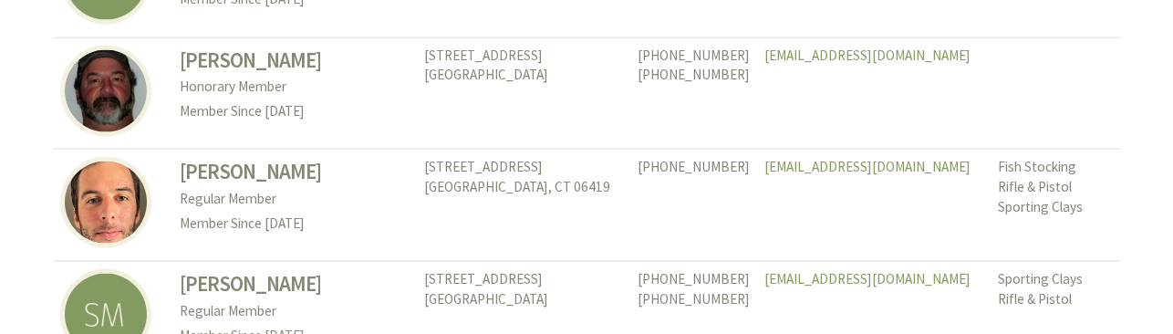
scroll to position [4925, 0]
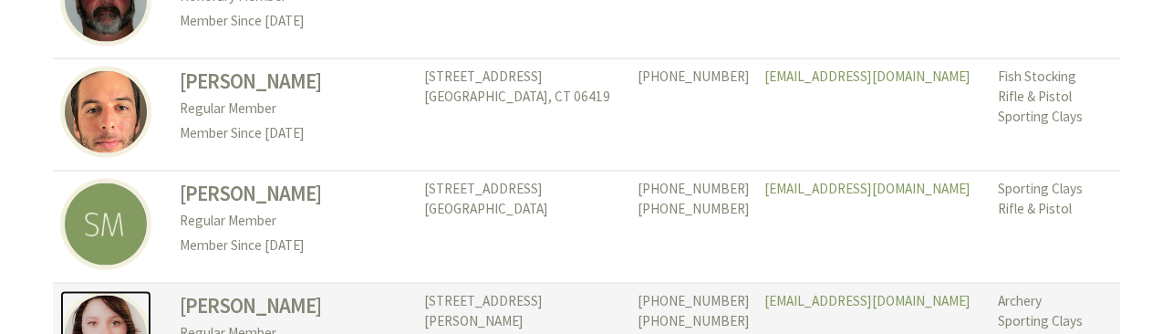
click at [125, 291] on img at bounding box center [105, 336] width 91 height 91
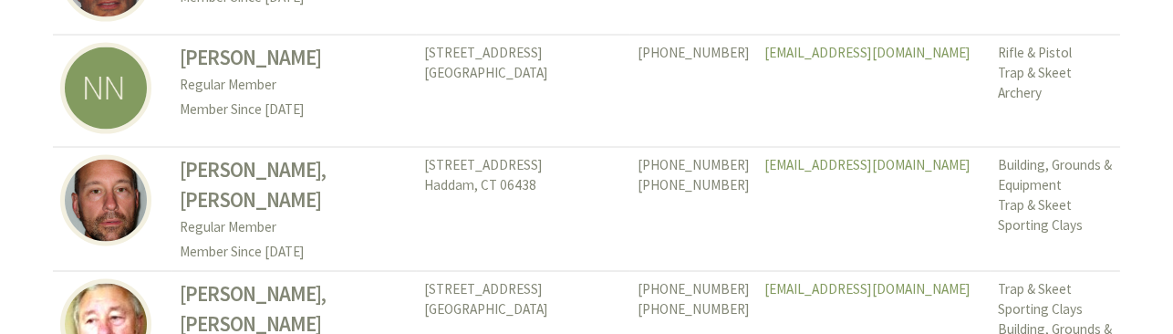
scroll to position [5839, 0]
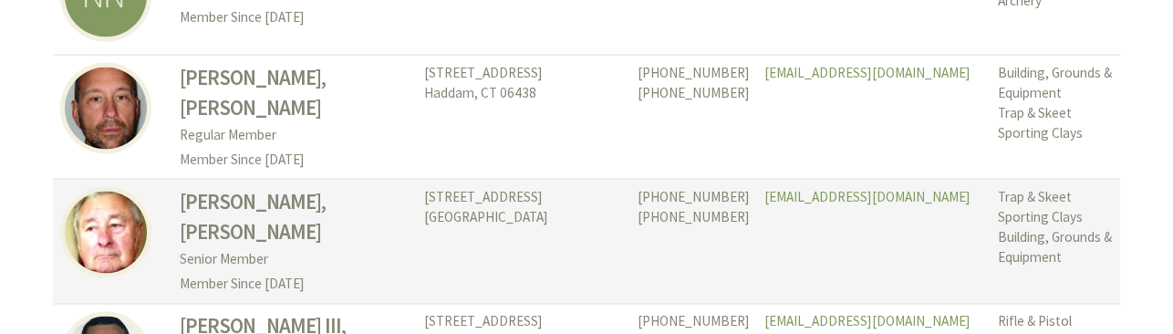
click at [417, 180] on td "[STREET_ADDRESS][PERSON_NAME]" at bounding box center [523, 242] width 213 height 124
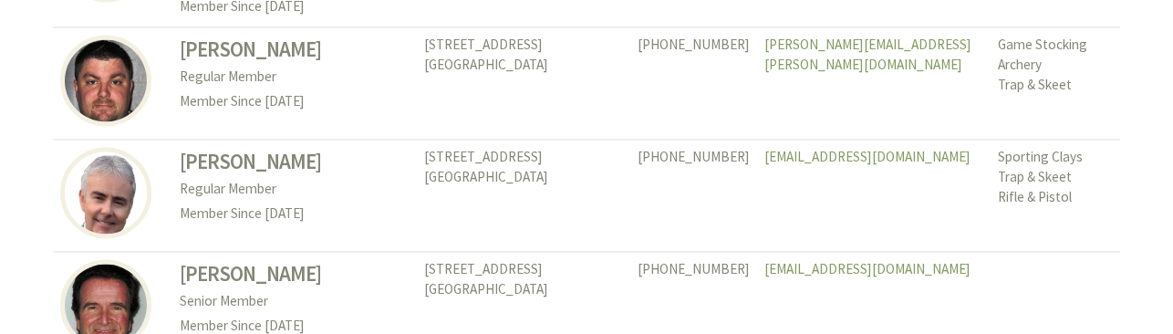
scroll to position [6568, 0]
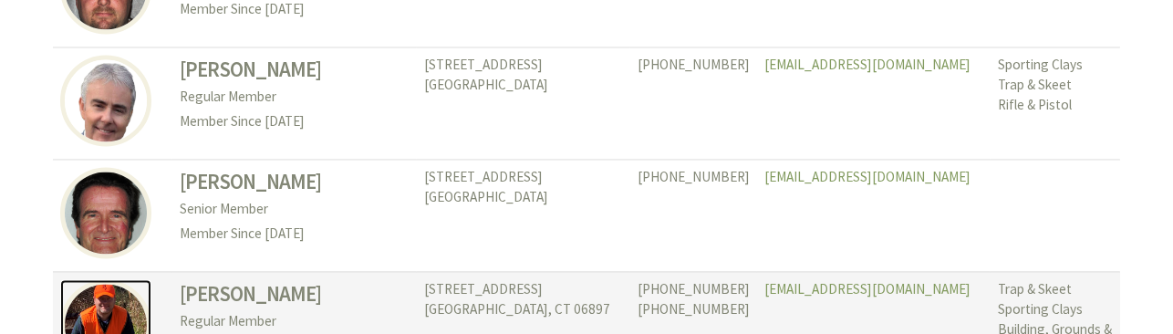
click at [104, 279] on img at bounding box center [105, 324] width 91 height 91
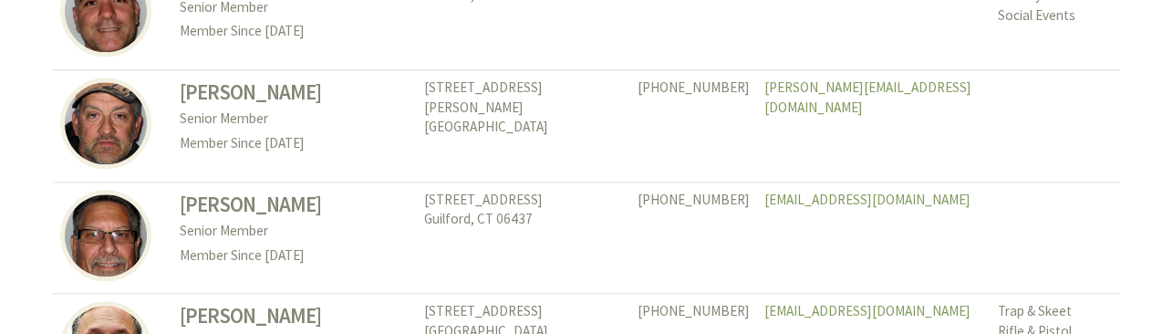
scroll to position [8119, 0]
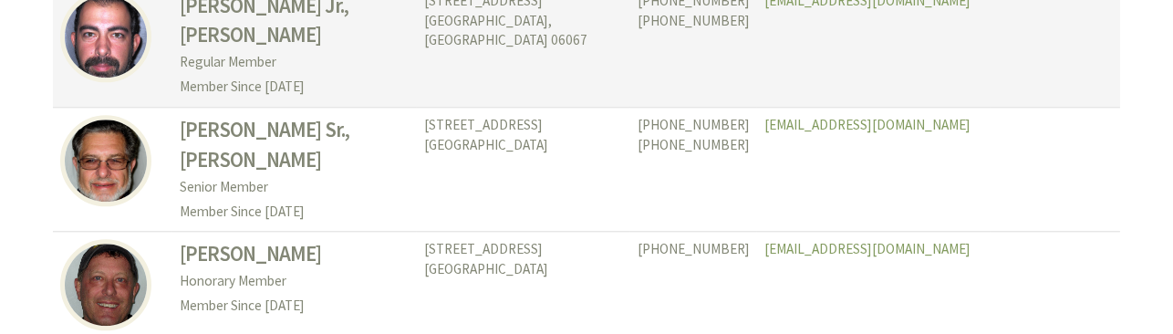
scroll to position [8667, 0]
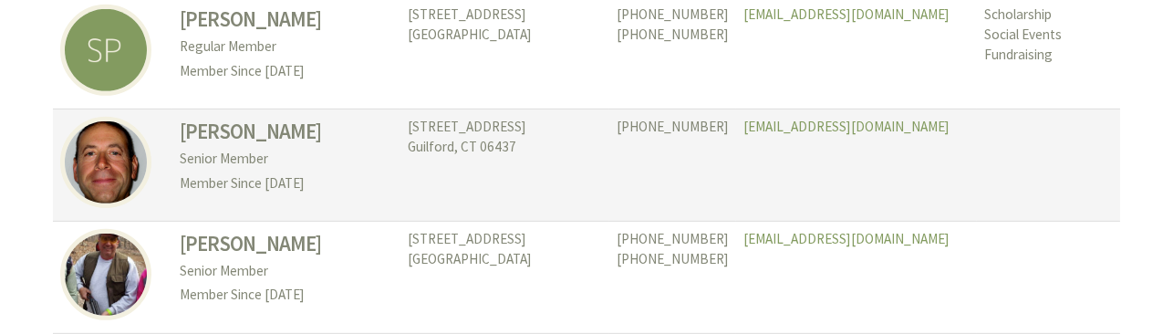
scroll to position [1642, 0]
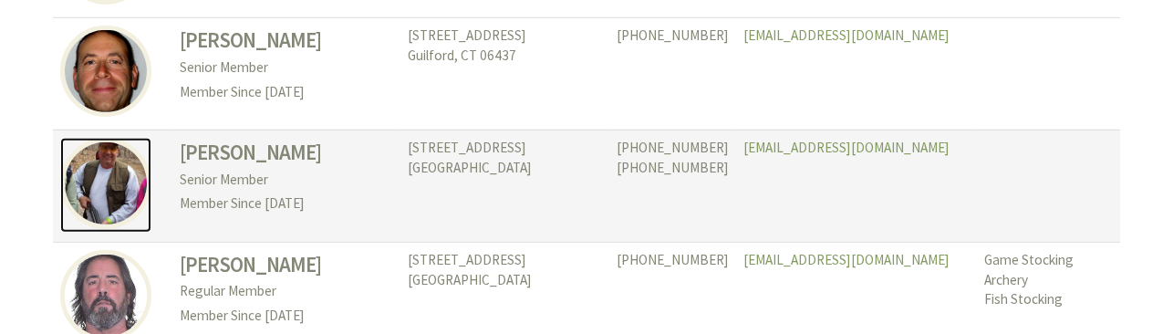
click at [124, 189] on img at bounding box center [105, 183] width 91 height 91
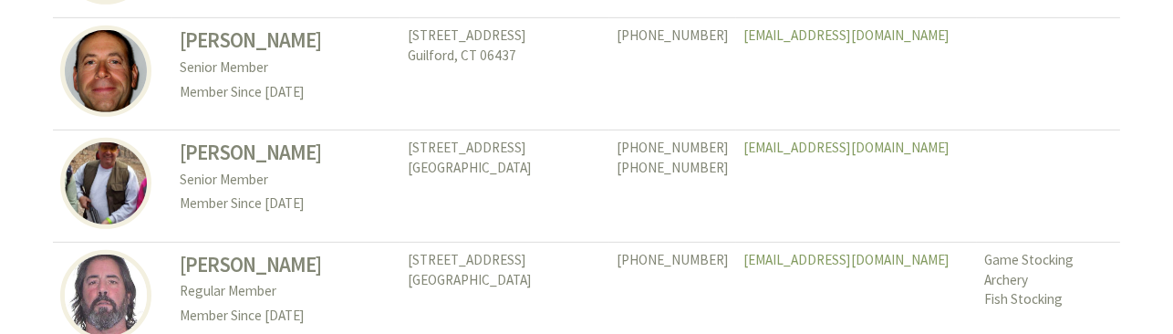
scroll to position [1733, 0]
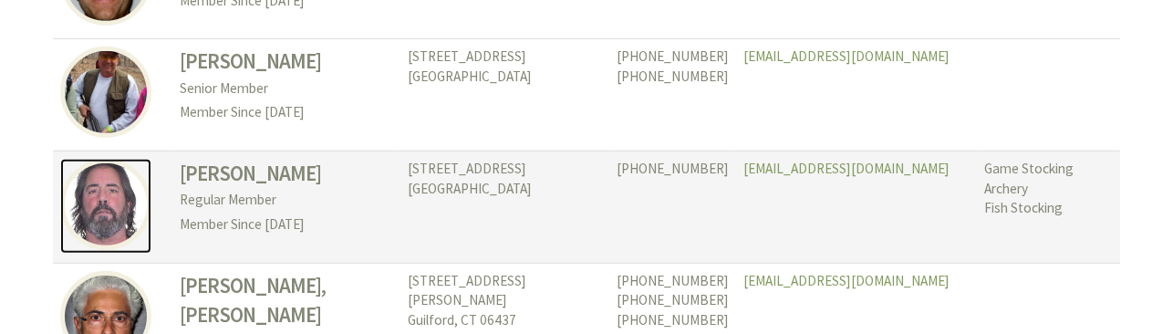
click at [121, 217] on img at bounding box center [105, 204] width 91 height 91
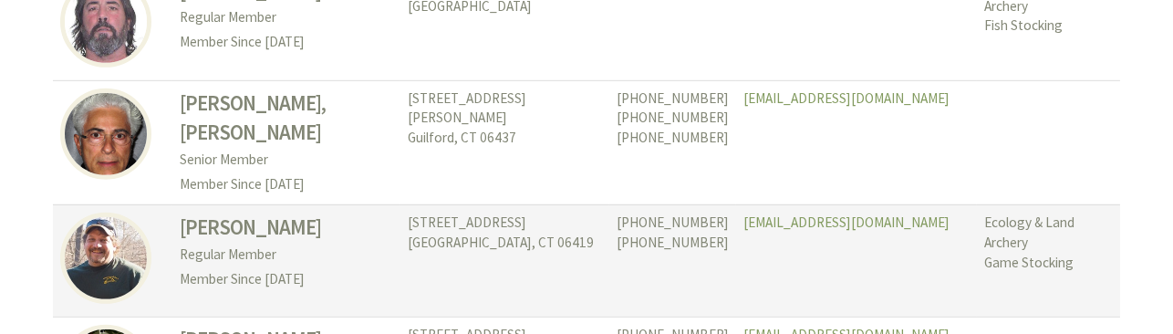
scroll to position [2007, 0]
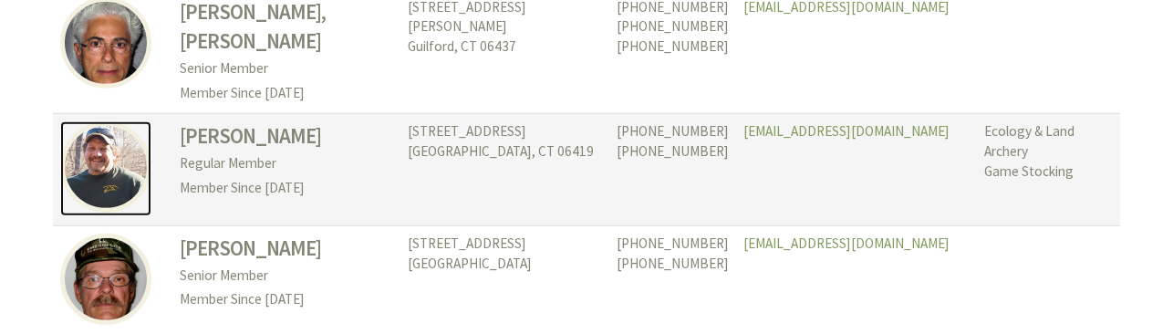
click at [86, 159] on img at bounding box center [105, 166] width 91 height 91
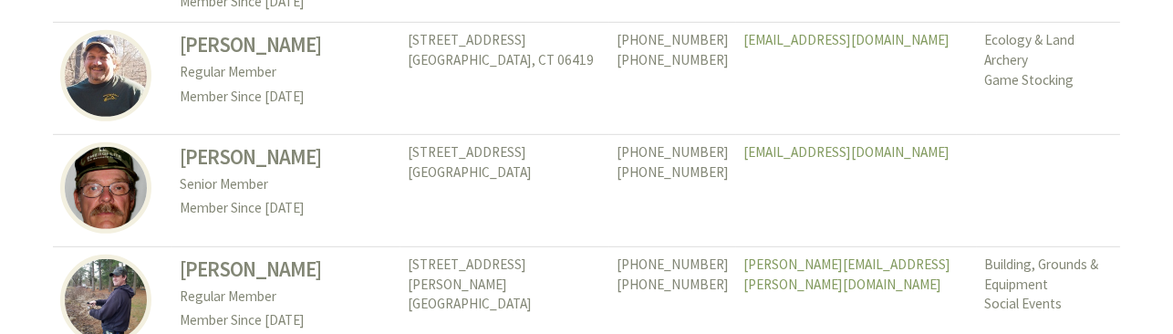
scroll to position [2189, 0]
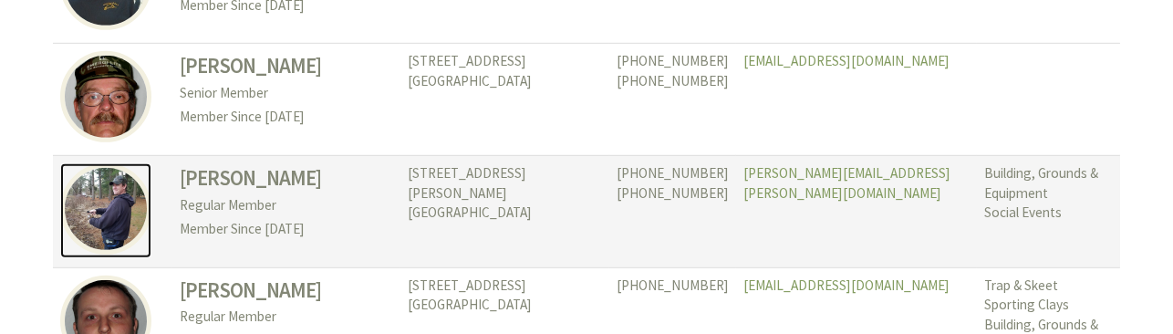
click at [116, 216] on img at bounding box center [105, 208] width 91 height 91
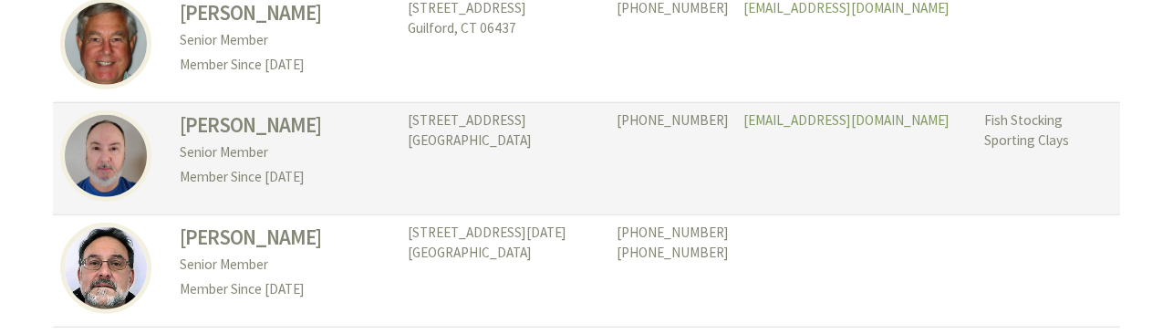
scroll to position [3467, 0]
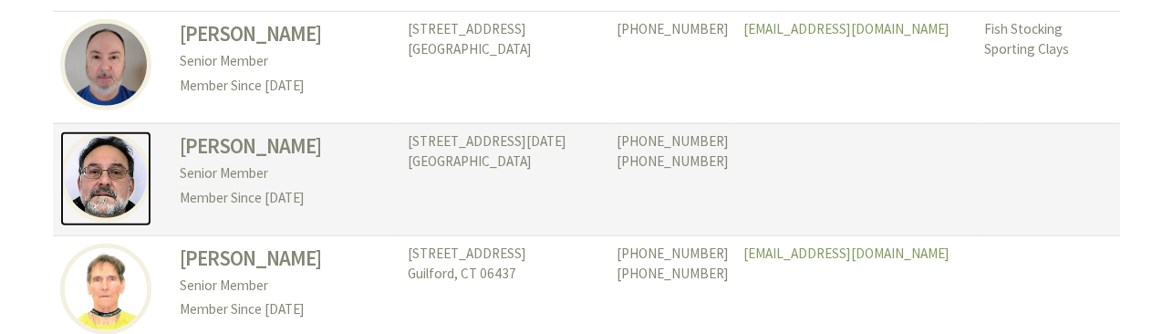
click at [124, 191] on img at bounding box center [105, 176] width 91 height 91
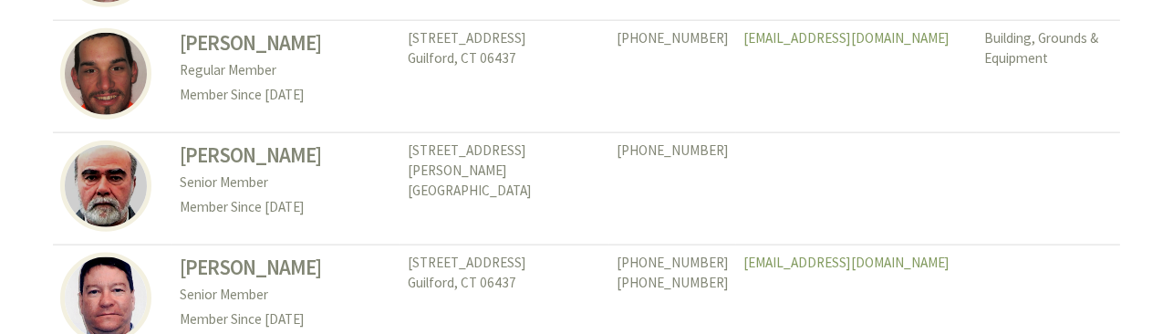
scroll to position [4470, 0]
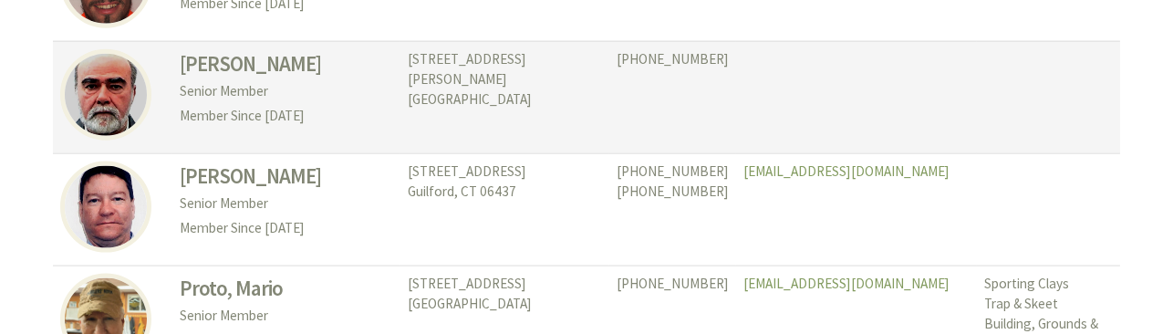
drag, startPoint x: 387, startPoint y: 102, endPoint x: 281, endPoint y: 85, distance: 107.2
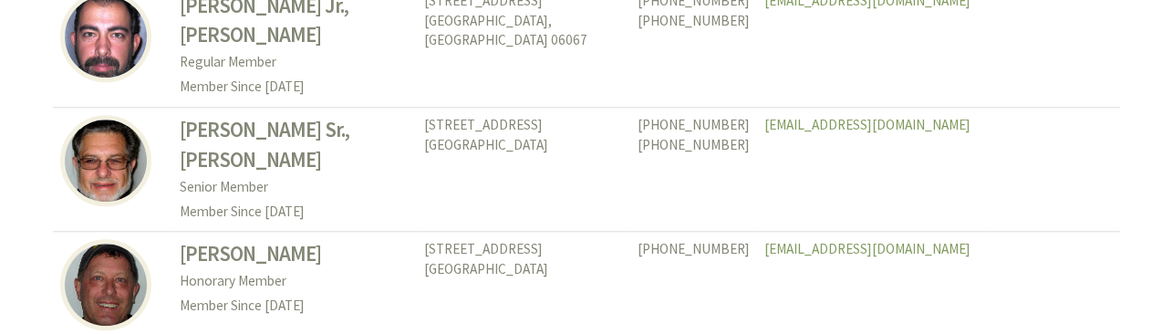
scroll to position [8667, 0]
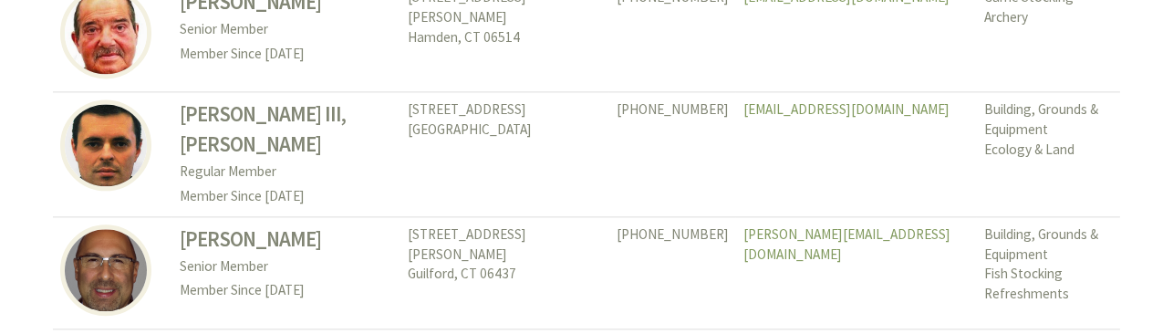
scroll to position [7663, 0]
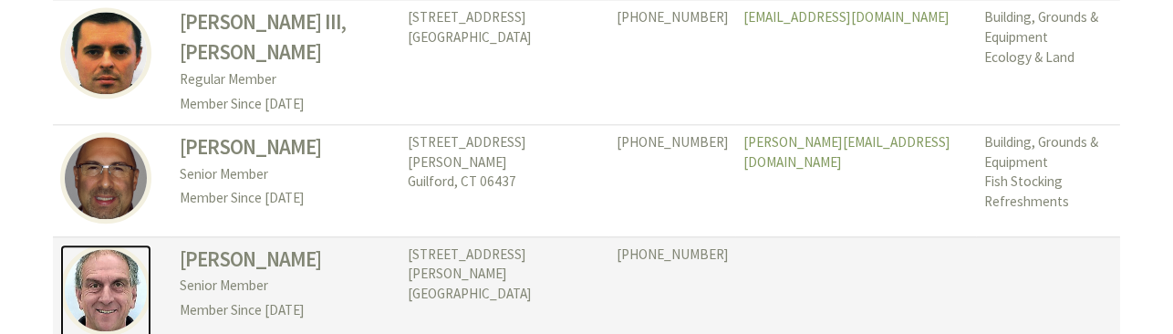
click at [116, 244] on img at bounding box center [105, 289] width 91 height 91
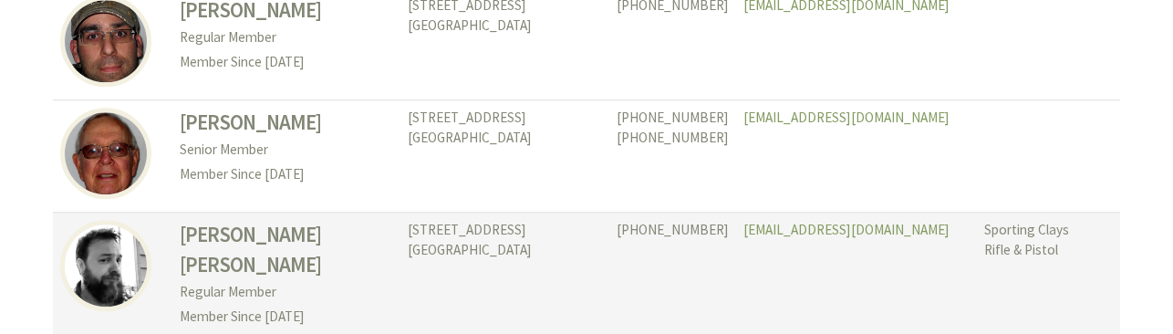
scroll to position [8575, 0]
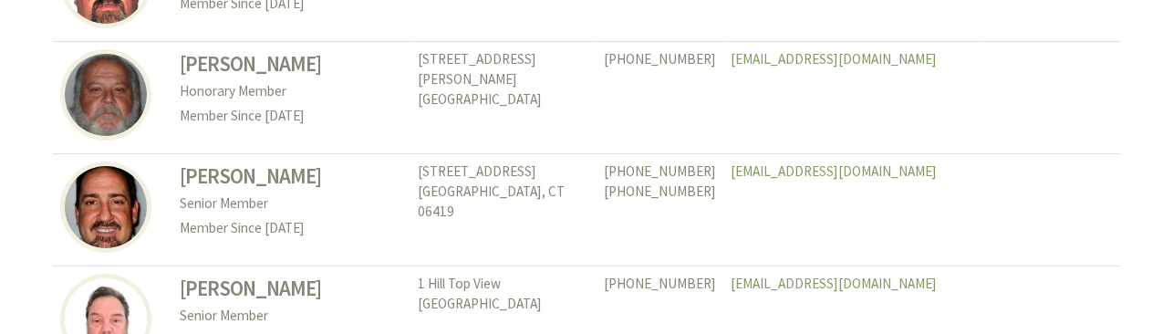
scroll to position [912, 0]
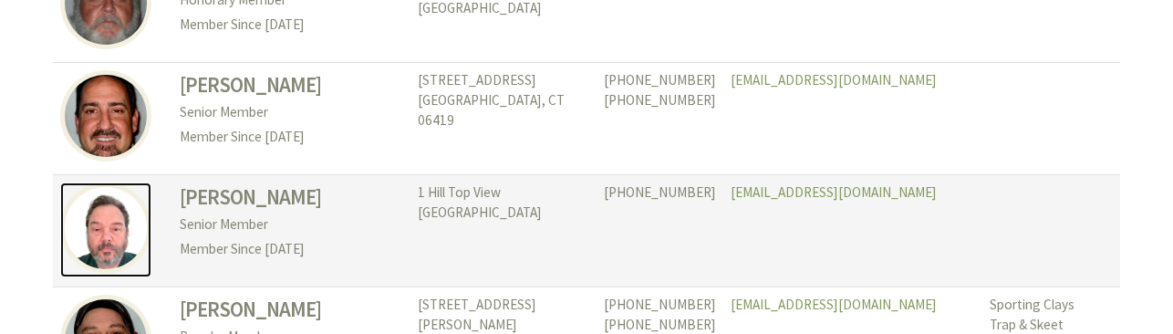
click at [109, 264] on img at bounding box center [105, 227] width 91 height 91
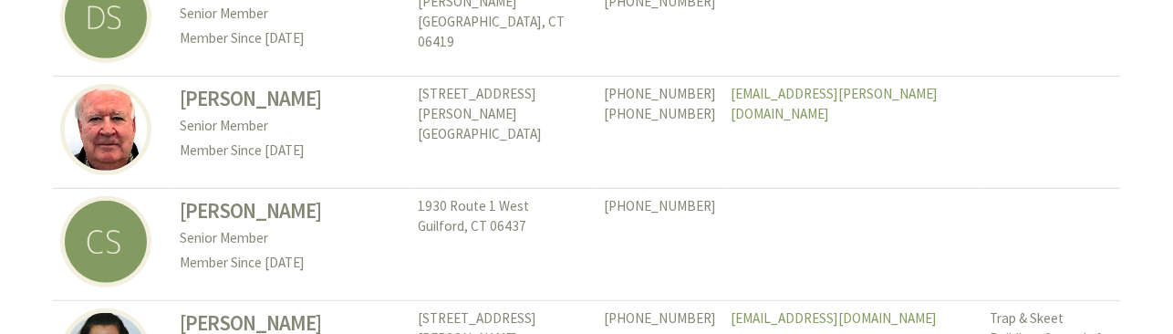
scroll to position [2372, 0]
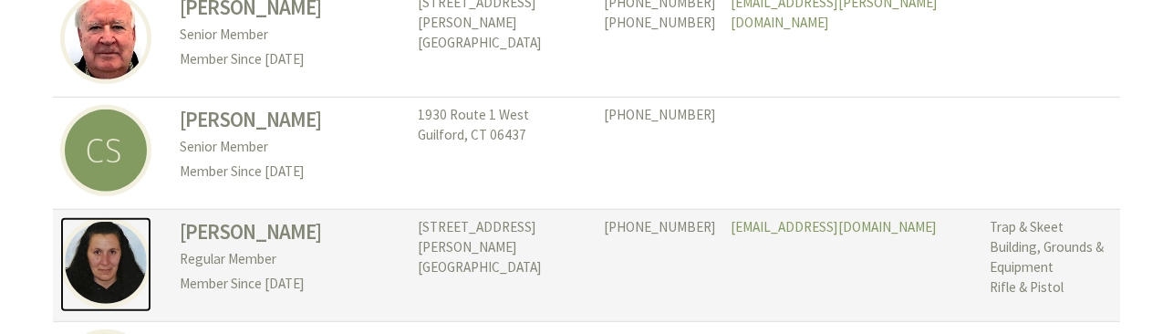
click at [112, 243] on img at bounding box center [105, 262] width 91 height 91
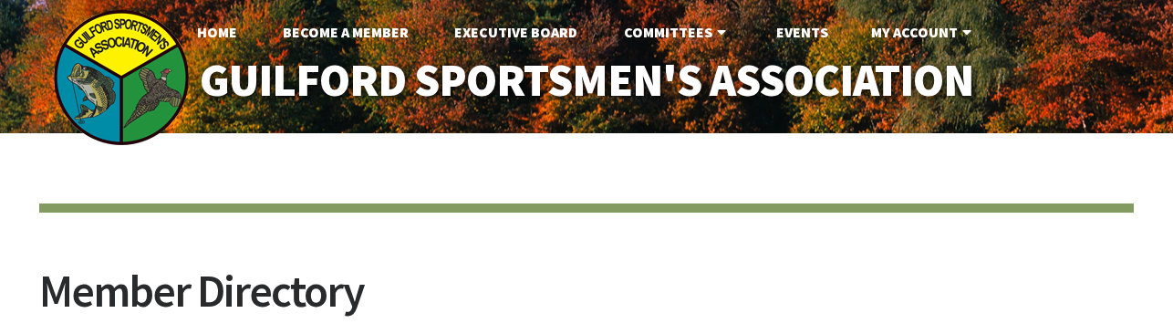
scroll to position [2463, 0]
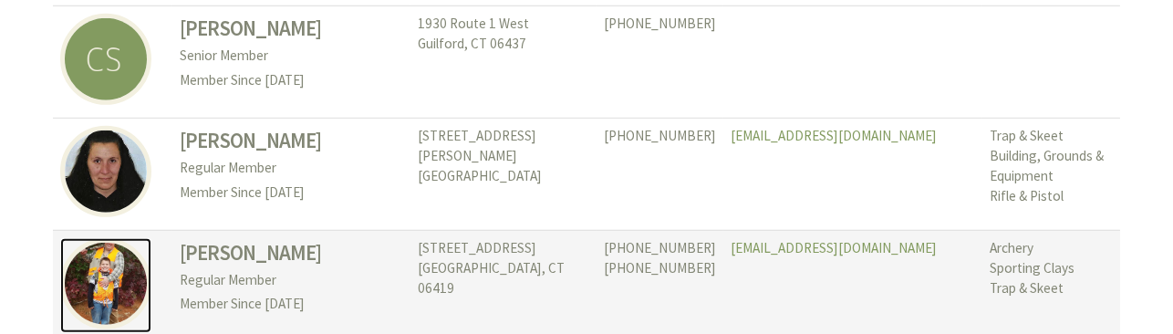
click at [119, 251] on img at bounding box center [105, 283] width 91 height 91
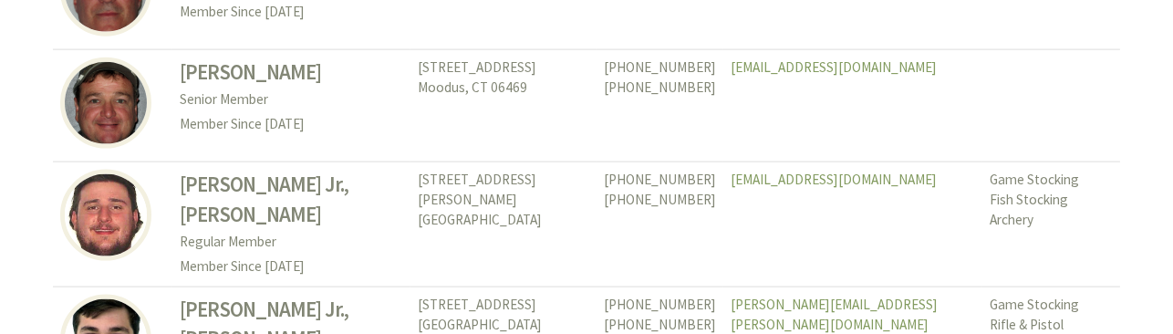
scroll to position [4653, 0]
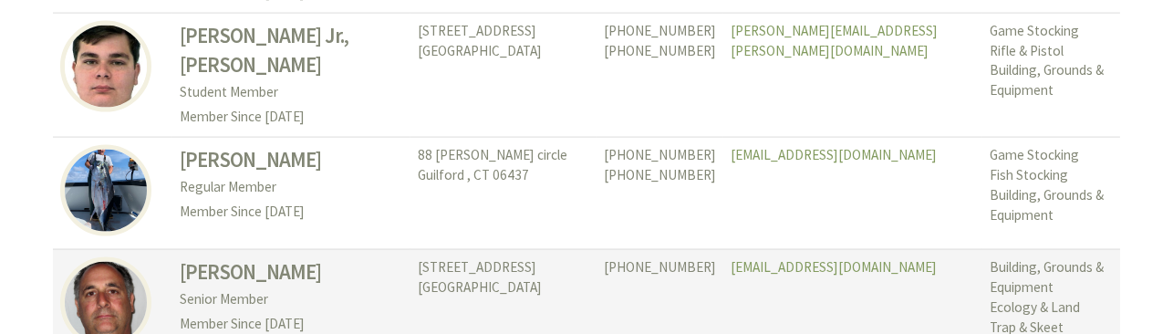
scroll to position [4926, 0]
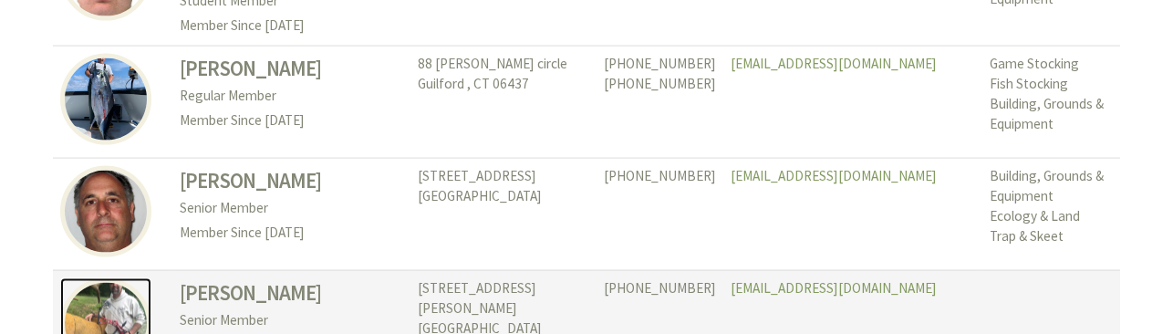
click at [121, 278] on img at bounding box center [105, 323] width 91 height 91
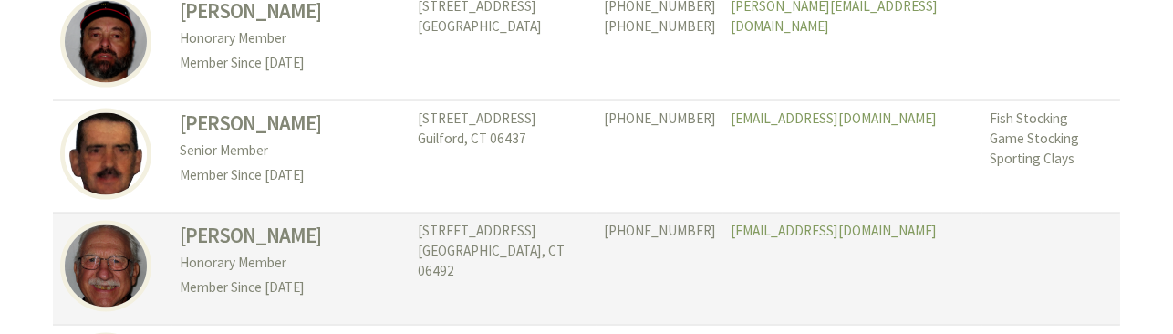
scroll to position [5747, 0]
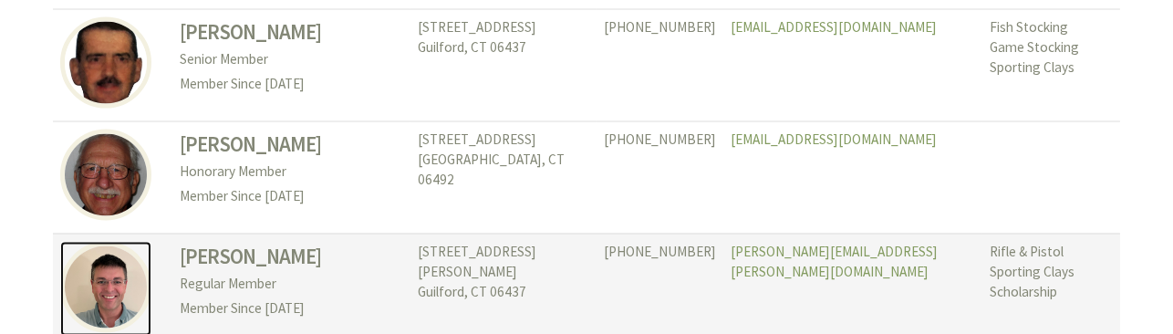
click at [130, 242] on img at bounding box center [105, 287] width 91 height 91
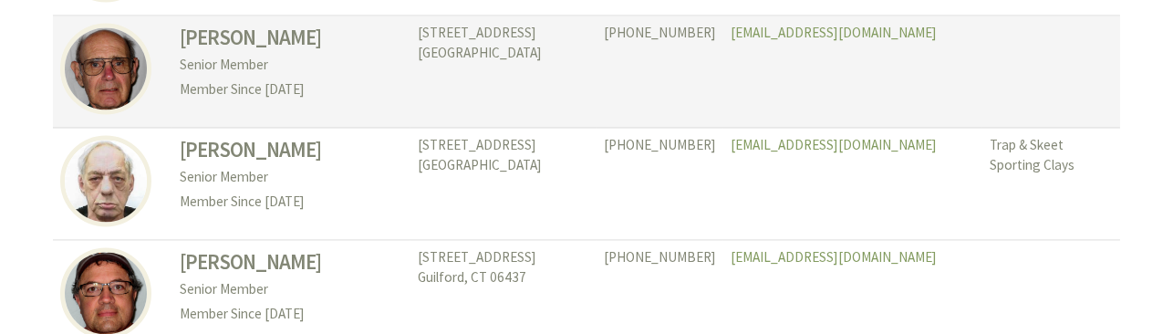
scroll to position [6842, 0]
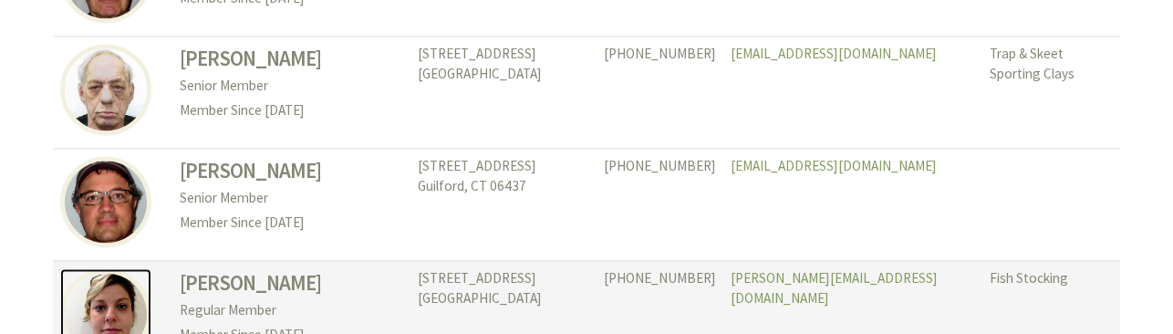
click at [113, 268] on img at bounding box center [105, 313] width 91 height 91
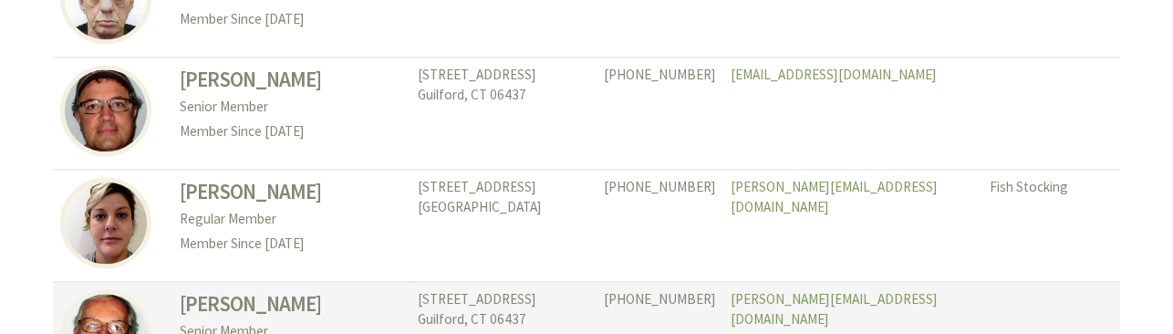
scroll to position [7024, 0]
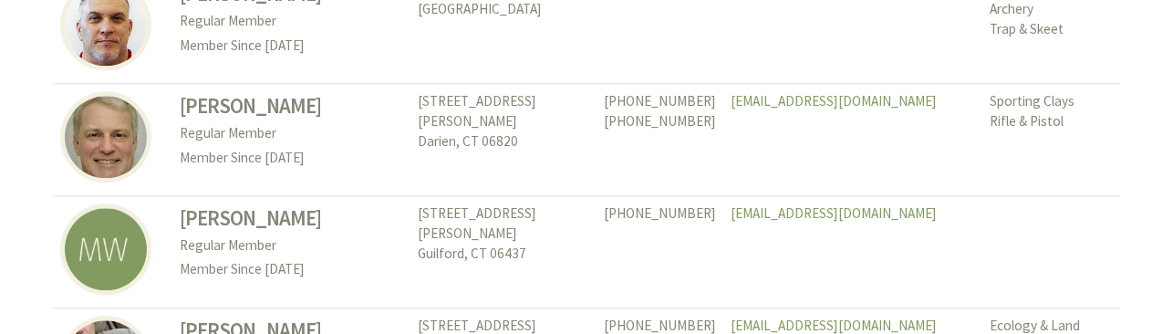
scroll to position [8119, 0]
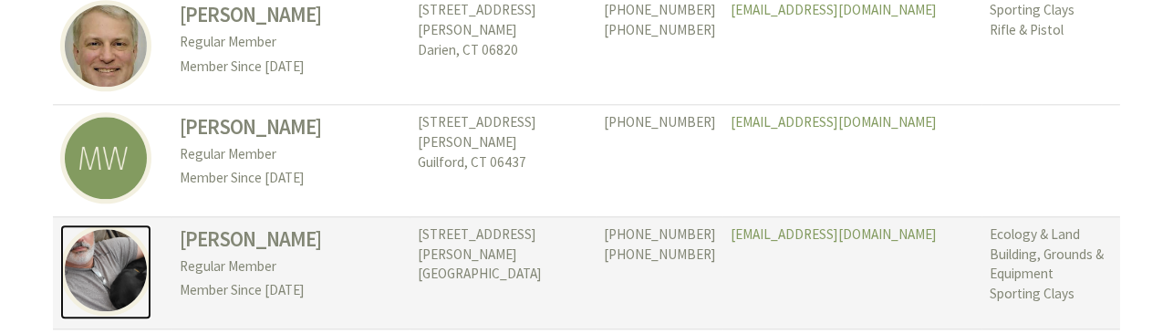
click at [101, 224] on img at bounding box center [105, 269] width 91 height 91
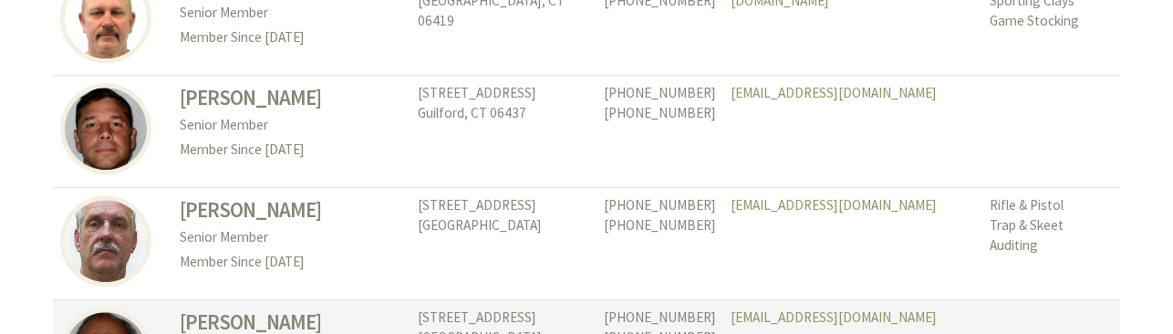
scroll to position [8575, 0]
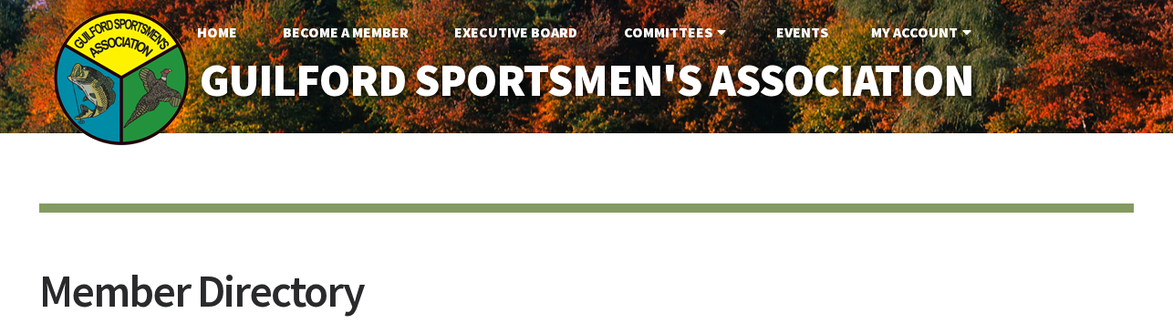
scroll to position [273, 0]
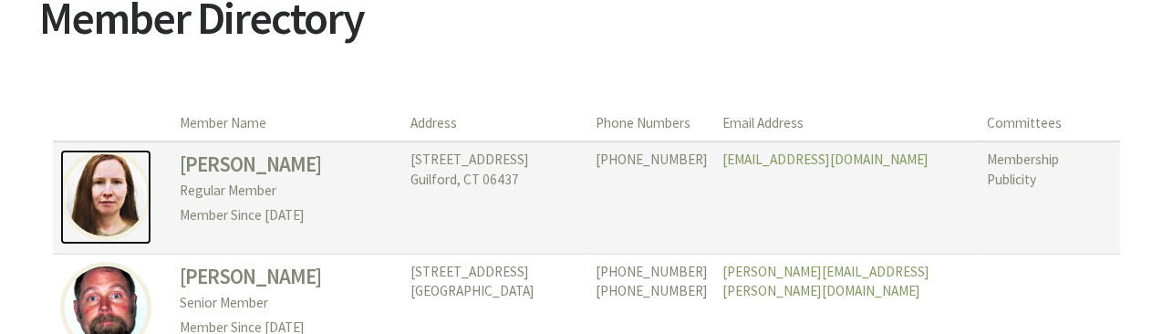
click at [117, 215] on img at bounding box center [105, 195] width 91 height 91
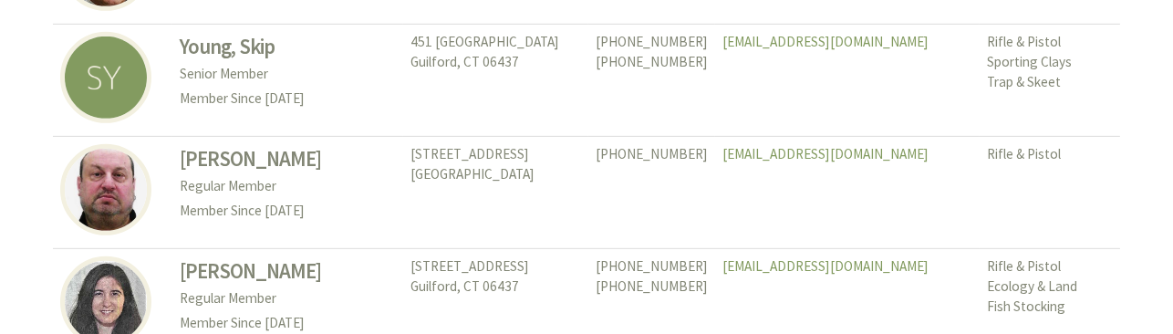
scroll to position [1739, 0]
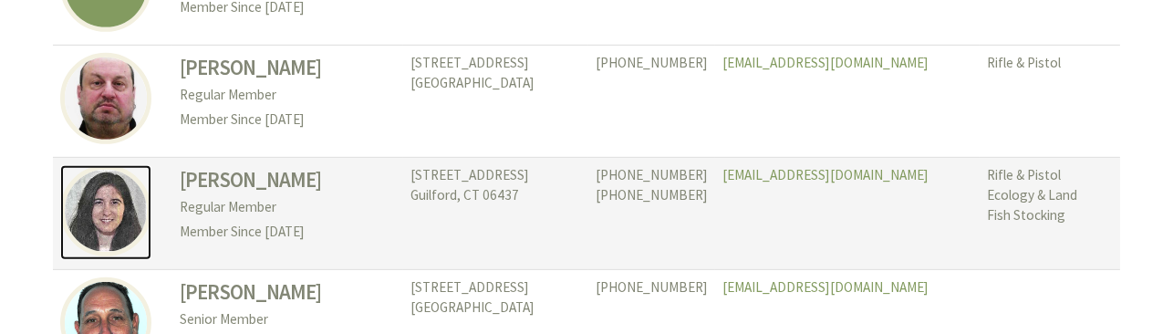
click at [103, 174] on img at bounding box center [105, 210] width 91 height 91
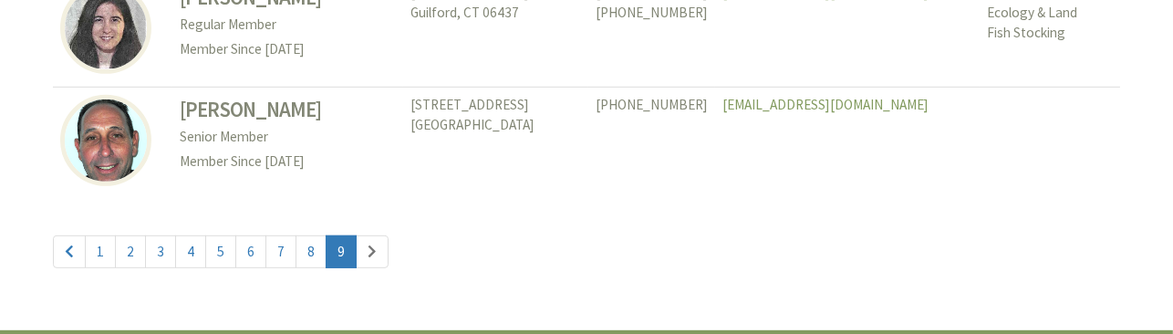
scroll to position [1830, 0]
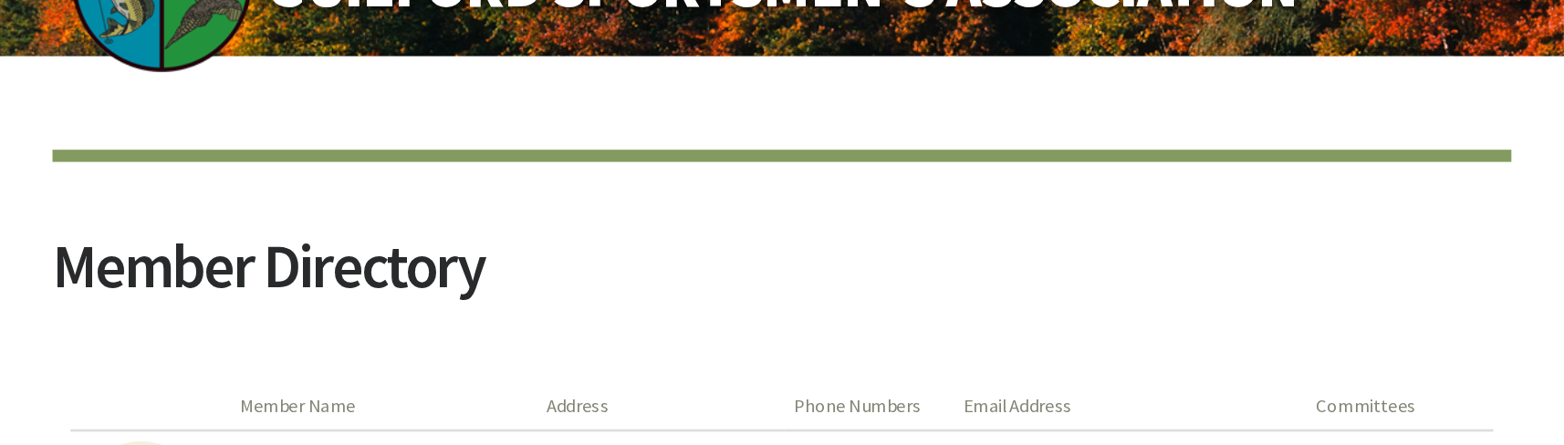
scroll to position [0, 0]
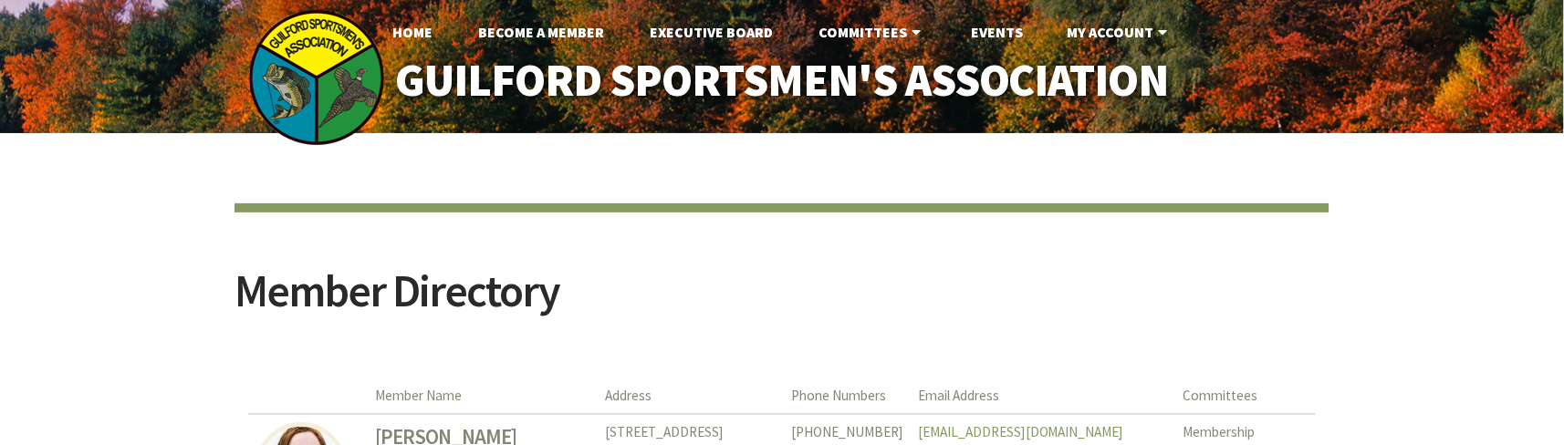
drag, startPoint x: 1060, startPoint y: 1, endPoint x: 1008, endPoint y: 195, distance: 201.2
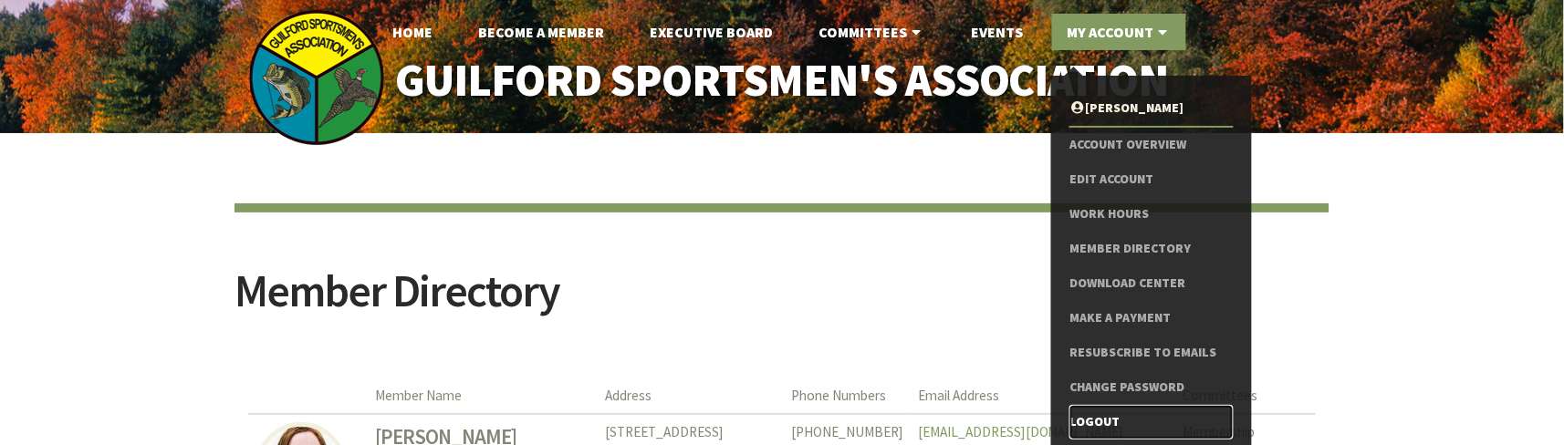
click at [1101, 333] on link "Logout" at bounding box center [1150, 422] width 163 height 35
